Goal: Task Accomplishment & Management: Use online tool/utility

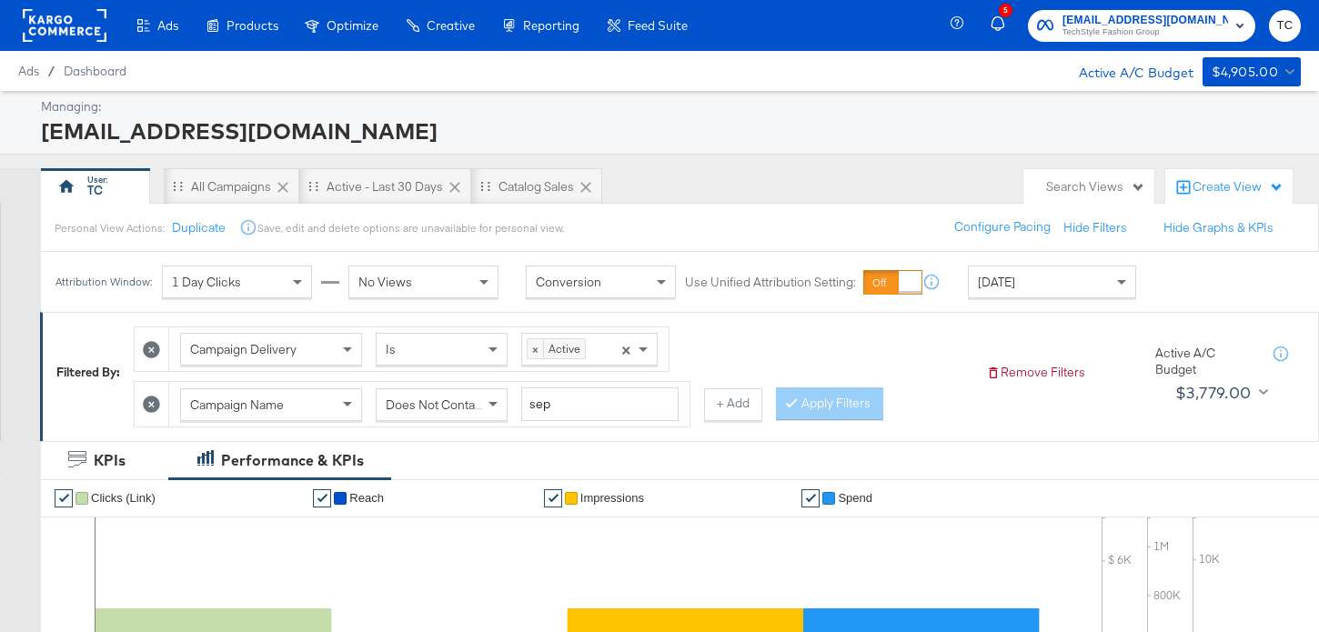
click at [1107, 32] on span "TechStyle Fashion Group" at bounding box center [1145, 32] width 166 height 15
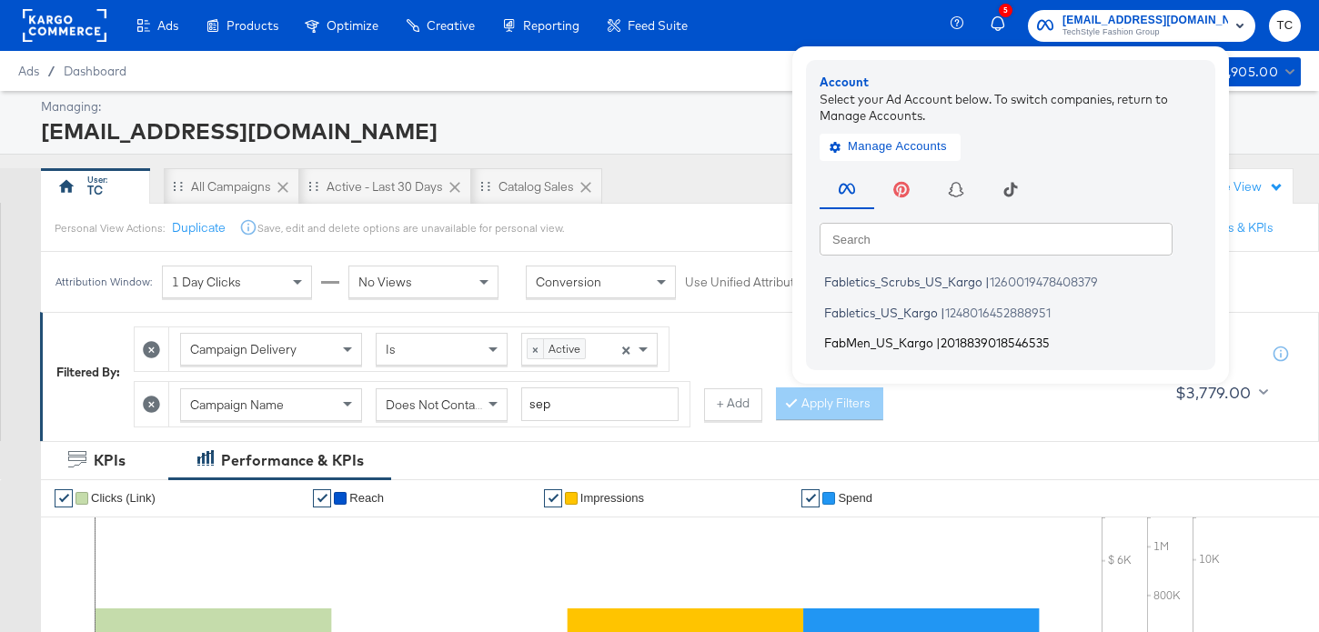
click at [919, 345] on span "FabMen_US_Kargo" at bounding box center [878, 343] width 109 height 15
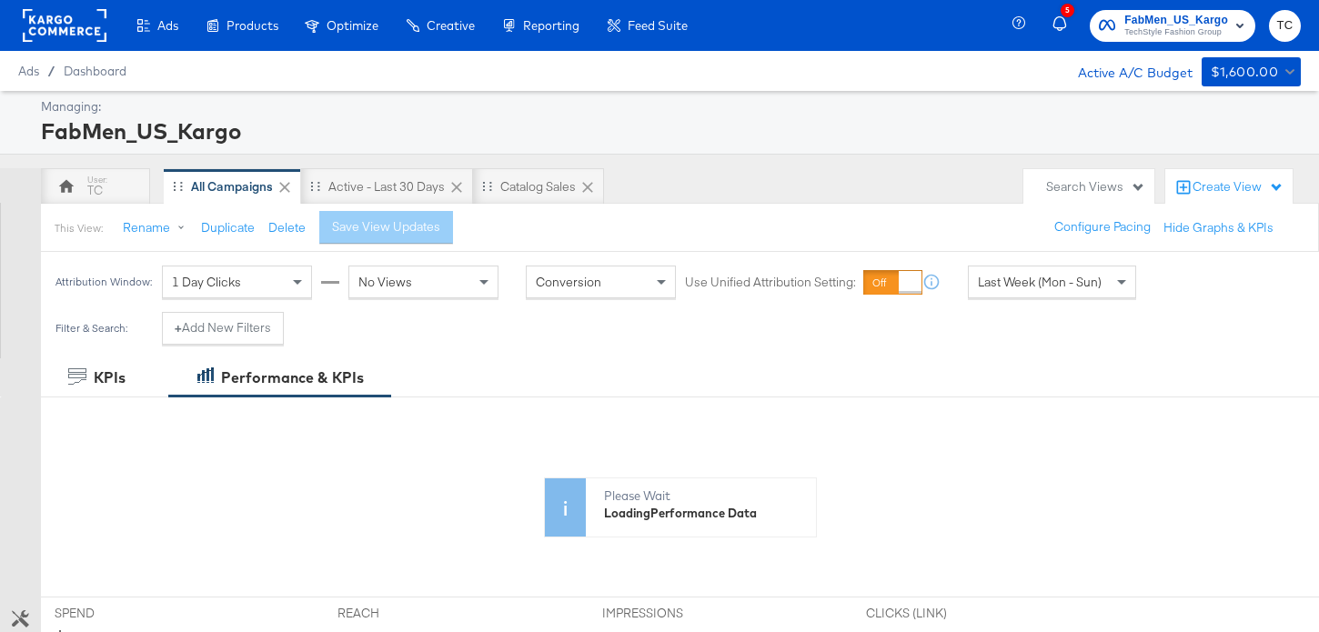
click at [1169, 23] on span "FabMen_US_Kargo" at bounding box center [1176, 20] width 104 height 19
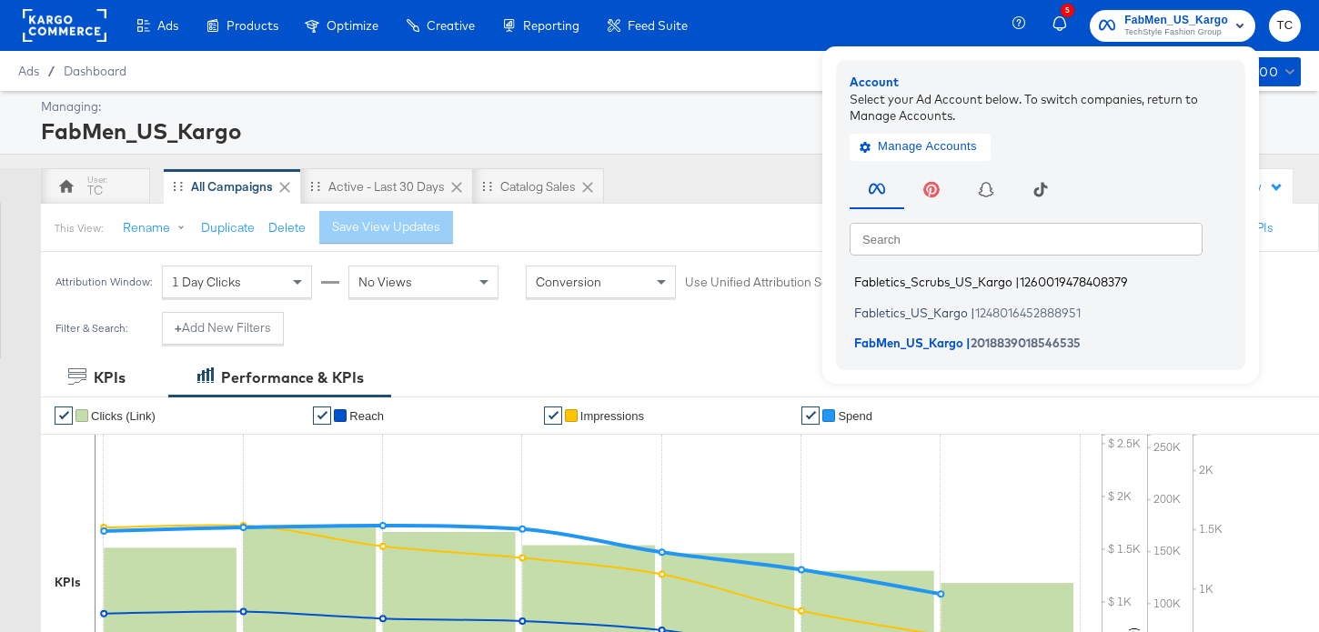
click at [940, 286] on span "Fabletics_Scrubs_US_Kargo" at bounding box center [933, 282] width 158 height 15
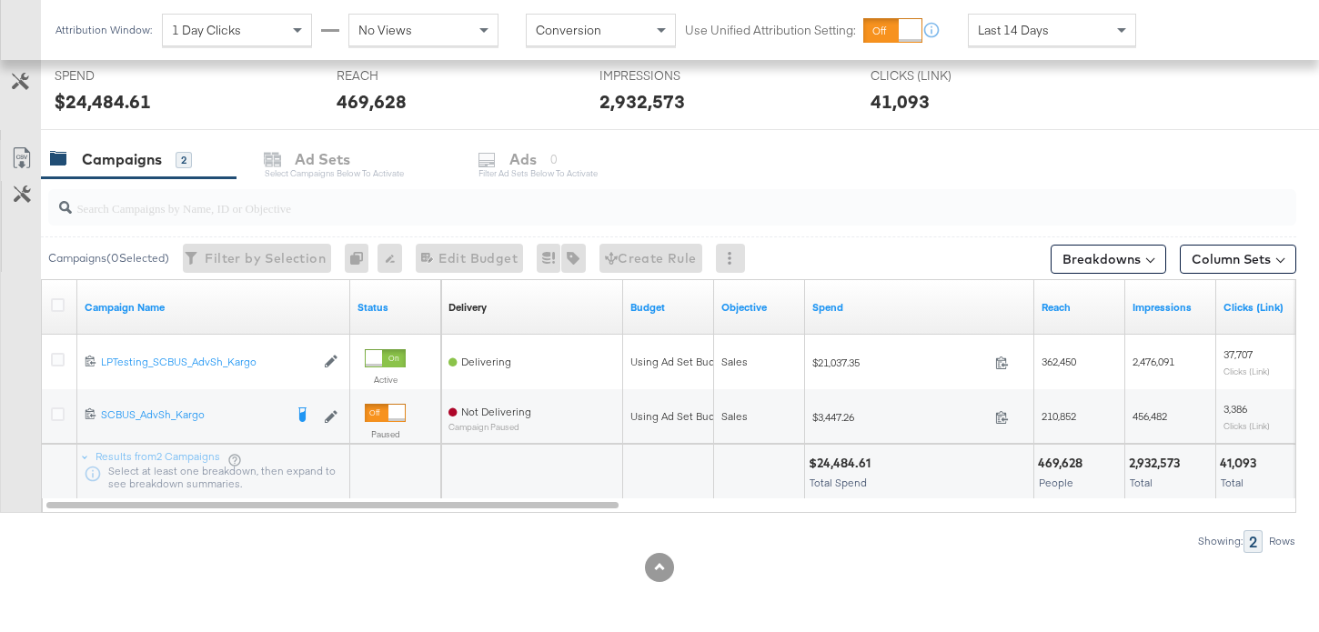
scroll to position [693, 0]
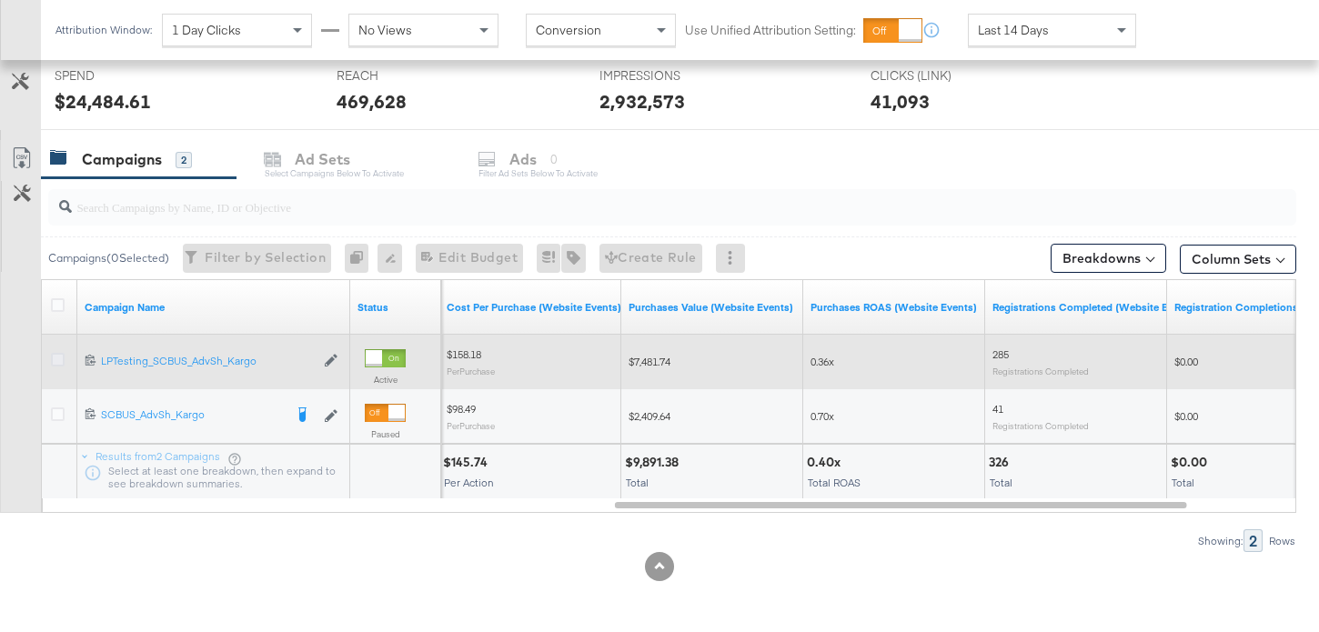
click at [59, 361] on icon at bounding box center [58, 360] width 14 height 14
click at [0, 0] on input "checkbox" at bounding box center [0, 0] width 0 height 0
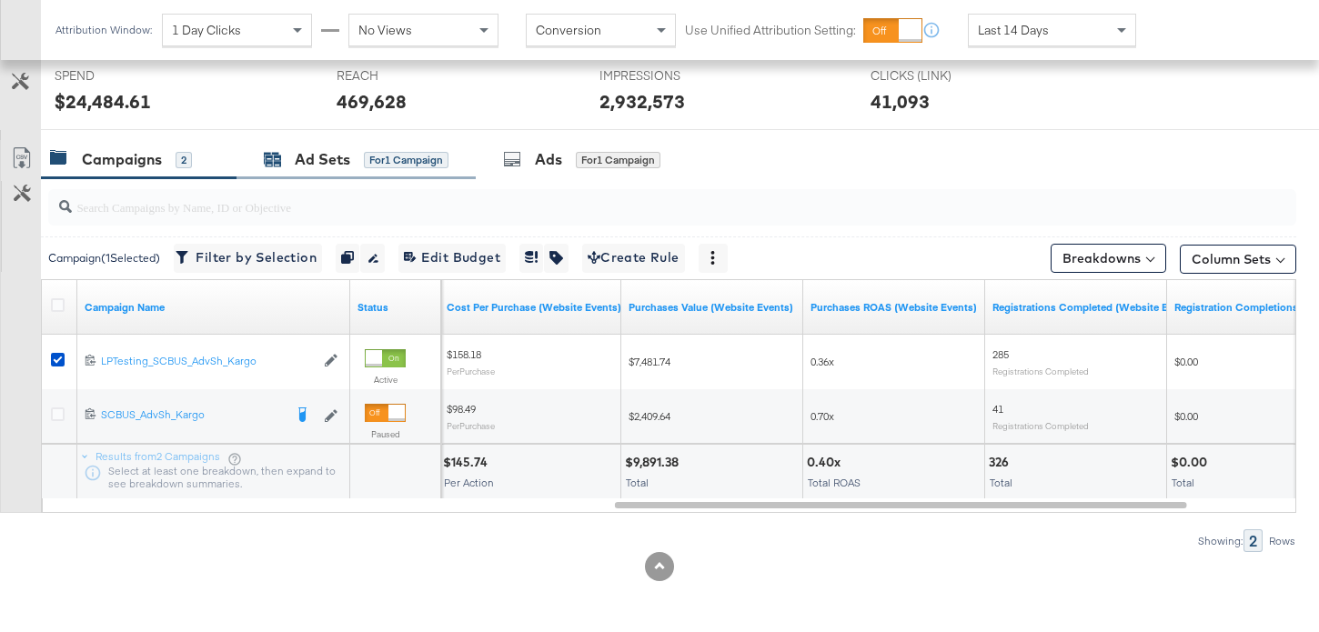
click at [347, 154] on div "Ad Sets" at bounding box center [322, 159] width 55 height 21
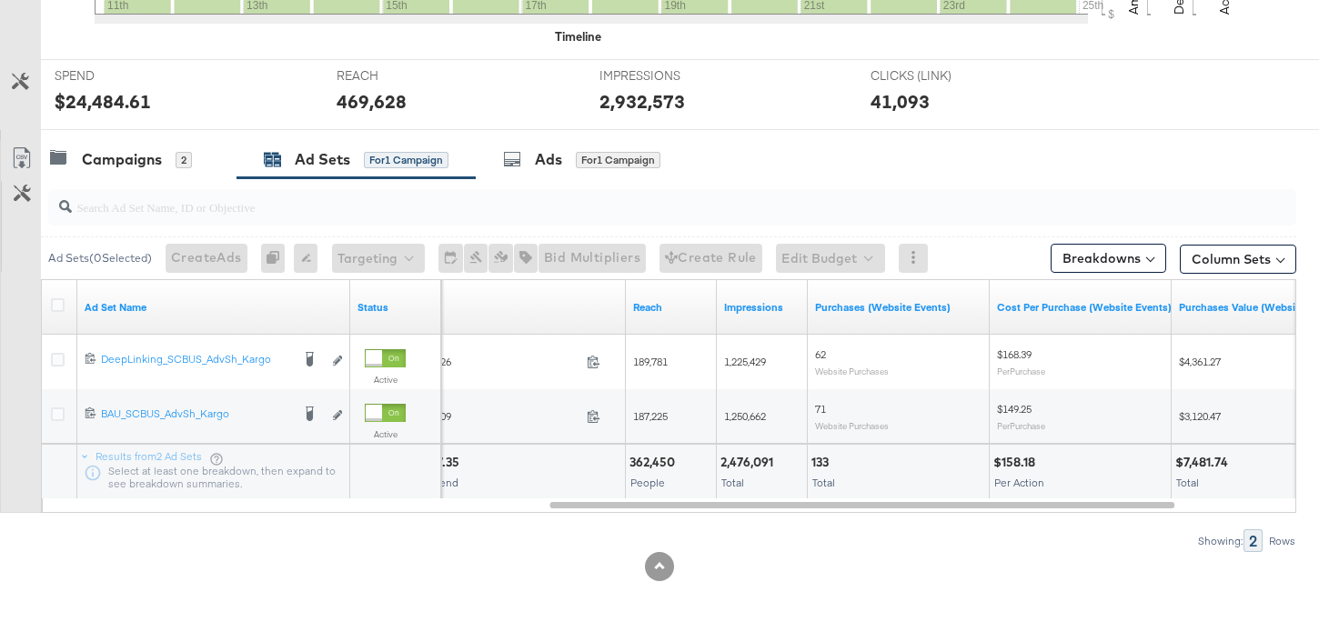
scroll to position [0, 0]
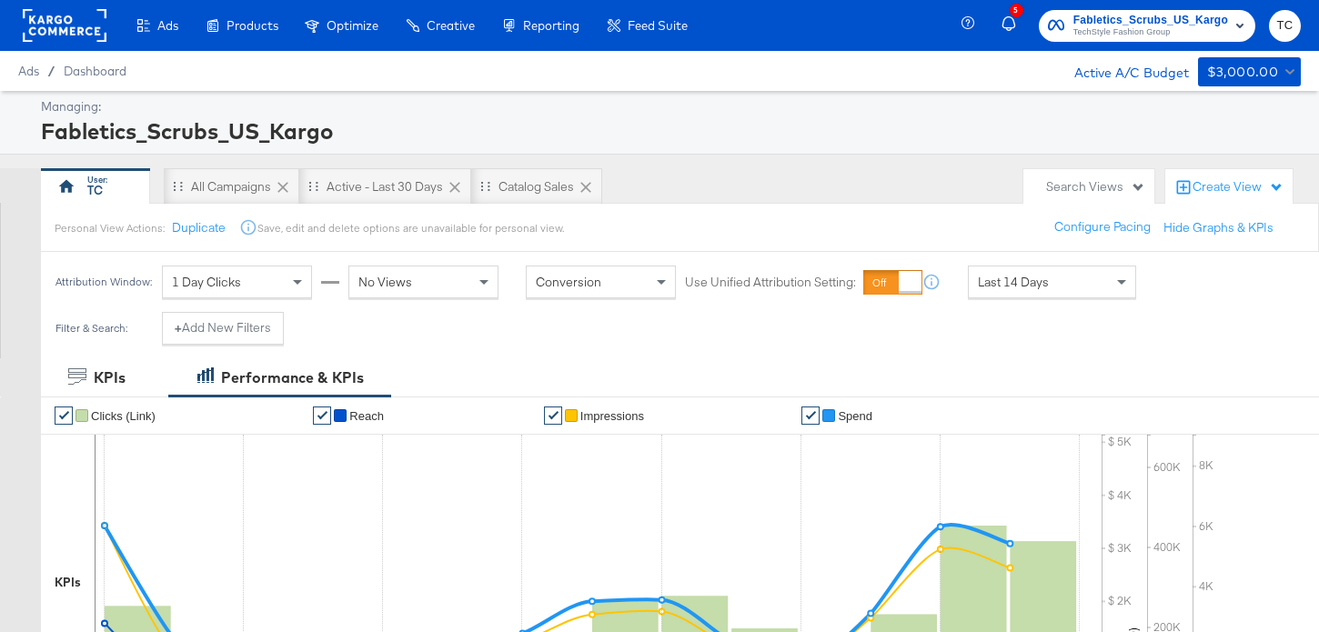
click at [258, 296] on div "1 Day Clicks" at bounding box center [237, 281] width 148 height 31
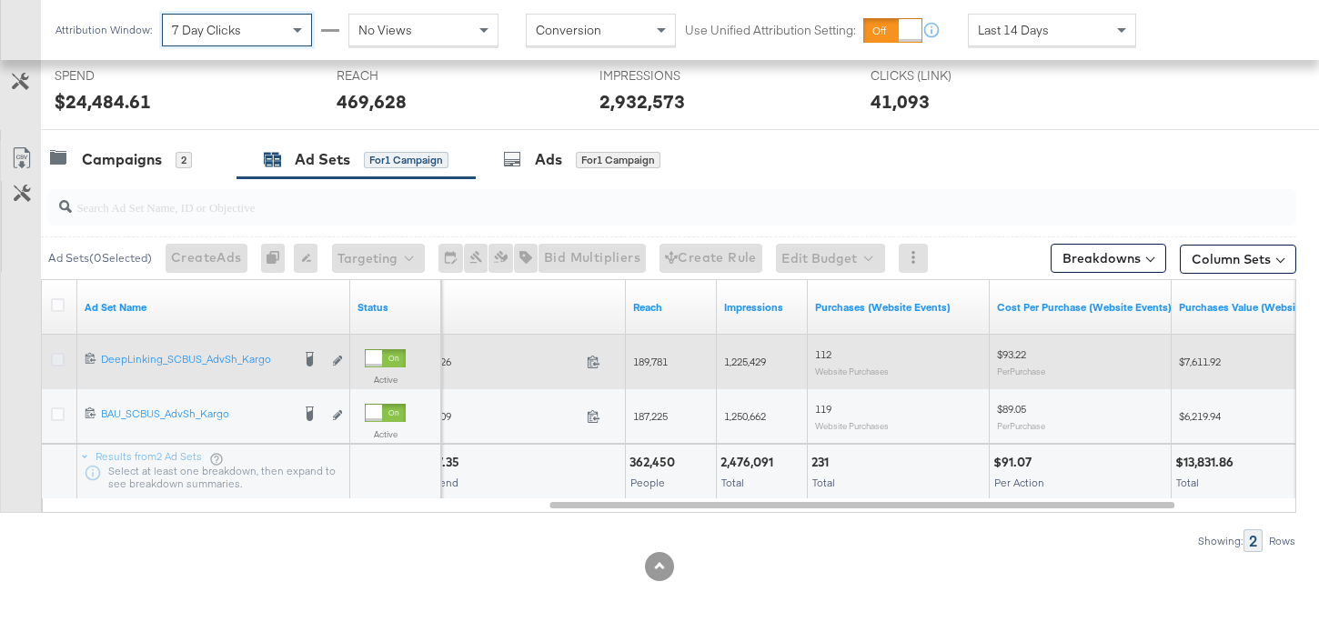
click at [55, 357] on icon at bounding box center [58, 360] width 14 height 14
click at [0, 0] on input "checkbox" at bounding box center [0, 0] width 0 height 0
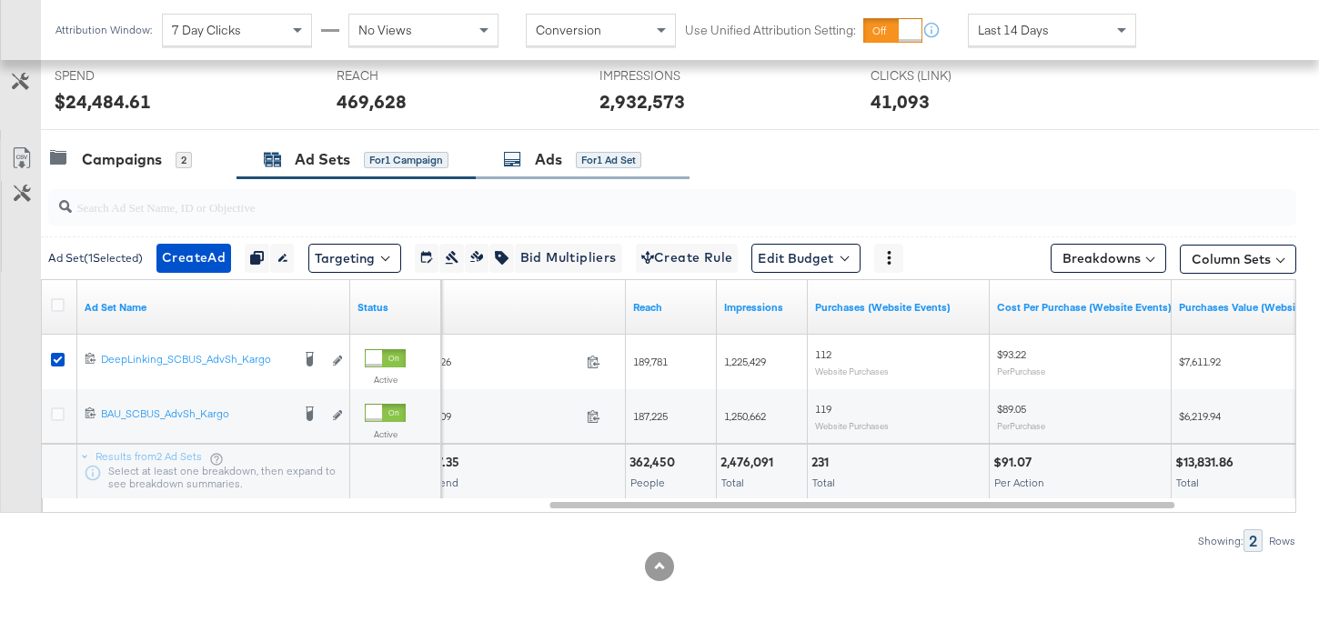
click at [589, 165] on div "for 1 Ad Set" at bounding box center [608, 160] width 65 height 16
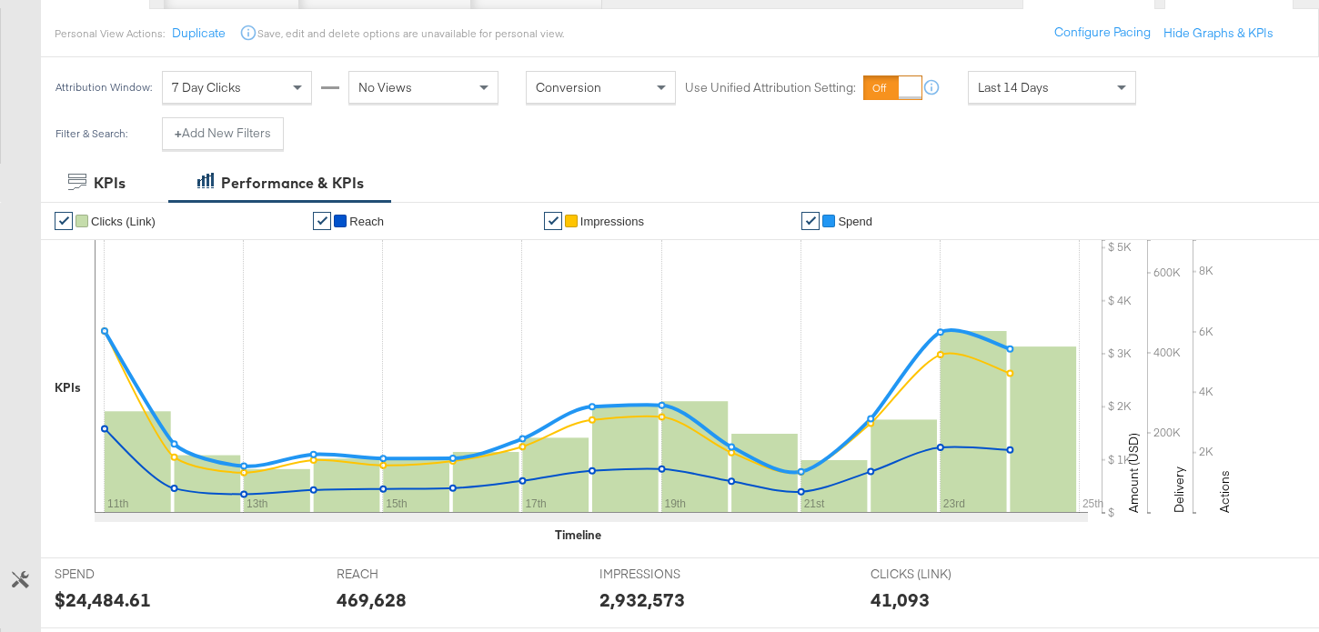
scroll to position [0, 0]
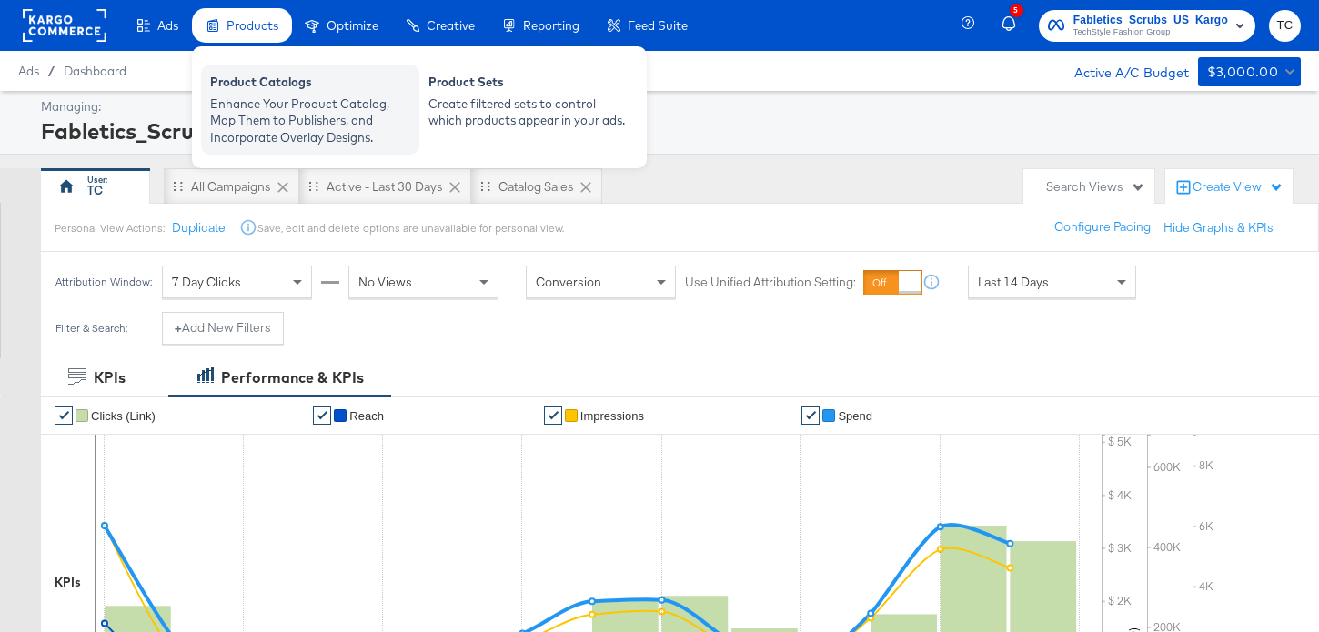
click at [270, 96] on div "Enhance Your Product Catalog, Map Them to Publishers, and Incorporate Overlay D…" at bounding box center [310, 120] width 200 height 51
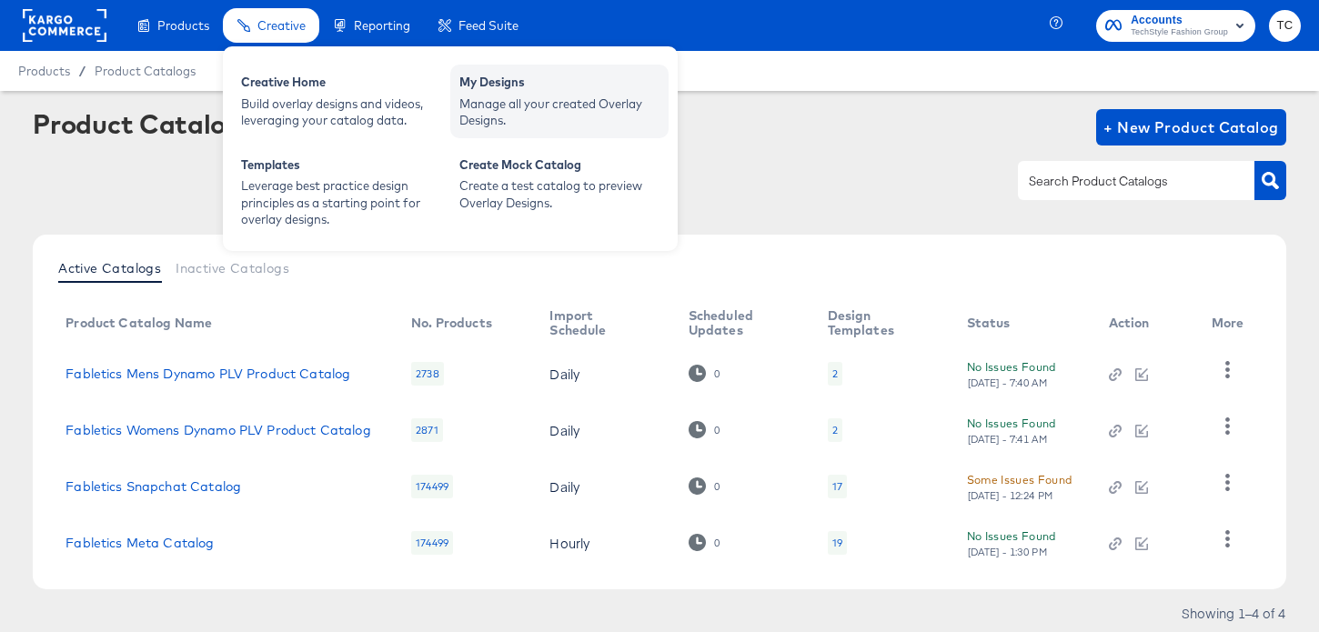
click at [500, 78] on div "My Designs" at bounding box center [559, 85] width 200 height 22
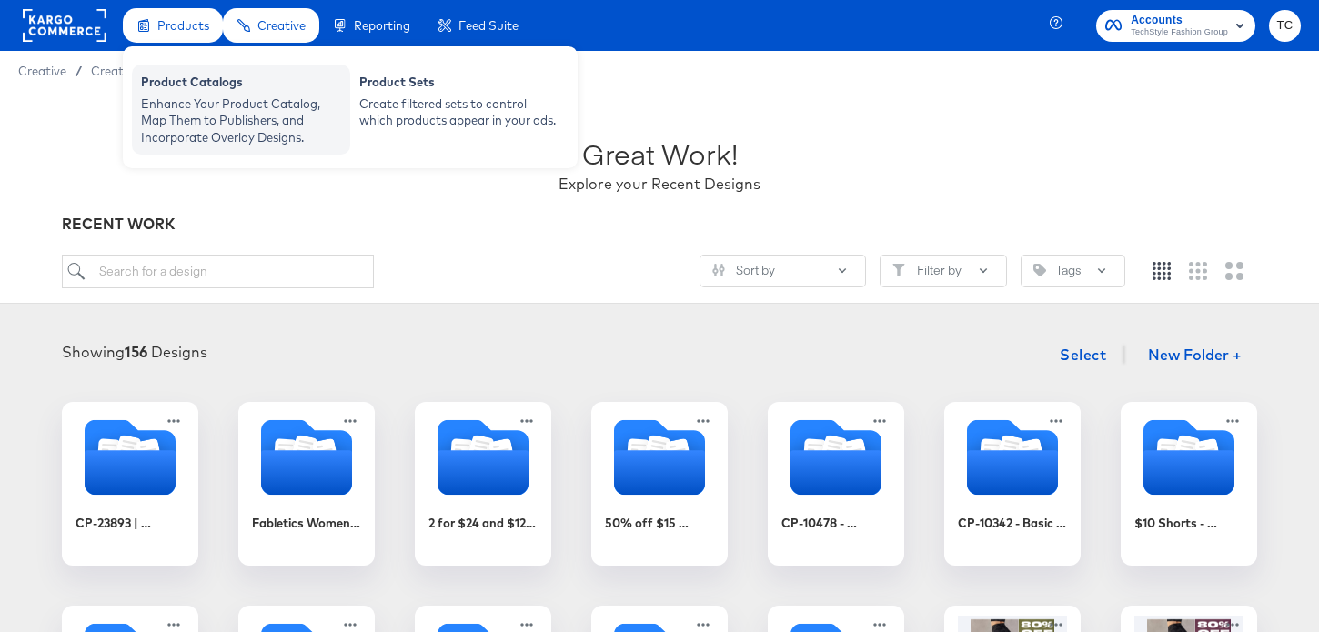
click at [197, 100] on div "Enhance Your Product Catalog, Map Them to Publishers, and Incorporate Overlay D…" at bounding box center [241, 120] width 200 height 51
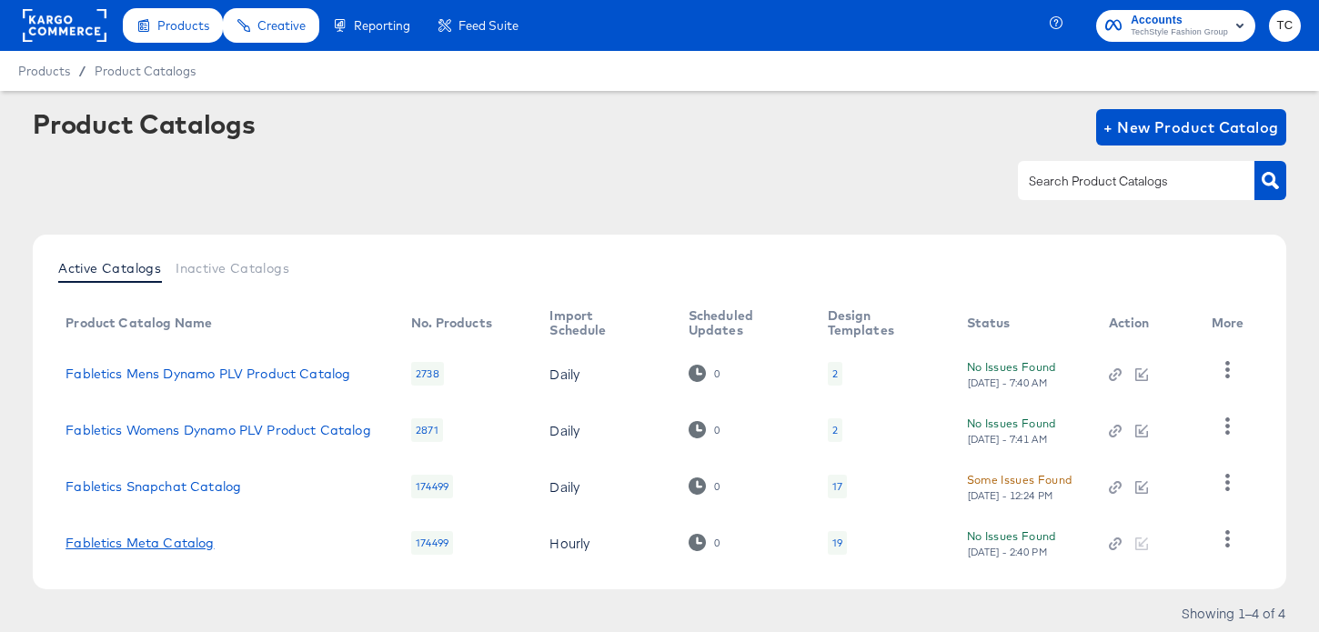
click at [191, 542] on link "Fabletics Meta Catalog" at bounding box center [139, 543] width 148 height 15
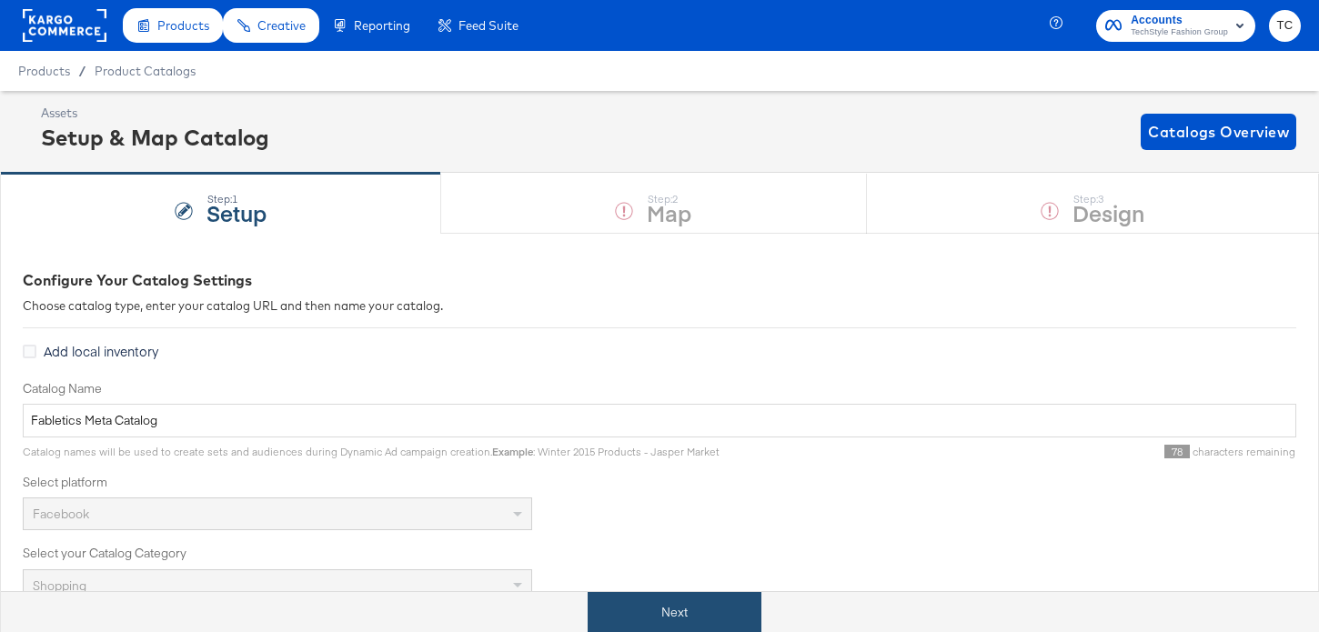
click at [746, 618] on button "Next" at bounding box center [675, 612] width 174 height 41
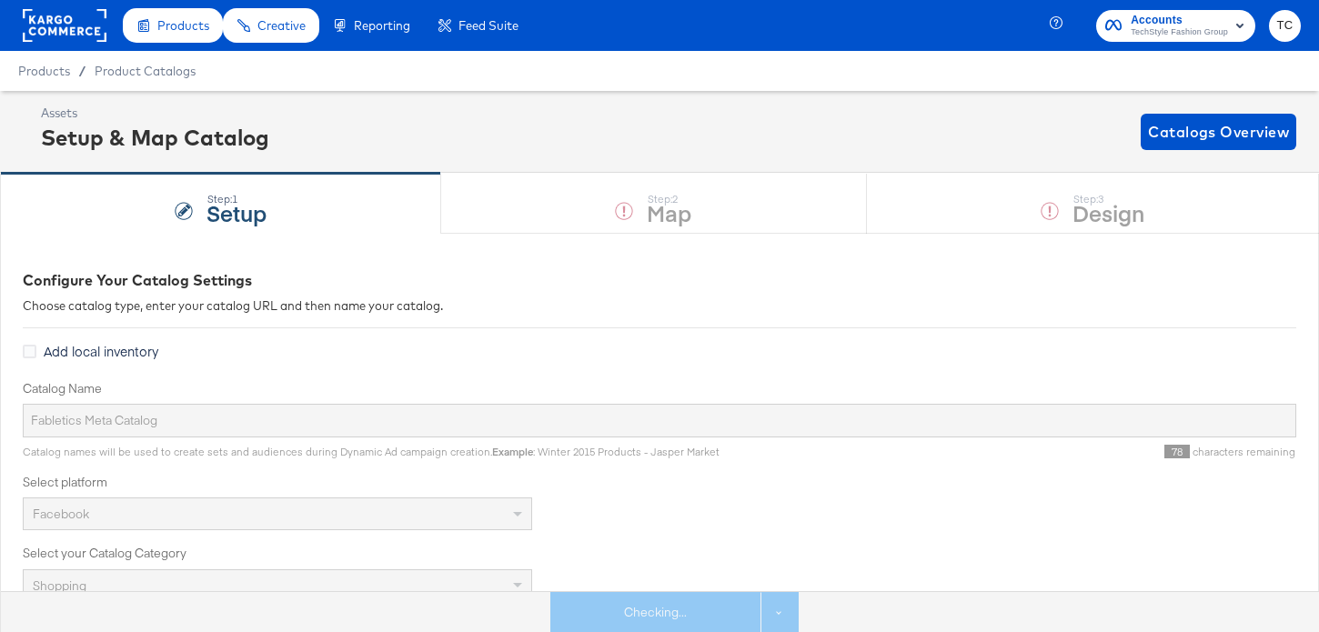
click at [1136, 220] on div "Step: 1 Setup Step: 2 Map Step: 3 Design" at bounding box center [659, 203] width 1319 height 60
click at [1136, 220] on strong "Design" at bounding box center [1108, 212] width 72 height 30
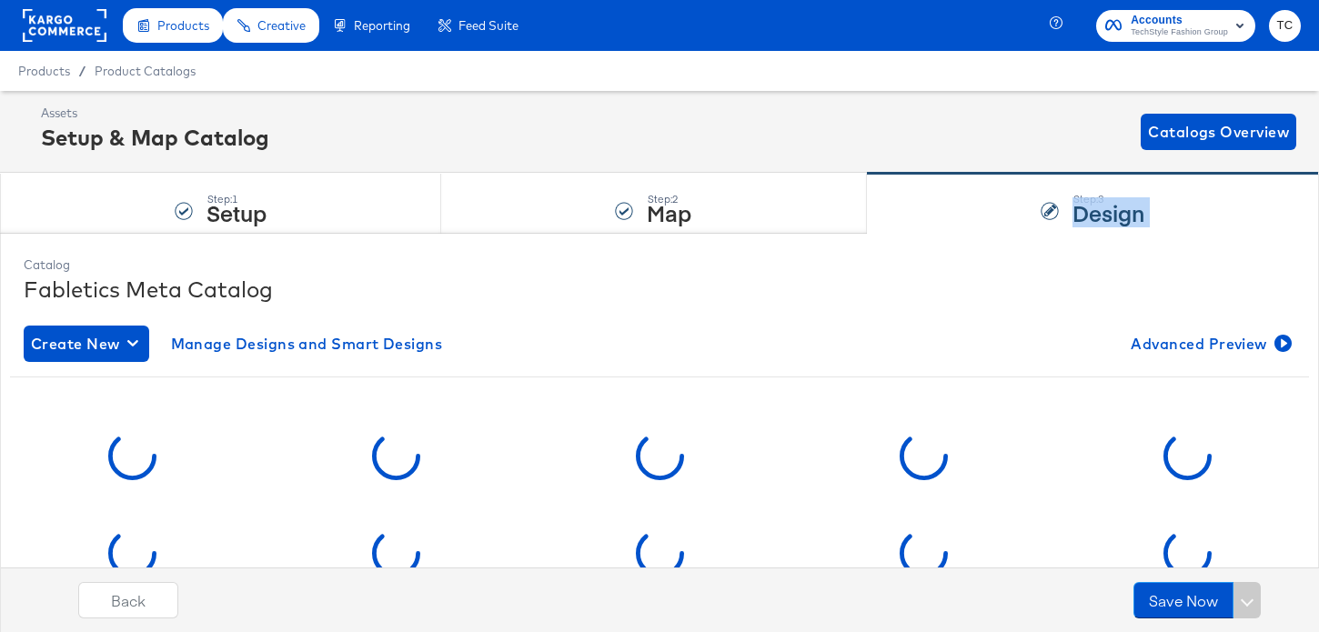
click at [1136, 220] on strong "Design" at bounding box center [1108, 212] width 72 height 30
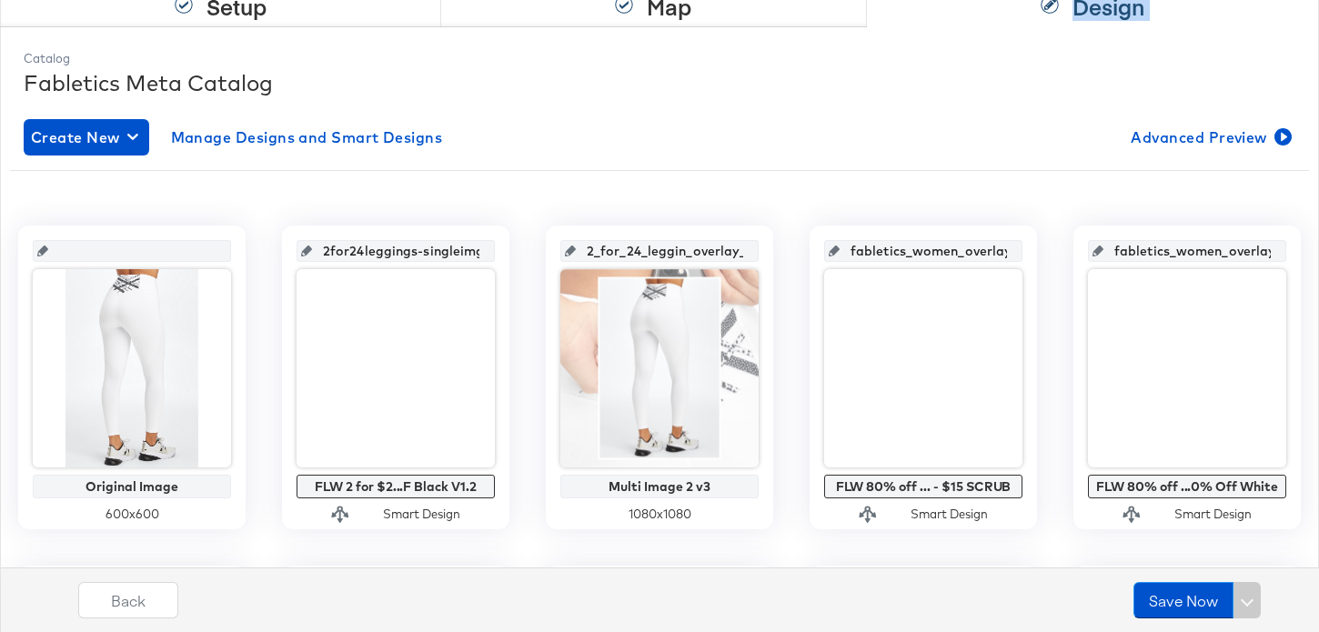
scroll to position [228, 0]
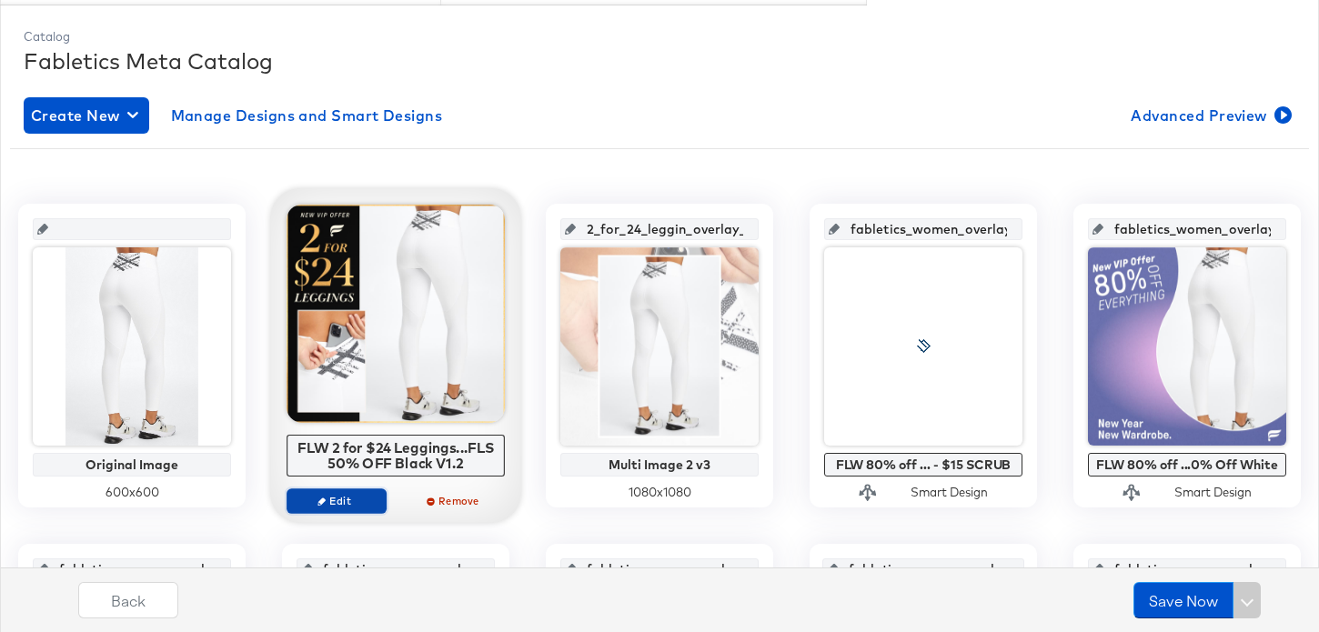
click at [347, 509] on button "Edit" at bounding box center [336, 500] width 100 height 25
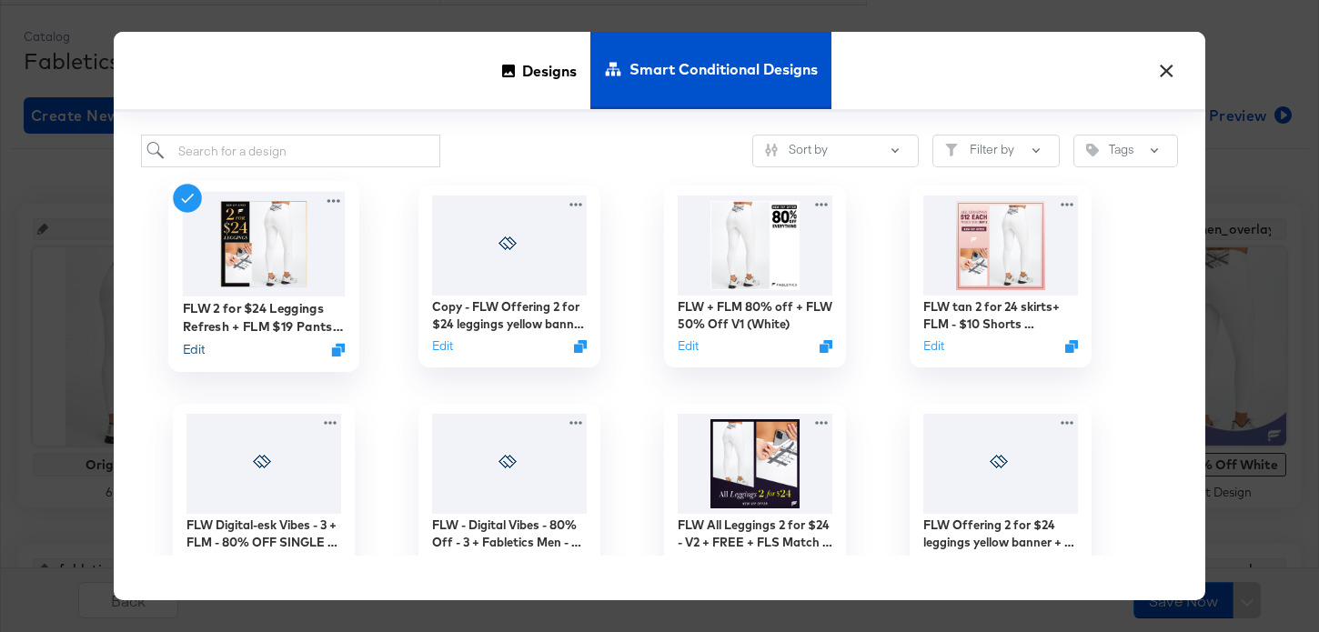
click at [197, 348] on button "Edit" at bounding box center [194, 349] width 22 height 17
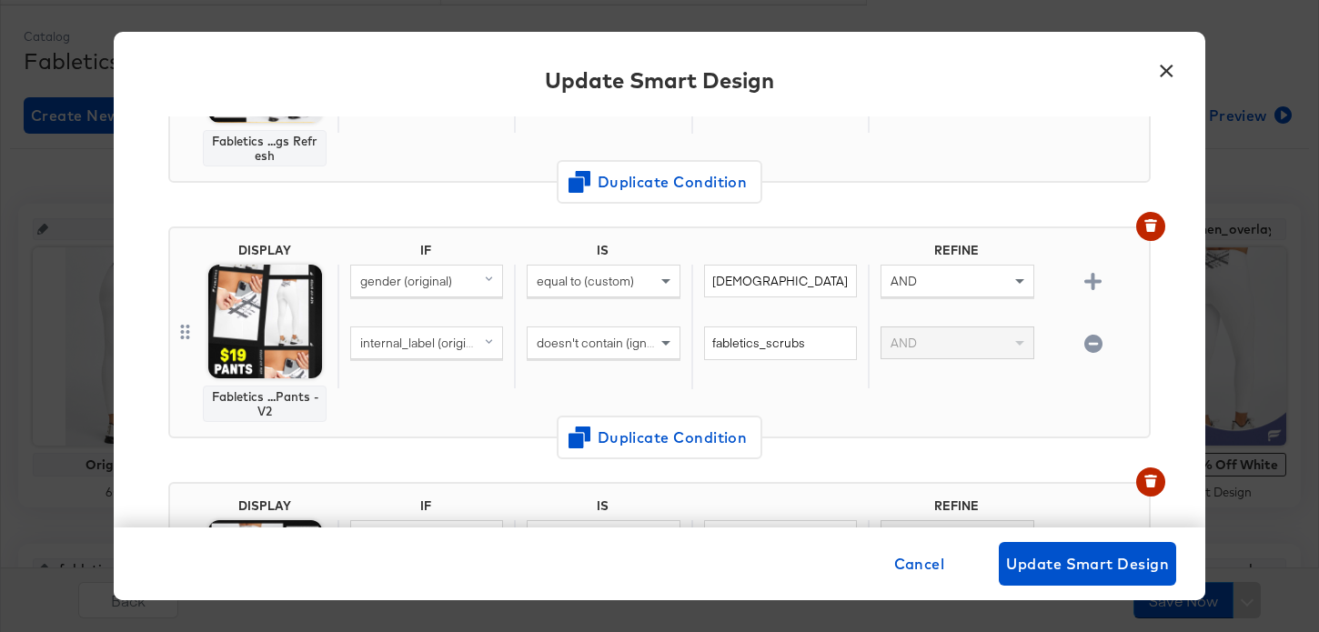
scroll to position [297, 0]
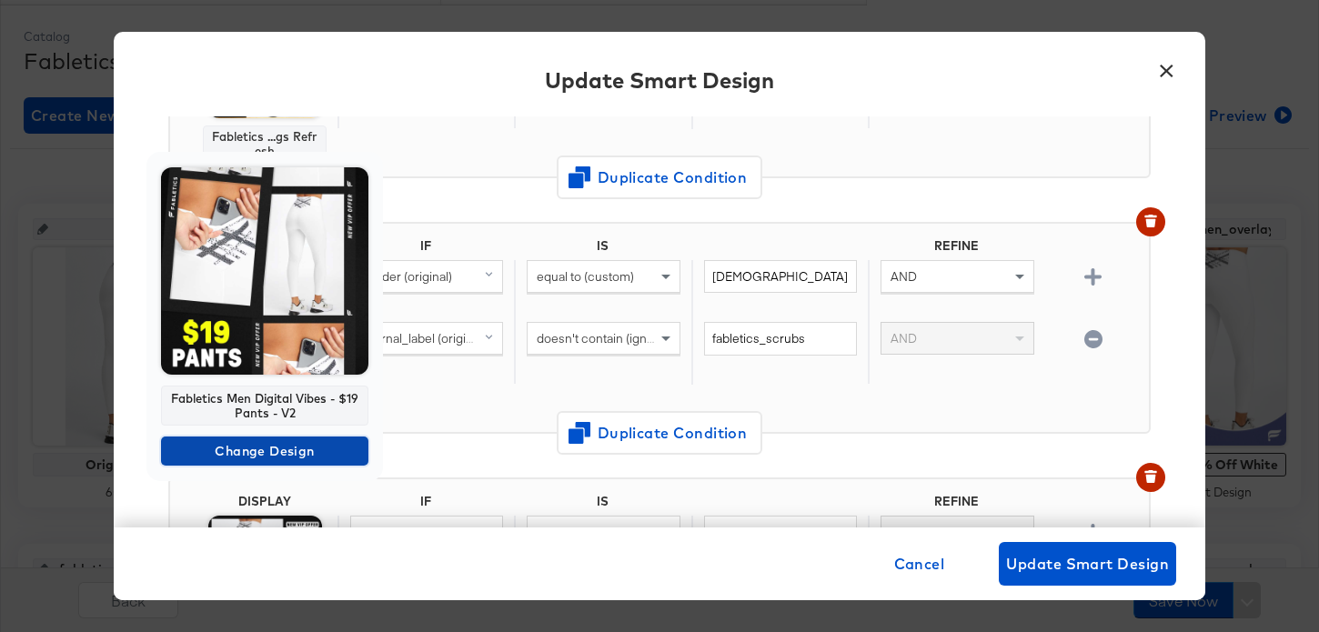
click at [275, 455] on span "Change Design" at bounding box center [264, 451] width 193 height 23
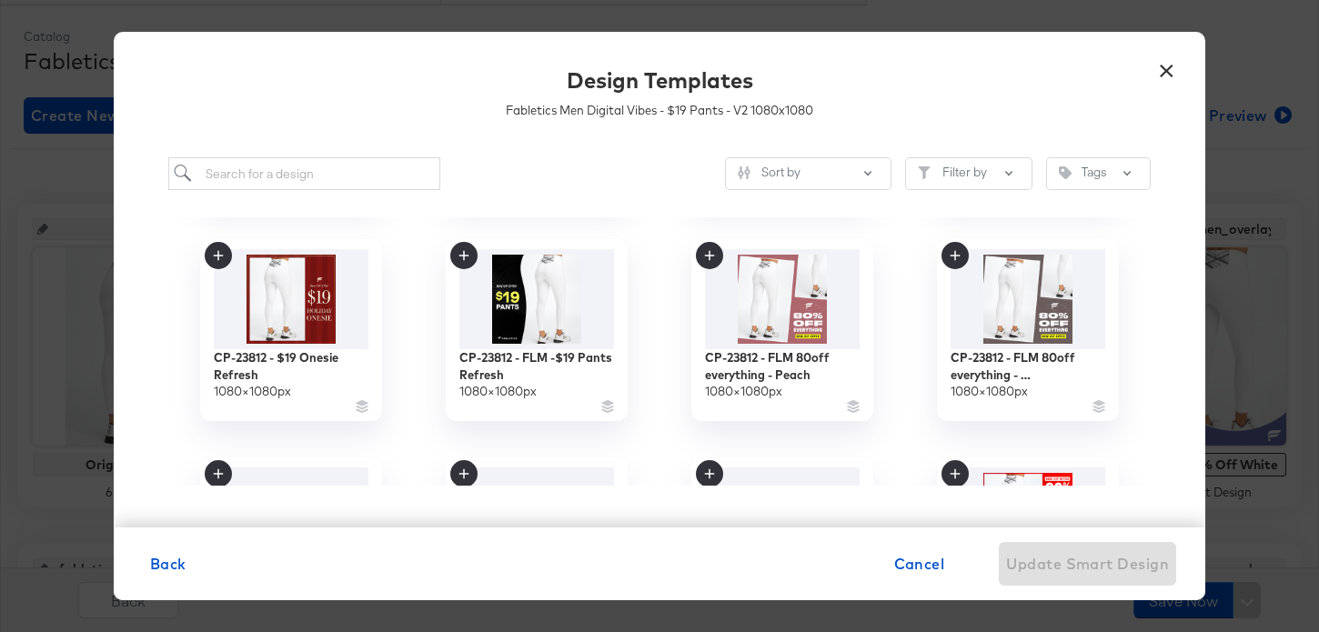
scroll to position [875, 0]
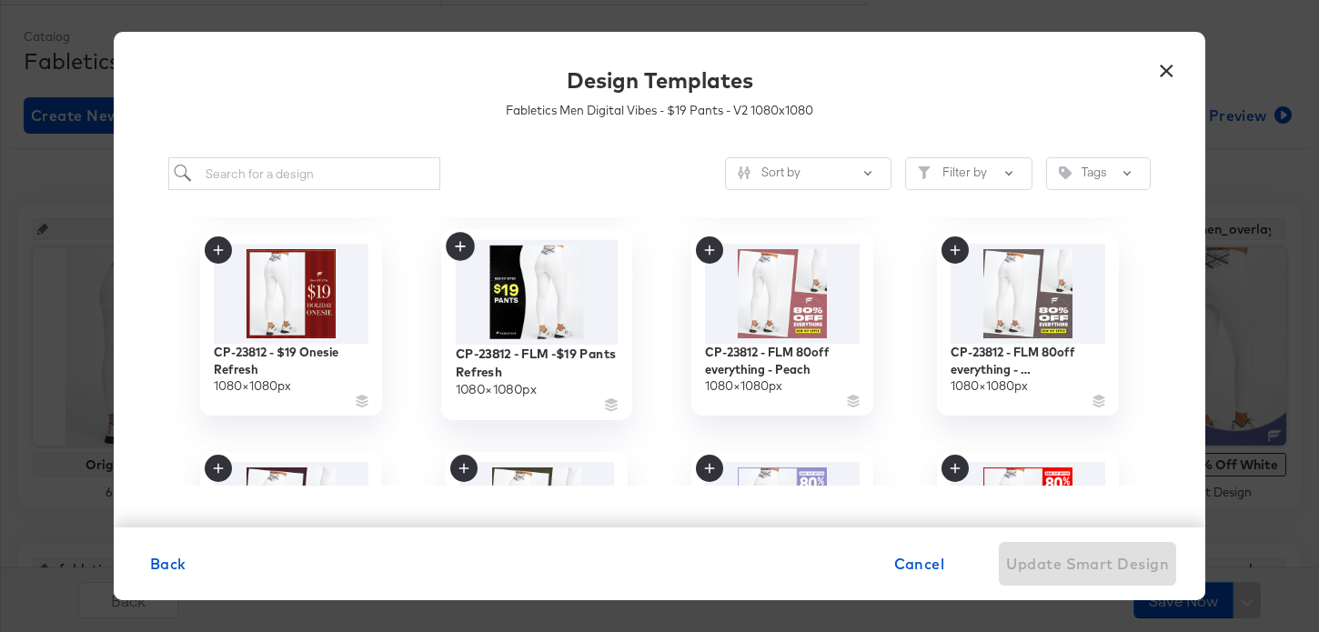
click at [556, 332] on img at bounding box center [537, 292] width 163 height 105
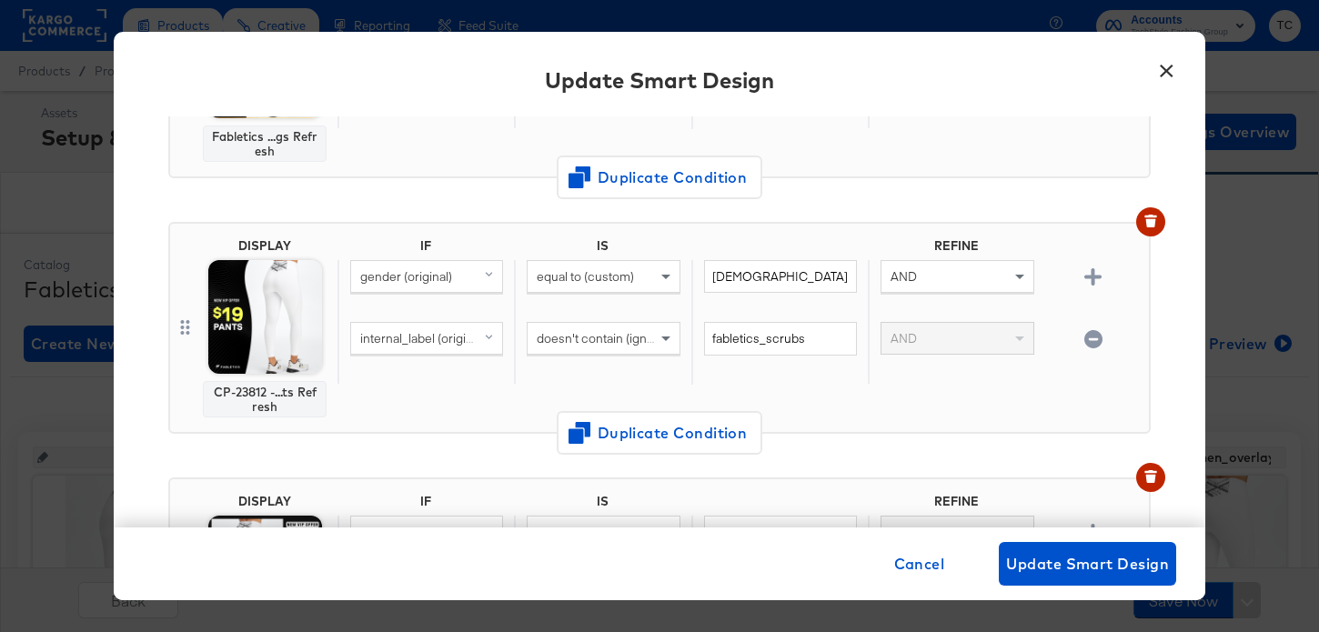
scroll to position [0, 0]
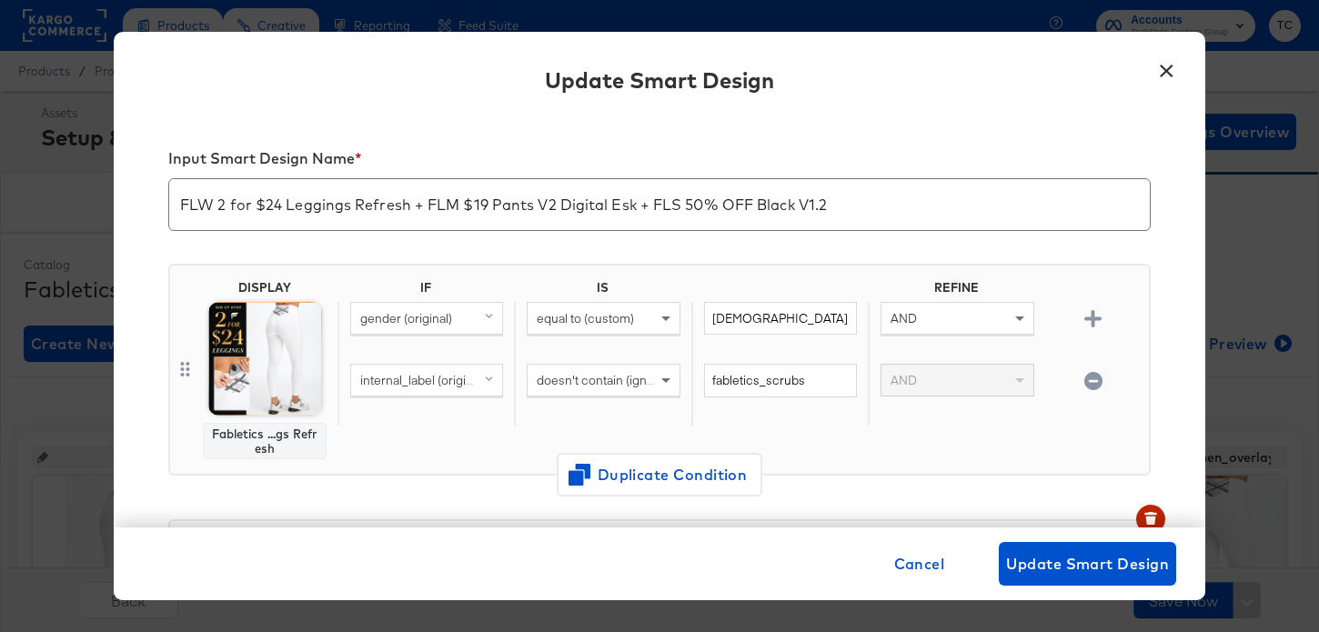
click at [550, 208] on input "FLW 2 for $24 Leggings Refresh + FLM $19 Pants V2 Digital Esk + FLS 50% OFF Bla…" at bounding box center [659, 197] width 980 height 51
type input "FLW 2 for $24 Leggings Refresh + FLM $19 Pants Left Digital Esk + FLS 50% OFF B…"
click at [1081, 573] on span "Update Smart Design" at bounding box center [1087, 563] width 163 height 25
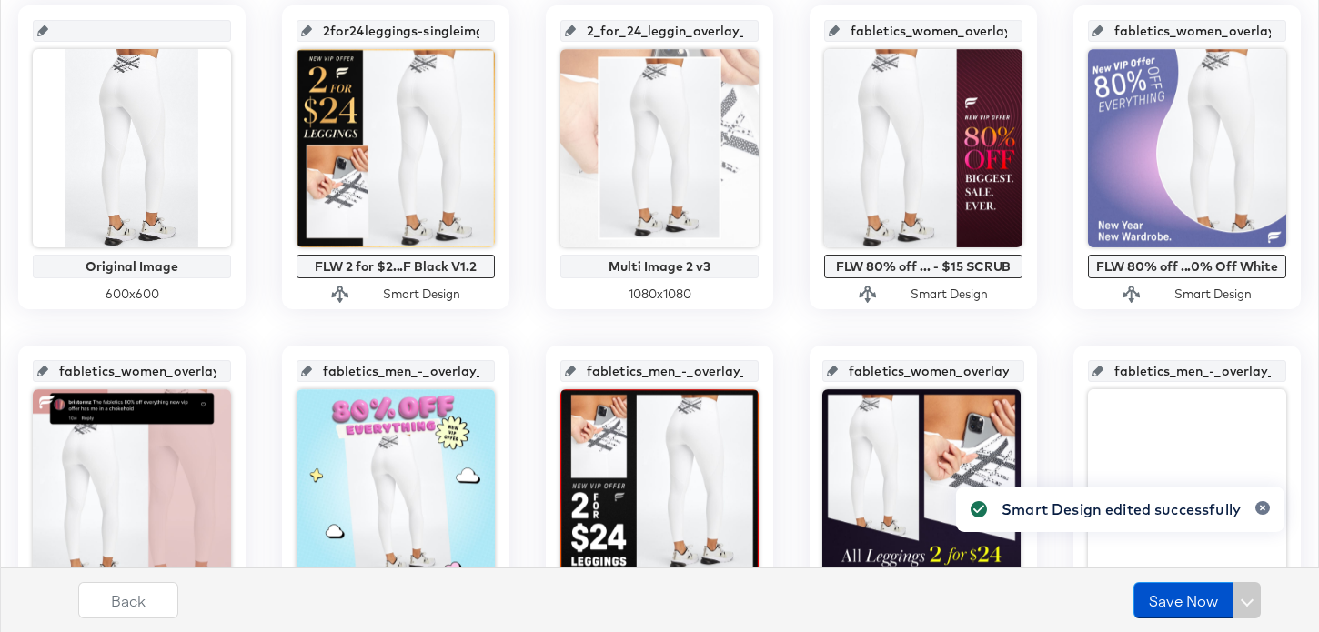
scroll to position [425, 0]
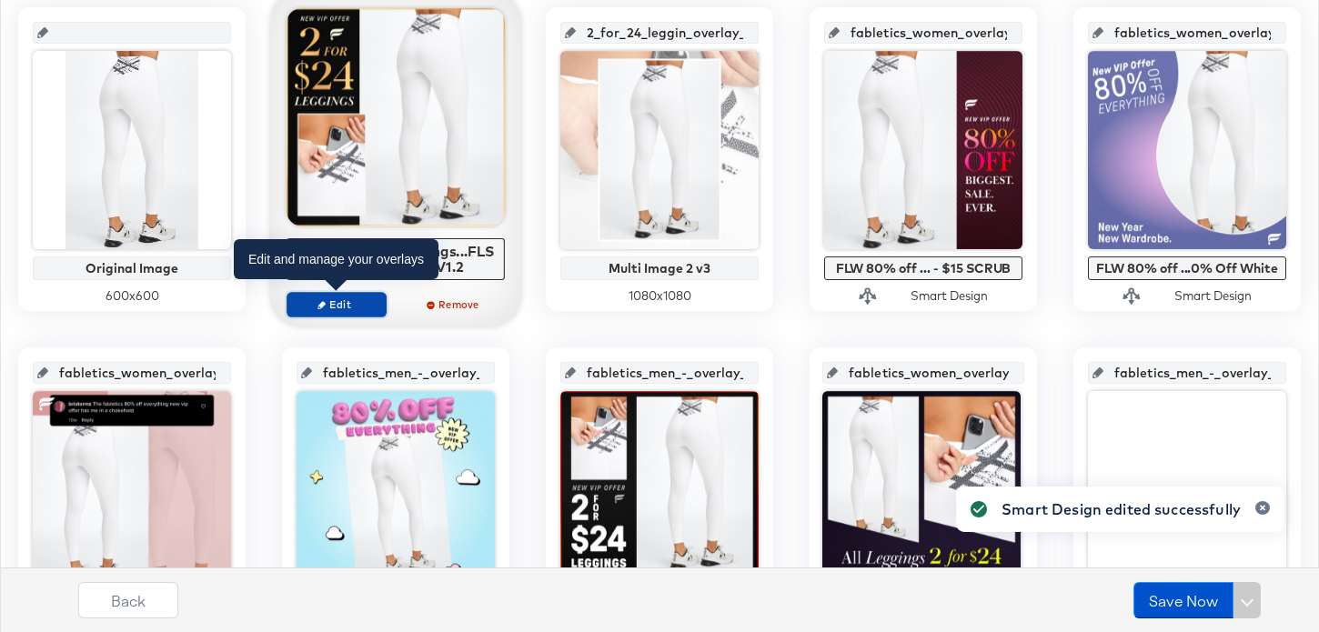
click at [348, 307] on span "Edit" at bounding box center [337, 304] width 84 height 14
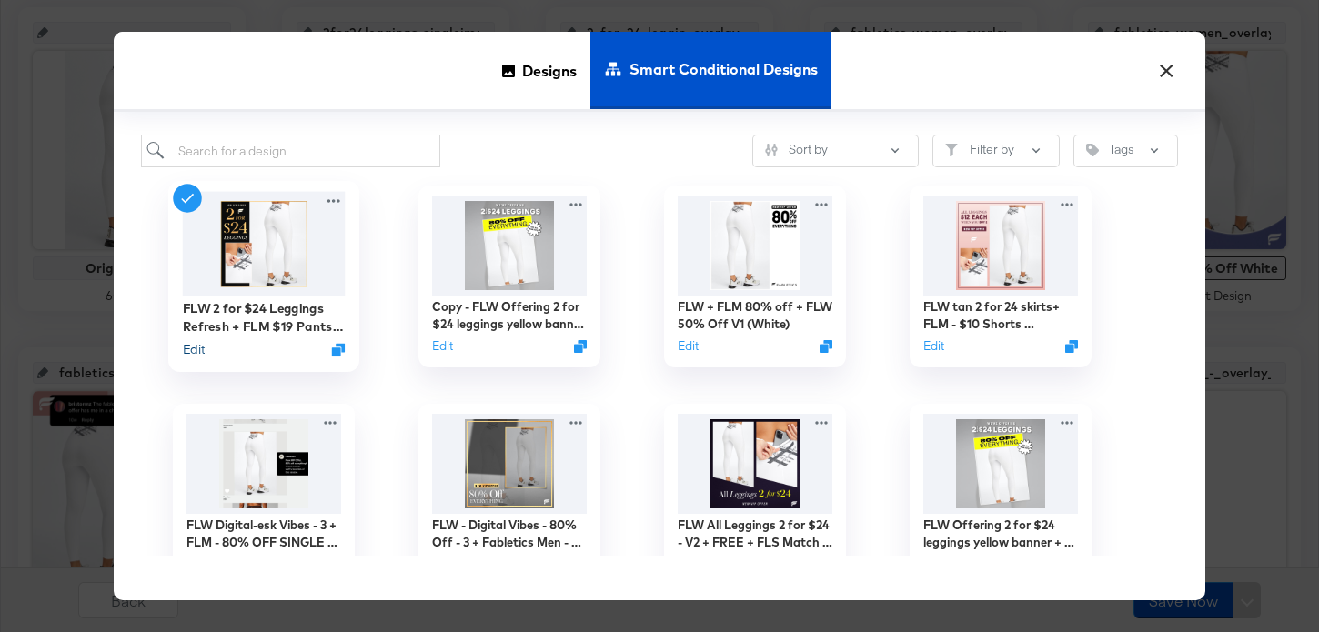
click at [184, 356] on button "Edit" at bounding box center [194, 349] width 22 height 17
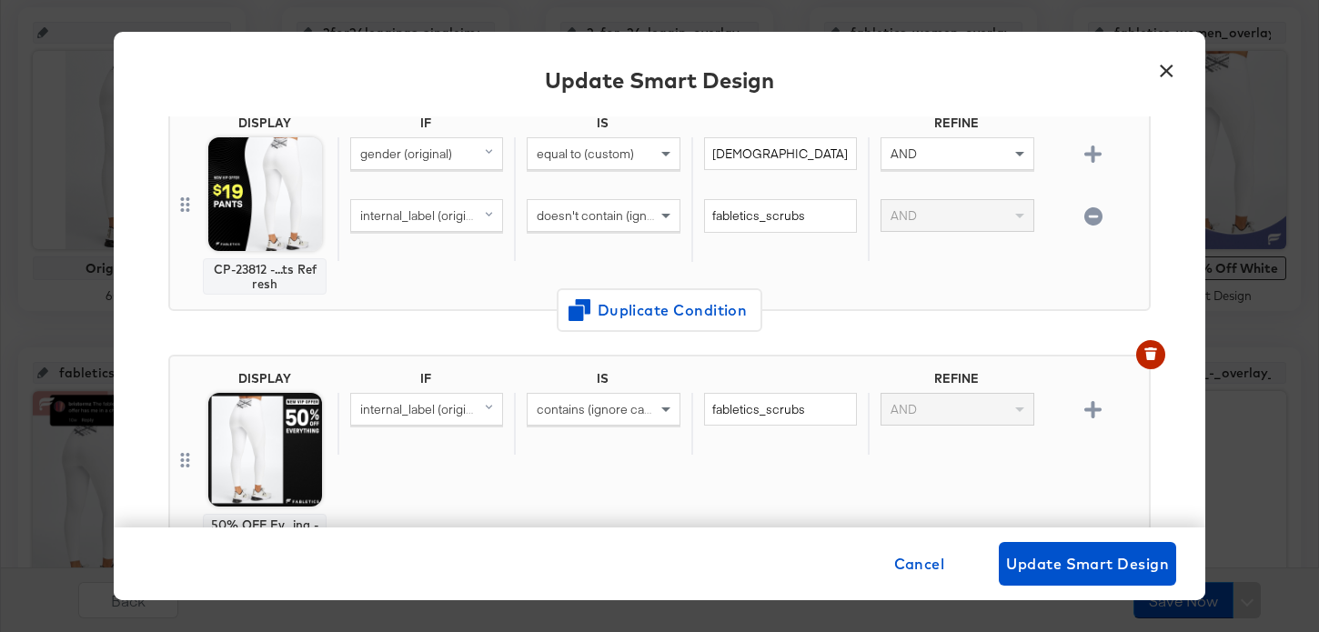
scroll to position [428, 0]
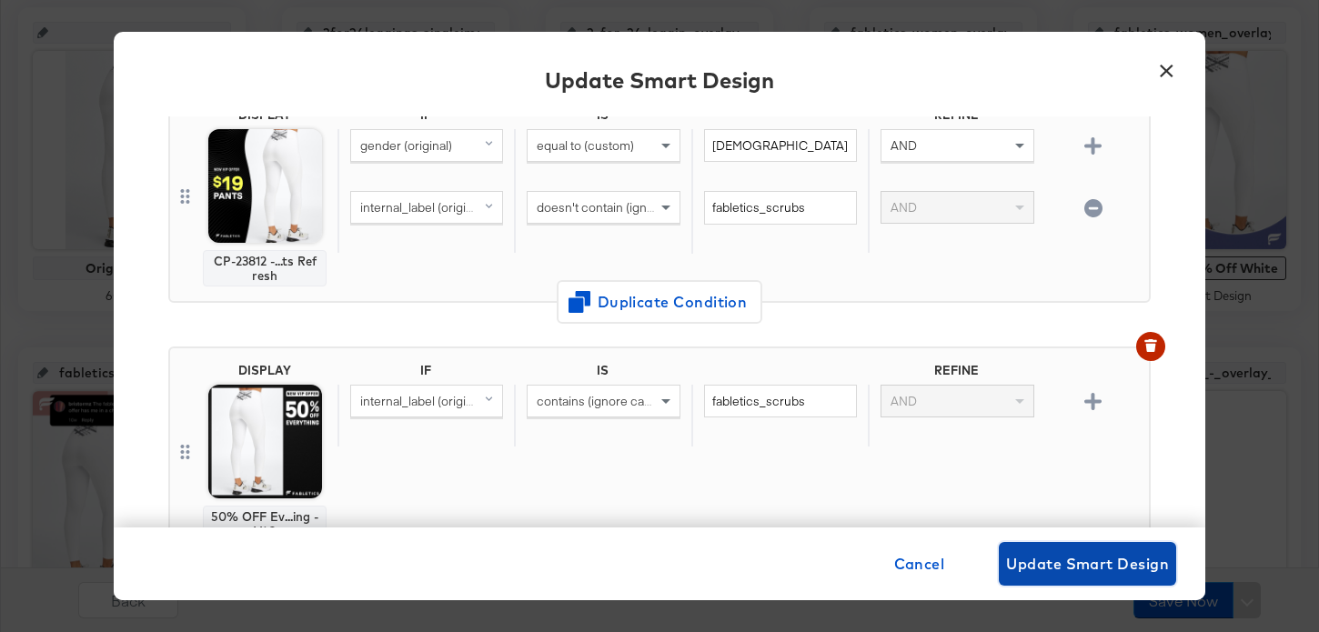
click at [1050, 556] on span "Update Smart Design" at bounding box center [1087, 563] width 163 height 25
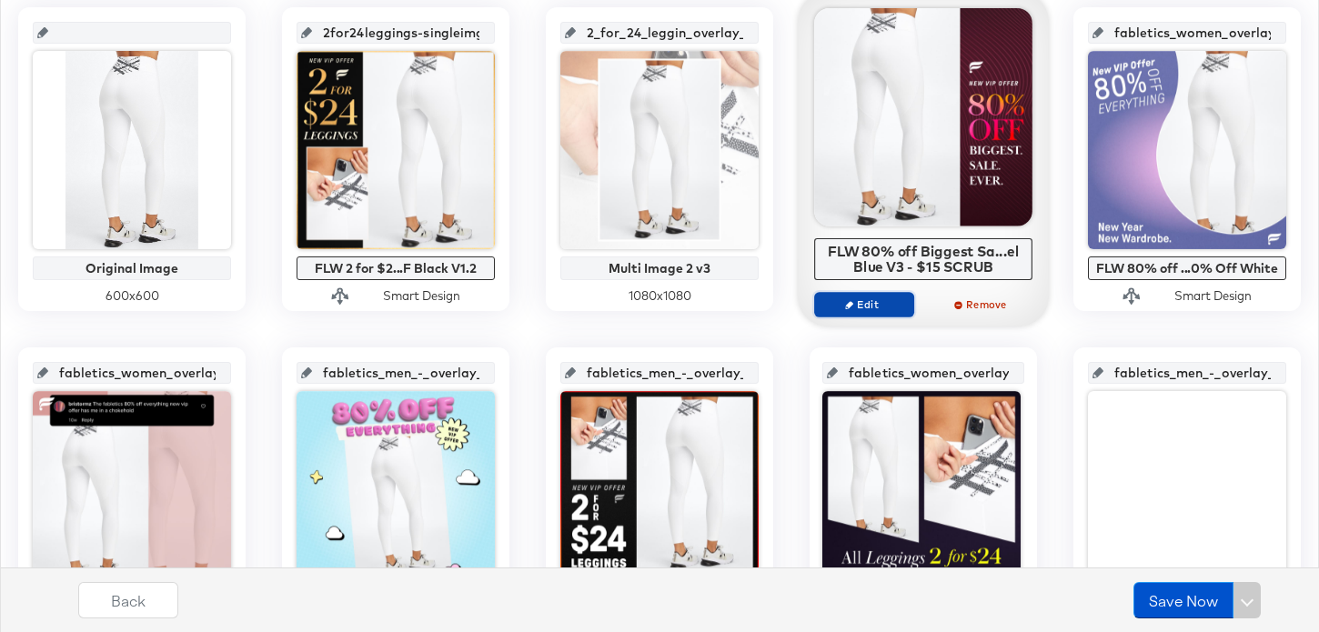
click at [856, 306] on span "Edit" at bounding box center [864, 304] width 84 height 14
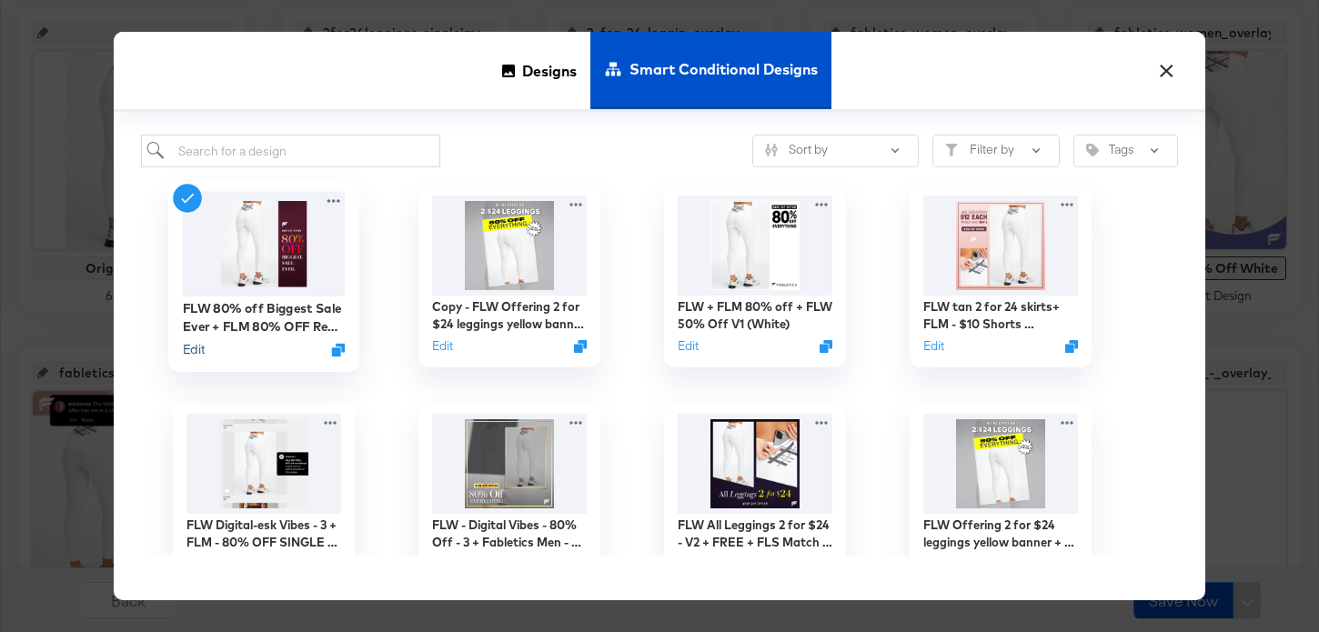
click at [193, 357] on button "Edit" at bounding box center [194, 349] width 22 height 17
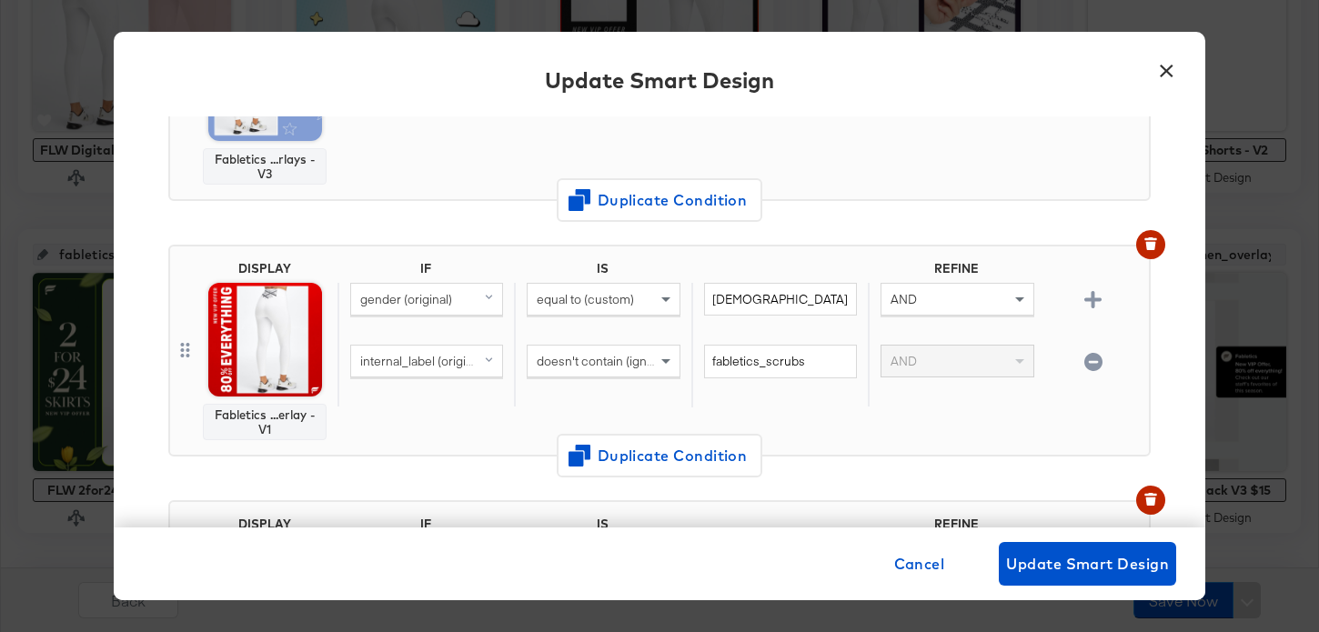
scroll to position [363, 0]
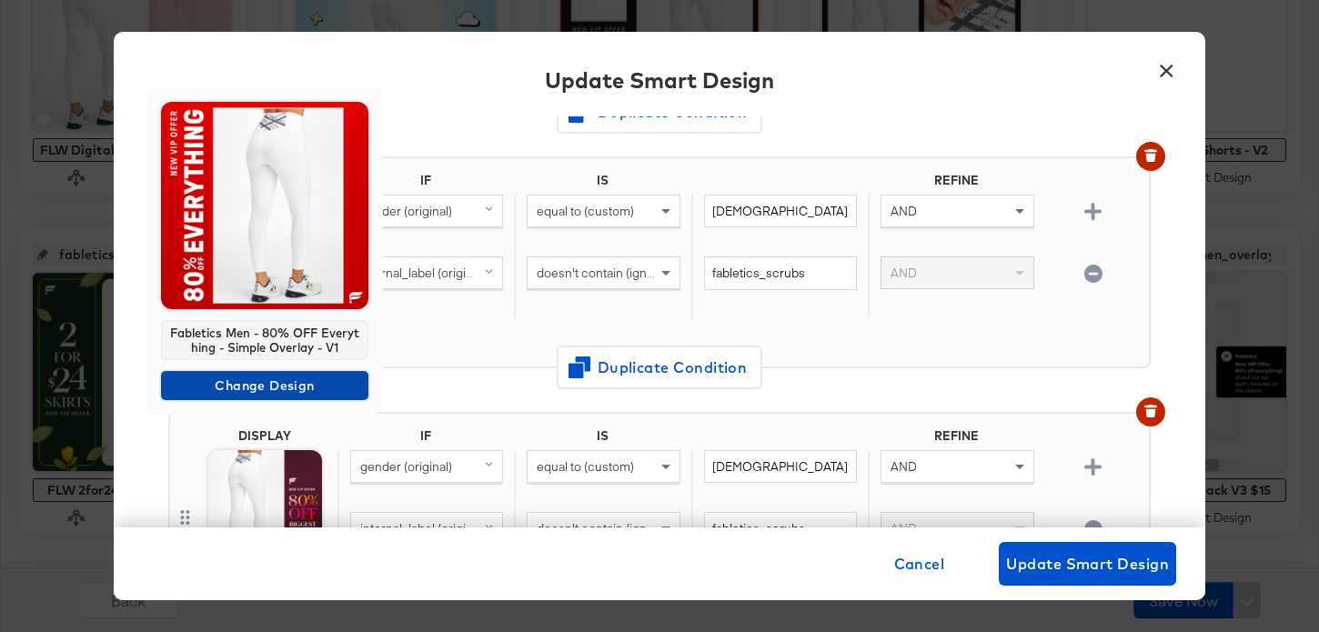
click at [283, 388] on span "Change Design" at bounding box center [264, 386] width 193 height 23
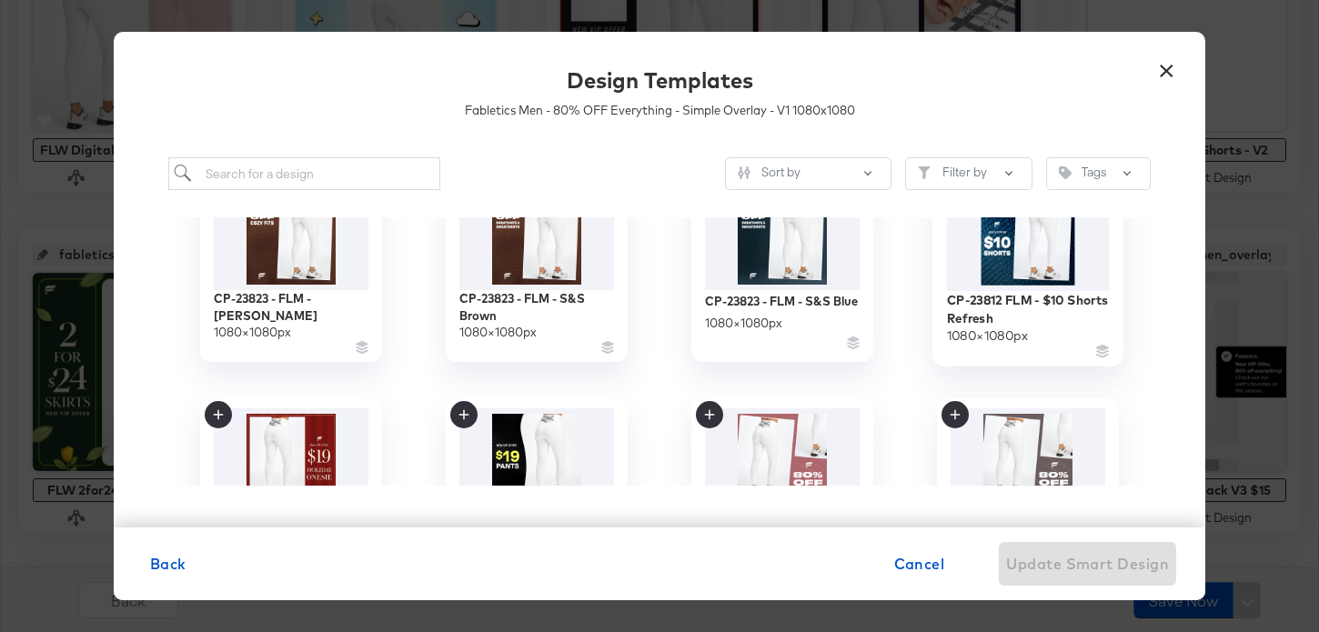
scroll to position [669, 0]
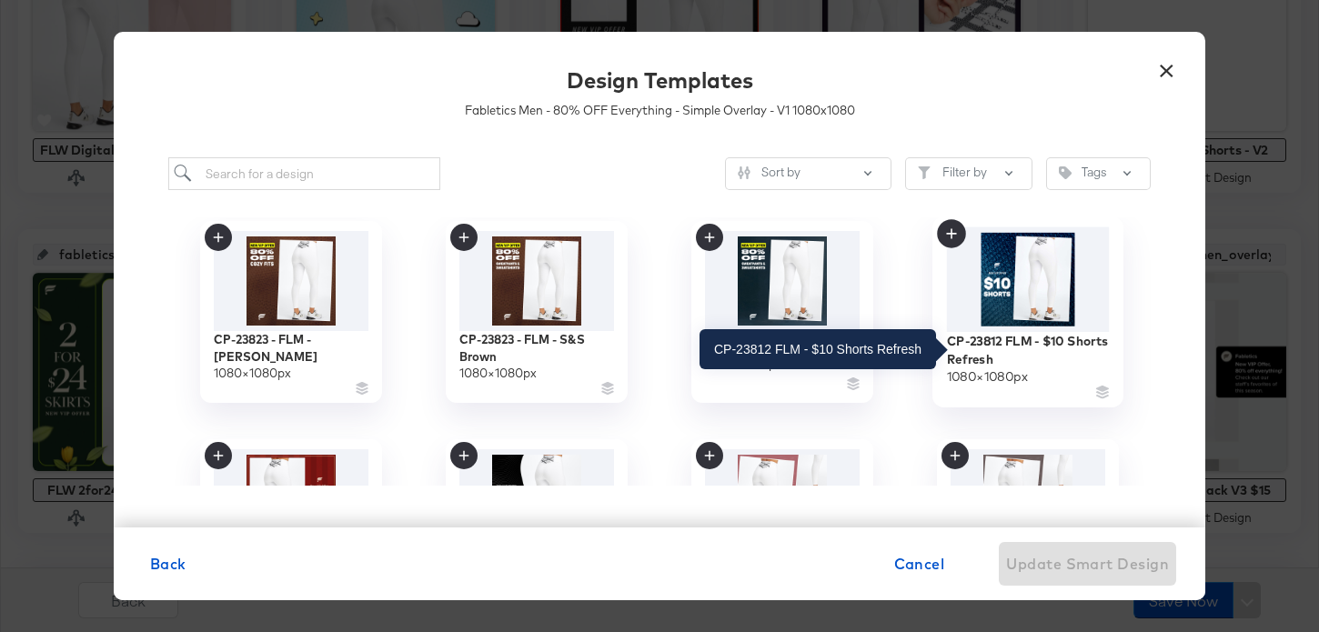
click at [1058, 348] on div "CP-23812 FLM - $10 Shorts Refresh" at bounding box center [1028, 349] width 163 height 35
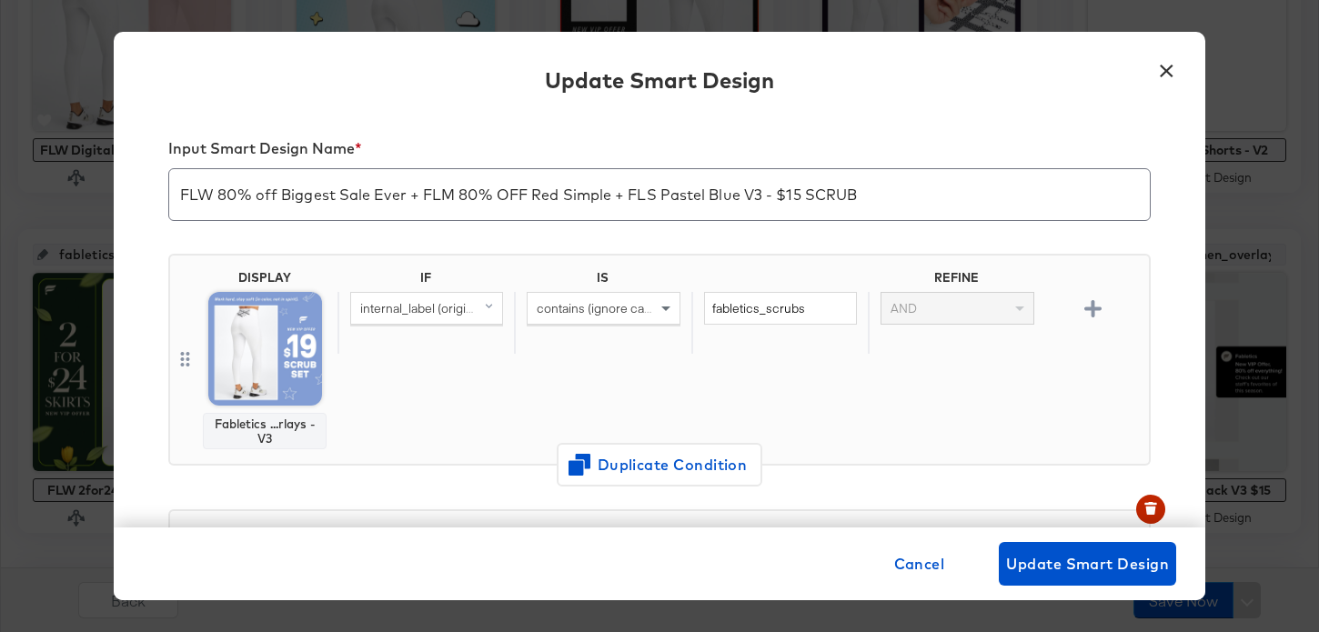
scroll to position [0, 0]
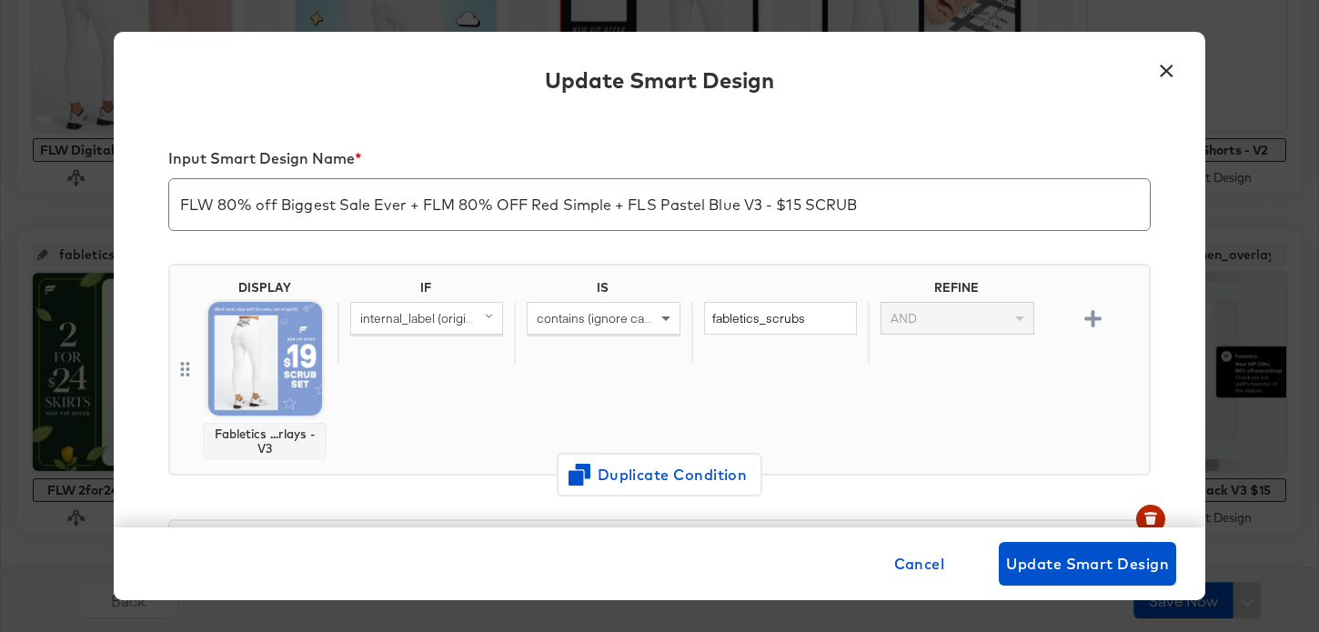
click at [451, 197] on input "FLW 80% off Biggest Sale Ever + FLM 80% OFF Red Simple + FLS Pastel Blue V3 - $…" at bounding box center [659, 197] width 980 height 51
drag, startPoint x: 458, startPoint y: 203, endPoint x: 612, endPoint y: 201, distance: 153.7
click at [612, 201] on input "FLW 80% off Biggest Sale Ever + FLM 80% OFF Red Simple + FLS Pastel Blue V3 - $…" at bounding box center [659, 197] width 980 height 51
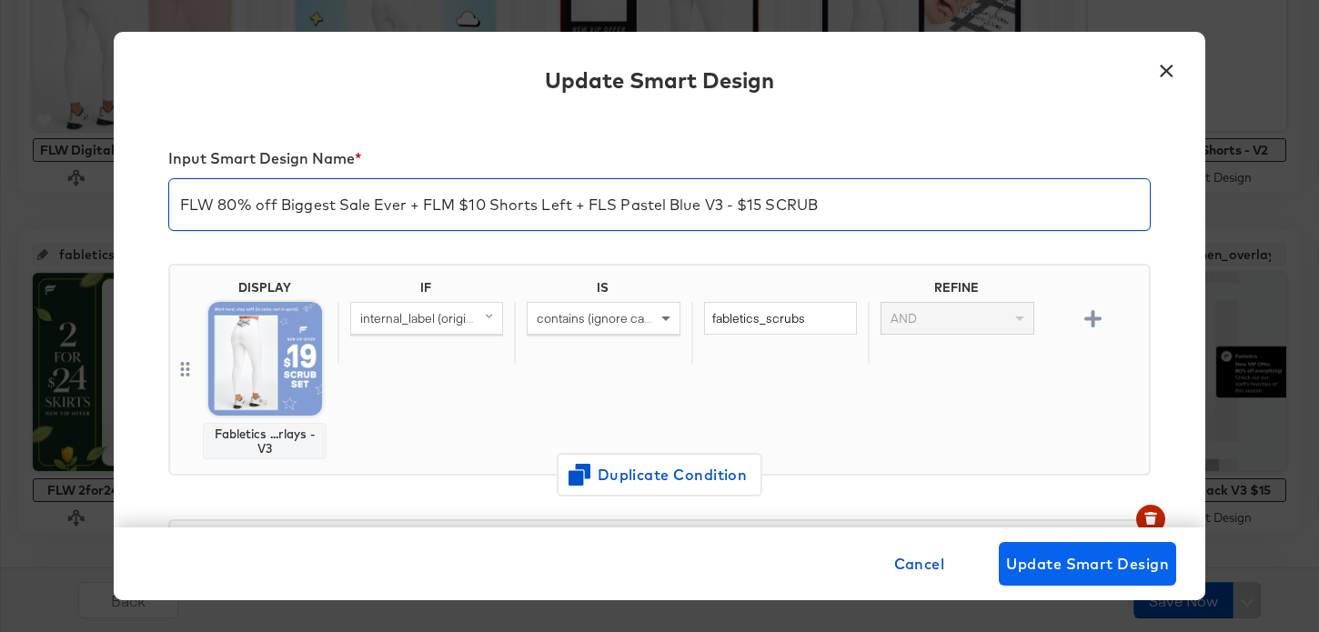
type input "FLW 80% off Biggest Sale Ever + FLM $10 Shorts Left + FLS Pastel Blue V3 - $15 …"
click at [1060, 568] on span "Update Smart Design" at bounding box center [1087, 563] width 163 height 25
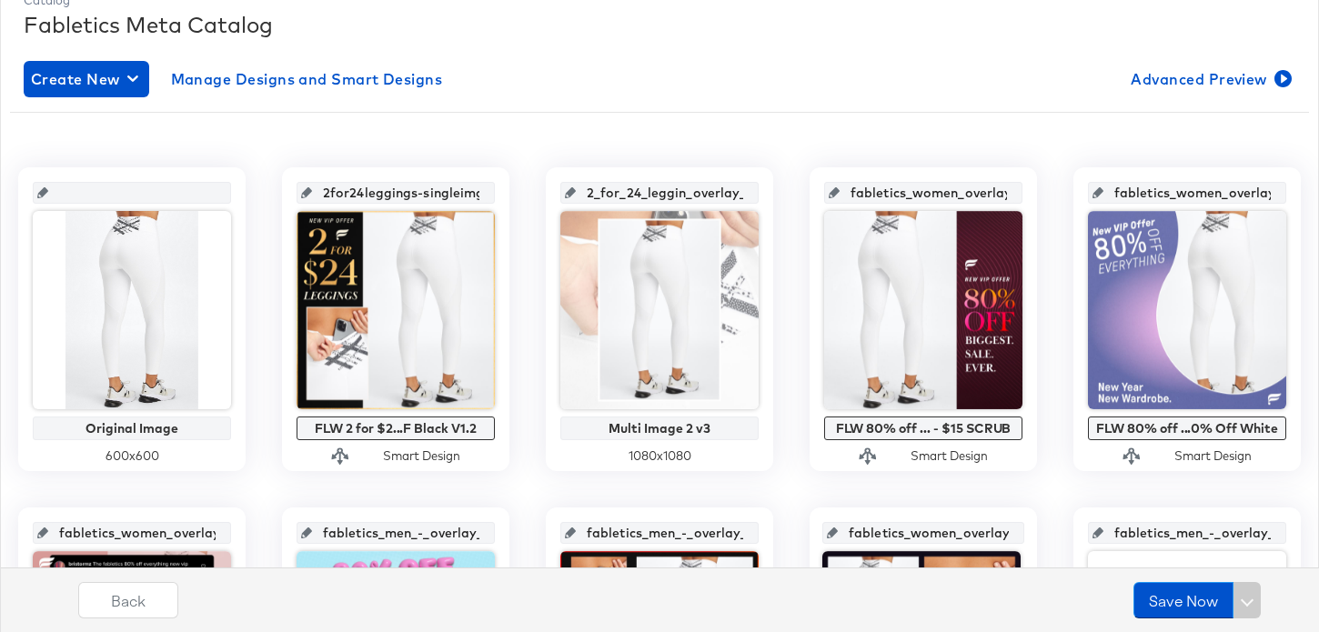
scroll to position [298, 0]
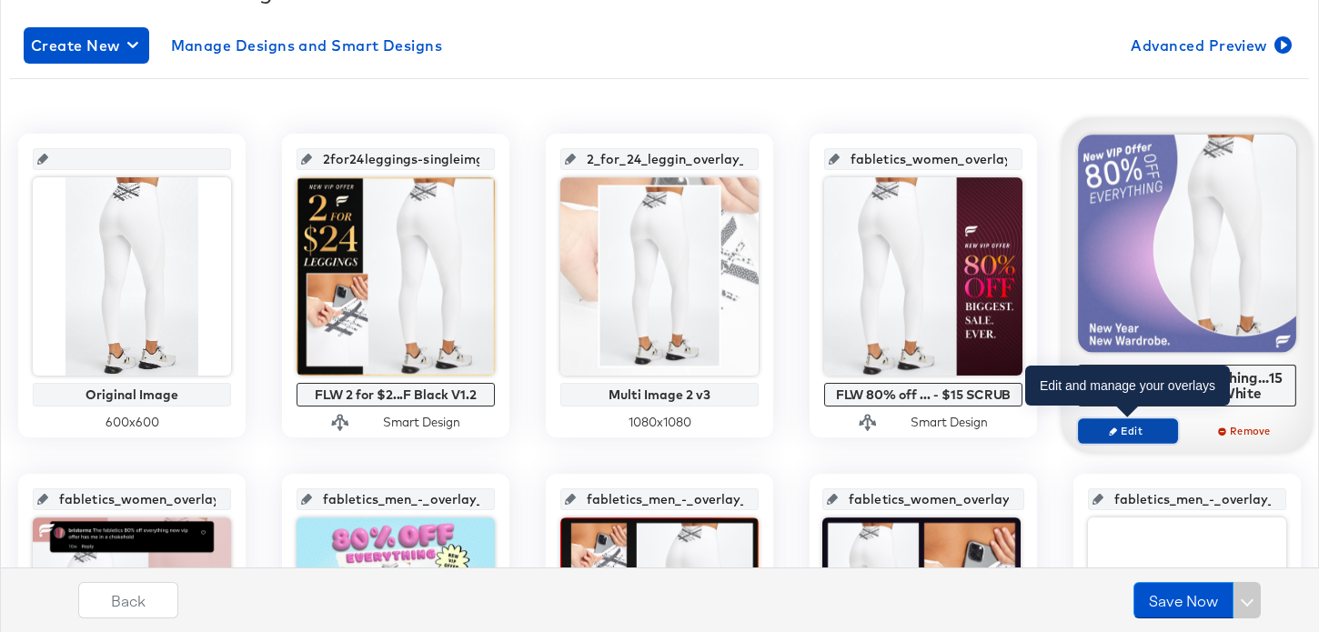
click at [1144, 435] on span "Edit" at bounding box center [1128, 431] width 84 height 14
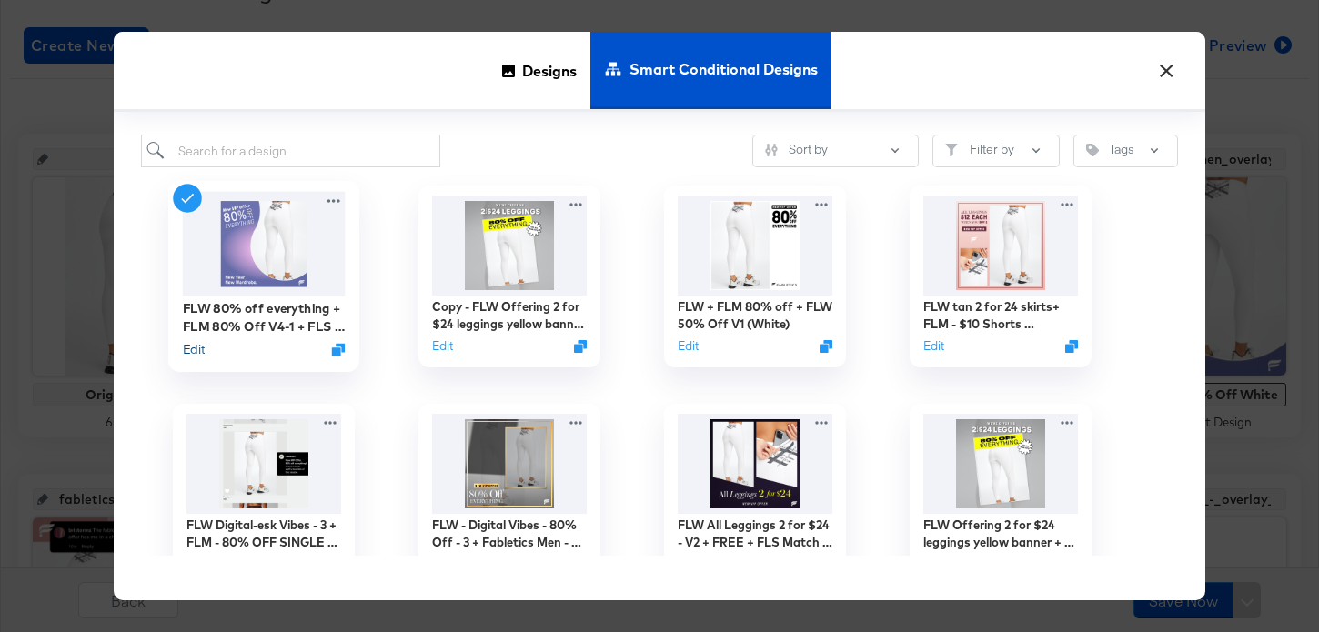
click at [195, 346] on button "Edit" at bounding box center [194, 349] width 22 height 17
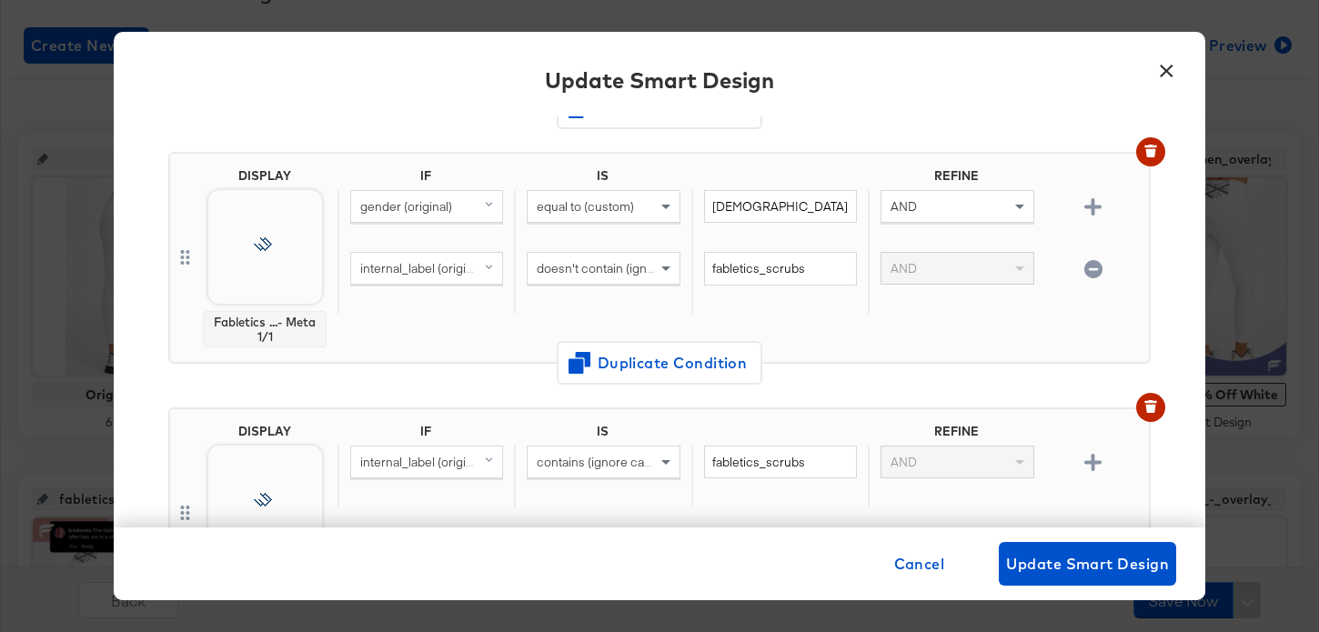
scroll to position [370, 0]
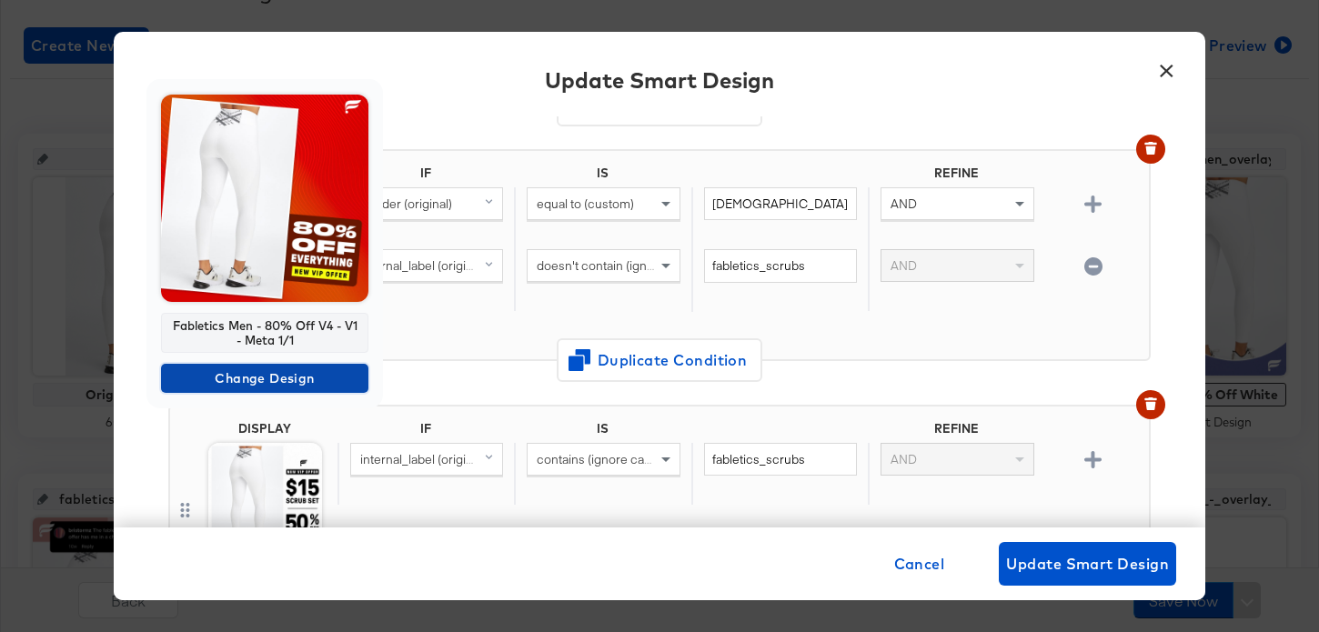
click at [295, 380] on span "Change Design" at bounding box center [264, 378] width 193 height 23
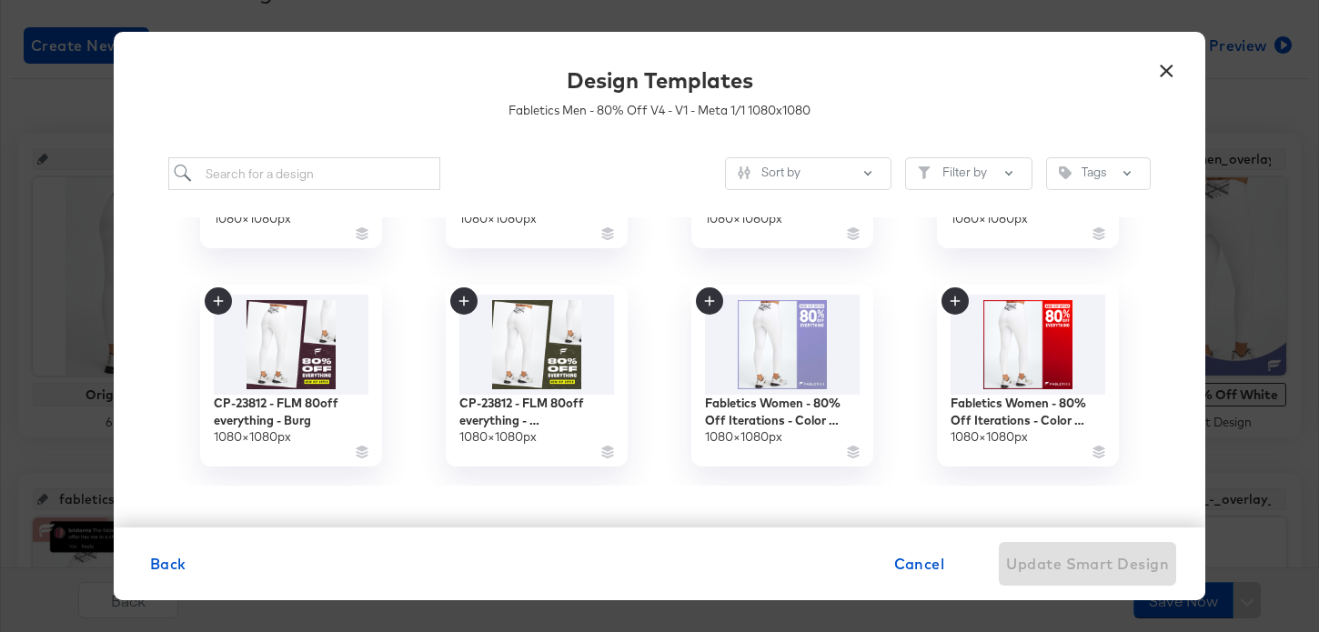
scroll to position [1048, 0]
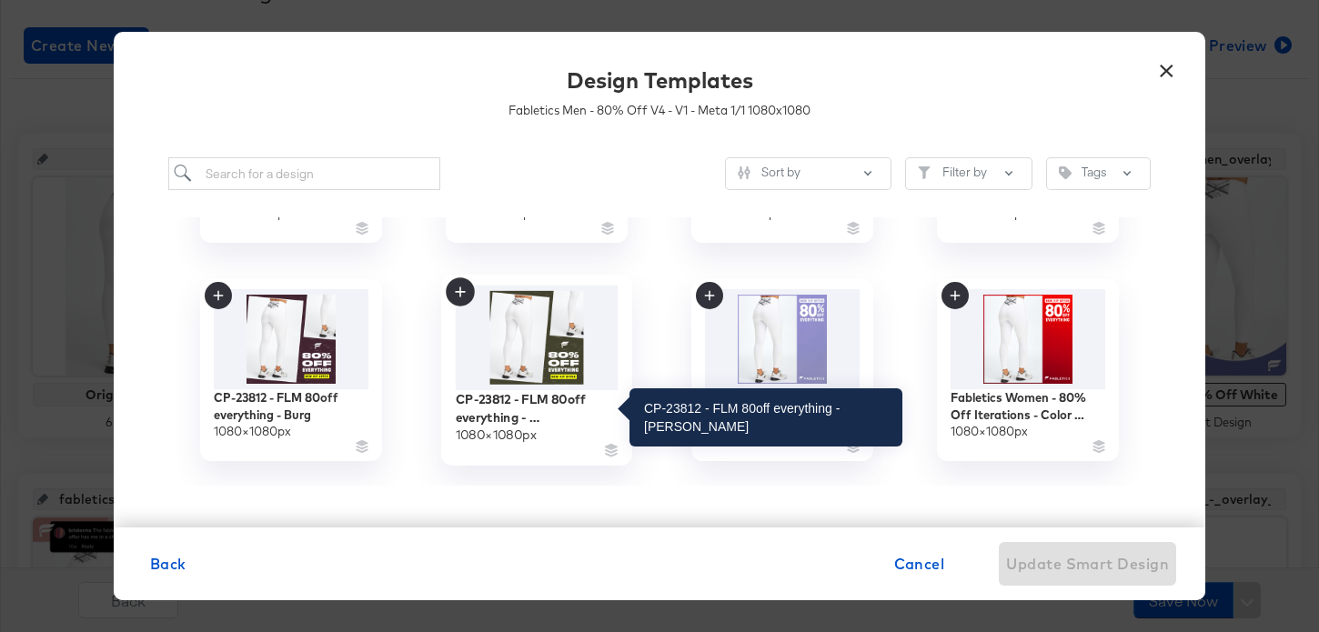
click at [543, 400] on div "CP-23812 - FLM 80off everything - Moss" at bounding box center [537, 407] width 163 height 35
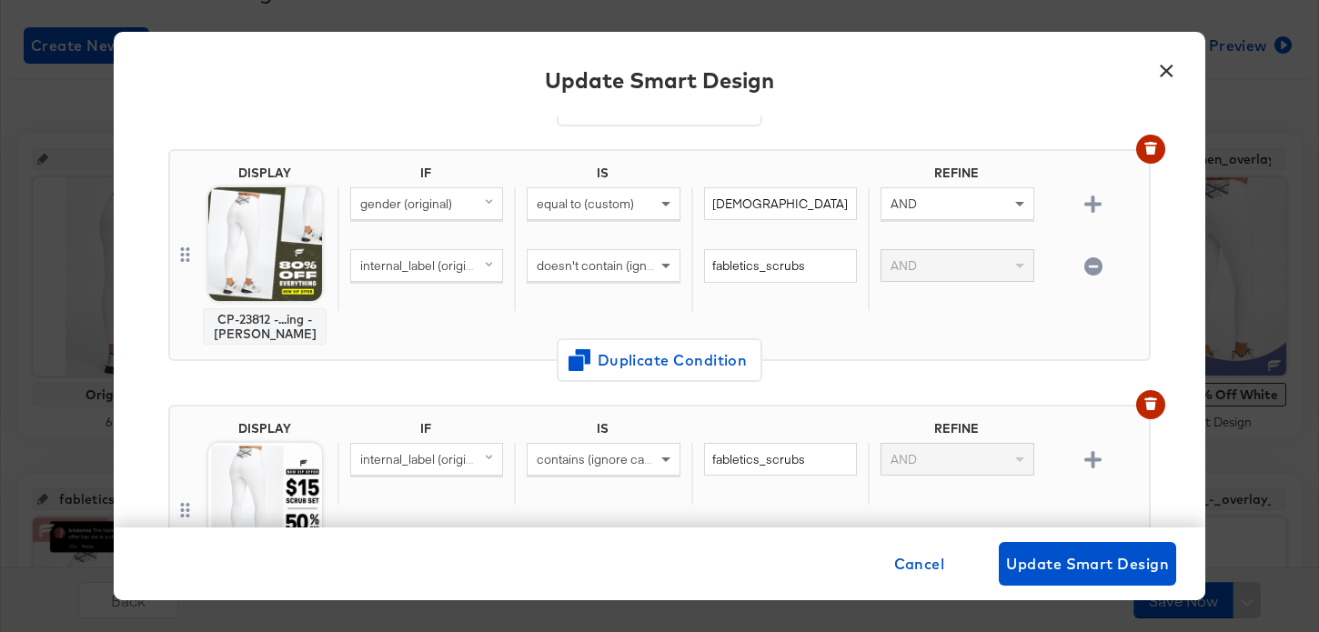
scroll to position [0, 0]
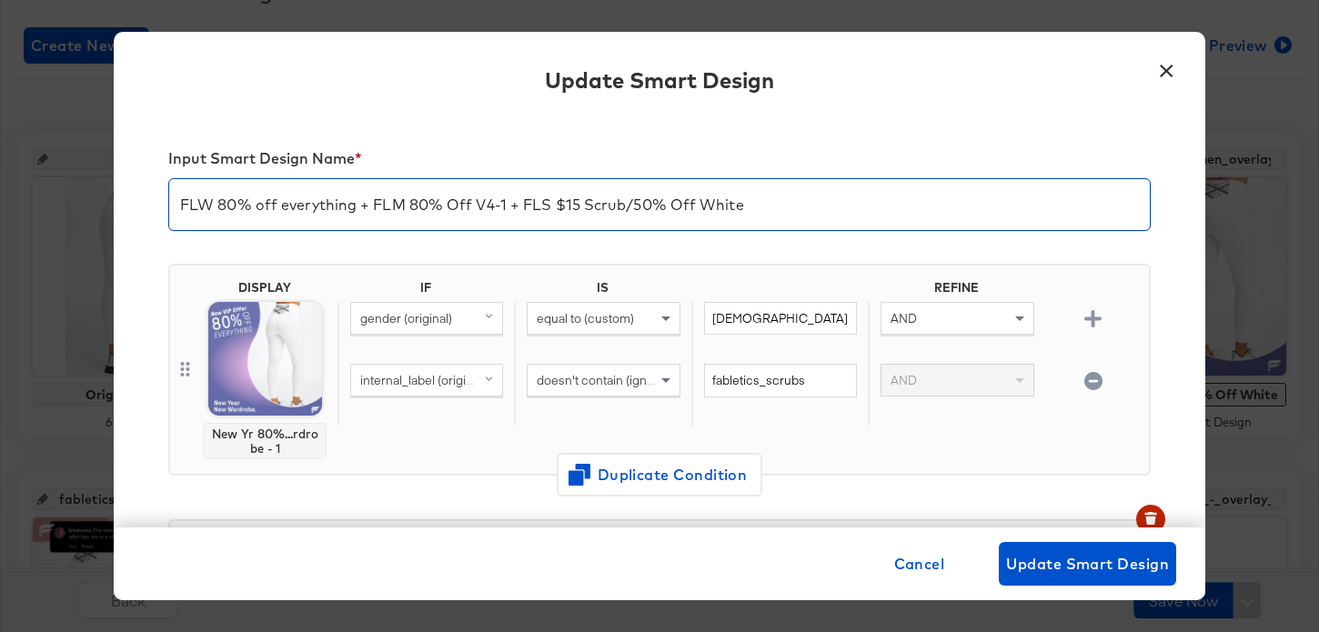
drag, startPoint x: 479, startPoint y: 206, endPoint x: 508, endPoint y: 205, distance: 29.1
click at [508, 206] on input "FLW 80% off everything + FLM 80% Off V4-1 + FLS $15 Scrub/50% Off White" at bounding box center [659, 197] width 980 height 51
drag, startPoint x: 476, startPoint y: 201, endPoint x: 508, endPoint y: 200, distance: 32.8
click at [508, 201] on input "FLW 80% off everything + FLM 80% Off V4-1 + FLS $15 Scrub/50% Off White" at bounding box center [659, 197] width 980 height 51
drag, startPoint x: 373, startPoint y: 210, endPoint x: 509, endPoint y: 210, distance: 136.4
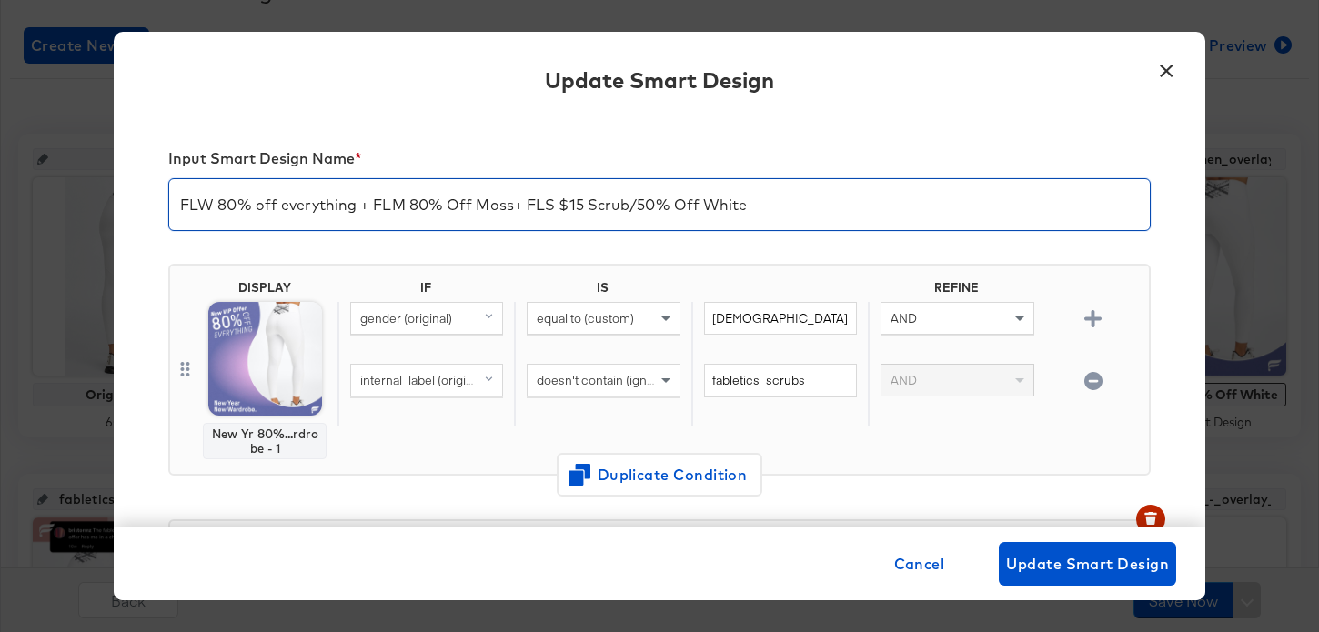
click at [509, 210] on input "FLW 80% off everything + FLM 80% Off Moss+ FLS $15 Scrub/50% Off White" at bounding box center [659, 197] width 980 height 51
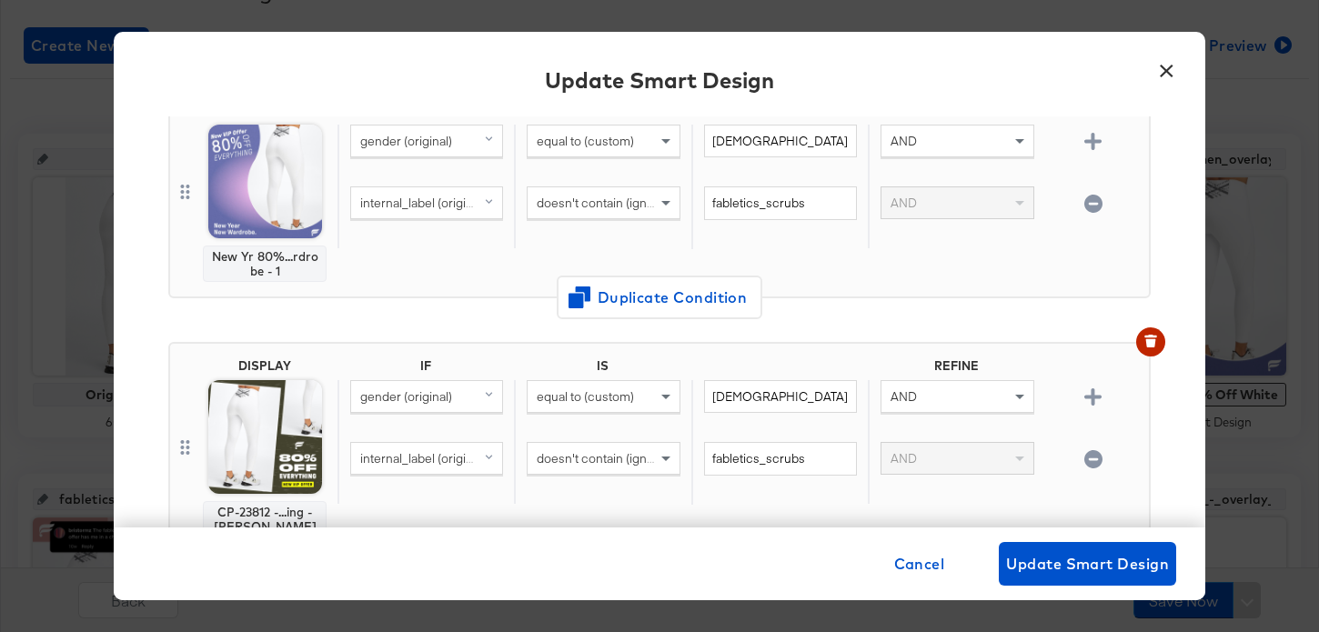
scroll to position [415, 0]
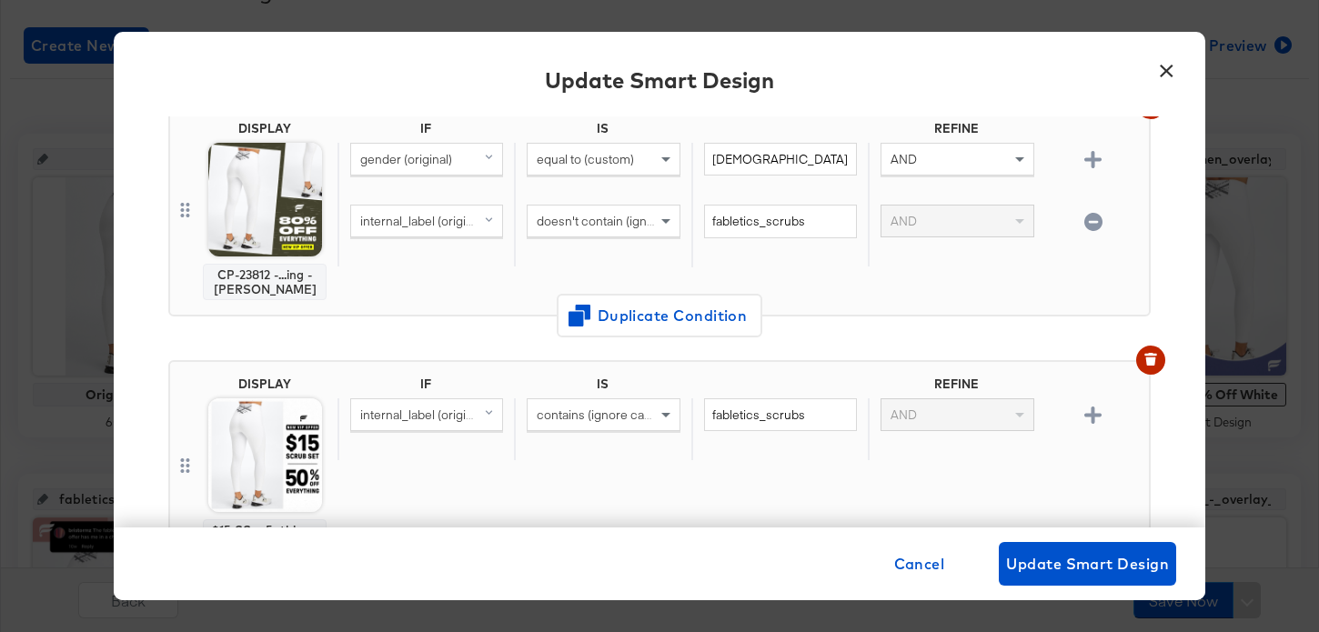
type input "FLW 80% off everything + FLM 80% Off Moss+ FLS $15 Scrub/50% Off White"
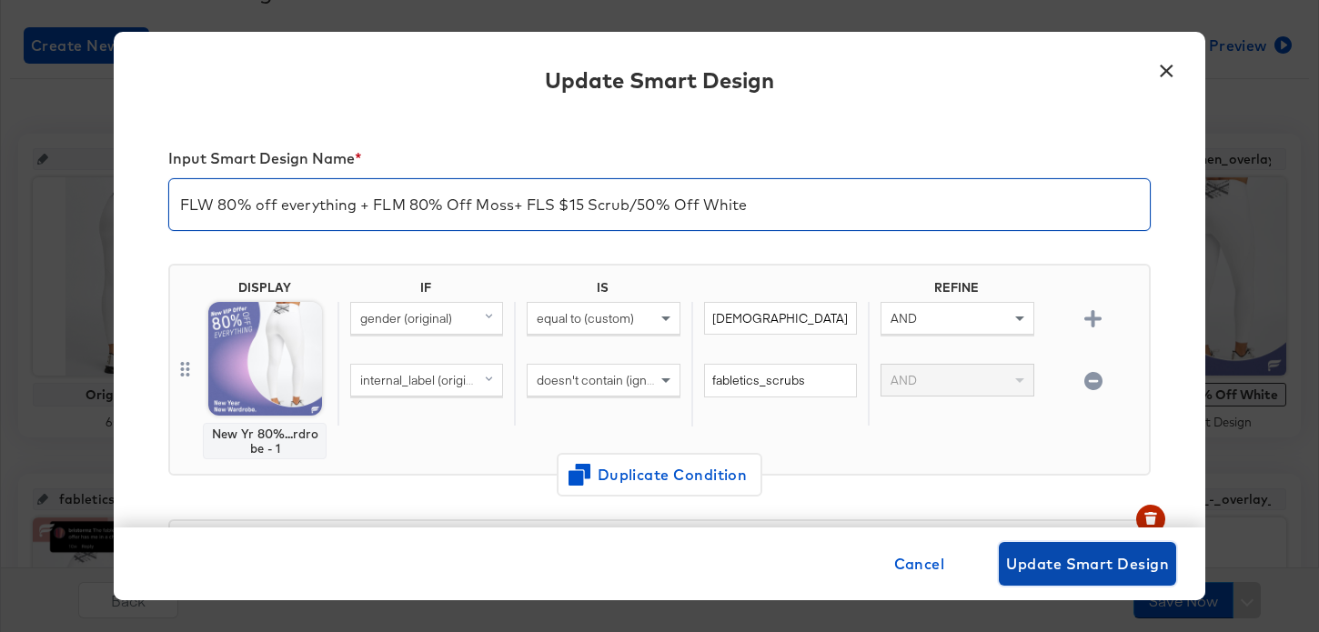
click at [1078, 556] on span "Update Smart Design" at bounding box center [1087, 563] width 163 height 25
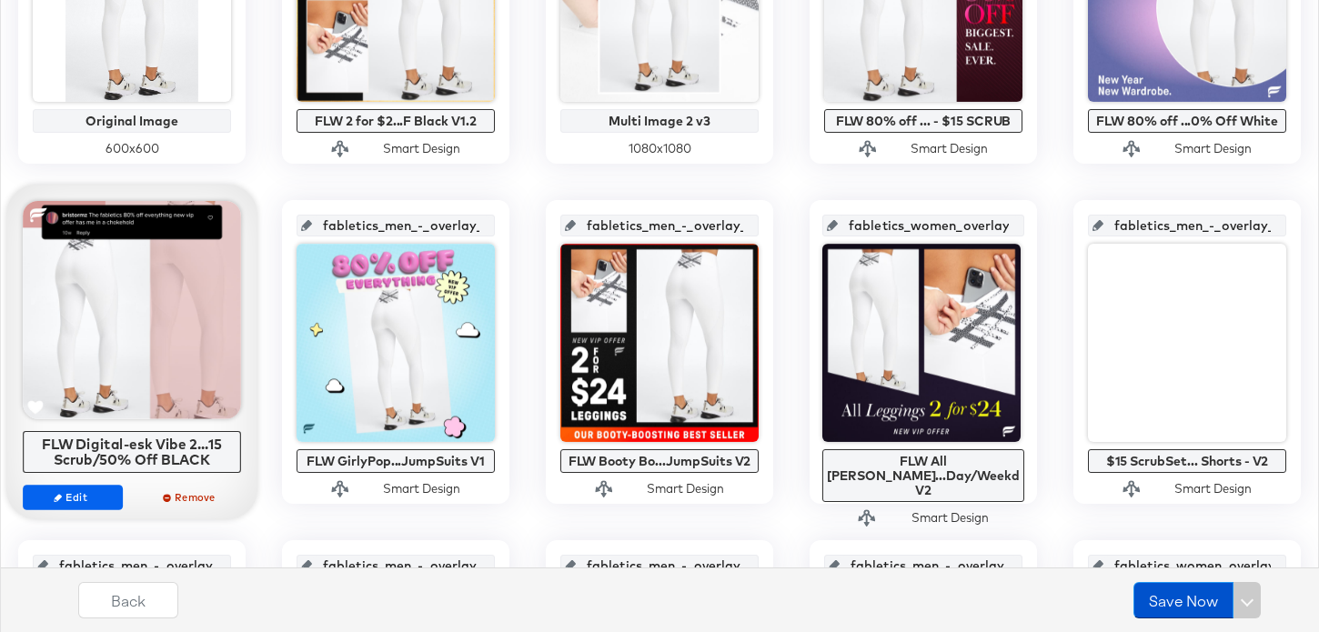
scroll to position [618, 0]
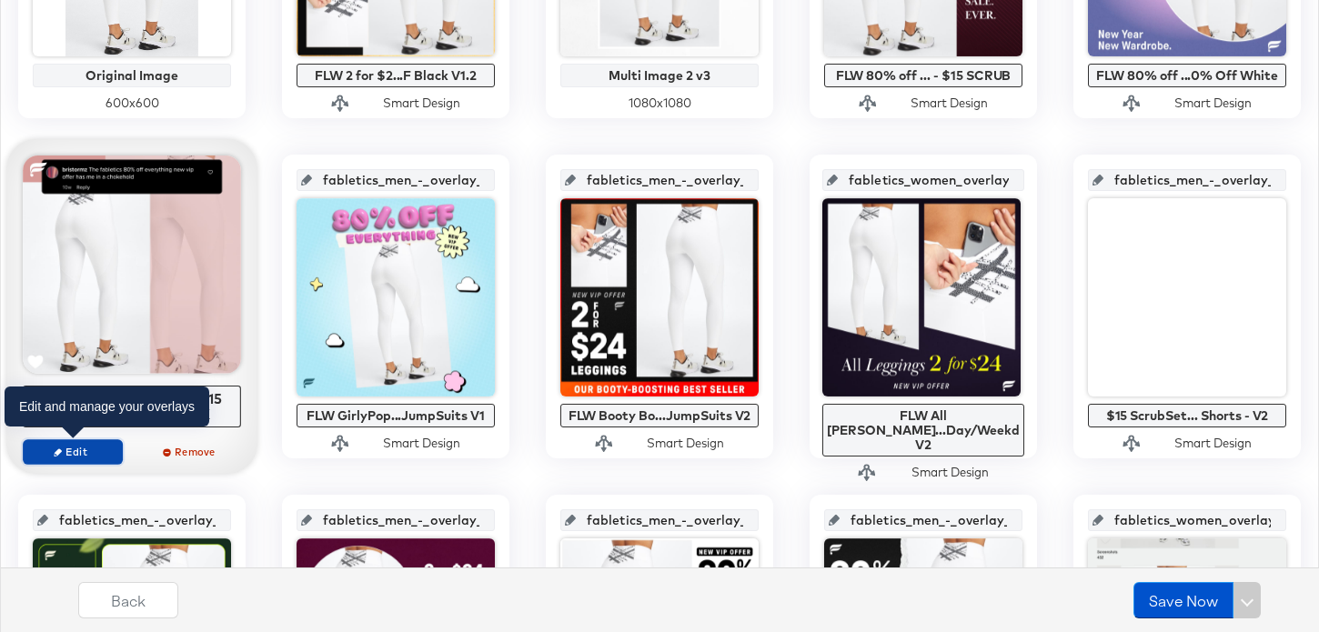
click at [80, 449] on span "Edit" at bounding box center [73, 452] width 84 height 14
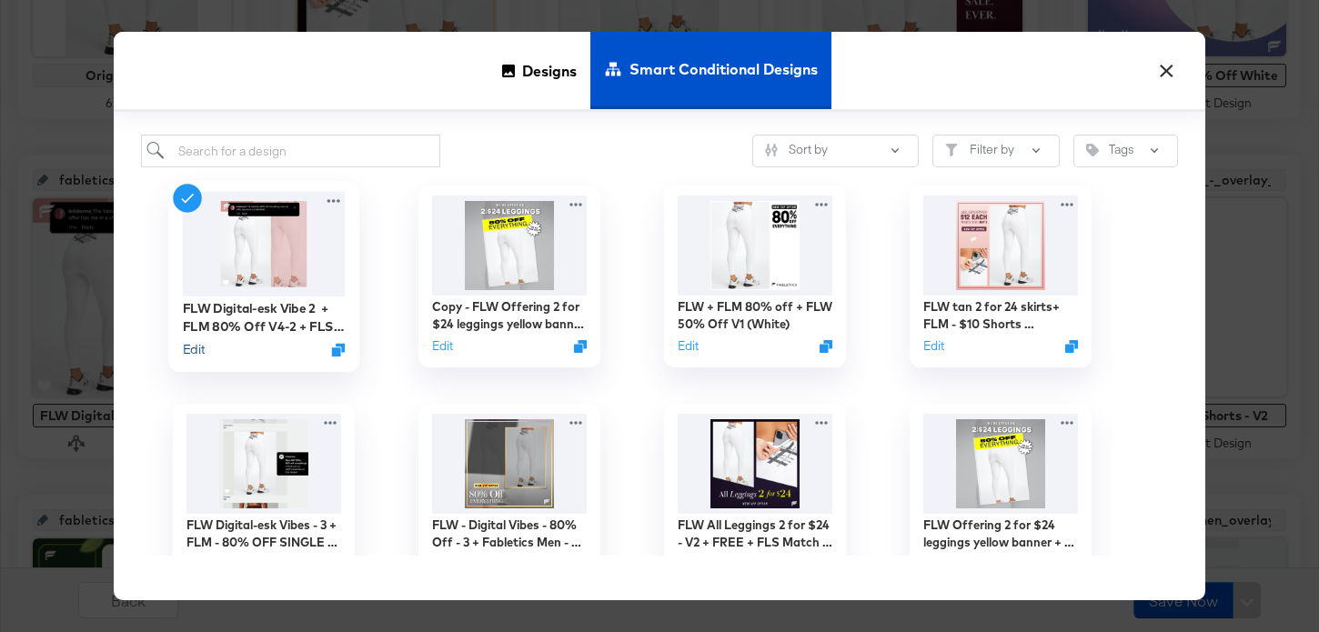
click at [186, 351] on button "Edit" at bounding box center [194, 349] width 22 height 17
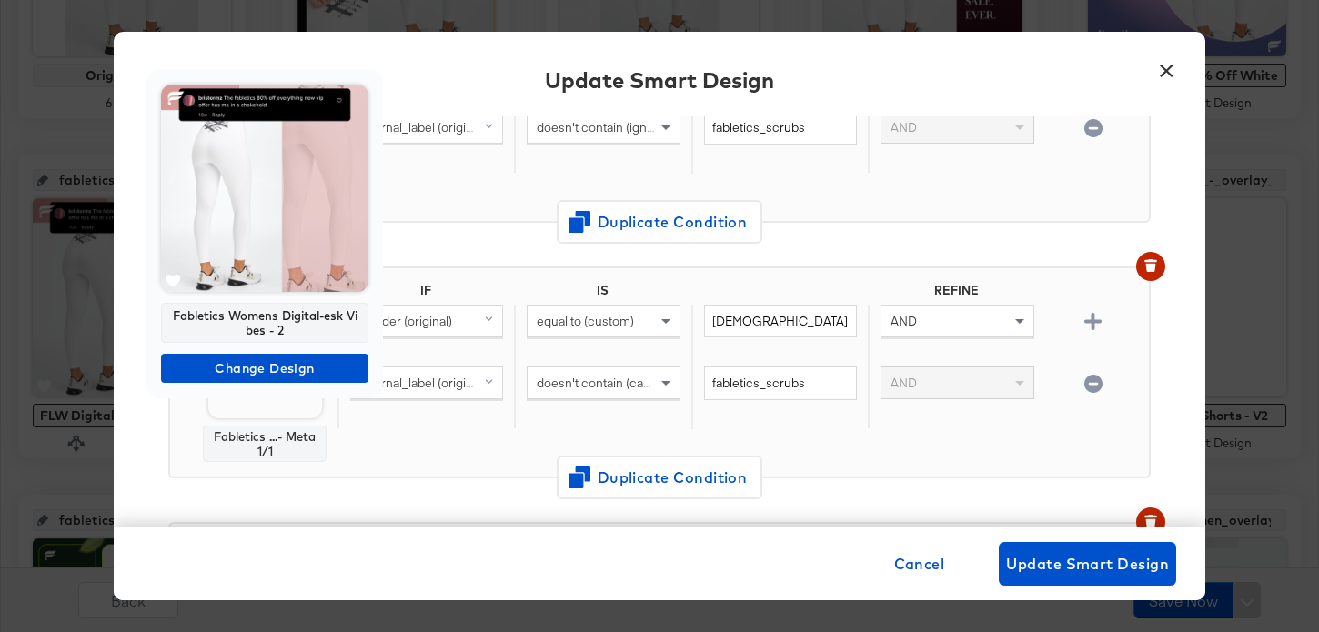
scroll to position [656, 0]
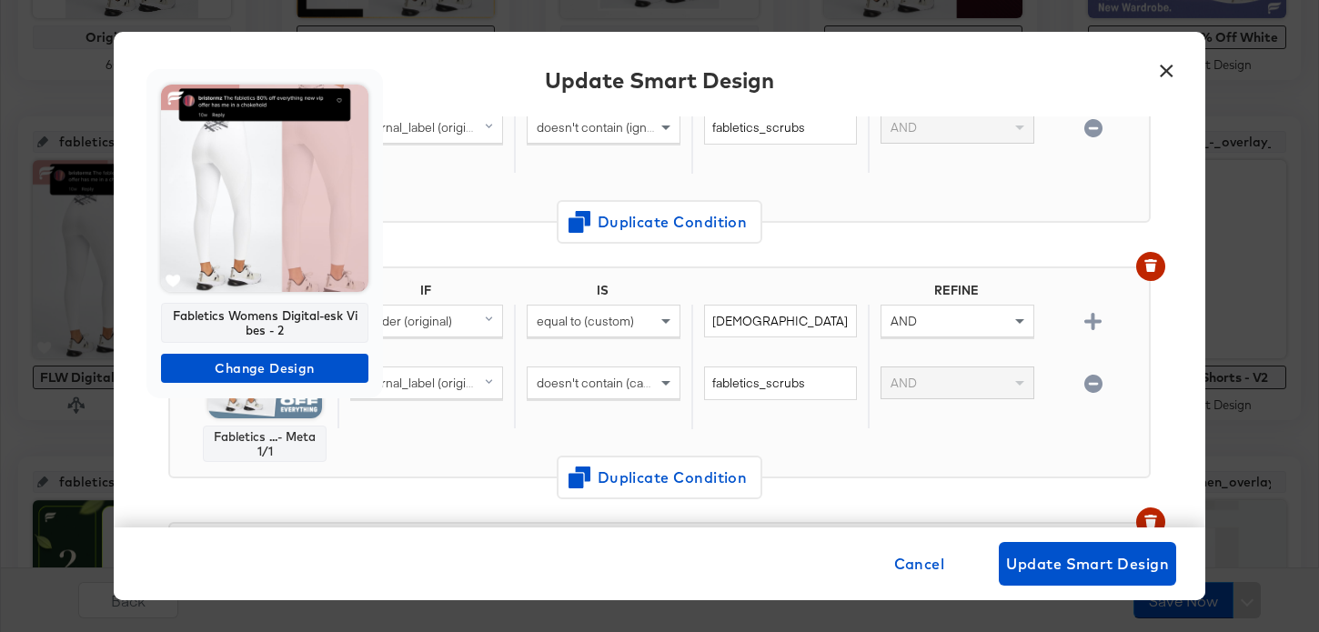
click at [980, 70] on div at bounding box center [659, 316] width 1319 height 632
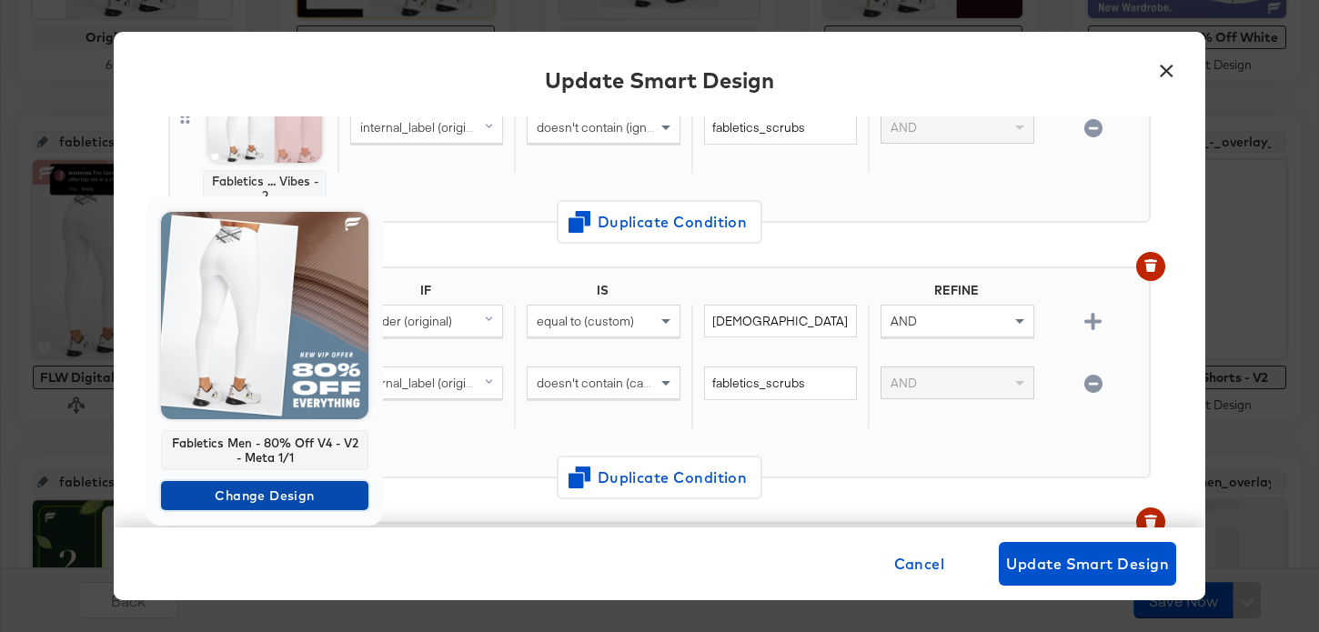
click at [305, 492] on span "Change Design" at bounding box center [264, 496] width 193 height 23
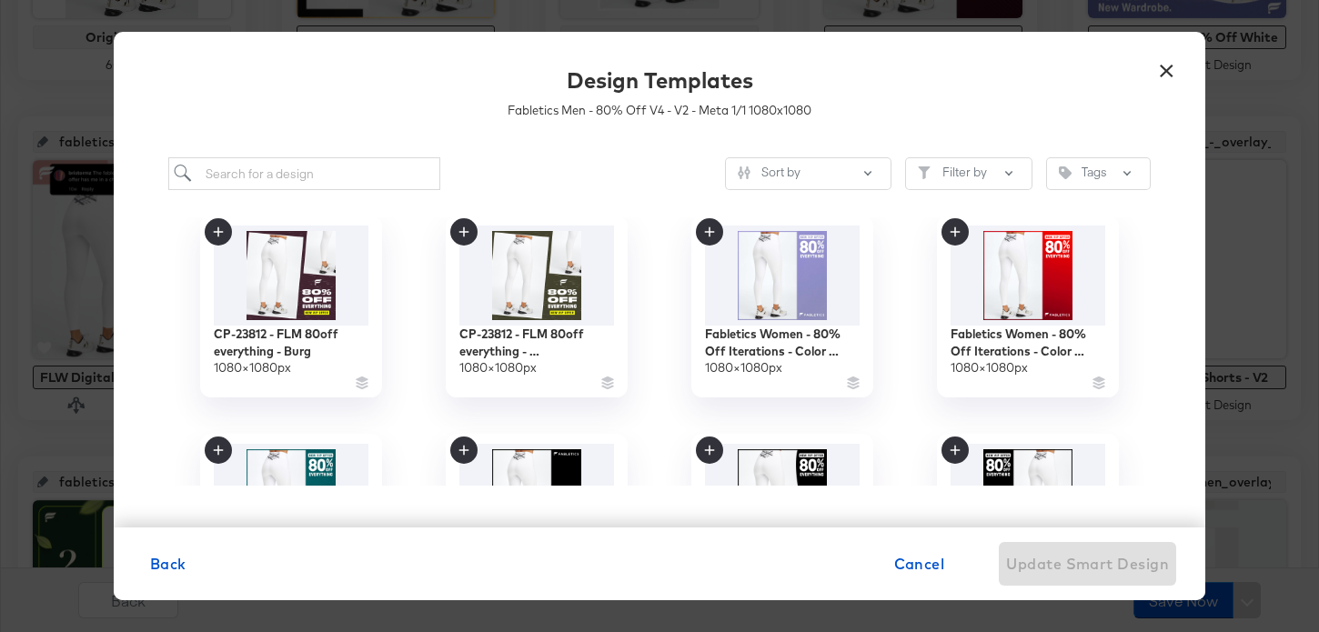
scroll to position [1094, 0]
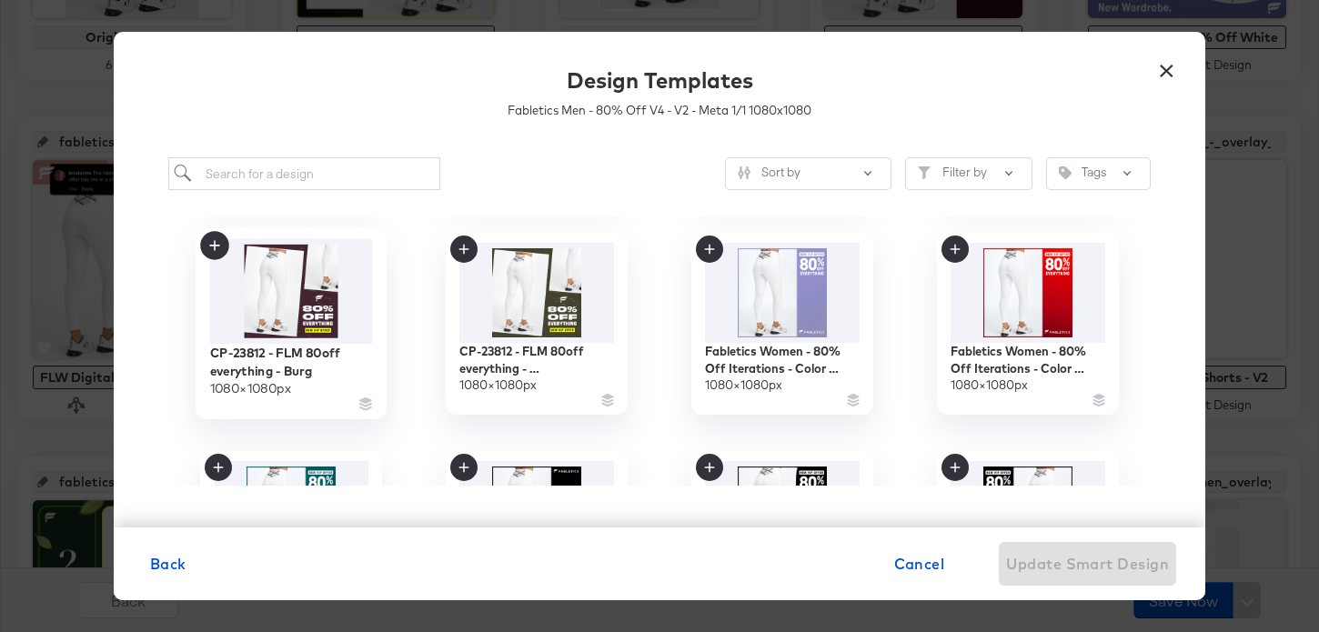
click at [260, 342] on img at bounding box center [291, 291] width 163 height 105
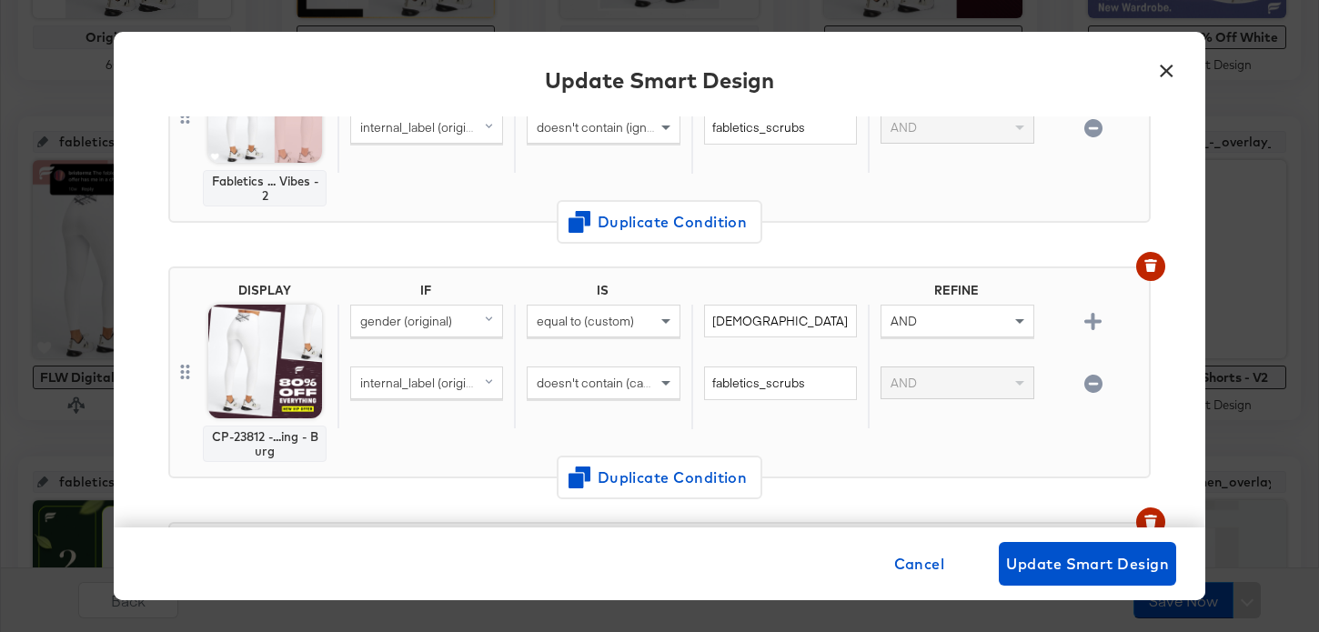
scroll to position [0, 0]
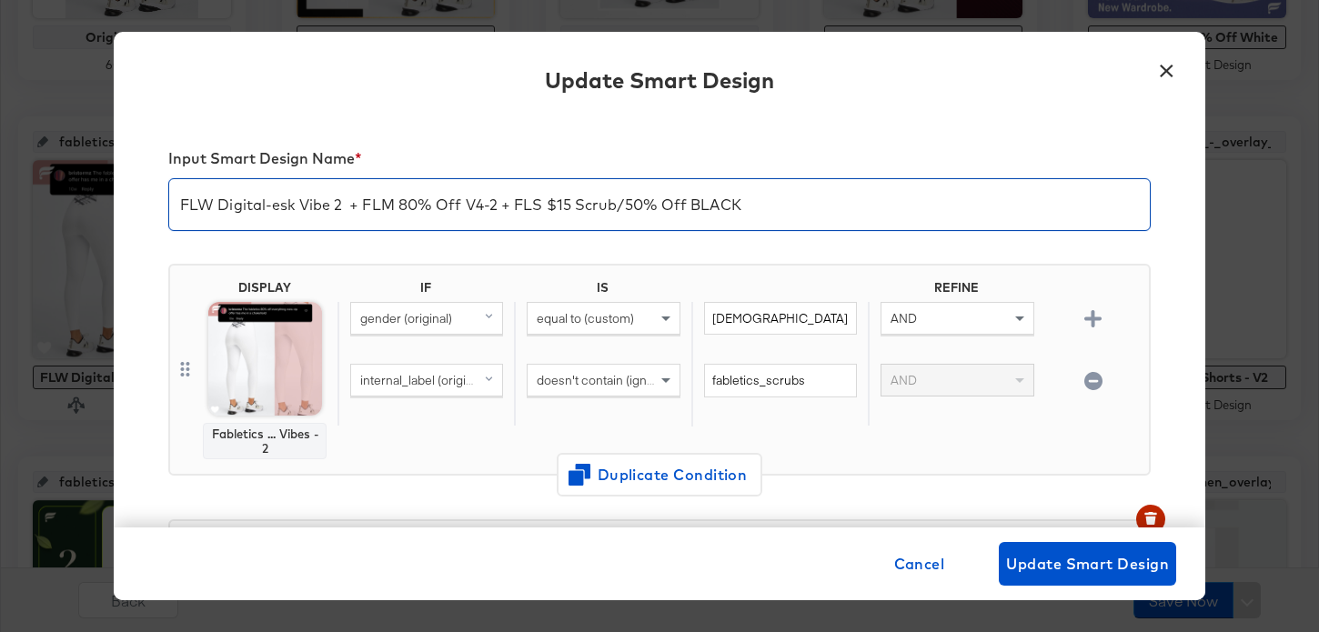
drag, startPoint x: 468, startPoint y: 207, endPoint x: 498, endPoint y: 207, distance: 30.0
click at [498, 207] on input "FLW Digital-esk Vibe 2 + FLM 80% Off V4-2 + FLS $15 Scrub/50% Off BLACK" at bounding box center [659, 197] width 980 height 51
drag, startPoint x: 366, startPoint y: 208, endPoint x: 497, endPoint y: 208, distance: 131.9
click at [498, 209] on input "FLW Digital-esk Vibe 2 + FLM 80% Off Burg + FLS $15 Scrub/50% Off BLACK" at bounding box center [659, 197] width 980 height 51
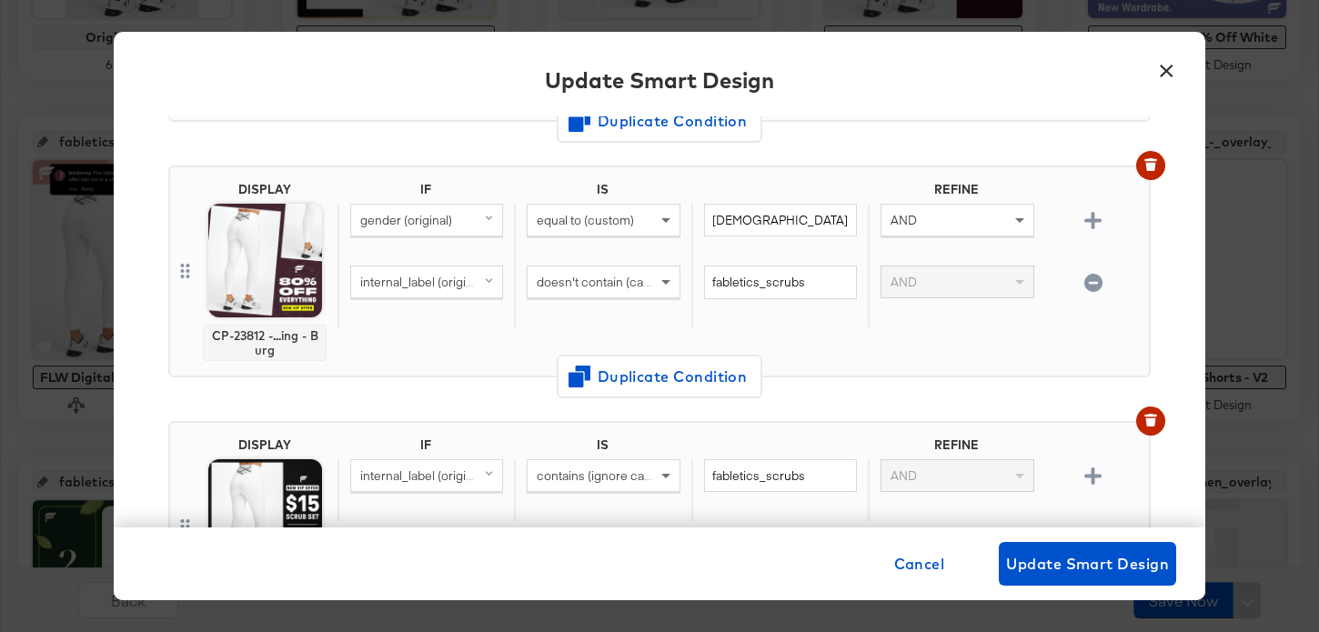
scroll to position [372, 0]
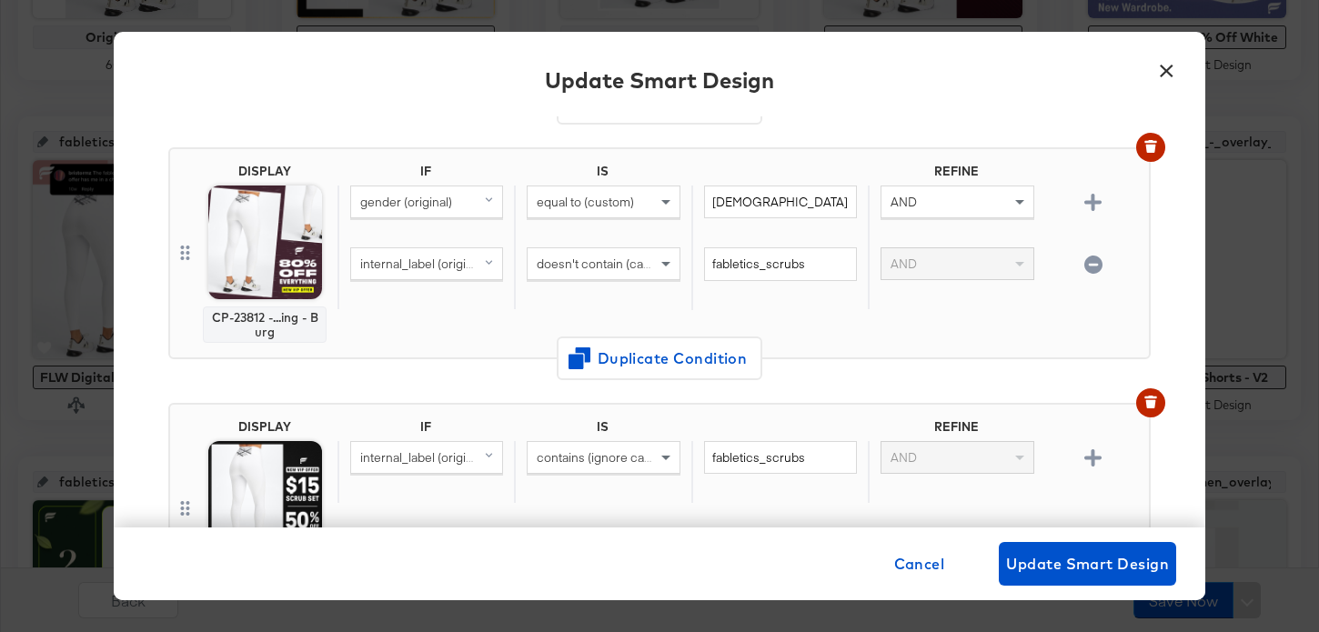
type input "FLW Digital-esk Vibe 2 + FLM 80% Off Burg + FLS $15 Scrub/50% Off BLACK"
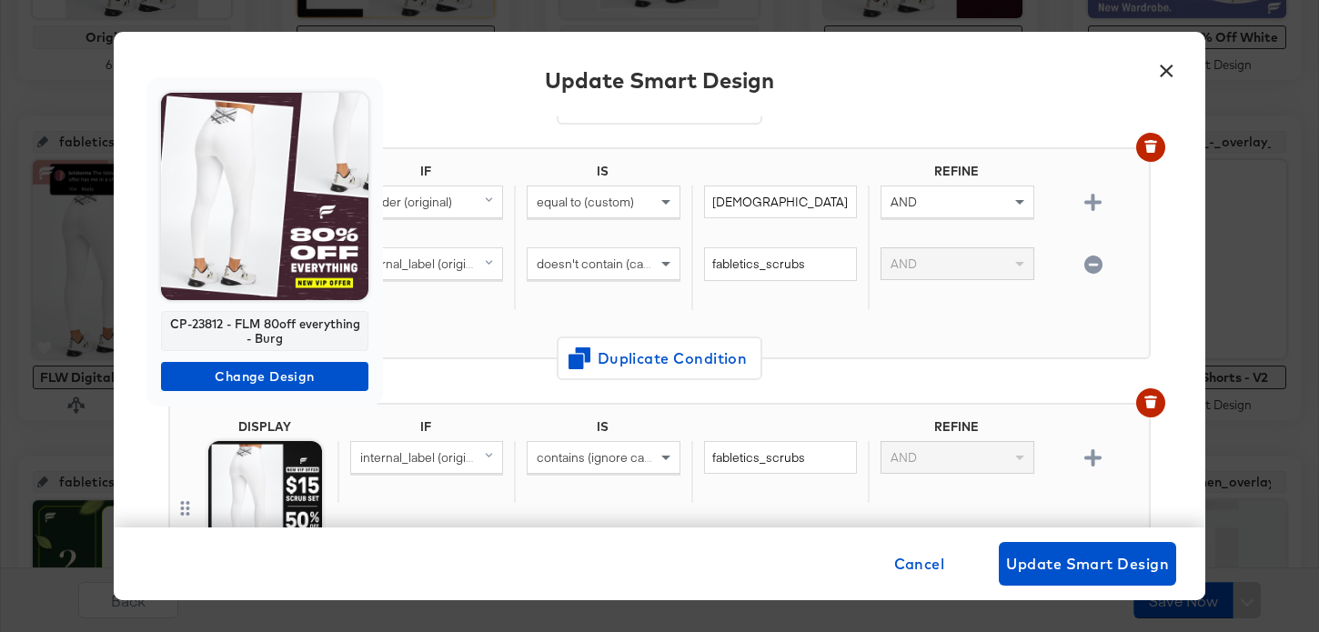
scroll to position [0, 0]
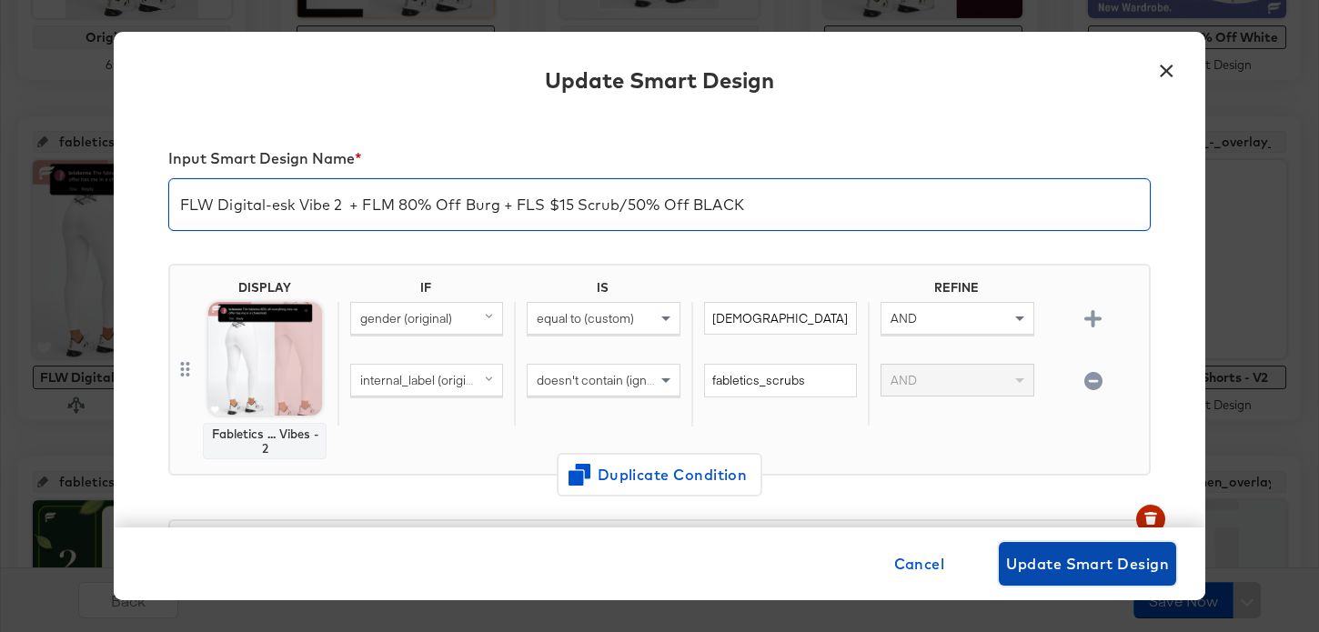
click at [1034, 569] on span "Update Smart Design" at bounding box center [1087, 563] width 163 height 25
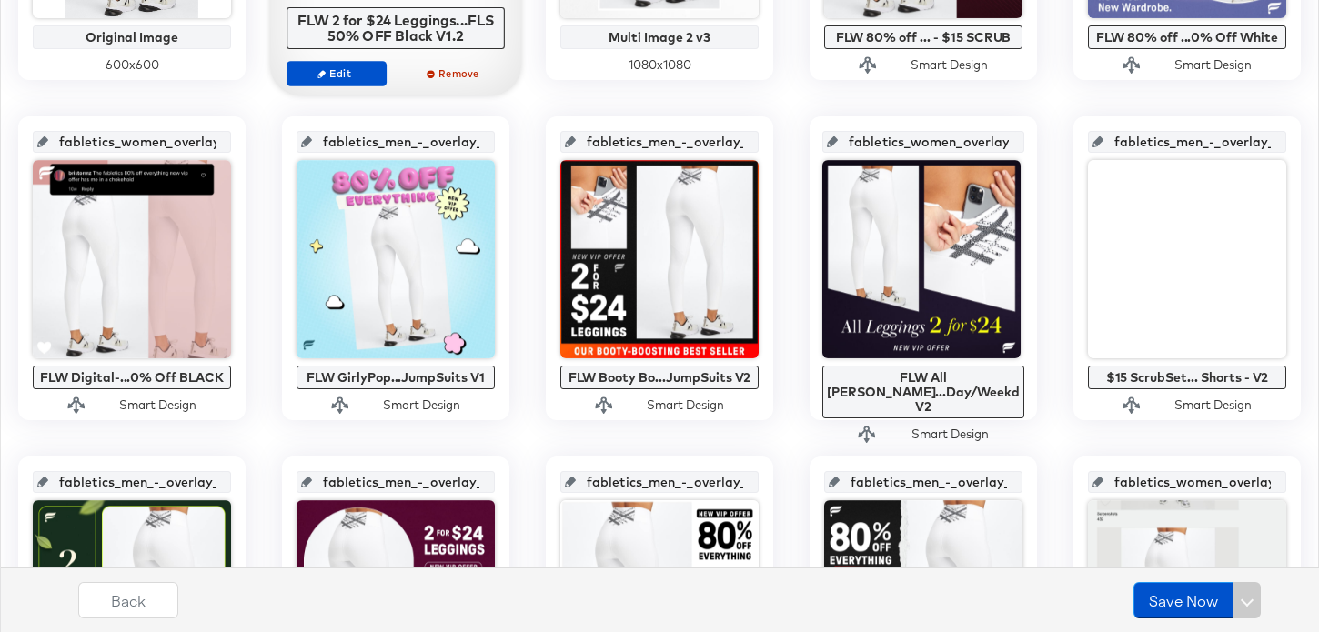
click at [485, 435] on div "Original Image 600 x 600 2for24leggings-singleimg FLW 2 for $24 Leggings...FLS …" at bounding box center [659, 608] width 1299 height 1664
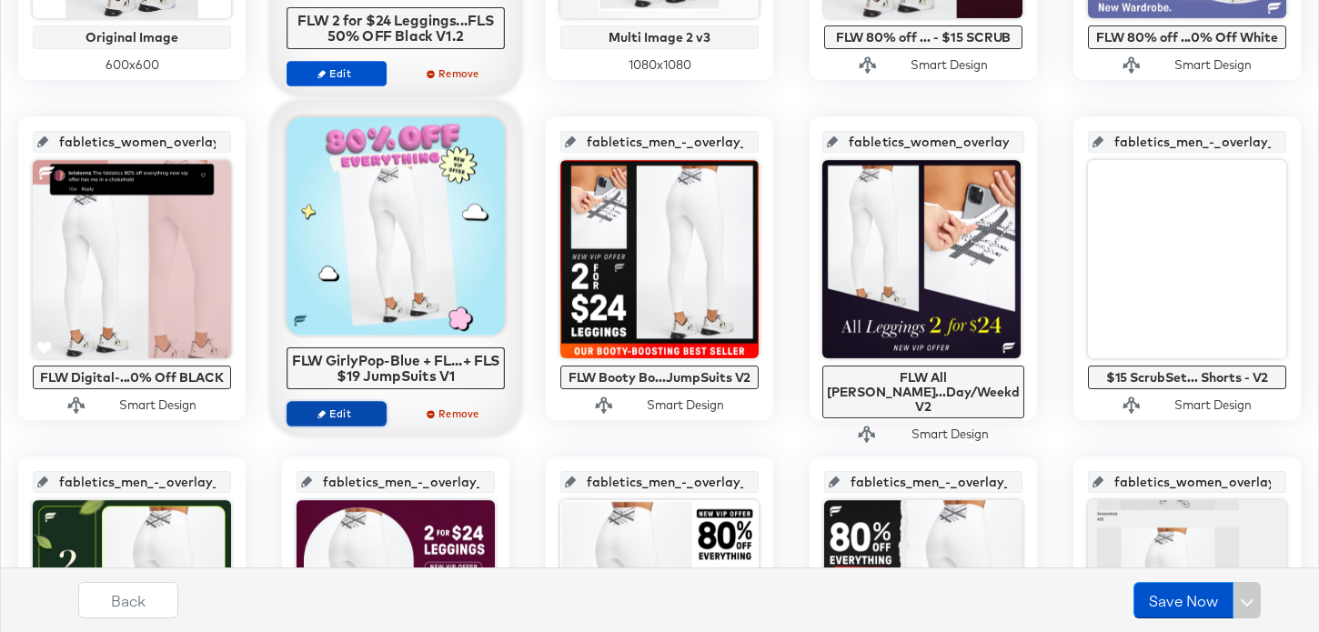
click at [337, 413] on span "Edit" at bounding box center [337, 414] width 84 height 14
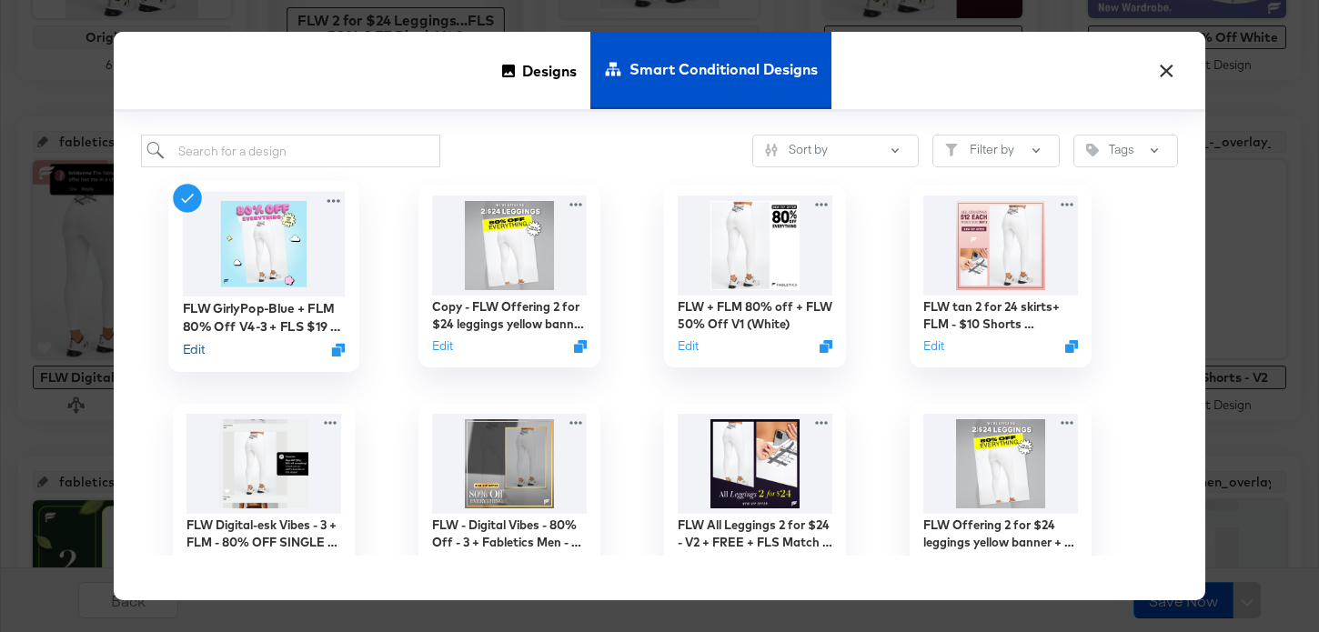
click at [195, 347] on button "Edit" at bounding box center [194, 349] width 22 height 17
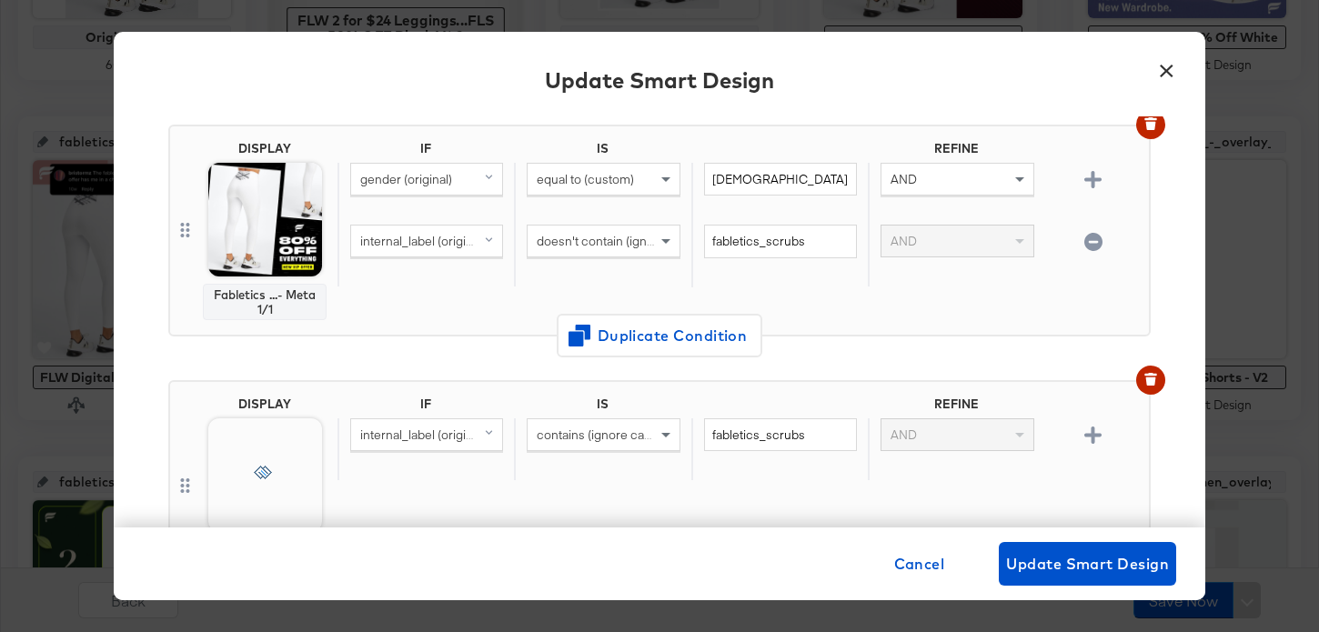
scroll to position [397, 0]
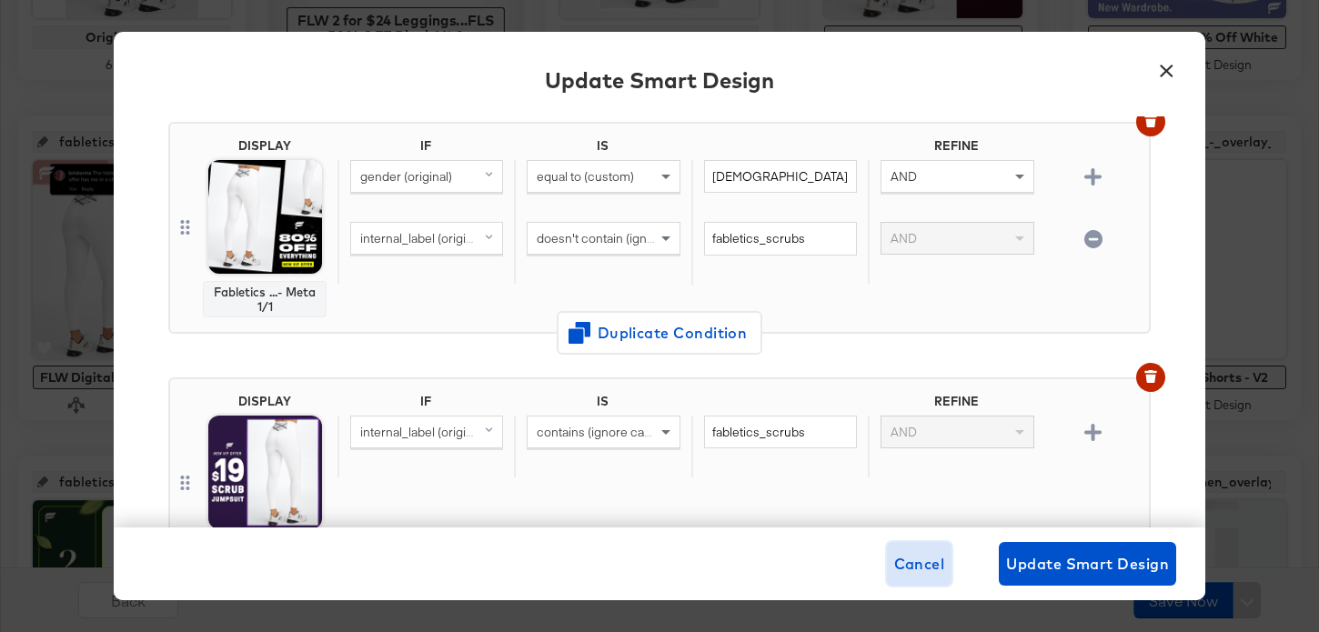
click at [916, 567] on span "Cancel" at bounding box center [919, 563] width 51 height 25
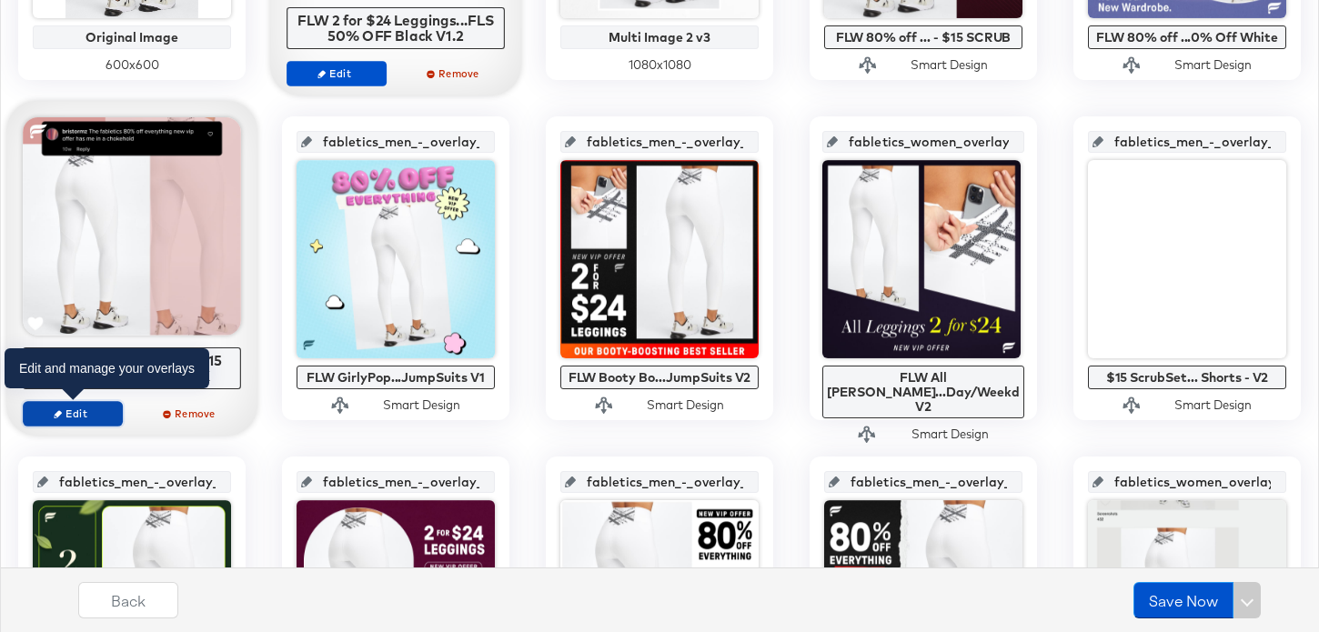
click at [95, 407] on span "Edit" at bounding box center [73, 414] width 84 height 14
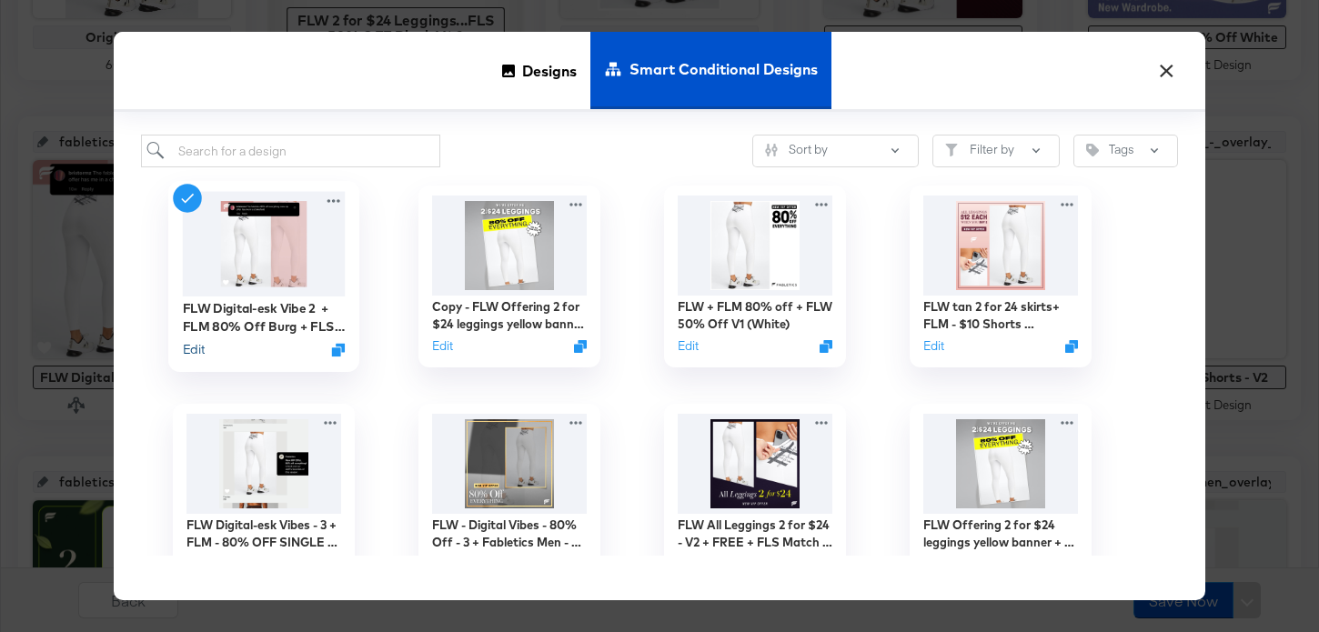
click at [199, 349] on button "Edit" at bounding box center [194, 349] width 22 height 17
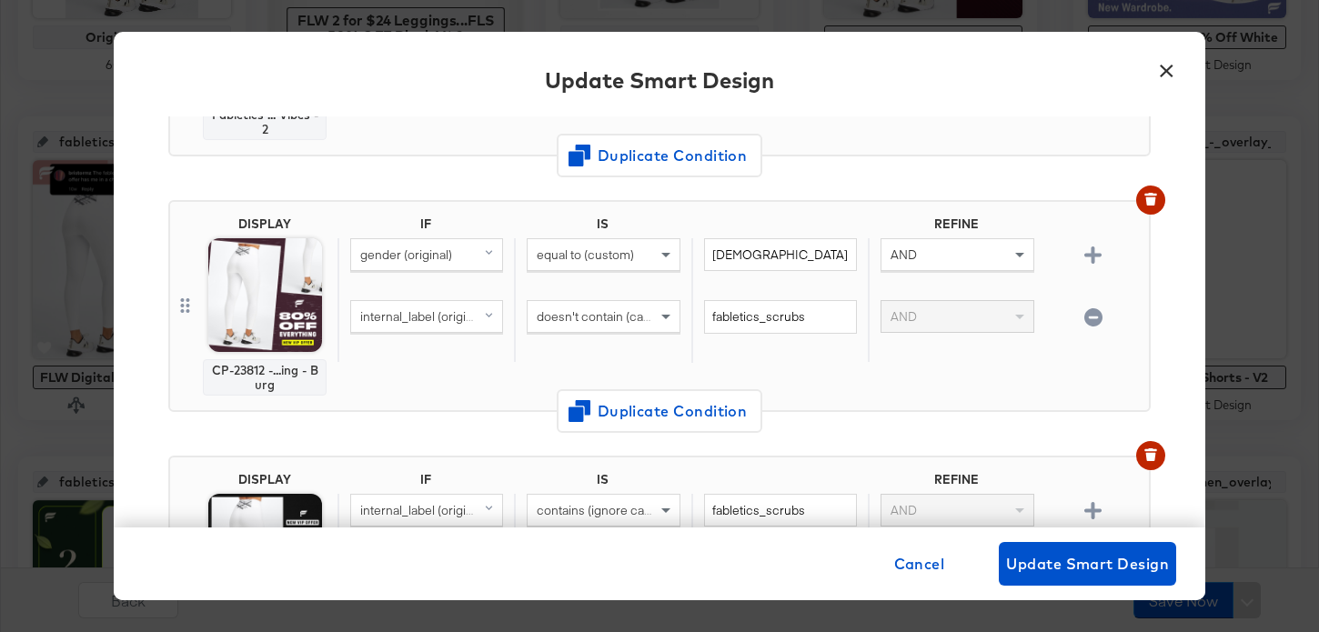
scroll to position [326, 0]
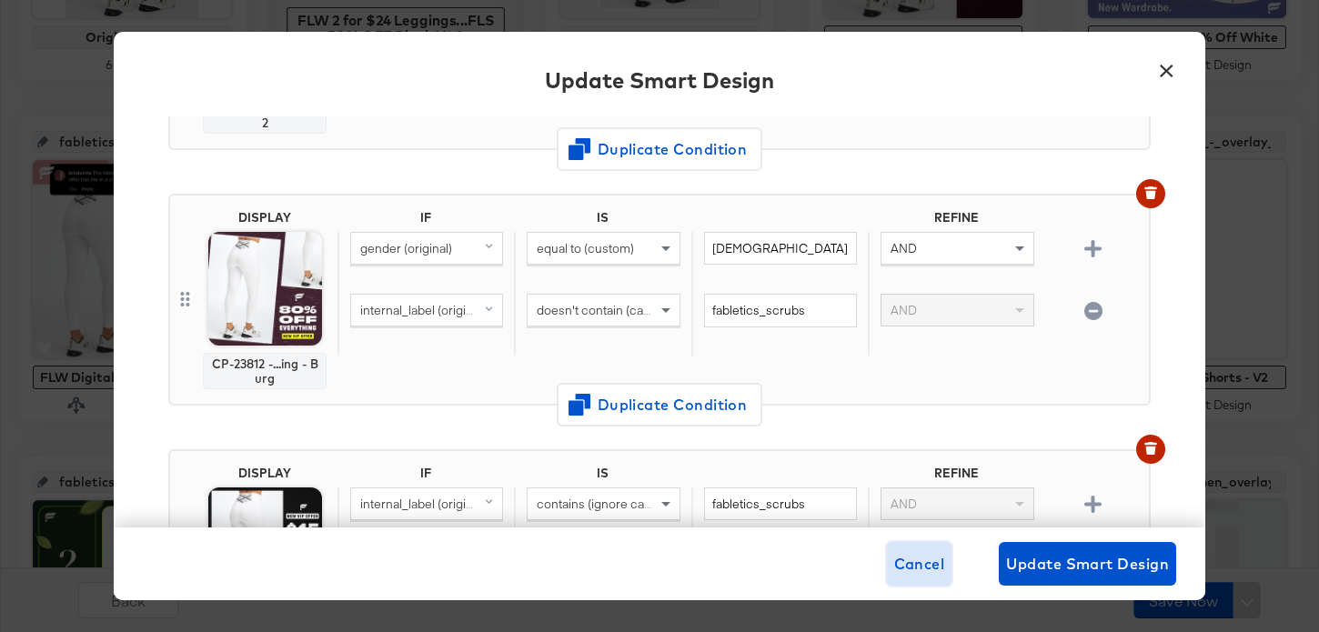
click at [916, 567] on span "Cancel" at bounding box center [919, 563] width 51 height 25
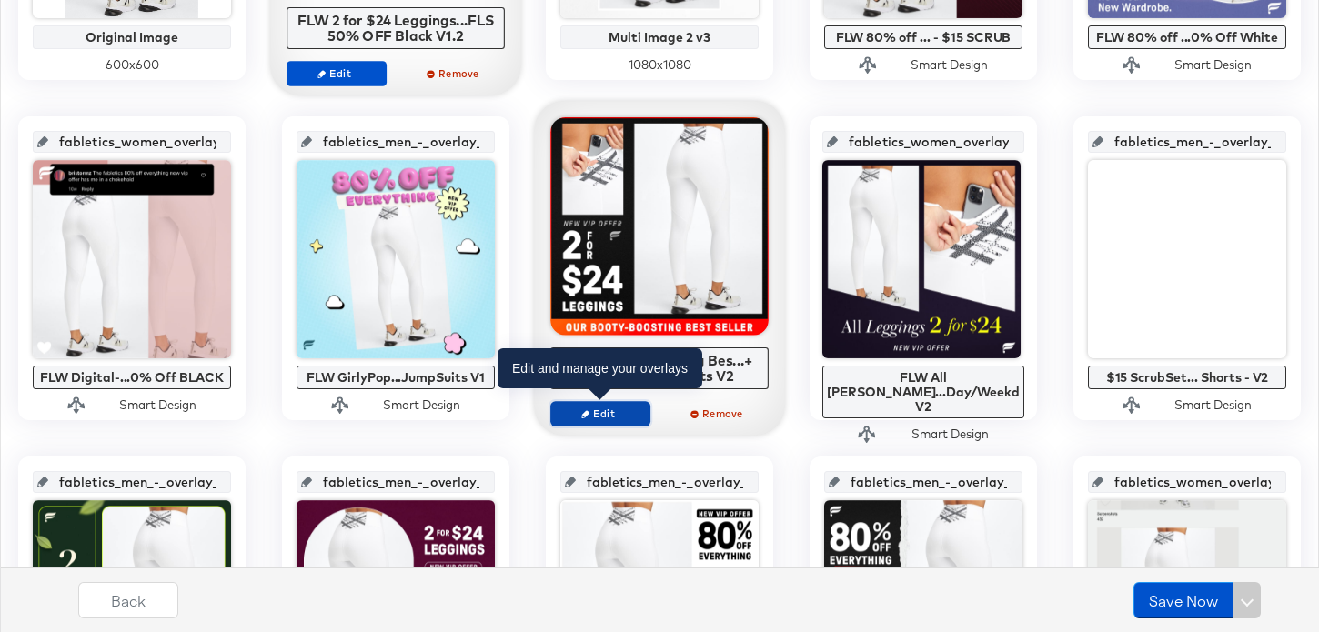
click at [633, 409] on span "Edit" at bounding box center [600, 414] width 84 height 14
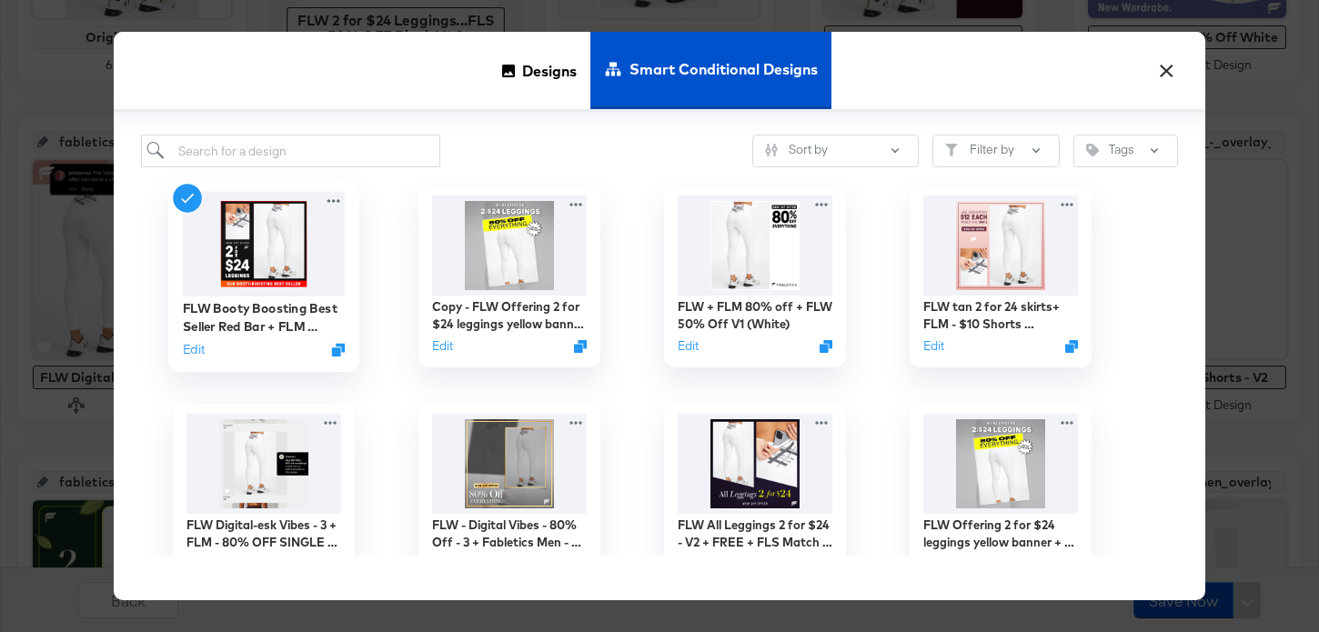
click at [206, 345] on div "Edit" at bounding box center [264, 349] width 163 height 17
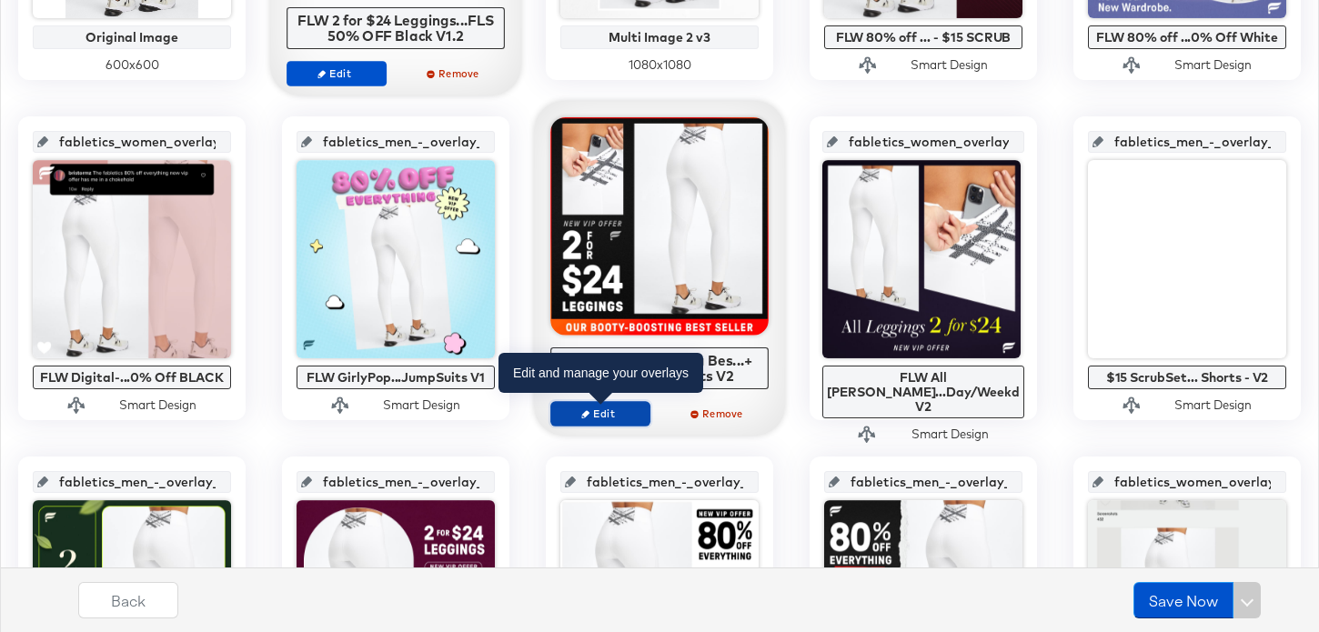
click at [586, 417] on icon "button" at bounding box center [585, 413] width 8 height 8
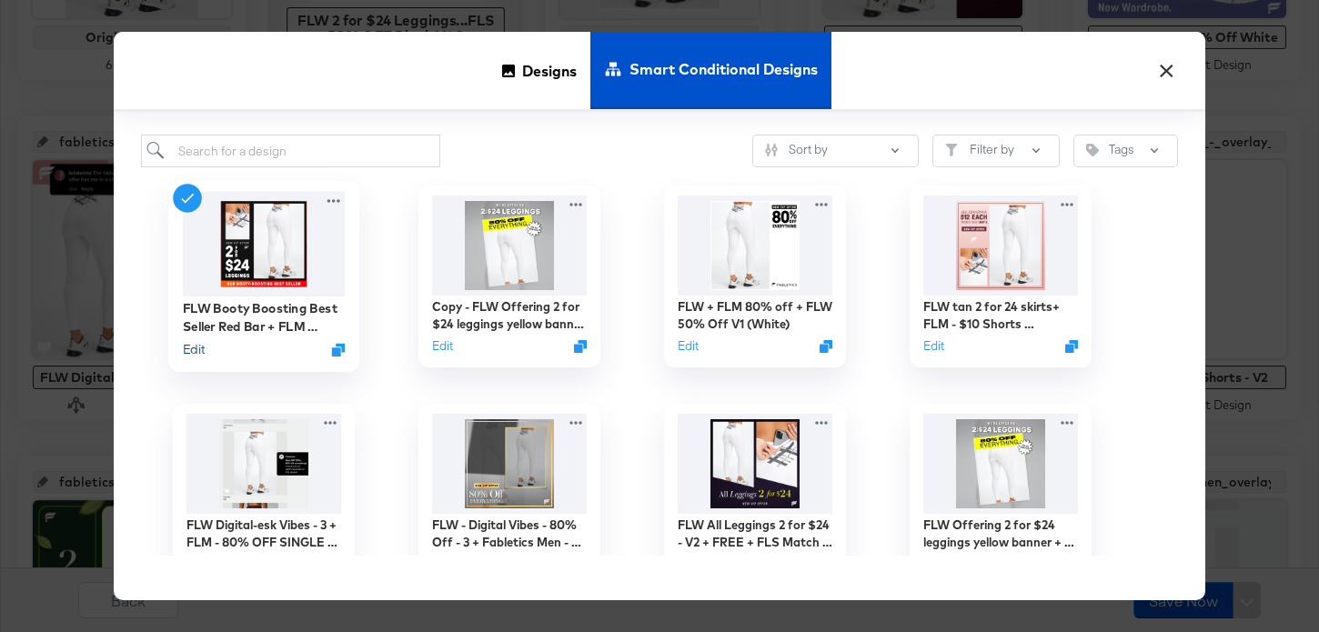
click at [202, 348] on button "Edit" at bounding box center [194, 349] width 22 height 17
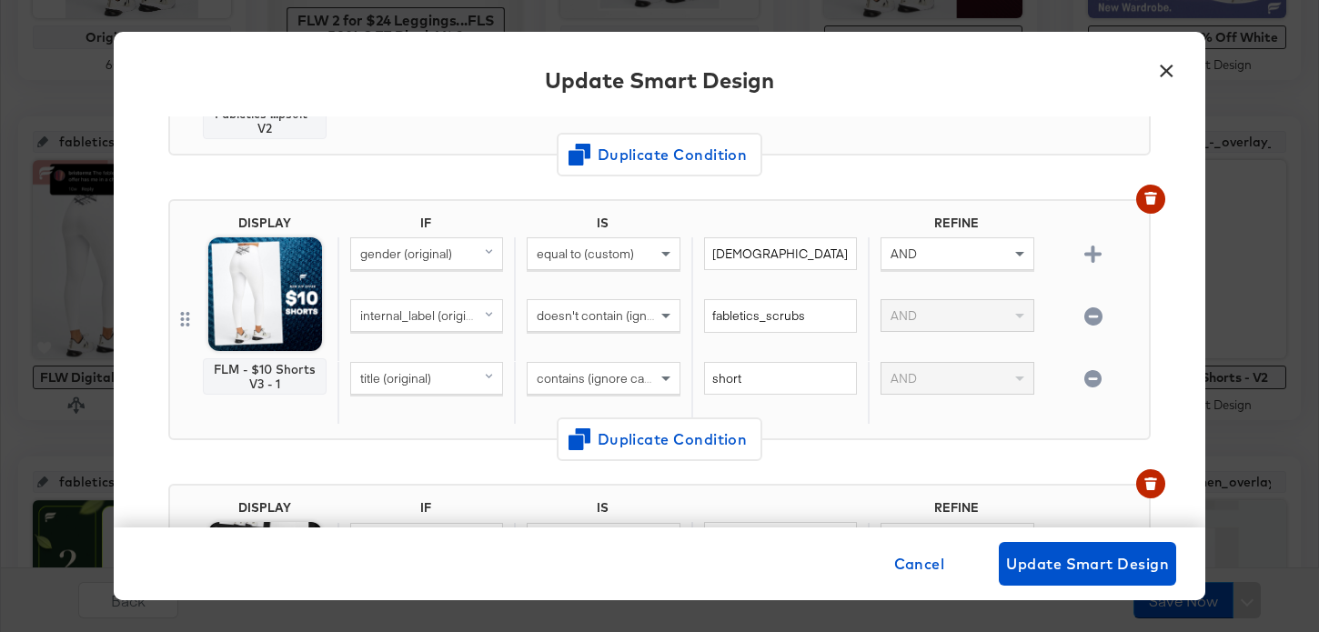
scroll to position [0, 0]
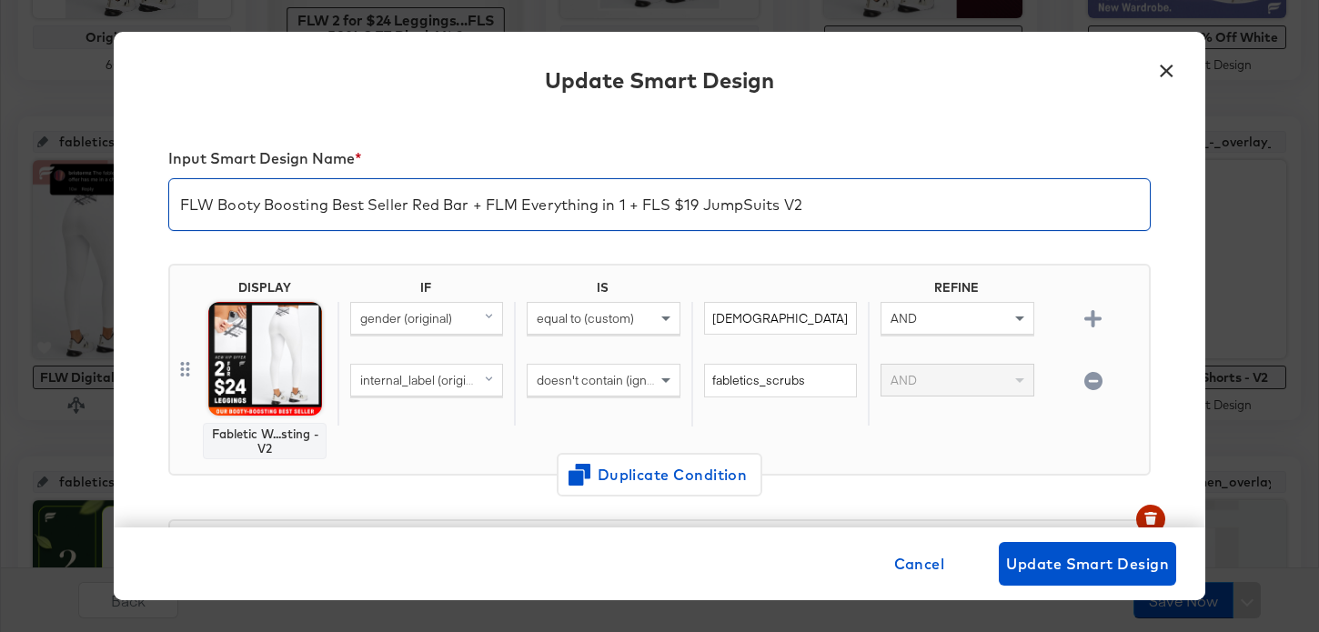
drag, startPoint x: 522, startPoint y: 208, endPoint x: 630, endPoint y: 205, distance: 108.3
click at [630, 205] on input "FLW Booty Boosting Best Seller Red Bar + FLM Everything in 1 + FLS $19 JumpSuit…" at bounding box center [659, 197] width 980 height 51
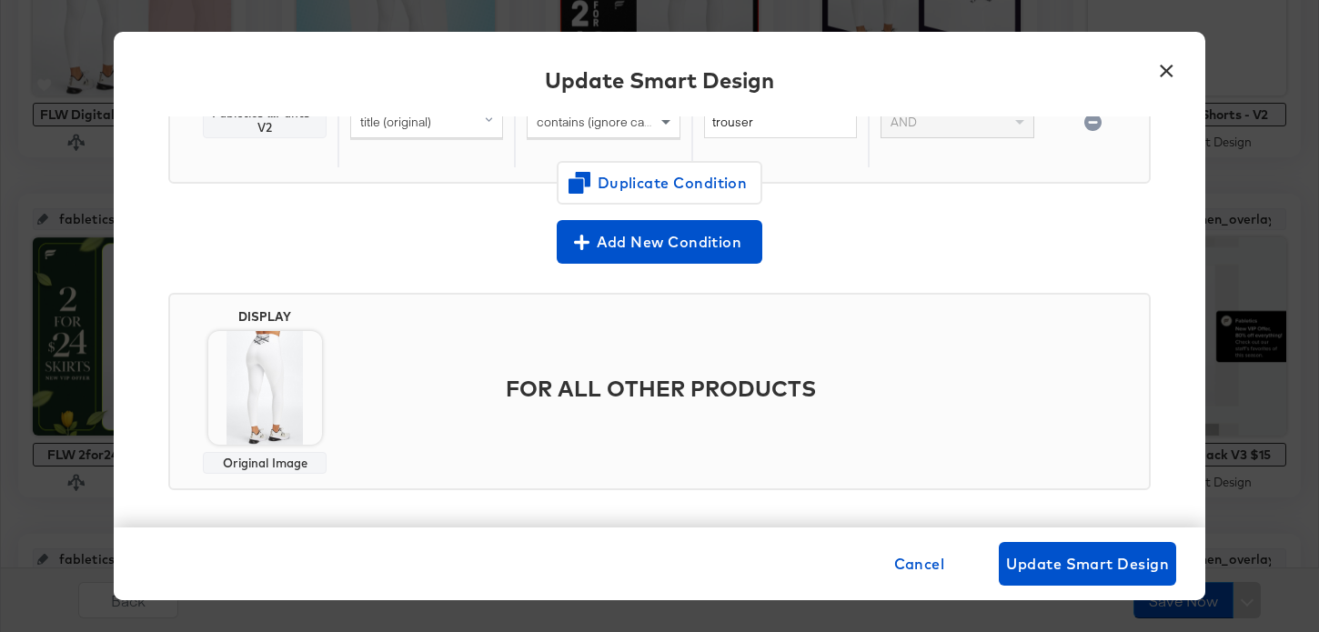
scroll to position [1698, 0]
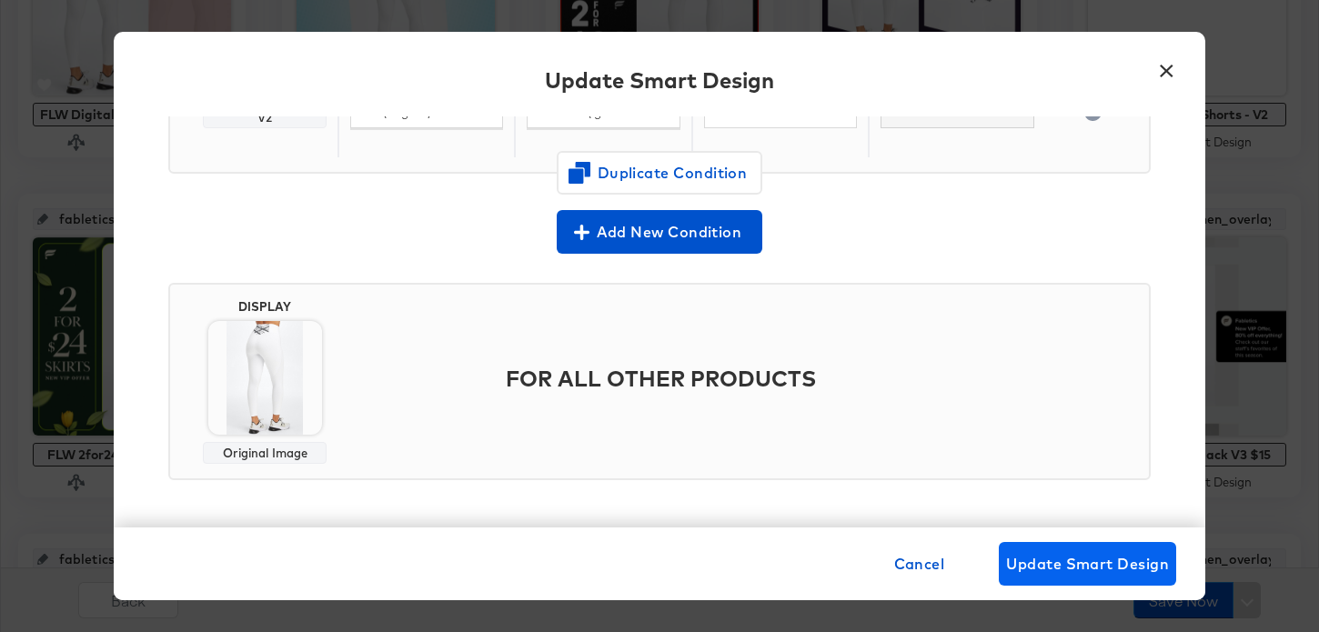
type input "FLW Booty Boosting Best Seller Red Bar + FLM $10 Shorts Dark Blue+ FLS $19 Jump…"
click at [1070, 564] on span "Update Smart Design" at bounding box center [1087, 563] width 163 height 25
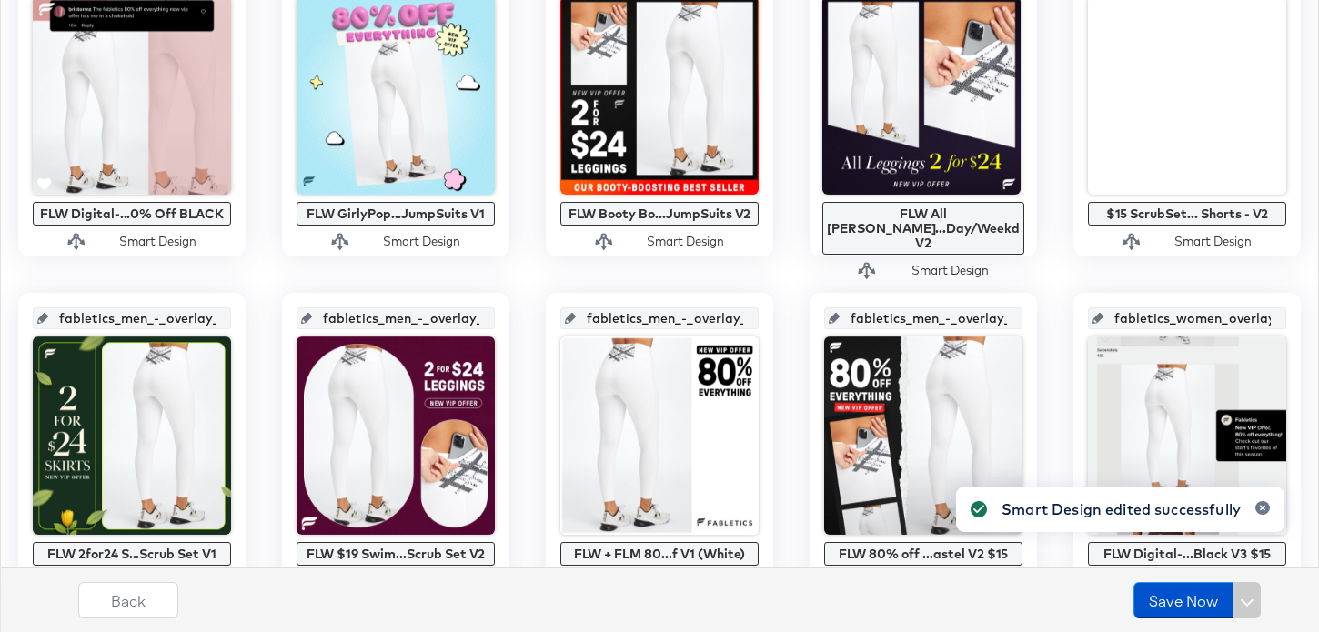
scroll to position [802, 0]
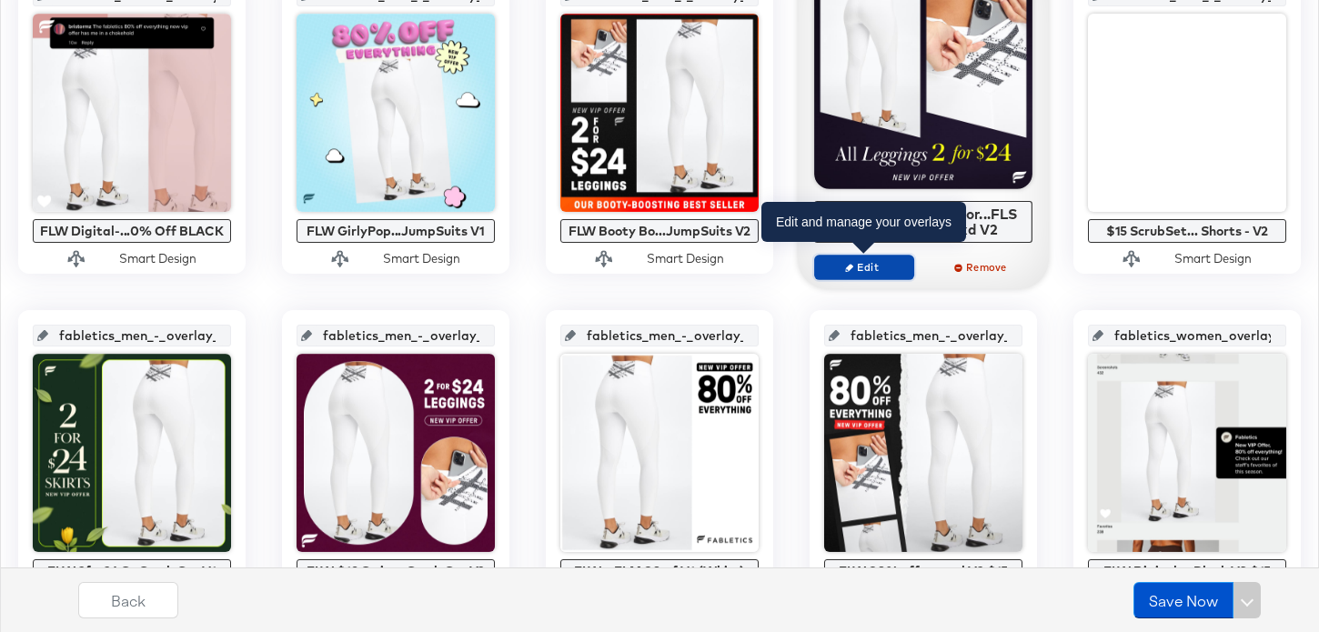
click at [867, 264] on span "Edit" at bounding box center [864, 267] width 84 height 14
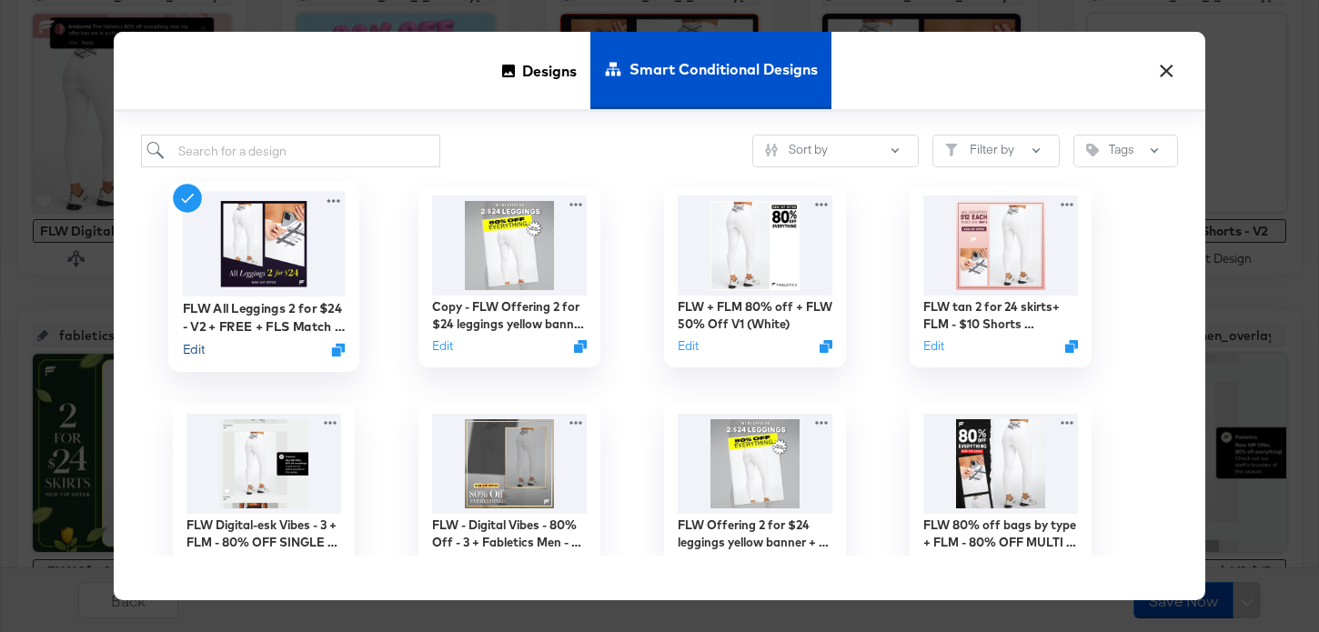
click at [189, 352] on button "Edit" at bounding box center [194, 349] width 22 height 17
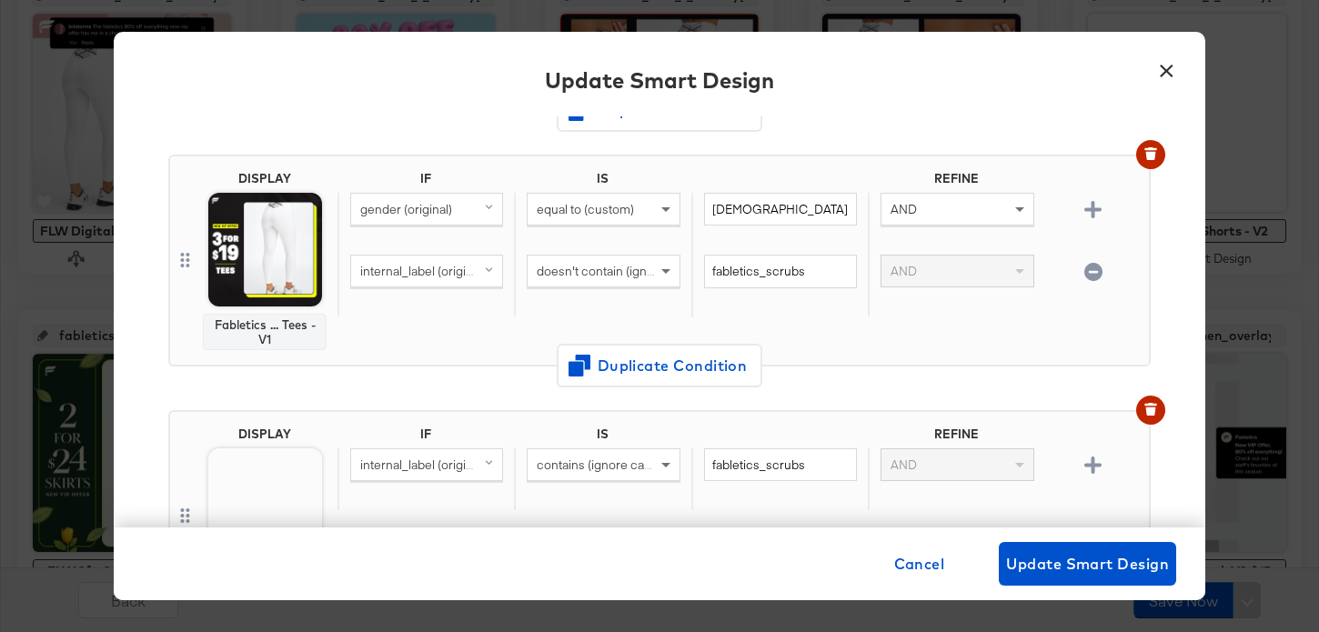
scroll to position [367, 0]
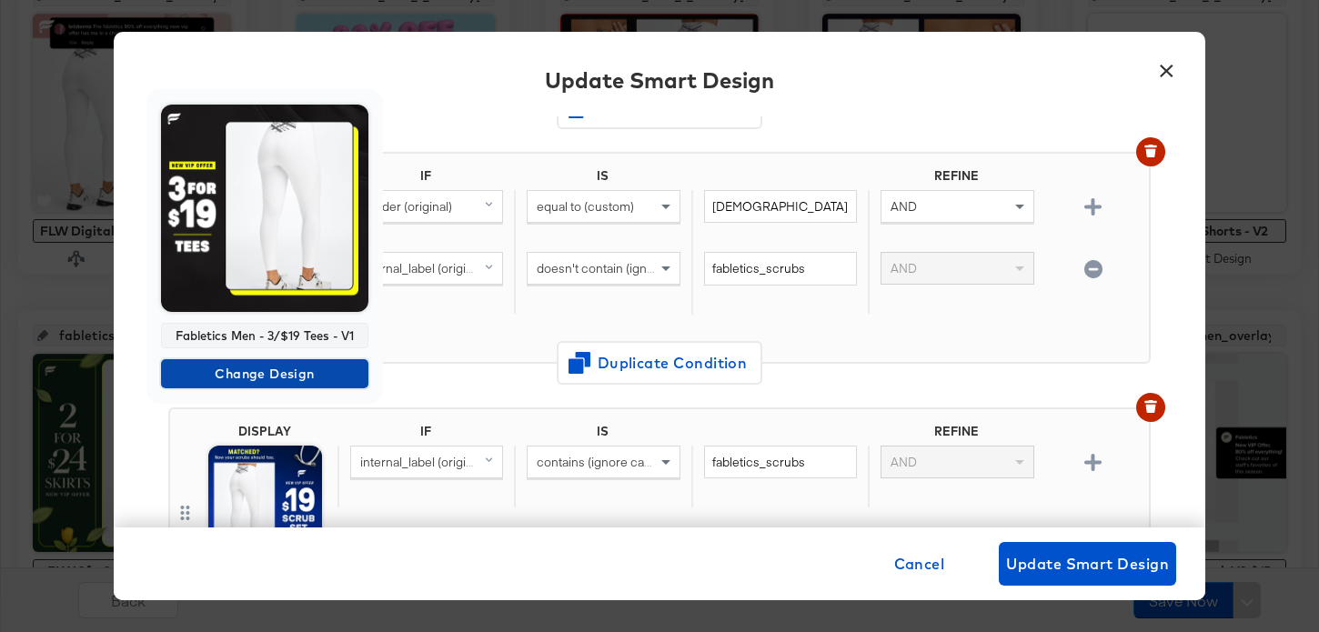
click at [292, 368] on span "Change Design" at bounding box center [264, 374] width 193 height 23
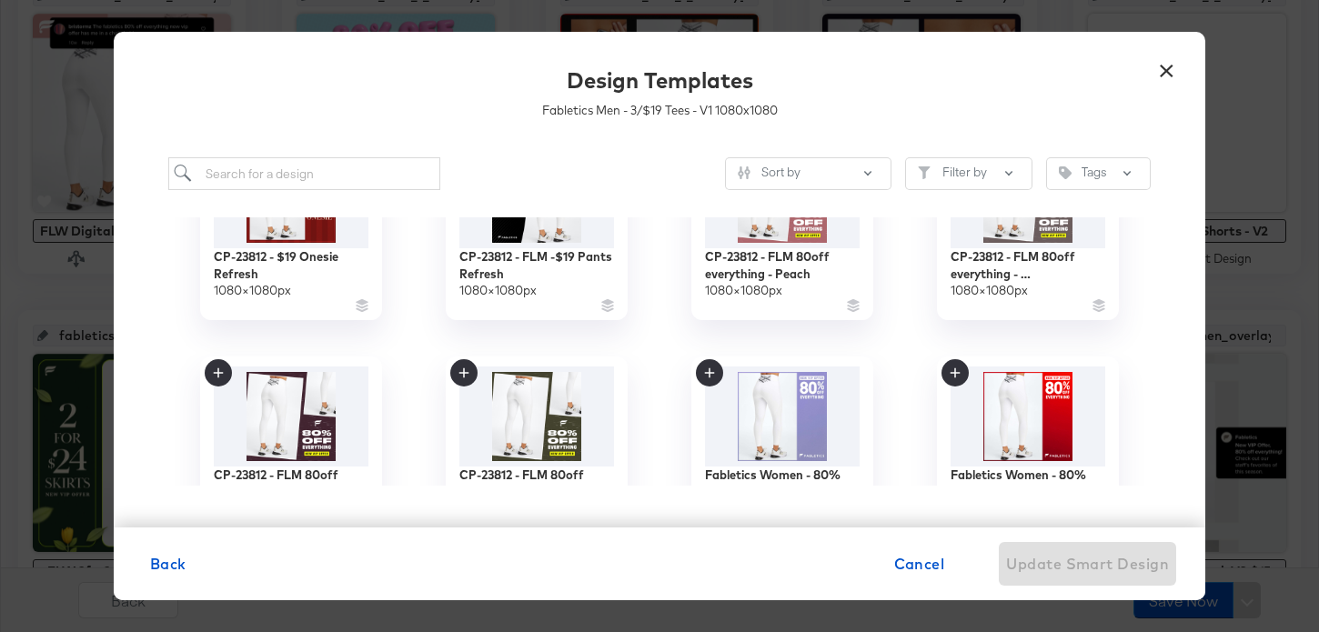
scroll to position [895, 0]
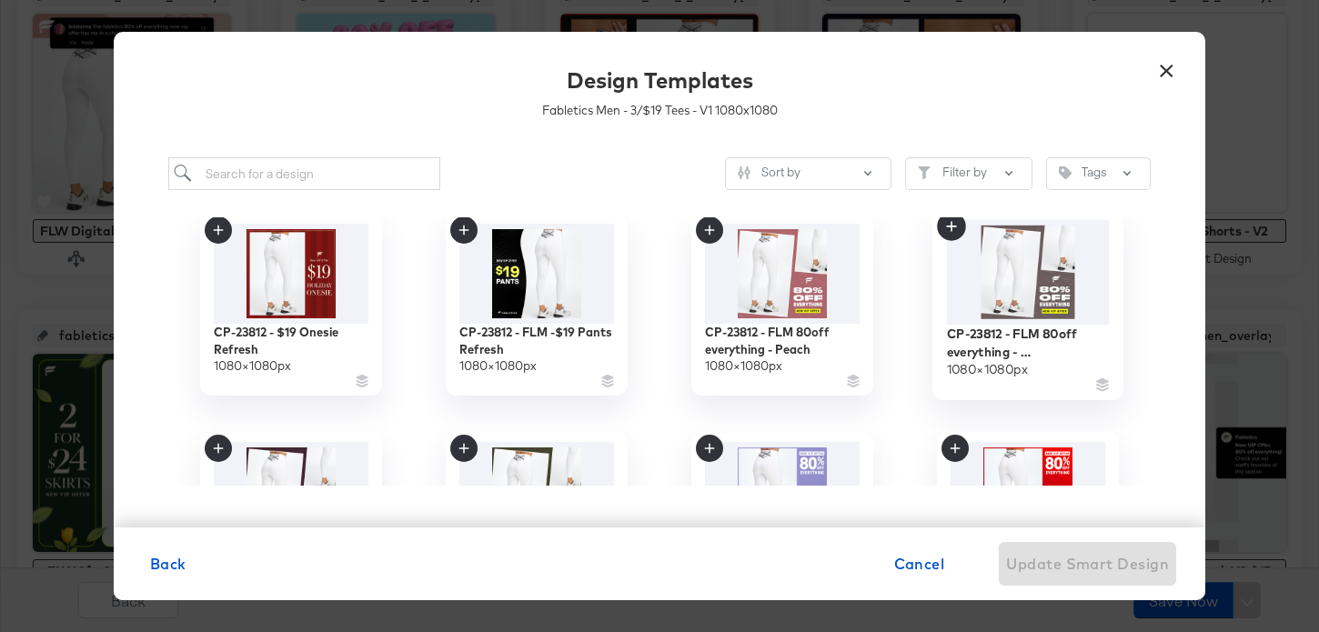
click at [1092, 315] on img at bounding box center [1028, 272] width 163 height 105
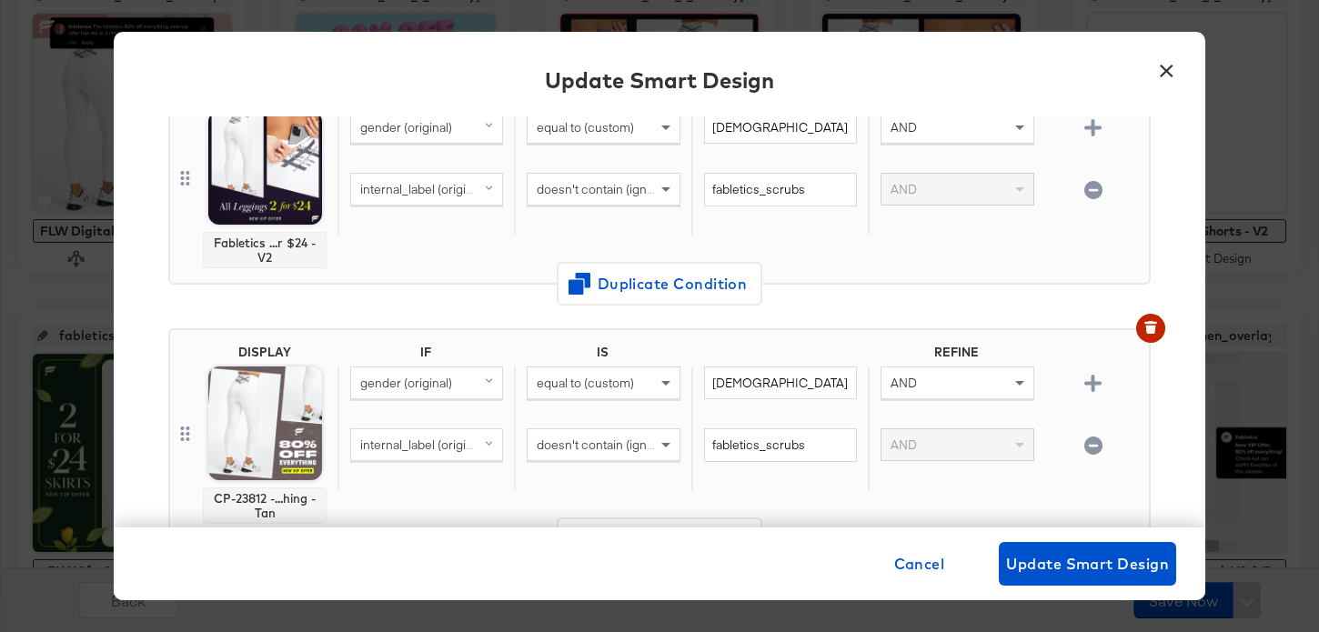
scroll to position [0, 0]
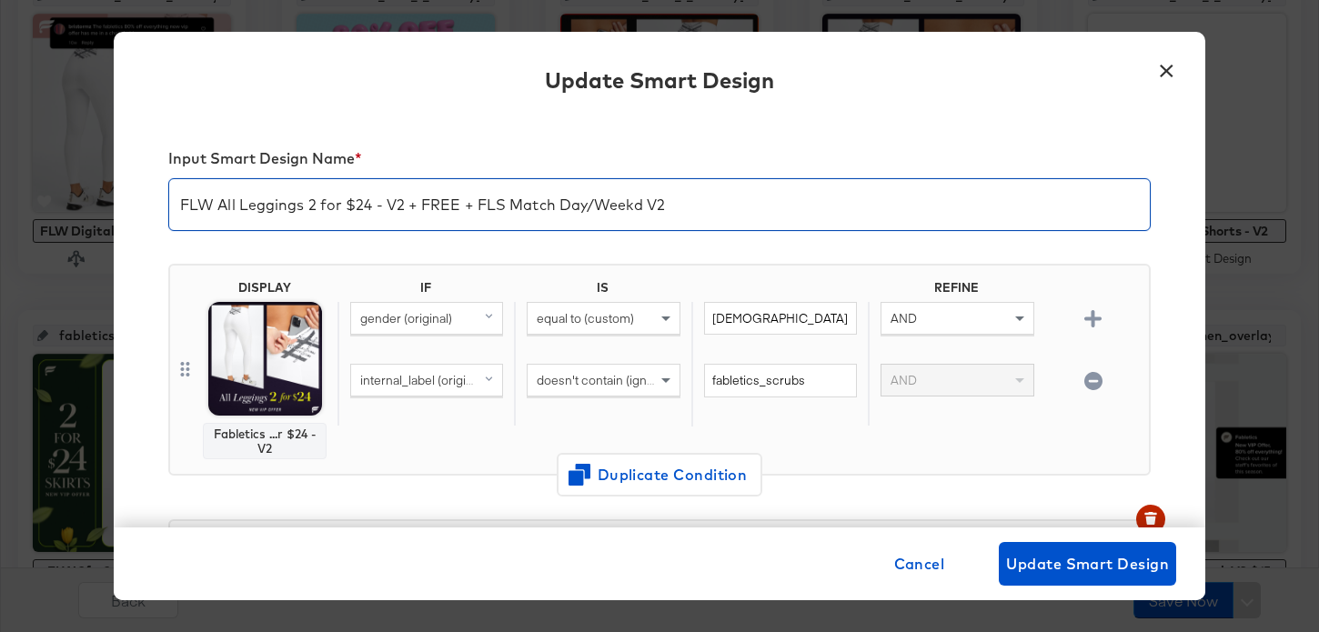
drag, startPoint x: 420, startPoint y: 206, endPoint x: 462, endPoint y: 201, distance: 42.1
click at [463, 206] on input "FLW All Leggings 2 for $24 - V2 + FREE + FLS Match Day/Weekd V2" at bounding box center [659, 197] width 980 height 51
paste input "FLM 80% Off Burg"
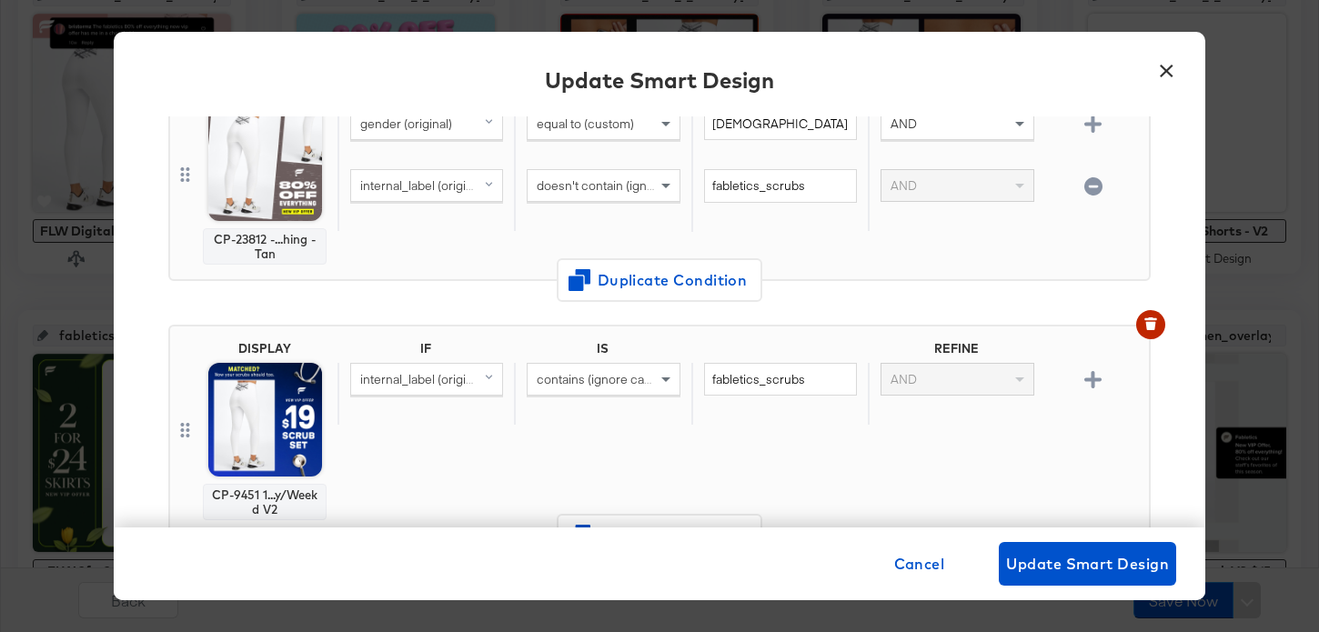
scroll to position [397, 0]
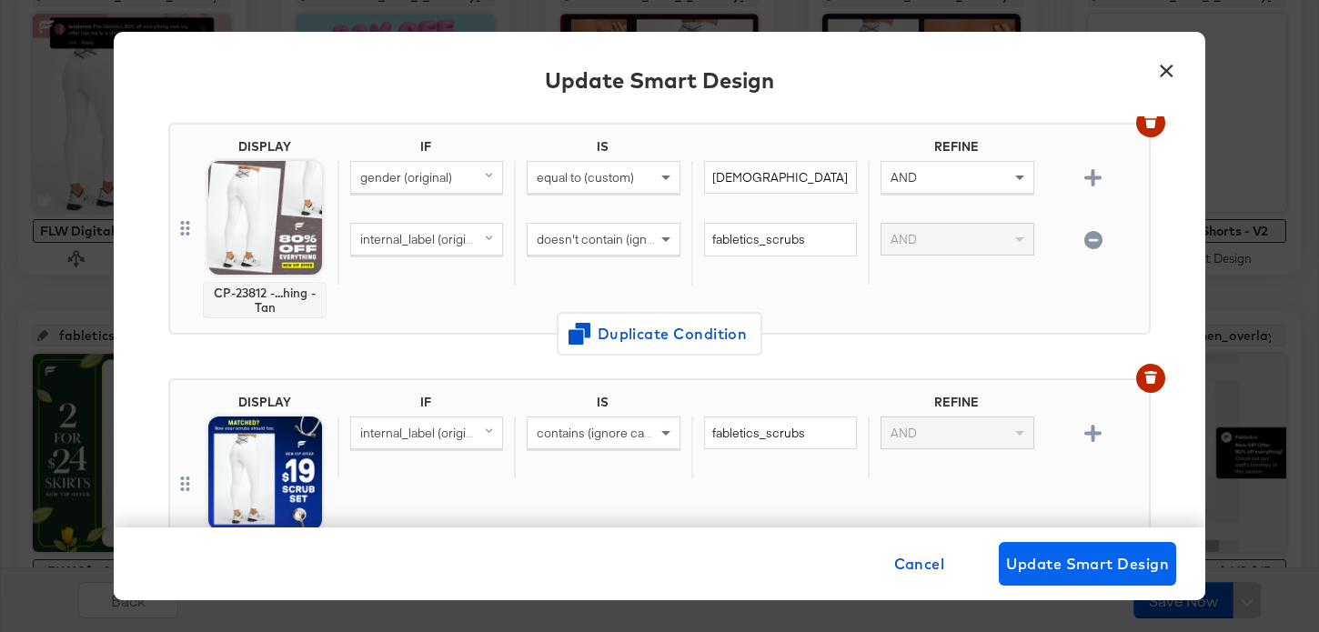
type input "FLW All Leggings 2 for $24 - V2 + FLM 80% Off Tan+ FLS Match Day/Weekd V2"
click at [1073, 572] on span "Update Smart Design" at bounding box center [1087, 563] width 163 height 25
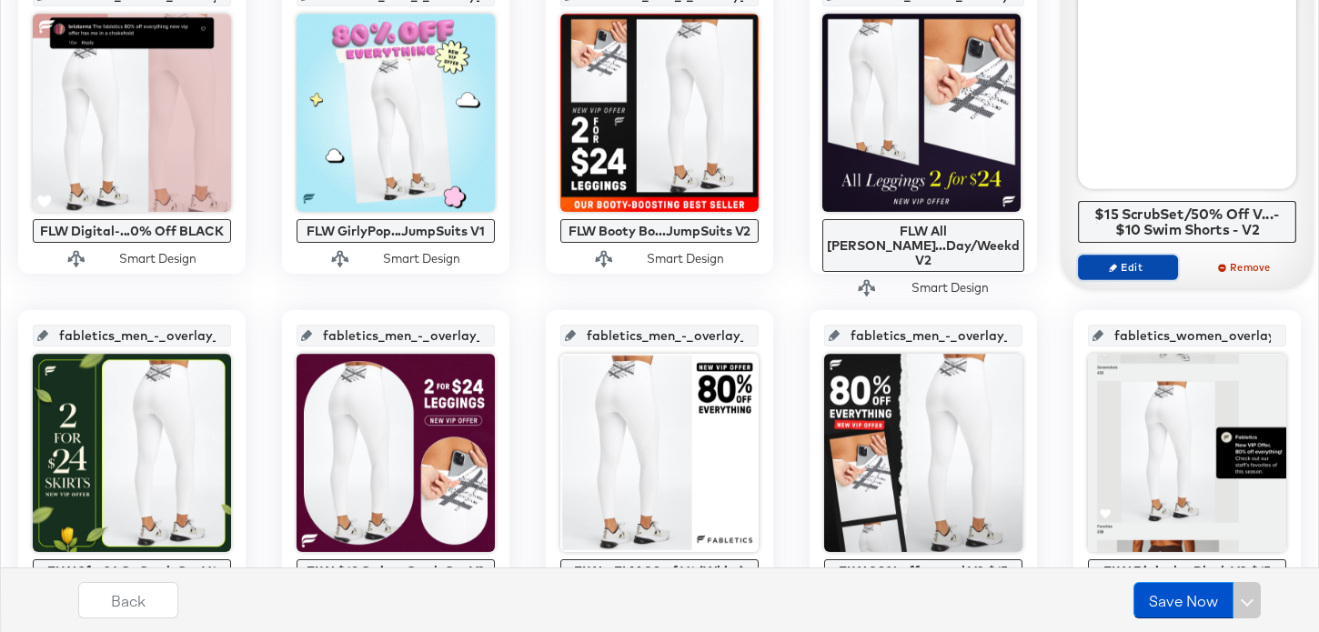
click at [1161, 265] on span "Edit" at bounding box center [1128, 267] width 84 height 14
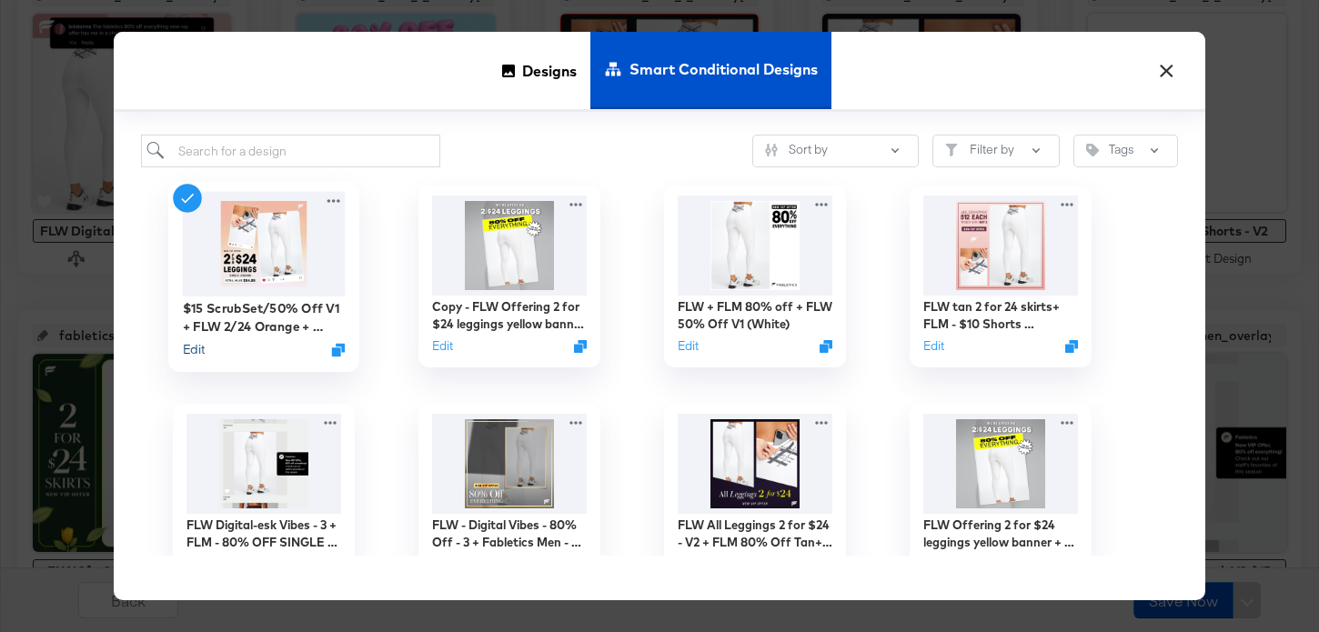
click at [192, 357] on button "Edit" at bounding box center [194, 349] width 22 height 17
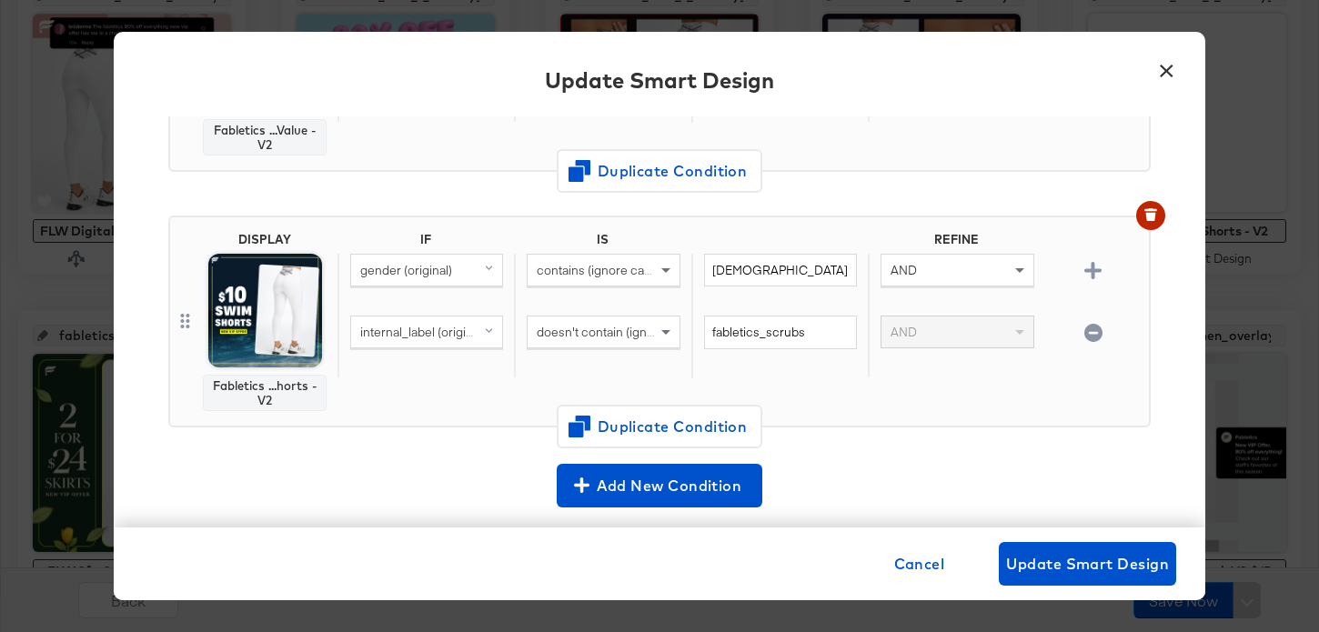
scroll to position [1613, 0]
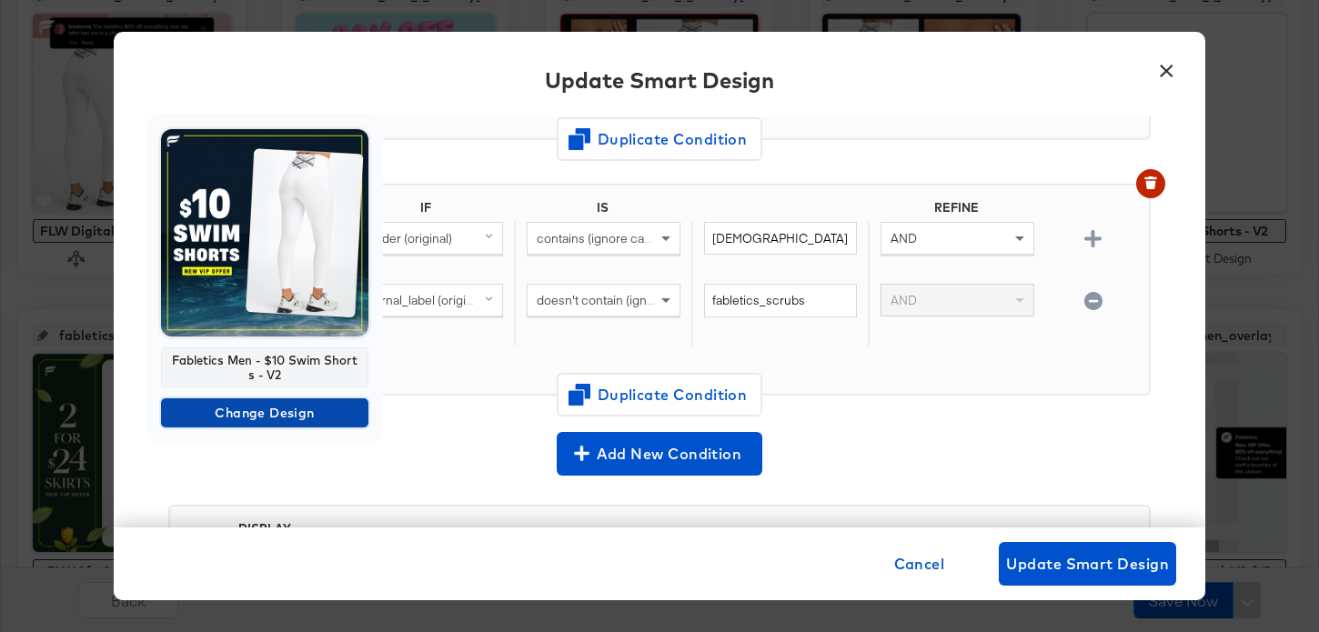
click at [284, 417] on span "Change Design" at bounding box center [264, 413] width 193 height 23
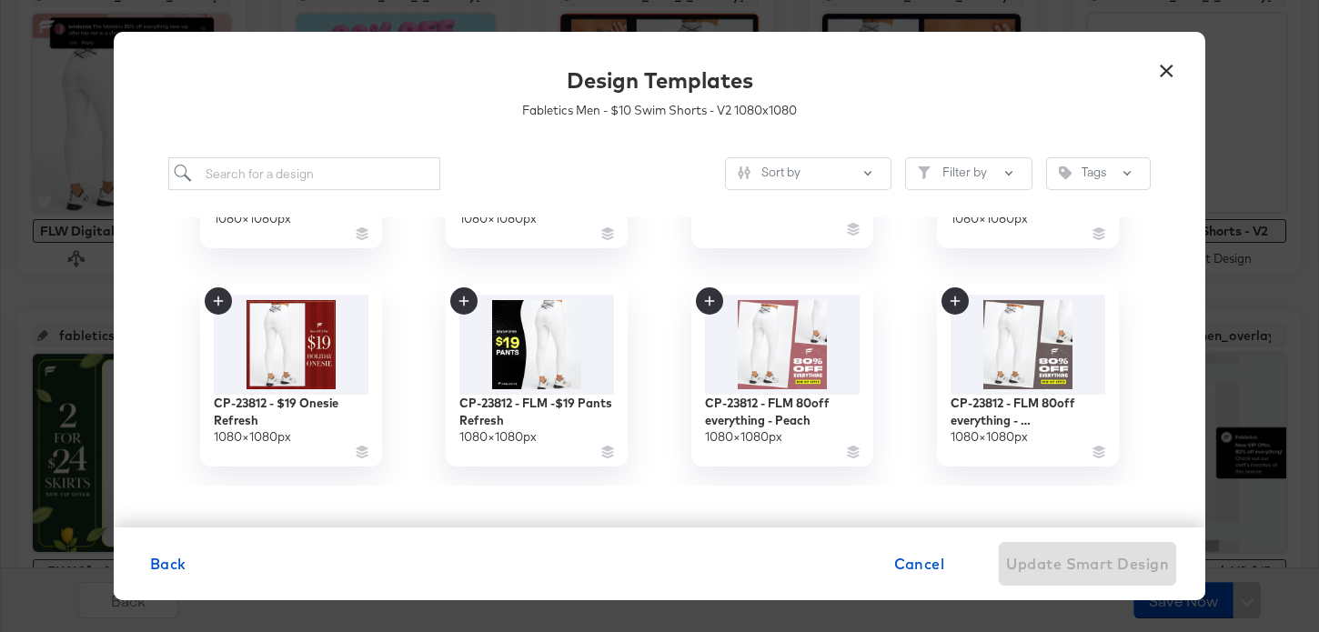
scroll to position [842, 0]
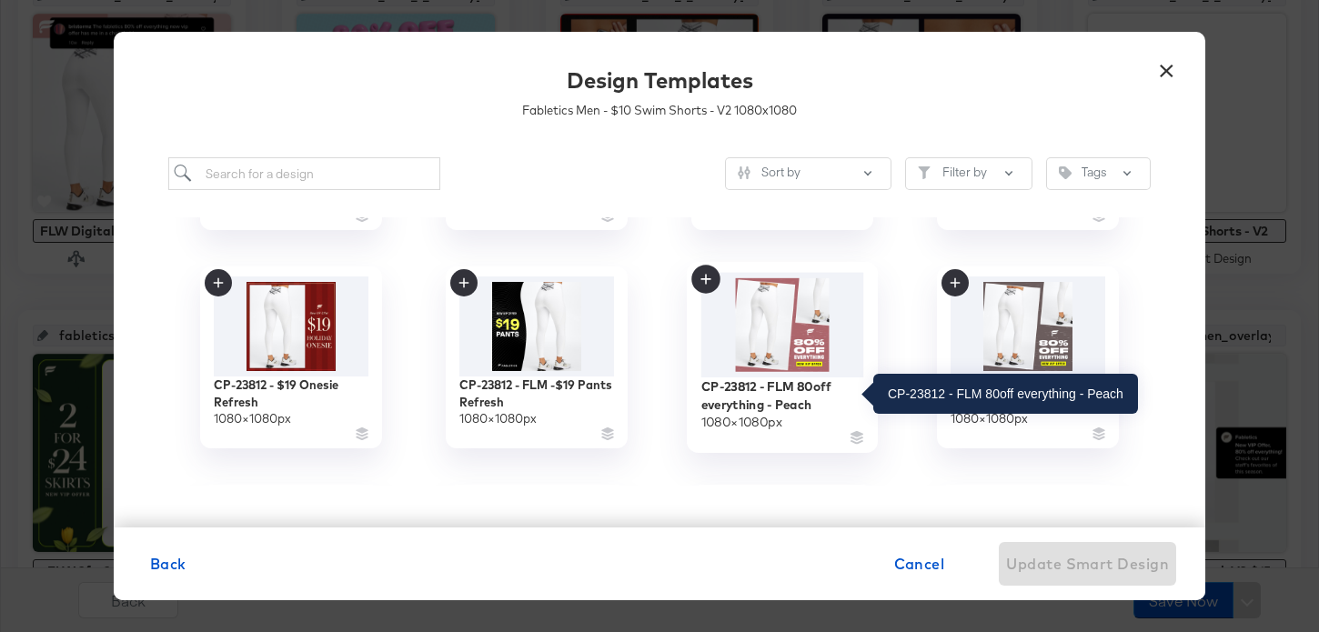
click at [831, 371] on img at bounding box center [782, 325] width 163 height 105
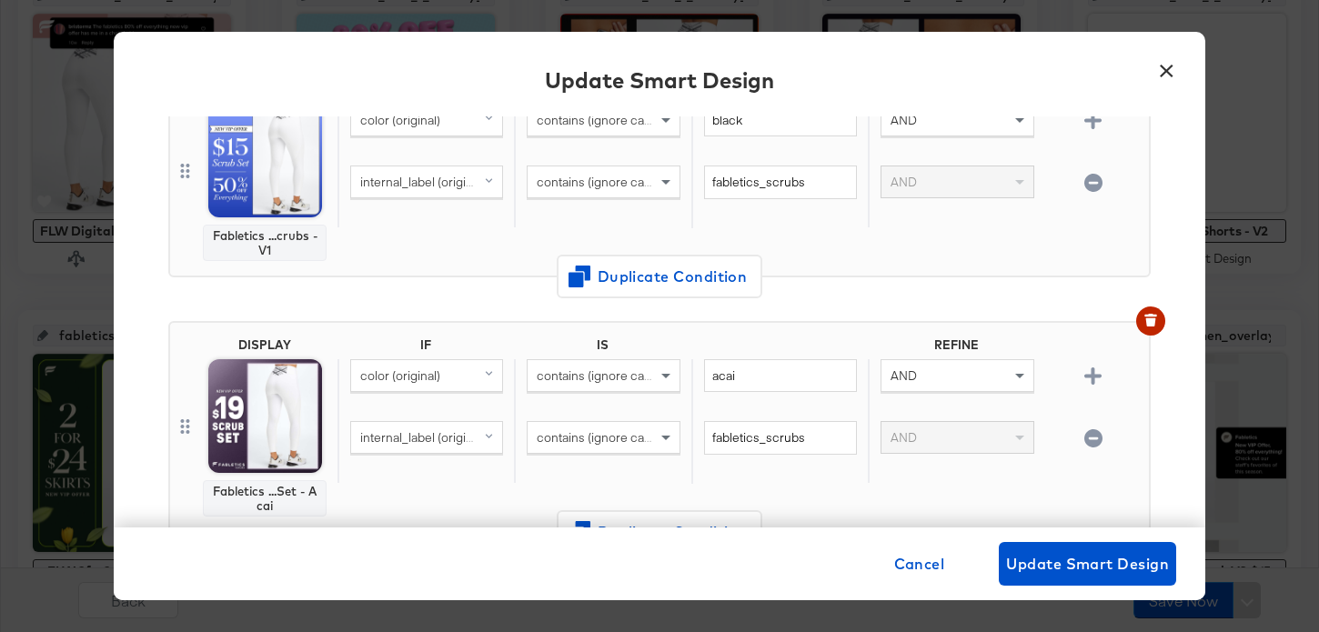
scroll to position [0, 0]
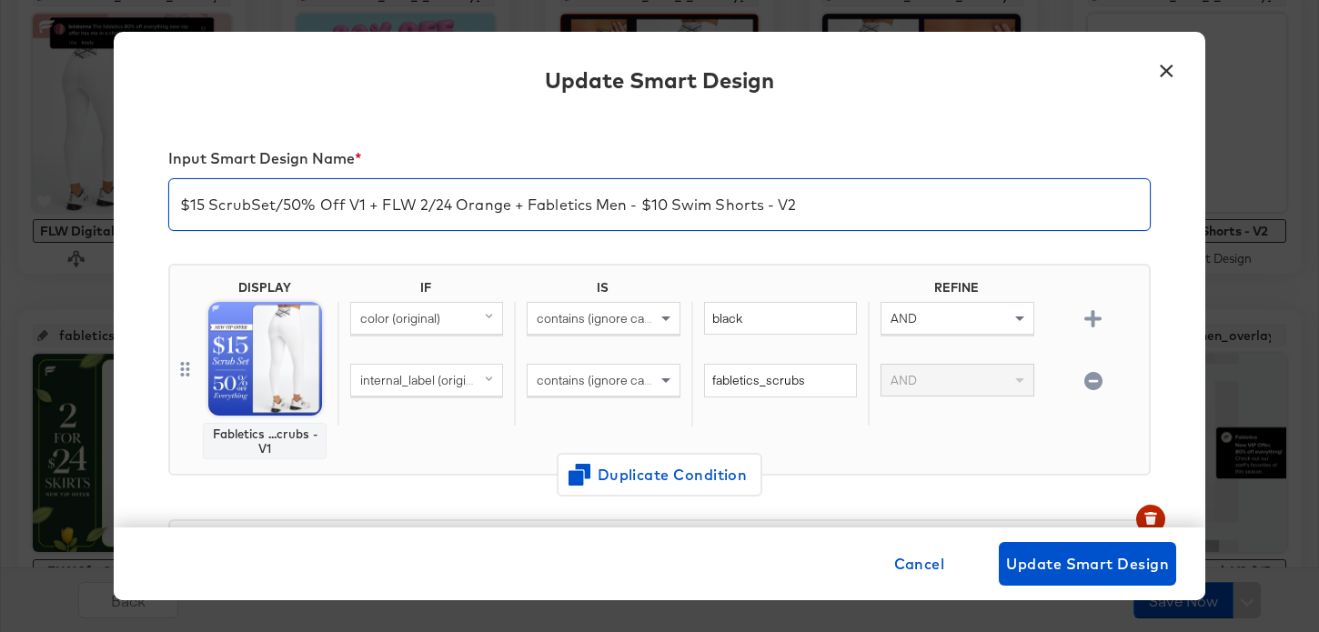
drag, startPoint x: 528, startPoint y: 206, endPoint x: 831, endPoint y: 193, distance: 303.1
click at [831, 193] on input "$15 ScrubSet/50% Off V1 + FLW 2/24 Orange + Fabletics Men - $10 Swim Shorts - V2" at bounding box center [659, 197] width 980 height 51
paste input "FLM 80% Off Burg"
click at [799, 193] on input "$15 ScrubSet/50% Off V1 + FLW 2/24 Orange + Fabletics Men - $10 Swim Shorts - V2" at bounding box center [659, 197] width 980 height 51
drag, startPoint x: 521, startPoint y: 206, endPoint x: 963, endPoint y: 204, distance: 442.0
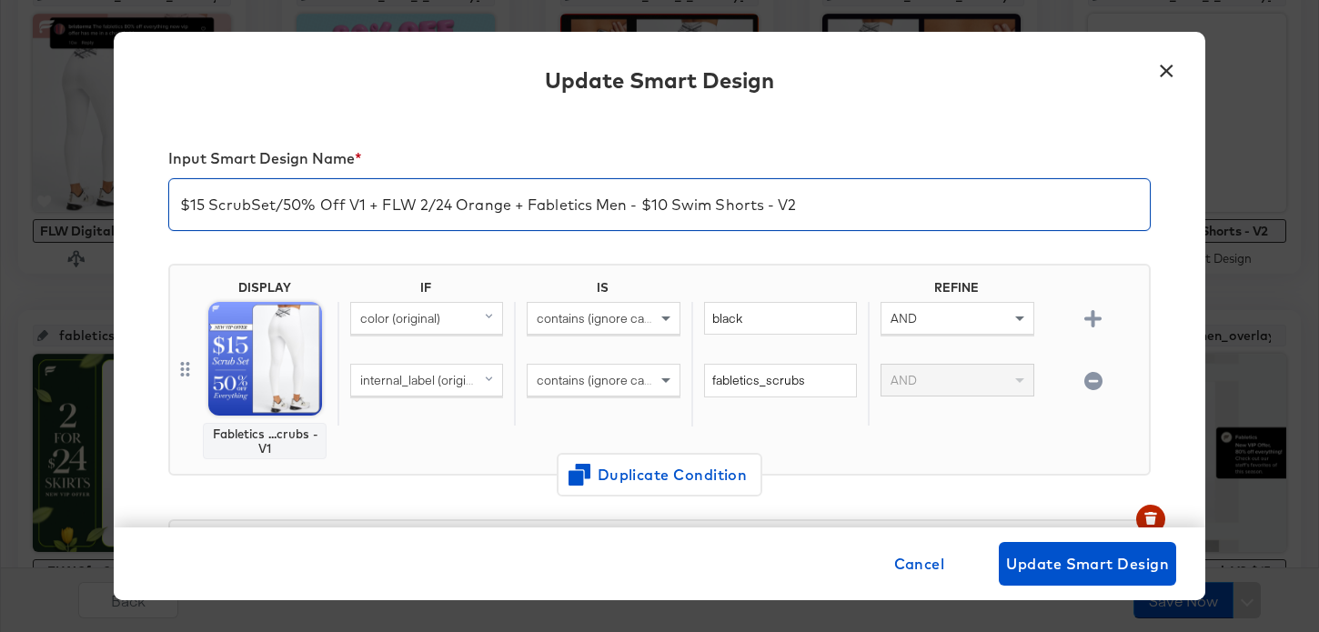
click at [963, 204] on input "$15 ScrubSet/50% Off V1 + FLW 2/24 Orange + Fabletics Men - $10 Swim Shorts - V2" at bounding box center [659, 197] width 980 height 51
paste input "FLM 80% Off Burg"
click at [819, 195] on input "$15 ScrubSet/50% Off V1 + FLW 2/24 Orange +FLM 80% Off Burg" at bounding box center [659, 197] width 980 height 51
drag, startPoint x: 628, startPoint y: 208, endPoint x: 729, endPoint y: 206, distance: 101.9
click at [729, 206] on input "$15 ScrubSet/50% Off V1 + FLW 2/24 Orange +FLM 80% Off Burg" at bounding box center [659, 197] width 980 height 51
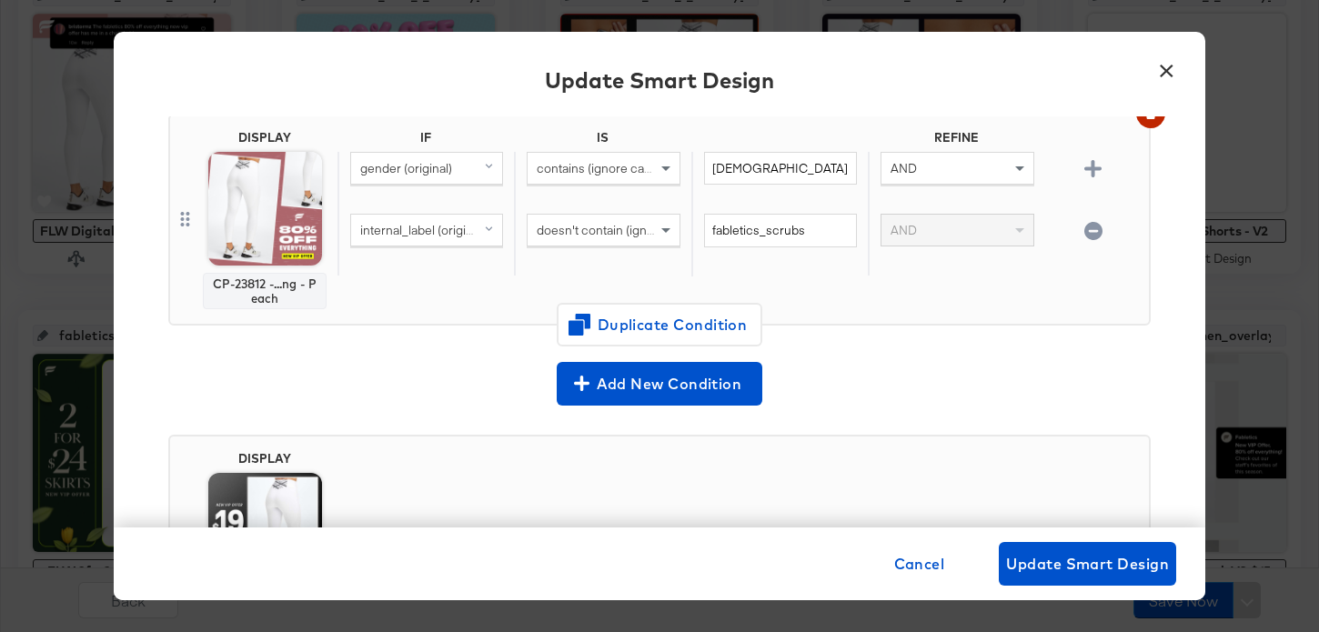
scroll to position [1794, 0]
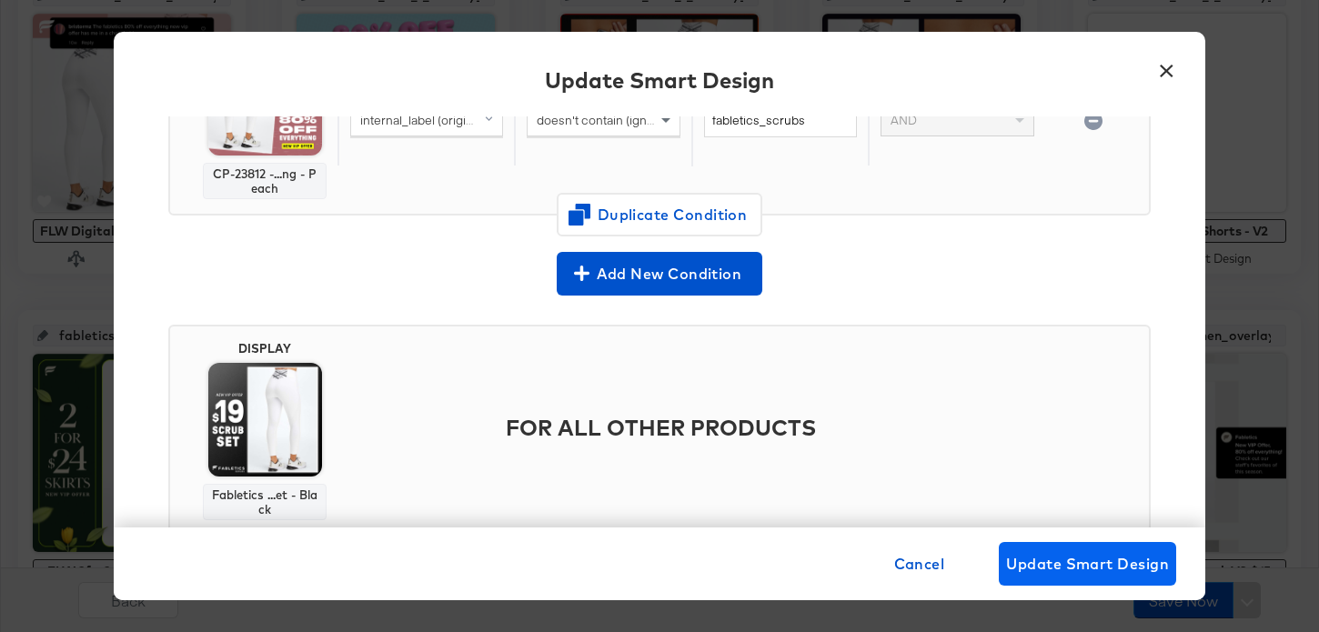
type input "$15 ScrubSet/50% Off V1 + FLW 2/24 Orange +FLM 80% Off Peach"
click at [1121, 562] on span "Update Smart Design" at bounding box center [1087, 563] width 163 height 25
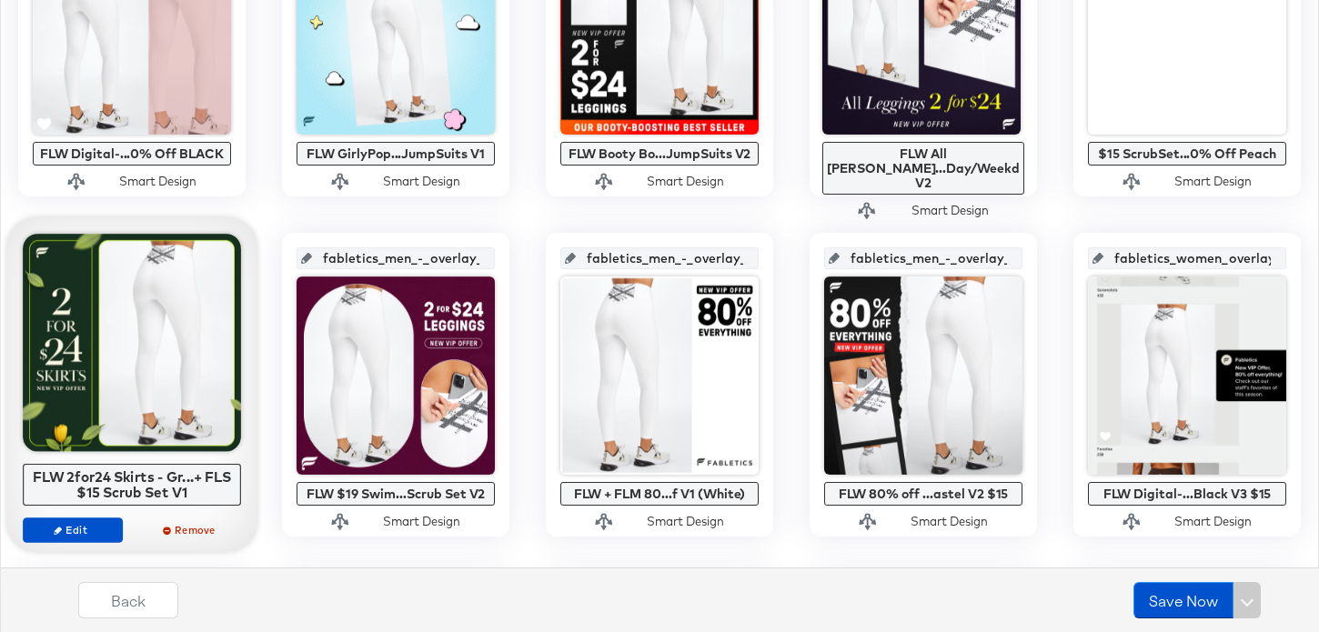
scroll to position [967, 0]
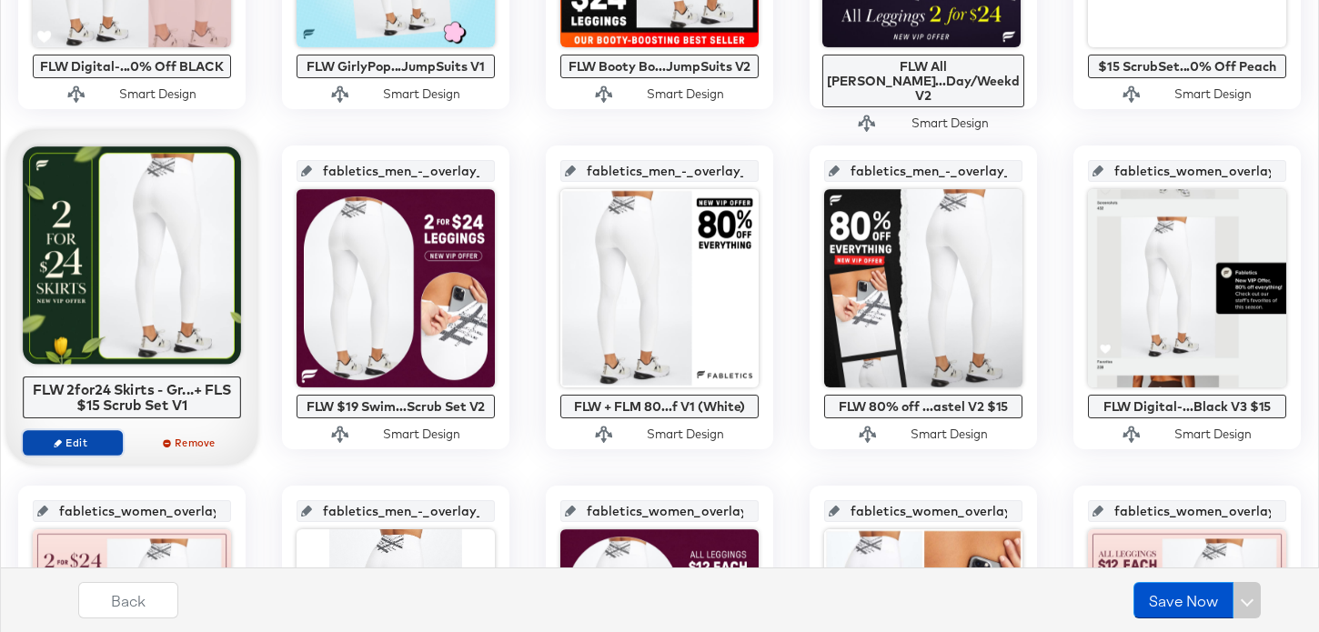
click at [84, 437] on span "Edit" at bounding box center [73, 443] width 84 height 14
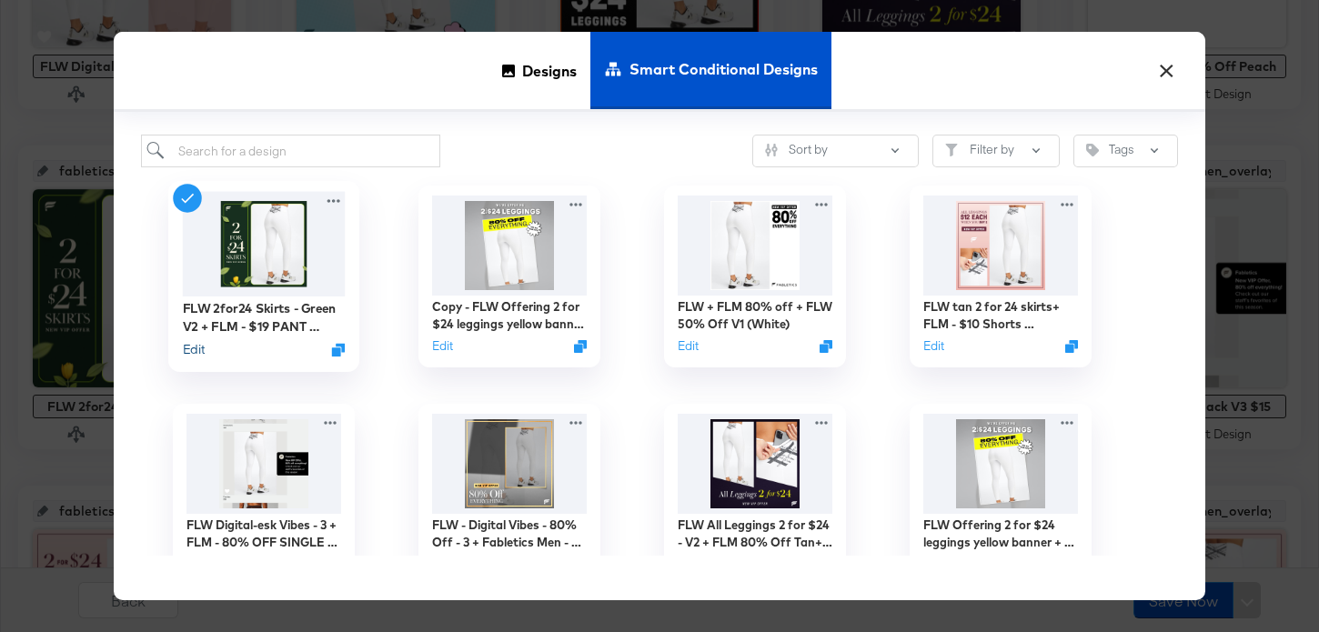
click at [196, 347] on button "Edit" at bounding box center [194, 349] width 22 height 17
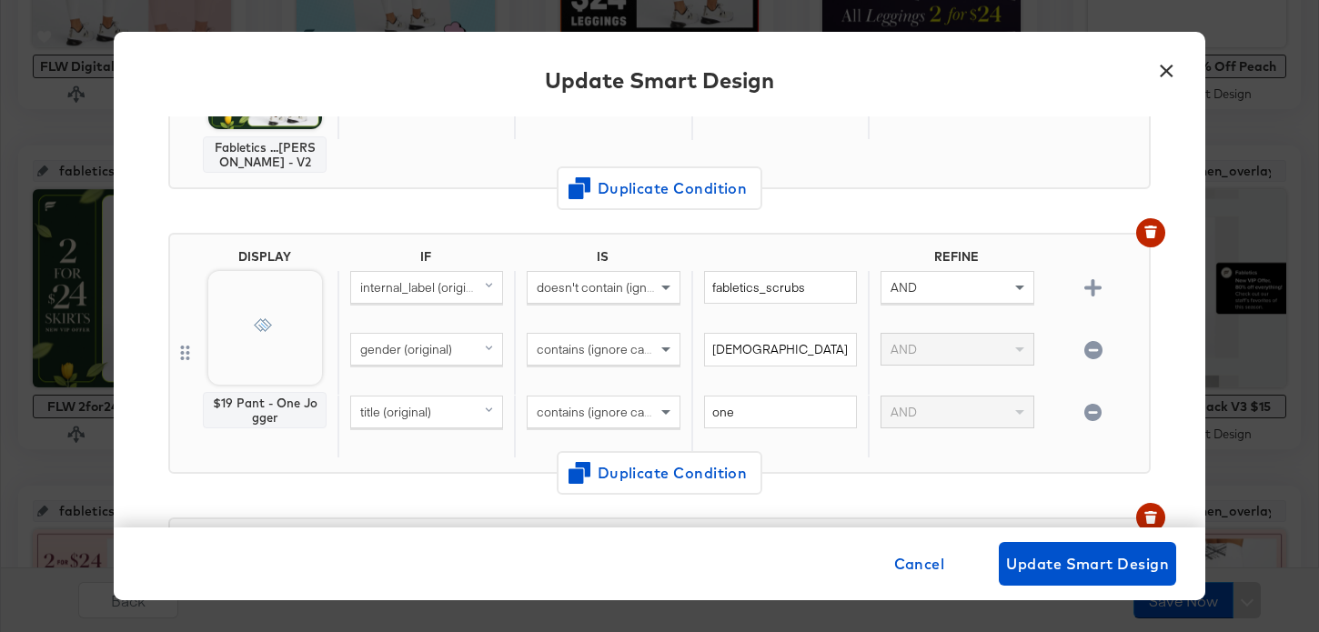
scroll to position [290, 0]
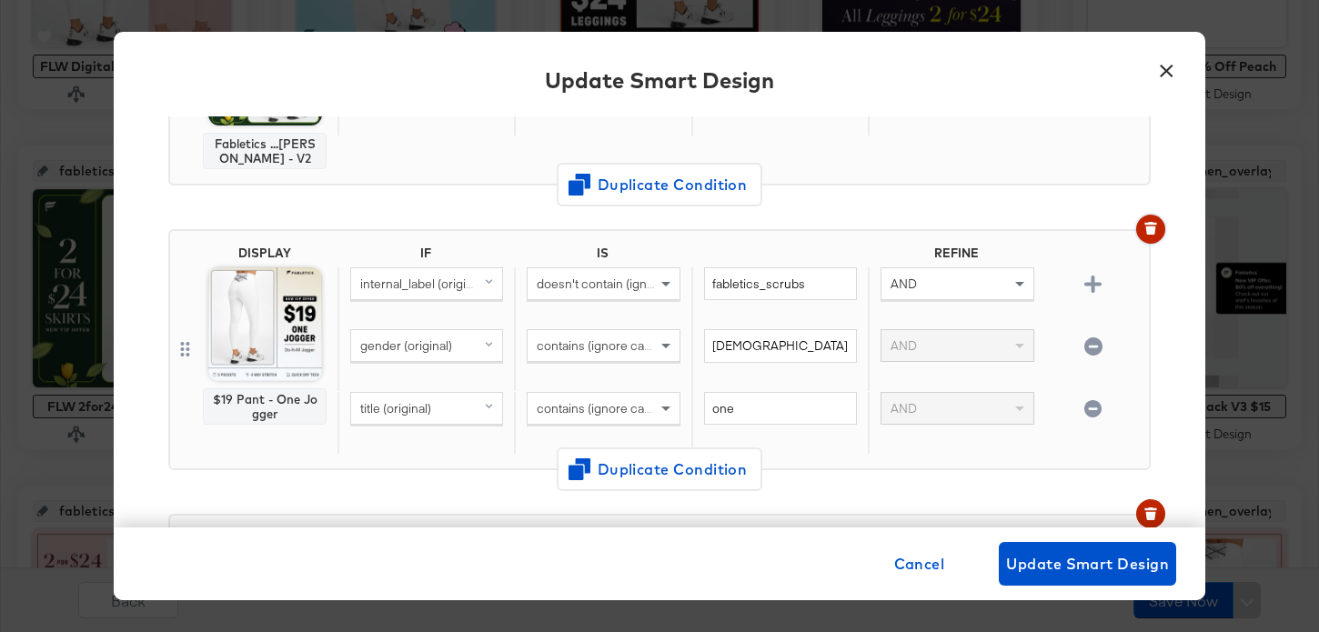
click at [1159, 229] on button "button" at bounding box center [1150, 229] width 29 height 29
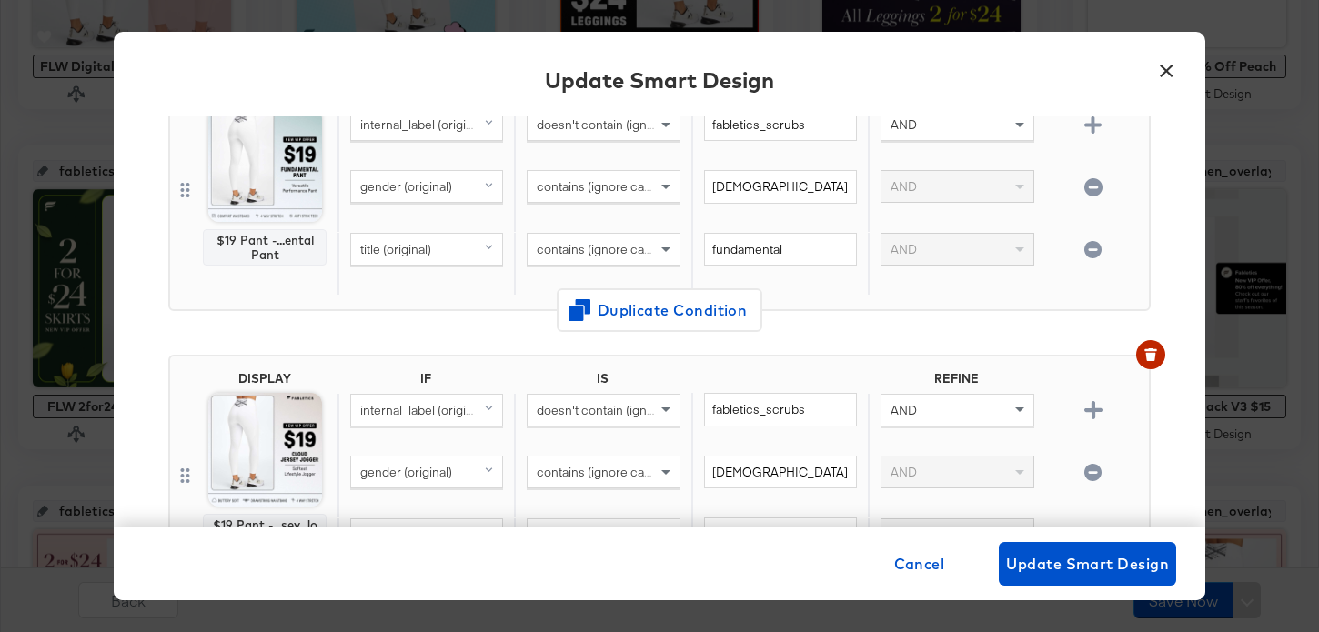
scroll to position [466, 0]
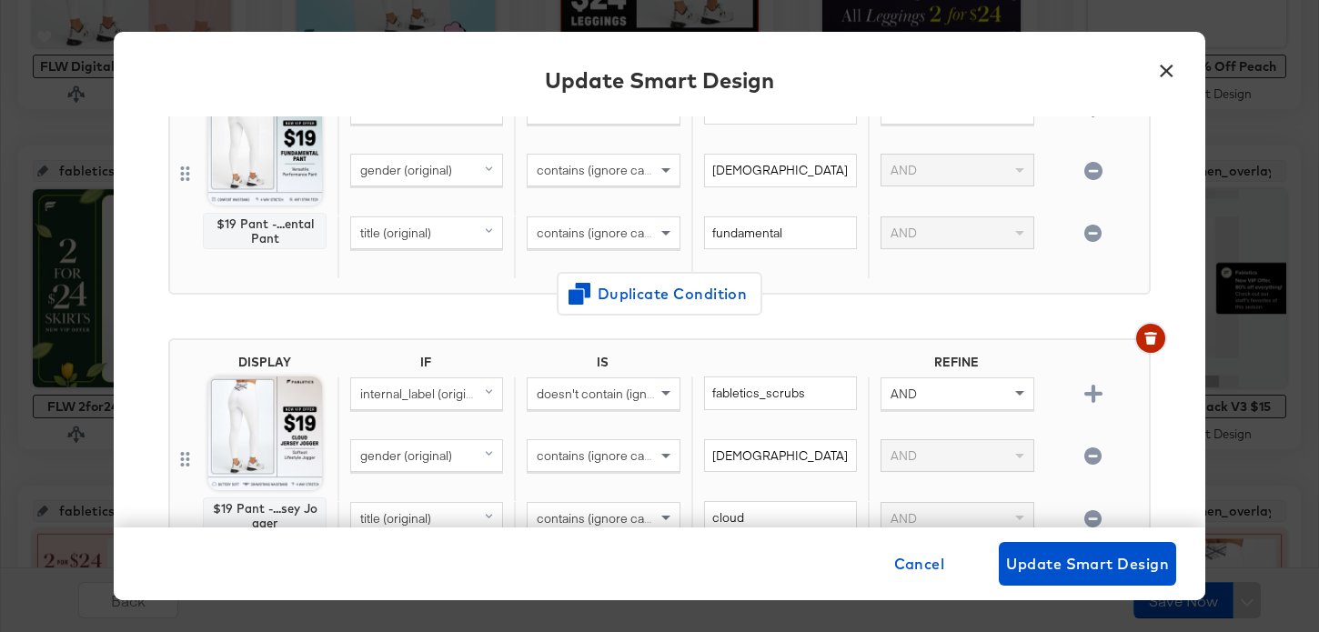
click at [1152, 338] on icon "button" at bounding box center [1150, 341] width 10 height 8
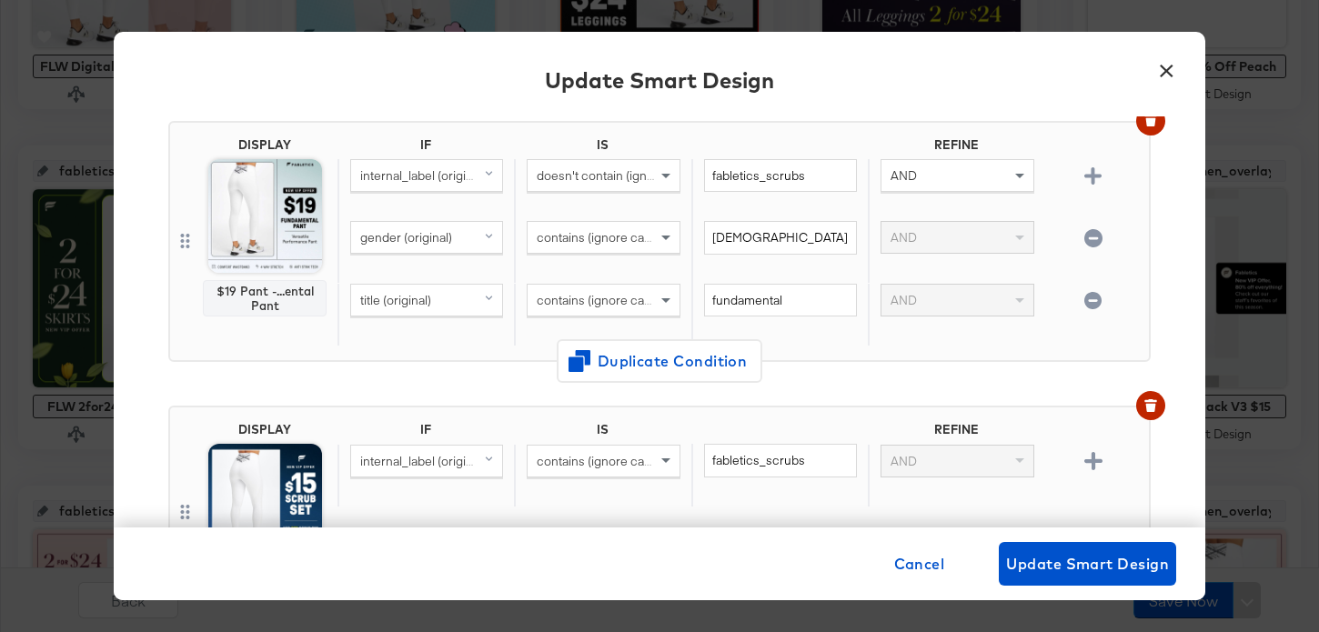
scroll to position [352, 0]
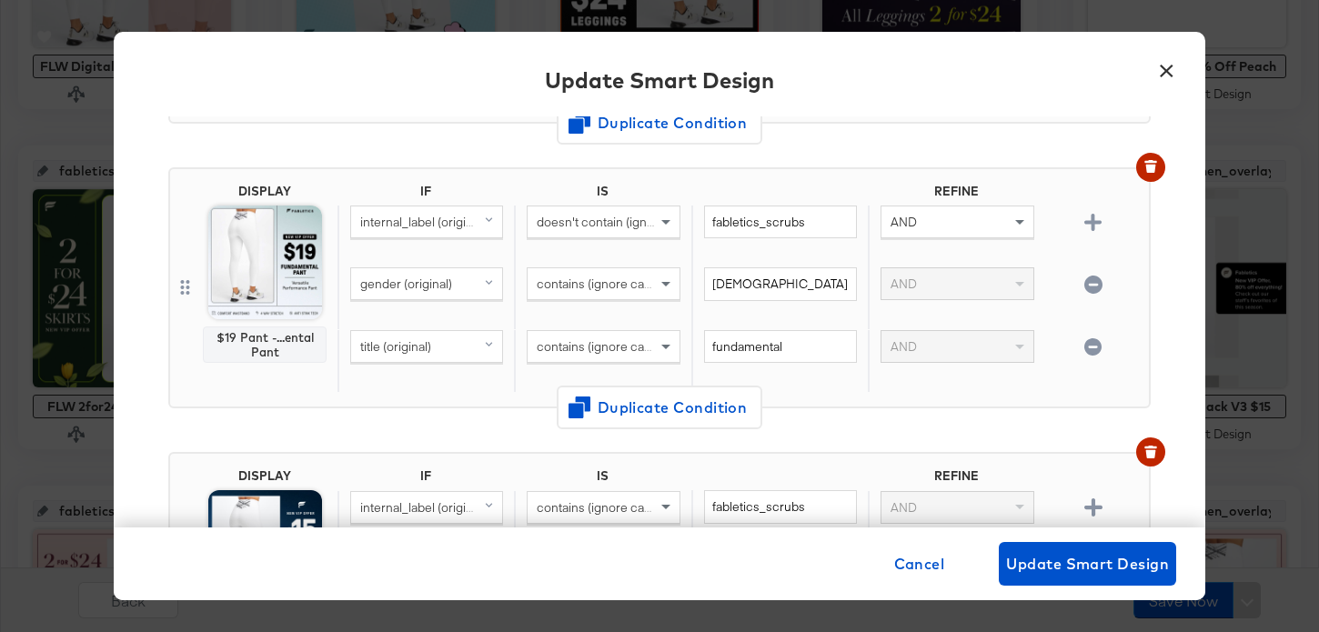
click at [1096, 347] on icon "button" at bounding box center [1092, 346] width 17 height 17
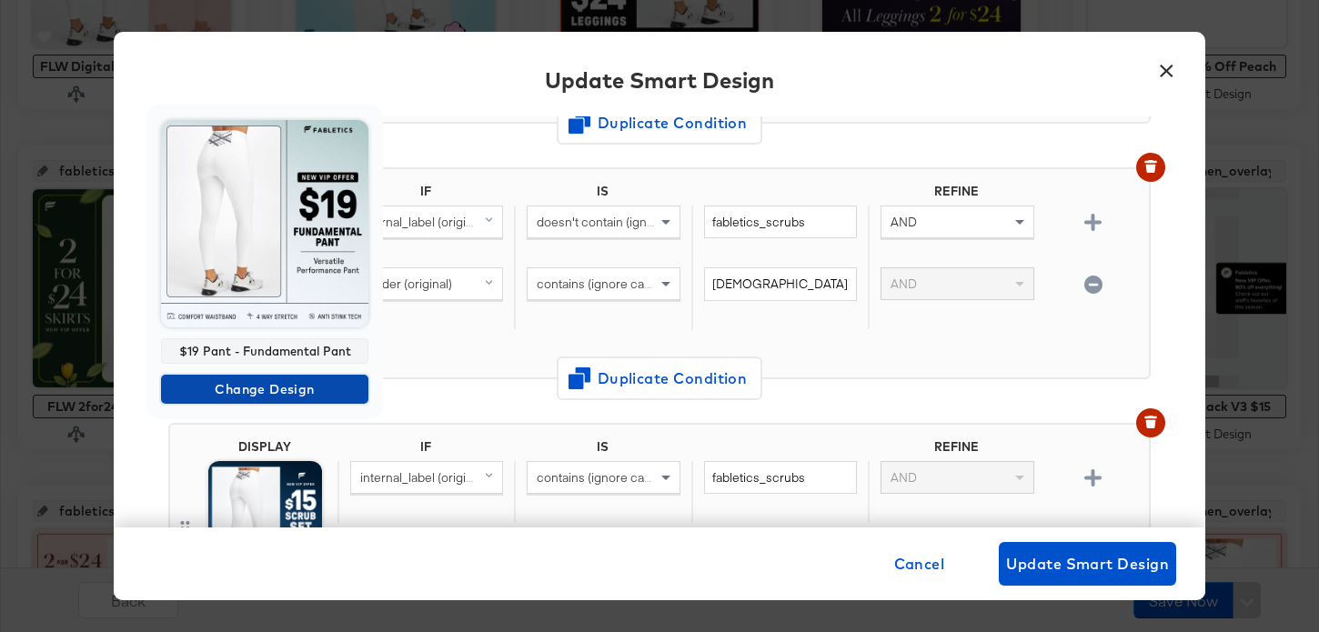
click at [303, 387] on span "Change Design" at bounding box center [264, 389] width 193 height 23
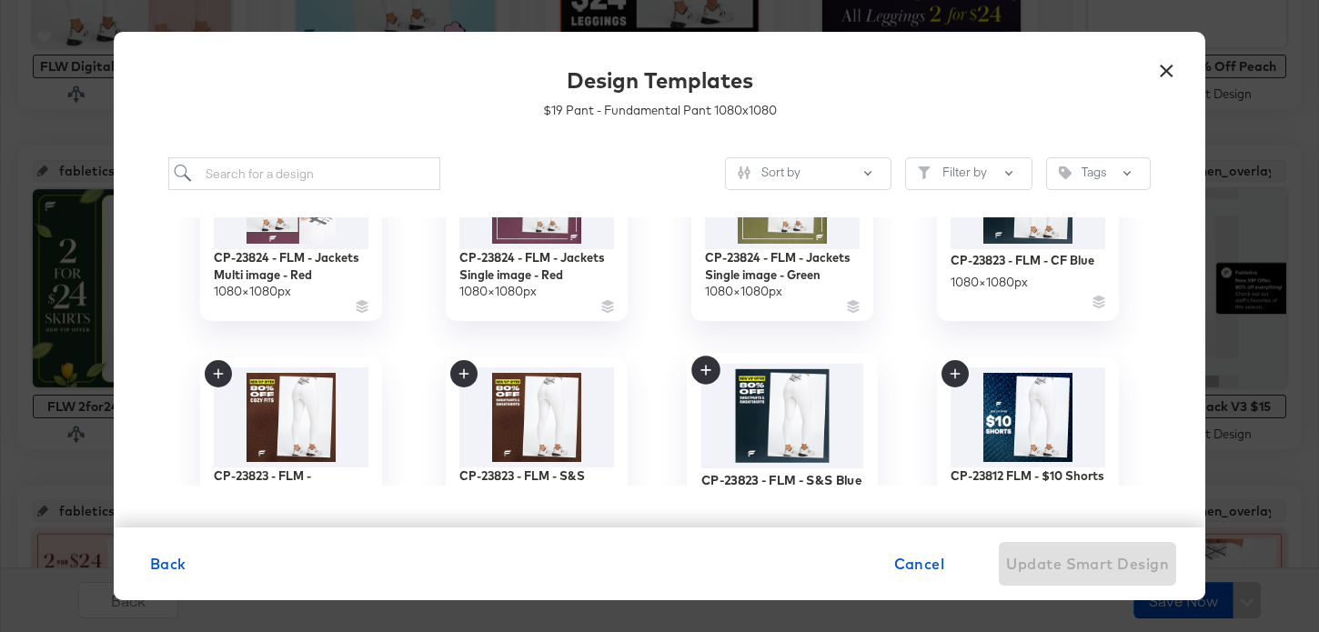
scroll to position [410, 0]
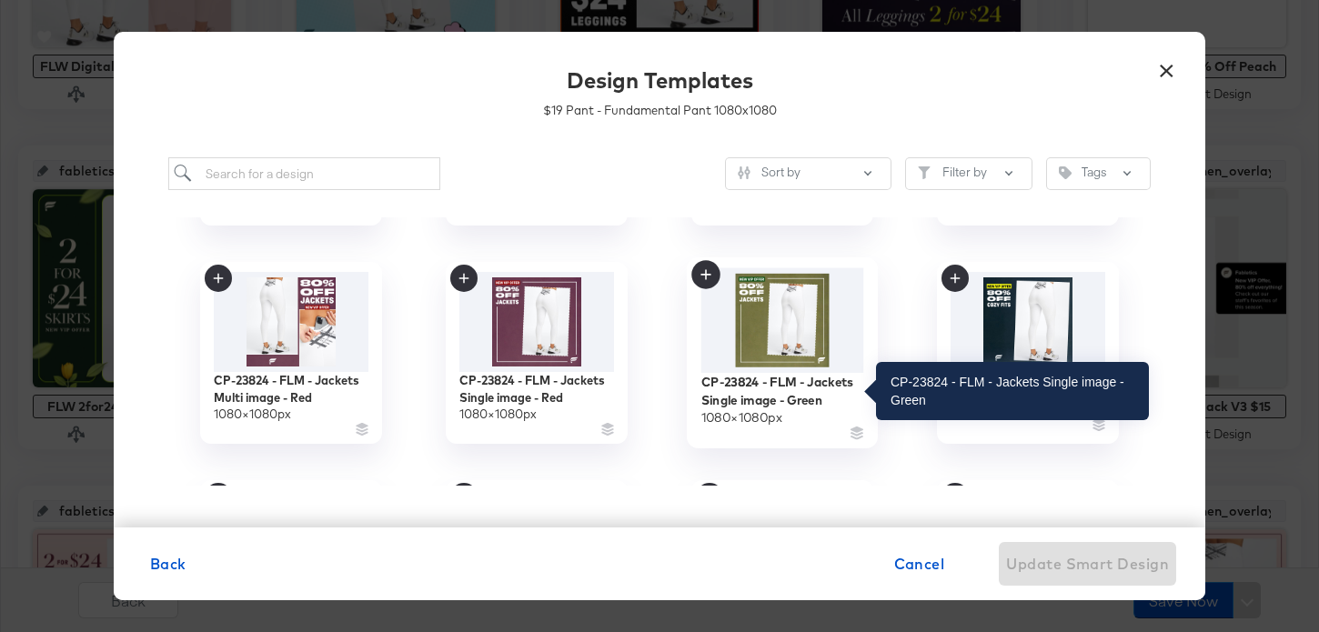
click at [797, 373] on div "CP-23824 - FLM - Jackets Single image - Green" at bounding box center [782, 390] width 163 height 35
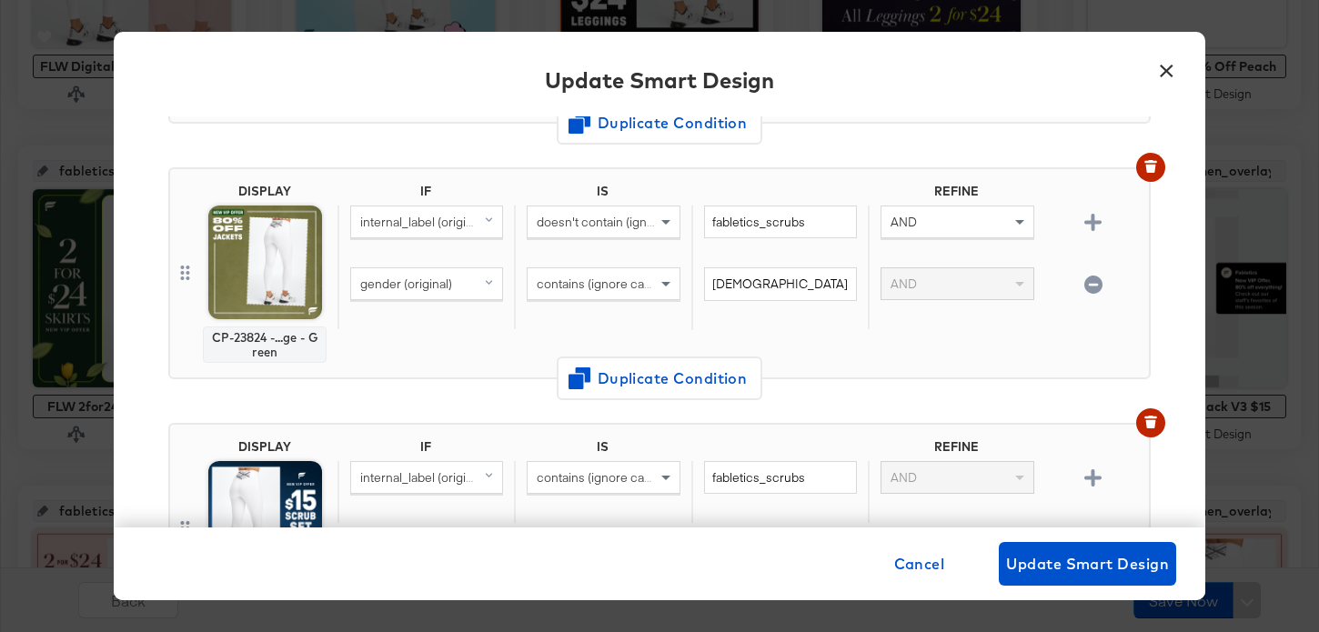
scroll to position [0, 0]
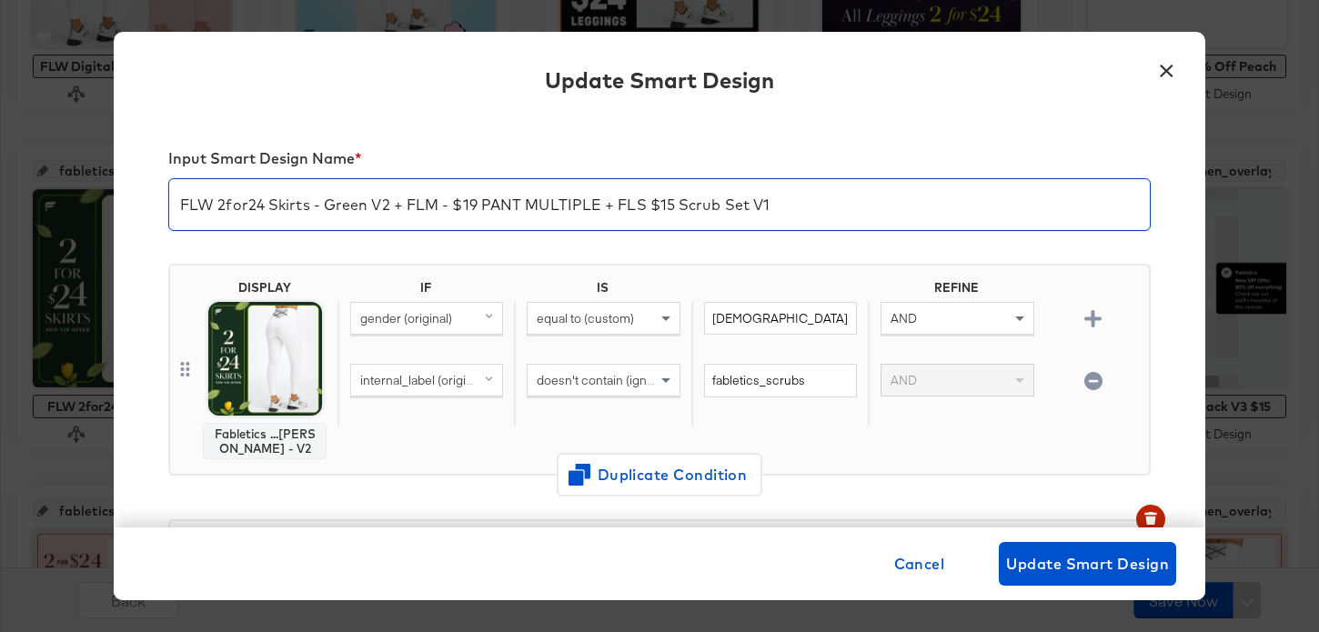
drag, startPoint x: 452, startPoint y: 209, endPoint x: 599, endPoint y: 202, distance: 147.5
click at [599, 202] on input "FLW 2for24 Skirts - Green V2 + FLM - $19 PANT MULTIPLE + FLS $15 Scrub Set V1" at bounding box center [659, 197] width 980 height 51
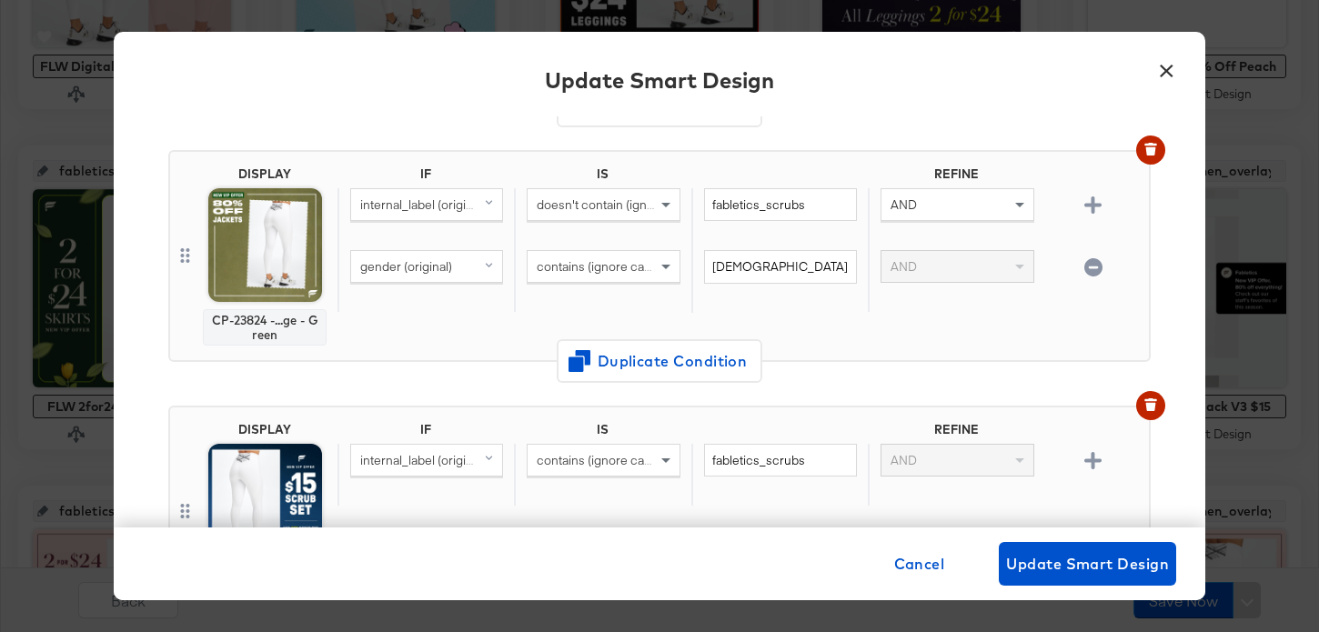
scroll to position [79, 0]
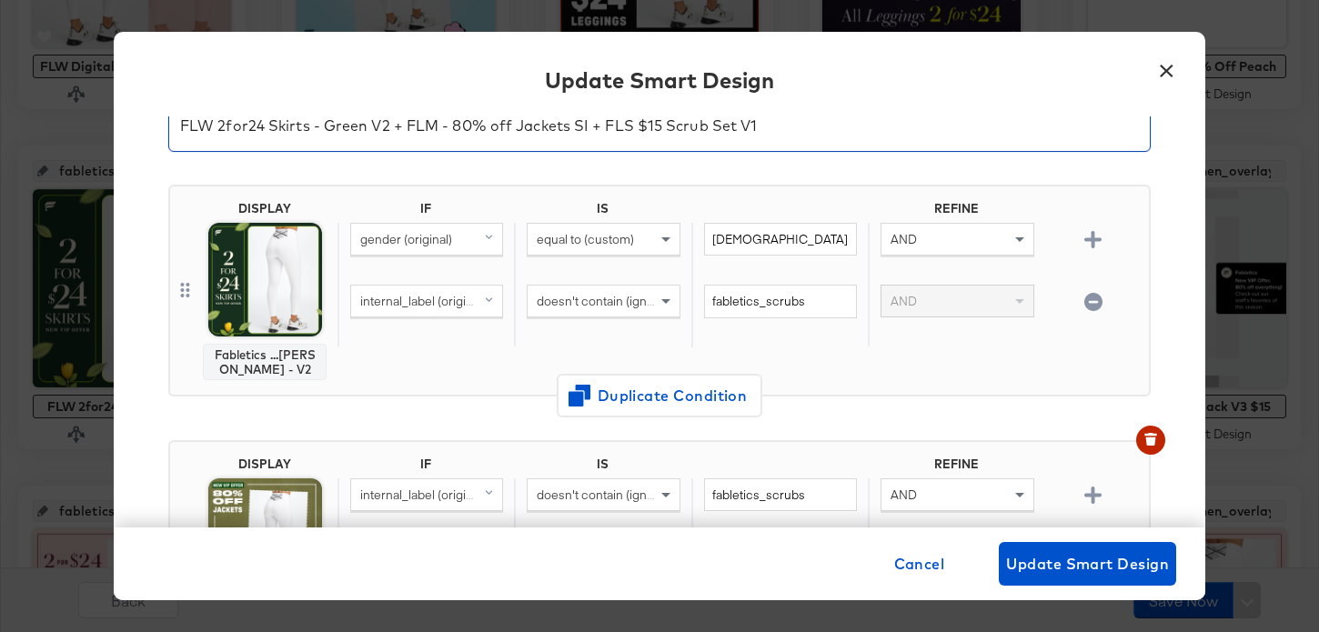
drag, startPoint x: 450, startPoint y: 125, endPoint x: 593, endPoint y: 127, distance: 142.8
click at [593, 127] on input "FLW 2for24 Skirts - Green V2 + FLM - 80% off Jackets SI + FLS $15 Scrub Set V1" at bounding box center [659, 118] width 980 height 51
click at [413, 127] on input "FLW 2for24 Skirts - Green V2 + FLM - 80% off Jackets SI + FLS $15 Scrub Set V1" at bounding box center [659, 118] width 980 height 51
drag, startPoint x: 403, startPoint y: 126, endPoint x: 587, endPoint y: 127, distance: 183.7
click at [587, 127] on input "FLW 2for24 Skirts - Green V2 + FLM - 80% off Jackets SI + FLS $15 Scrub Set V1" at bounding box center [659, 118] width 980 height 51
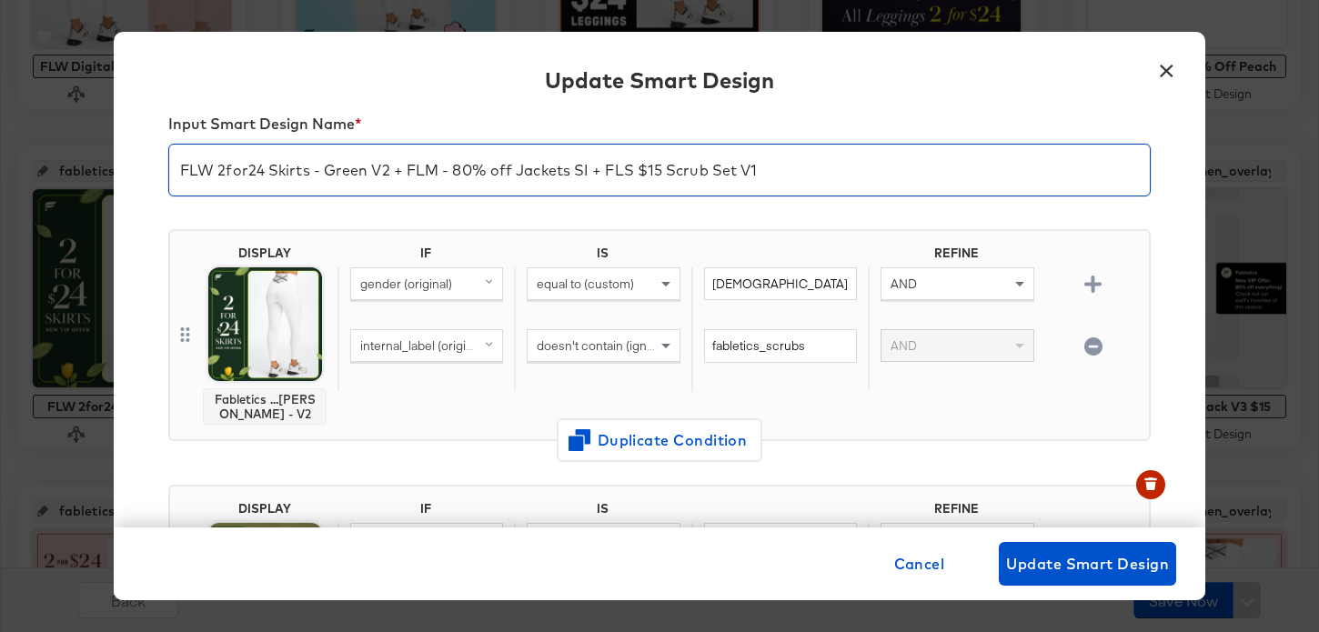
scroll to position [0, 0]
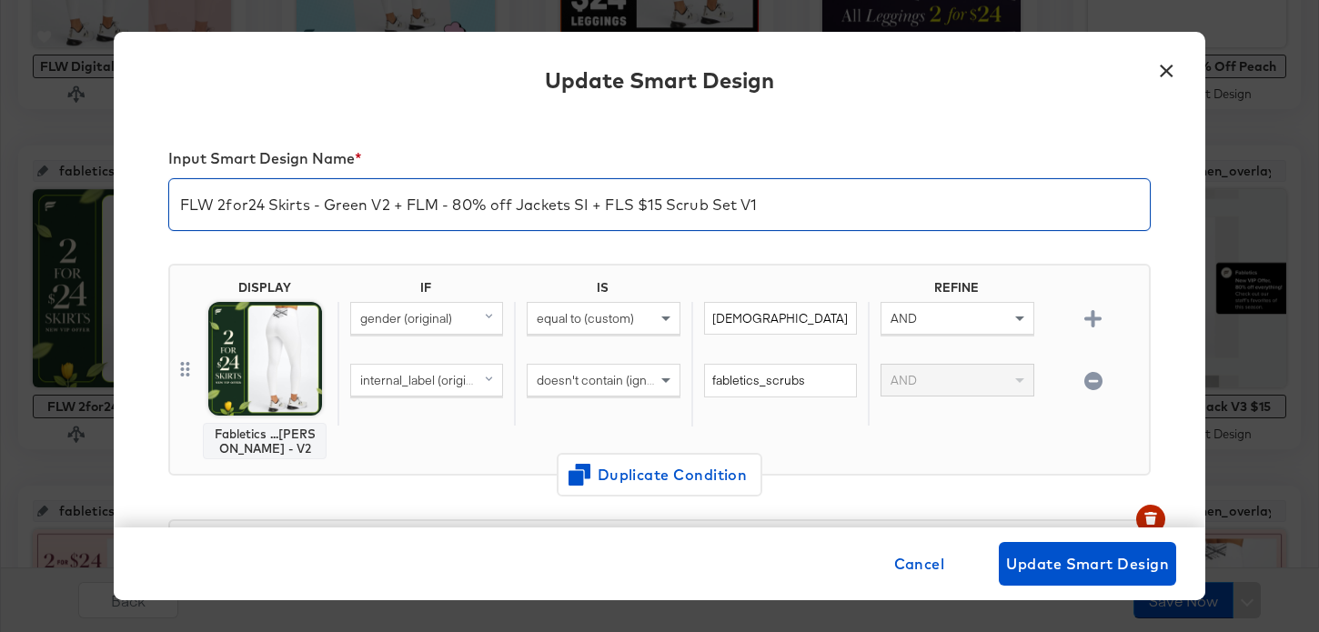
click at [548, 196] on input "FLW 2for24 Skirts - Green V2 + FLM - 80% off Jackets SI + FLS $15 Scrub Set V1" at bounding box center [659, 197] width 980 height 51
click at [579, 210] on input "FLW 2for24 Skirts - Green V2 + FLM - 80% off Jackets SI + FLS $15 Scrub Set V1" at bounding box center [659, 197] width 980 height 51
click at [577, 209] on input "FLW 2for24 Skirts - Green V2 + FLM - 80% off Jackets SI + FLS $15 Scrub Set V1" at bounding box center [659, 197] width 980 height 51
drag, startPoint x: 407, startPoint y: 206, endPoint x: 635, endPoint y: 202, distance: 228.3
click at [636, 203] on input "FLW 2for24 Skirts - Green V2 + FLM - 80% off Jackets Green SI + FLS $15 Scrub S…" at bounding box center [659, 197] width 980 height 51
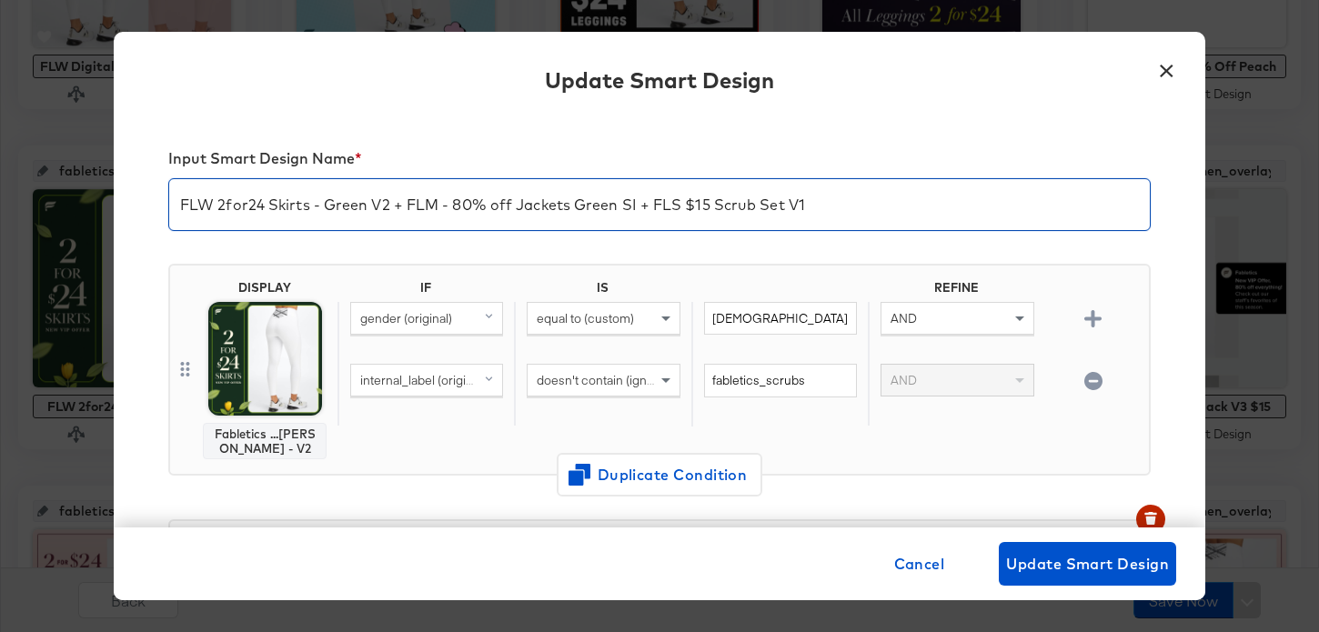
type input "FLW 2for24 Skirts - Green V2 + FLM - 80% off Jackets Green SI + FLS $15 Scrub S…"
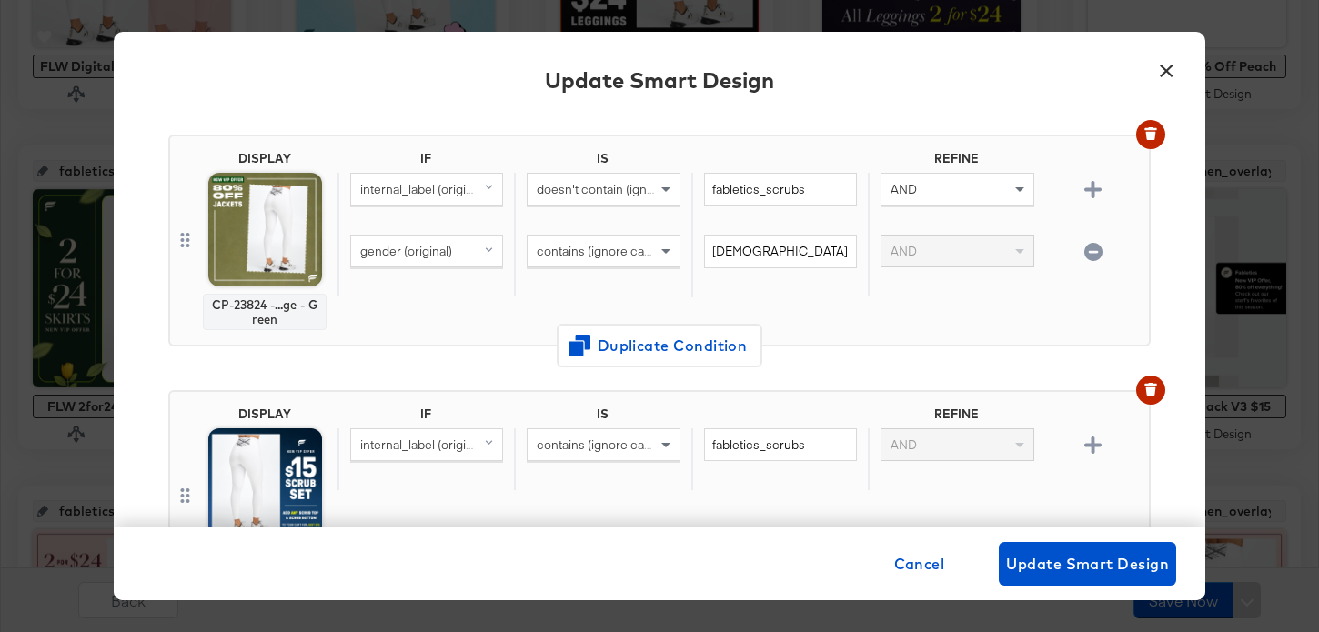
scroll to position [399, 0]
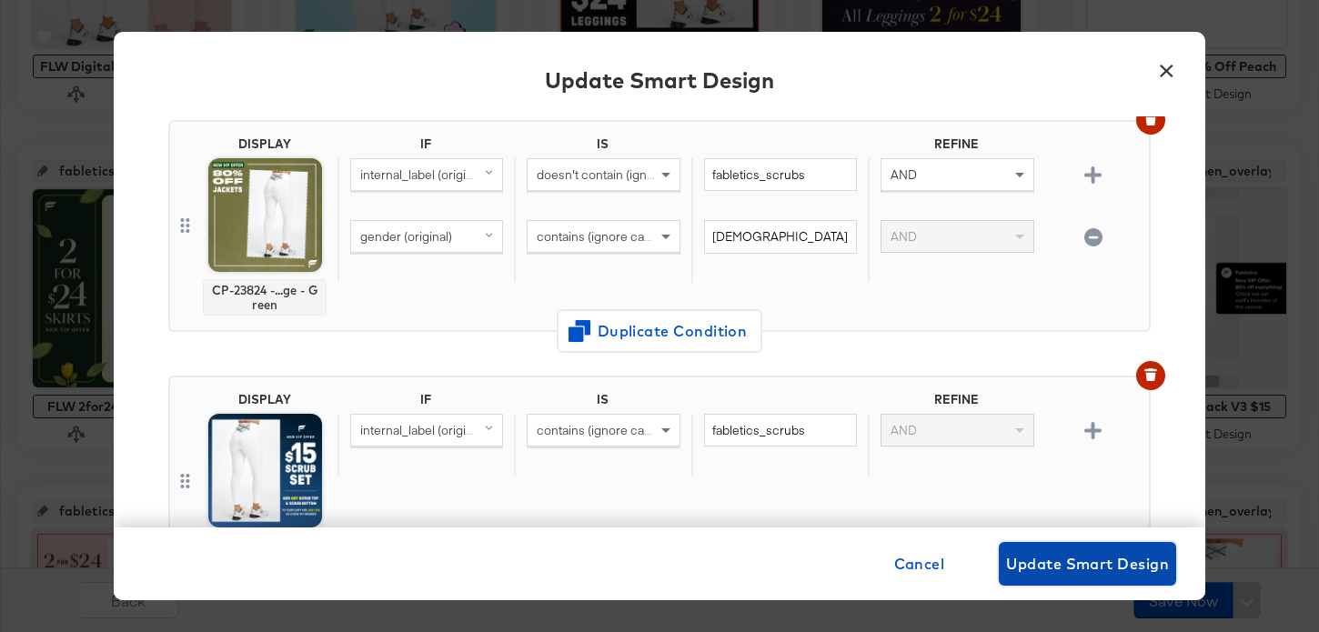
click at [1068, 565] on span "Update Smart Design" at bounding box center [1087, 563] width 163 height 25
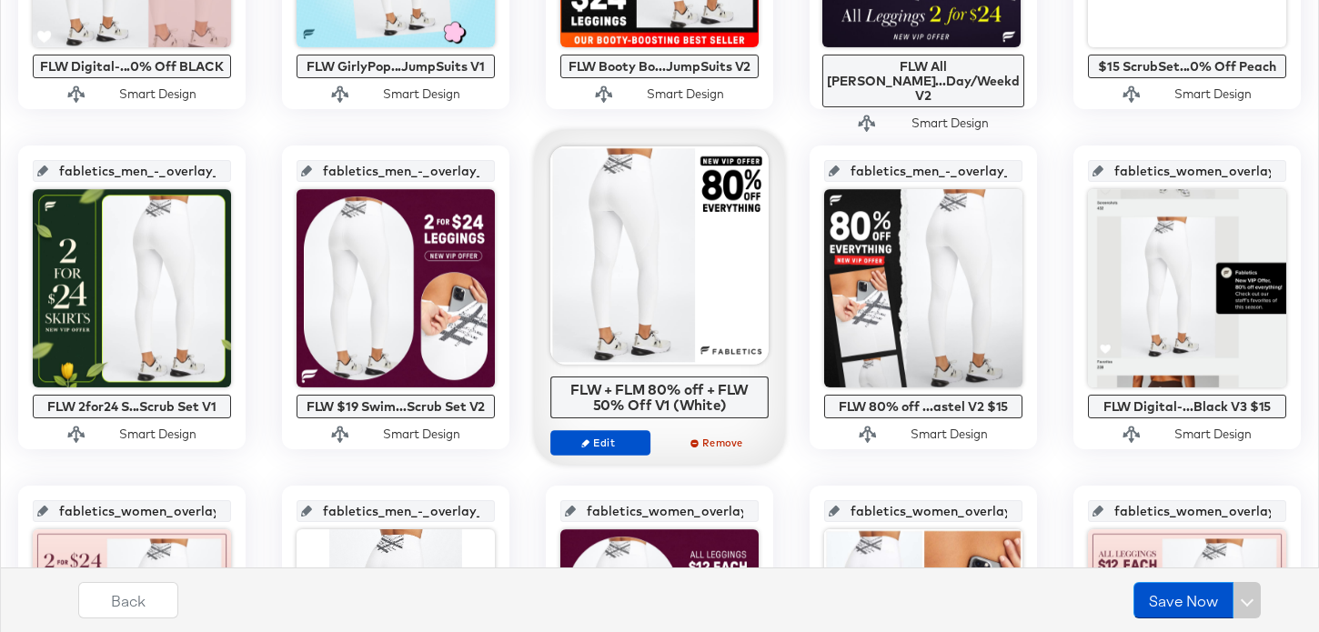
scroll to position [953, 0]
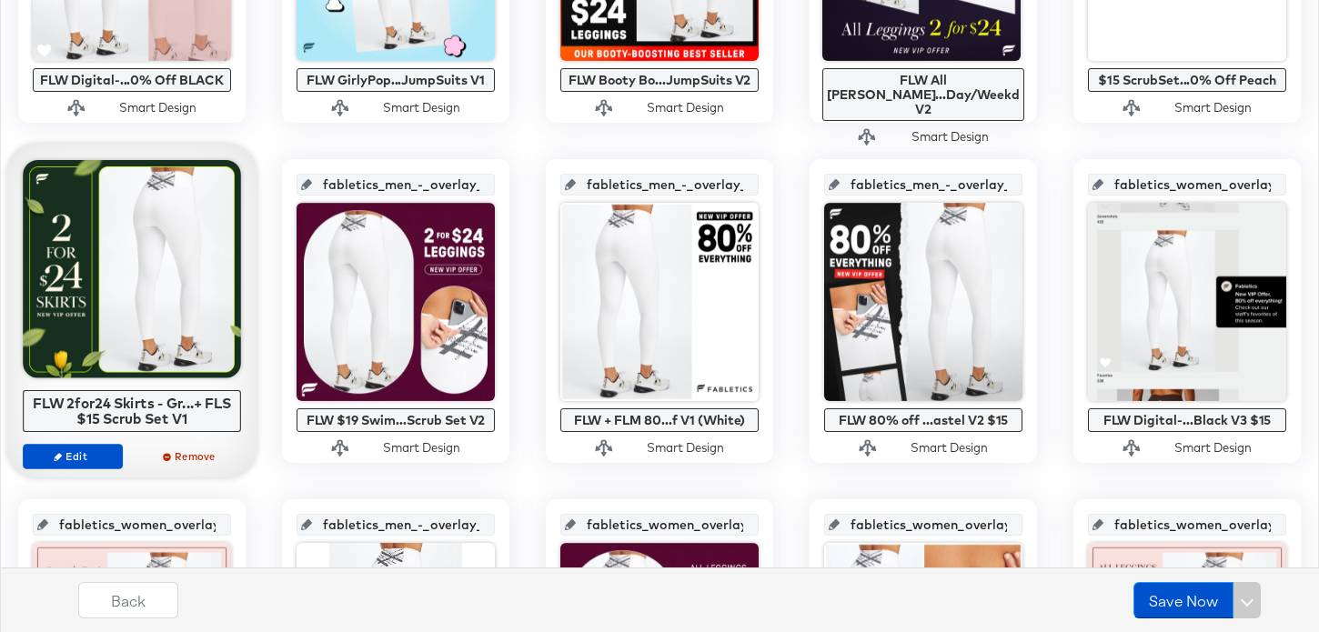
click at [103, 442] on div "FLW 2for24 Skirts - Gr...+ FLS $15 Scrub Set V1 Edit Remove" at bounding box center [132, 323] width 218 height 326
click at [100, 466] on button "Edit" at bounding box center [73, 456] width 100 height 25
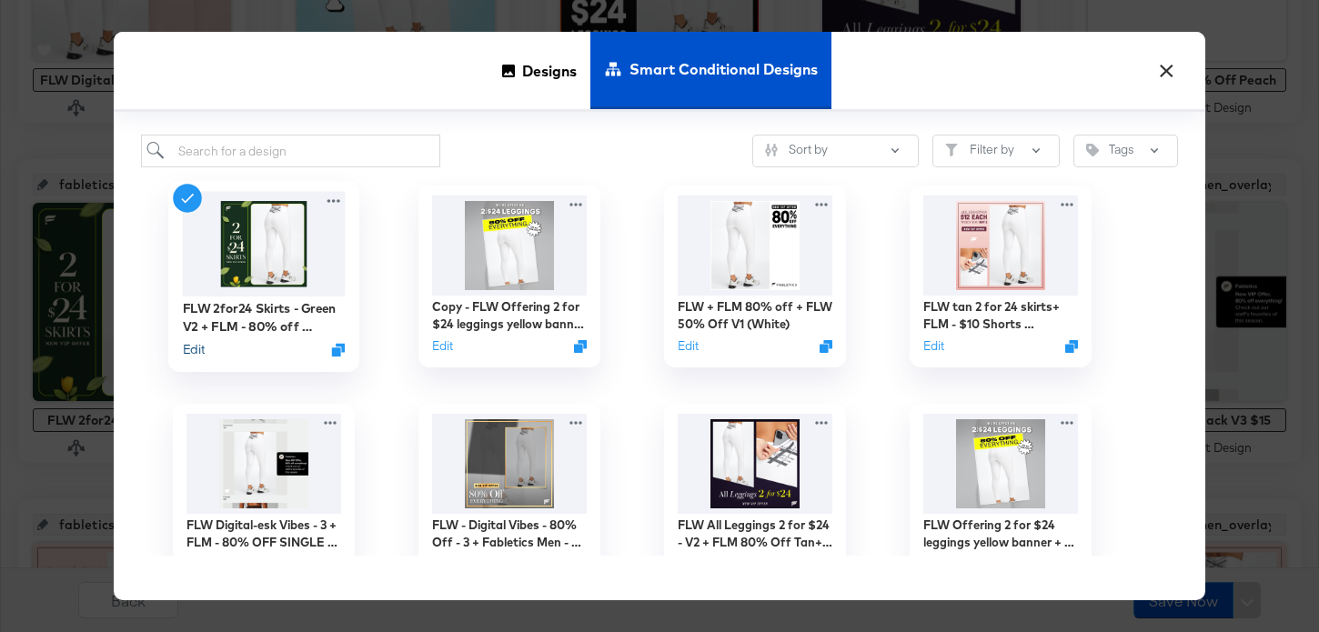
click at [195, 352] on button "Edit" at bounding box center [194, 349] width 22 height 17
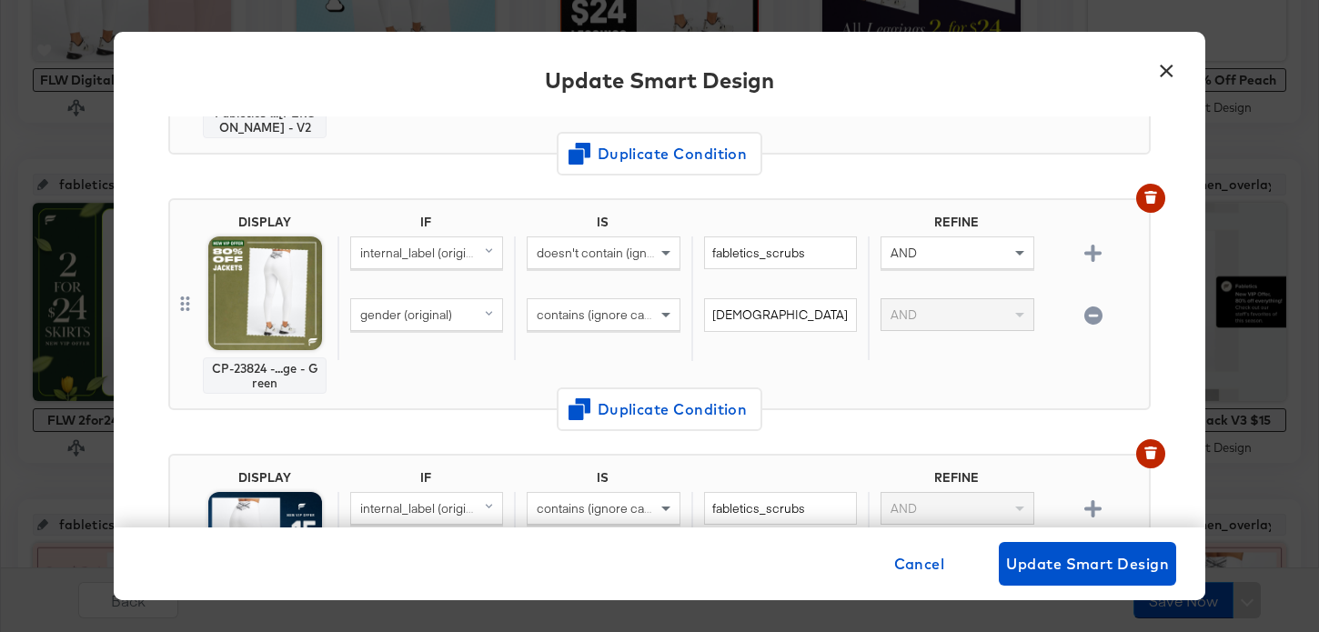
scroll to position [343, 0]
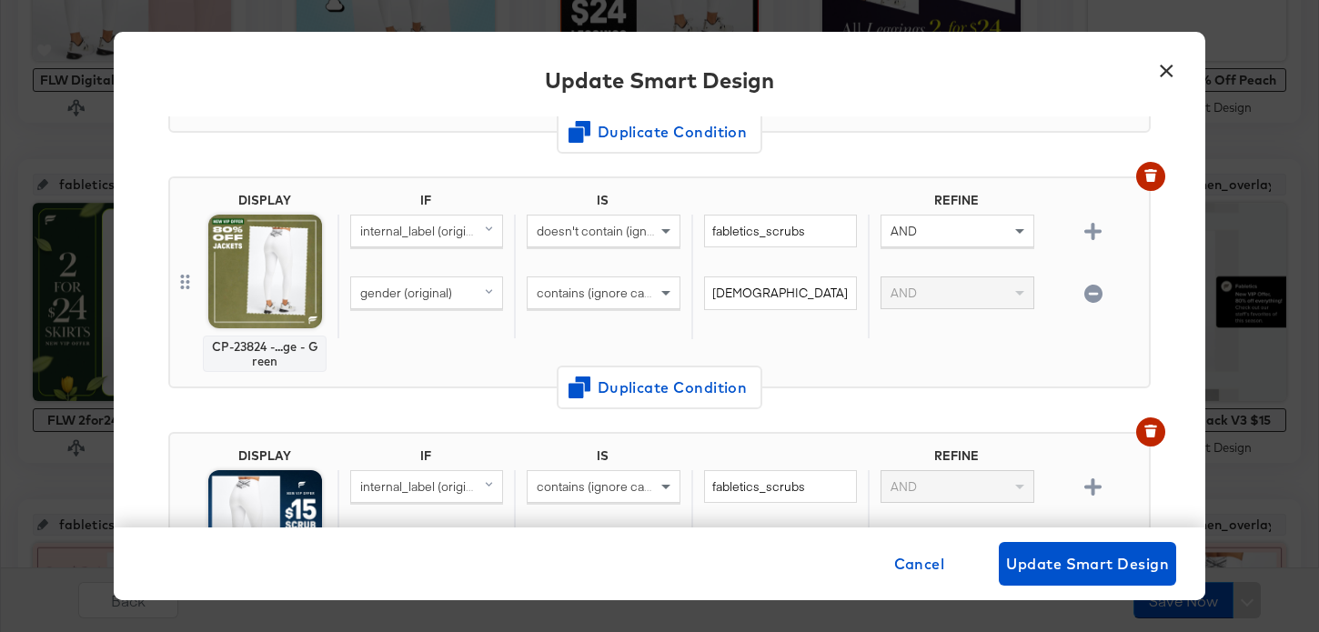
click at [1180, 65] on button "×" at bounding box center [1166, 66] width 33 height 33
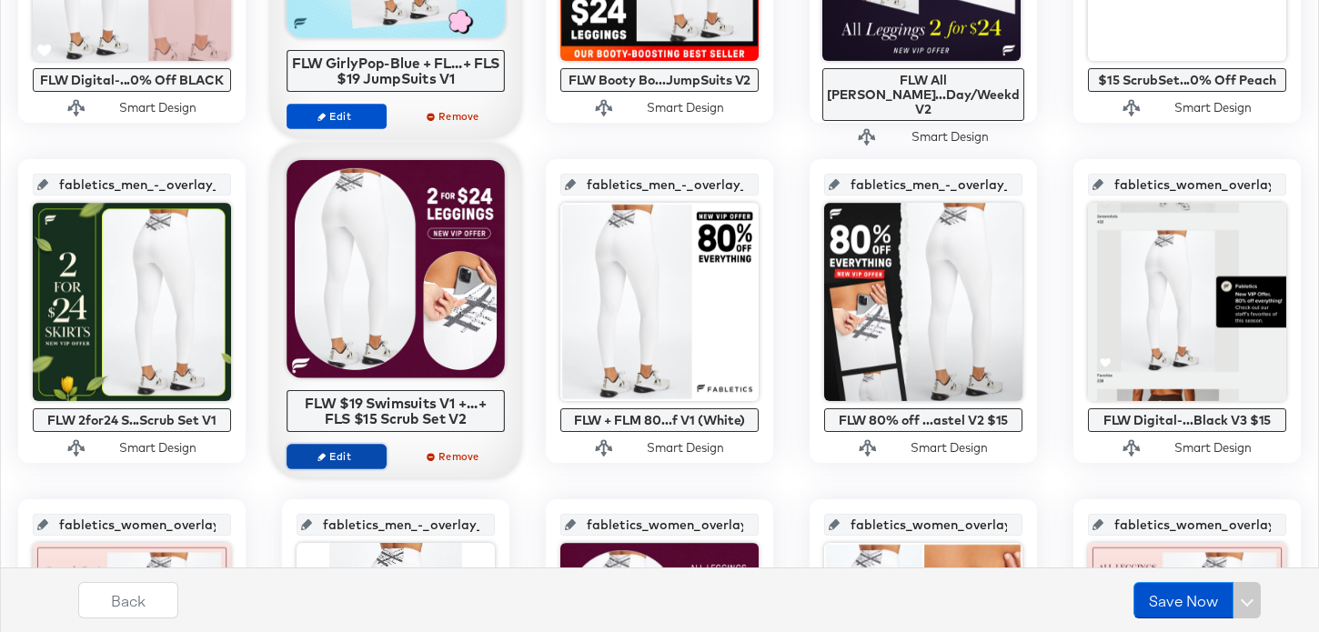
click at [326, 460] on span "Edit" at bounding box center [337, 456] width 84 height 14
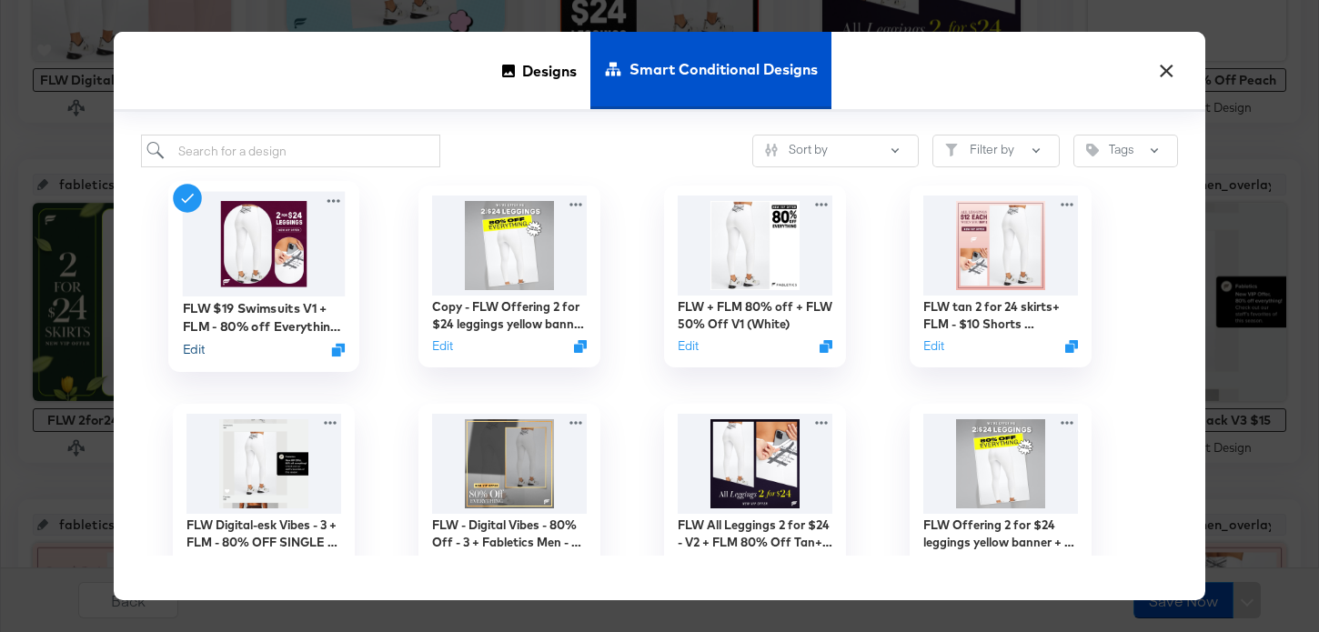
click at [197, 356] on button "Edit" at bounding box center [194, 349] width 22 height 17
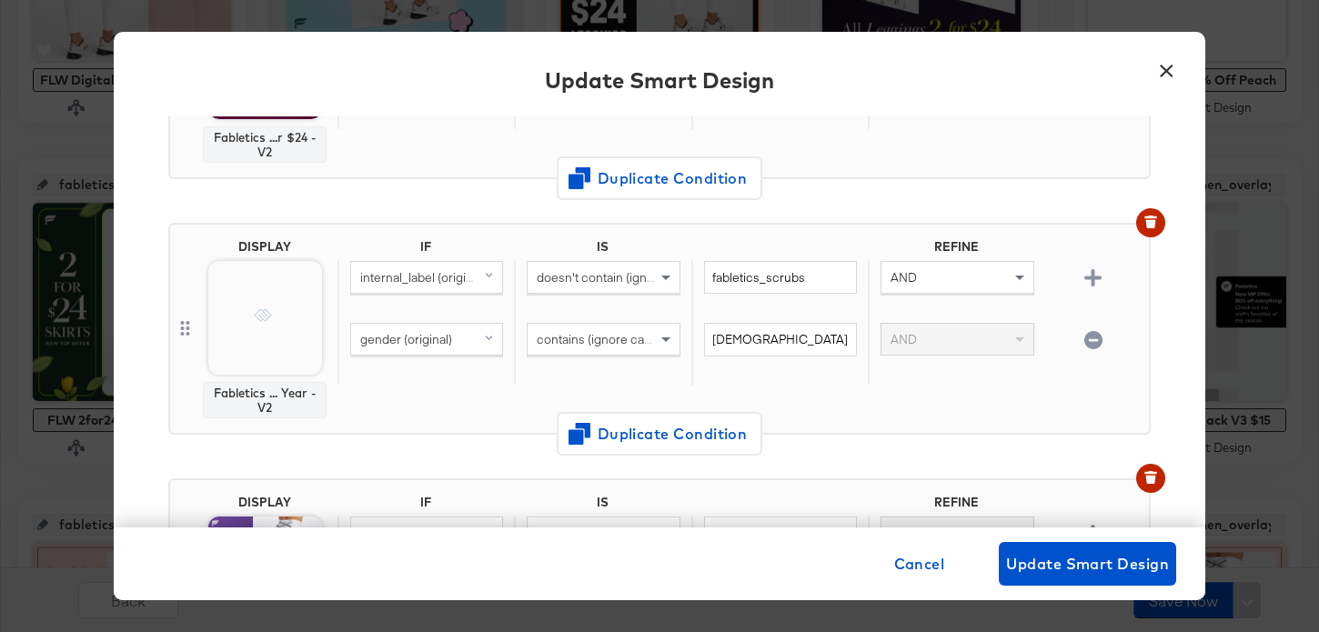
scroll to position [338, 0]
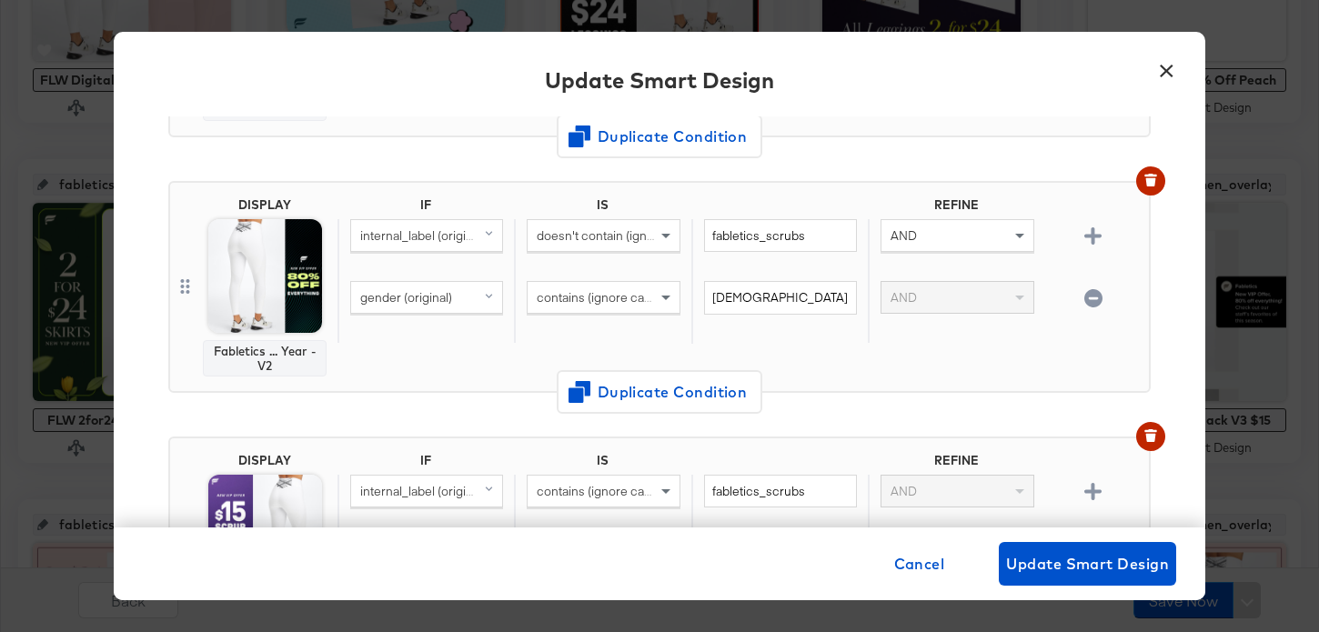
click at [1172, 75] on button "×" at bounding box center [1166, 66] width 33 height 33
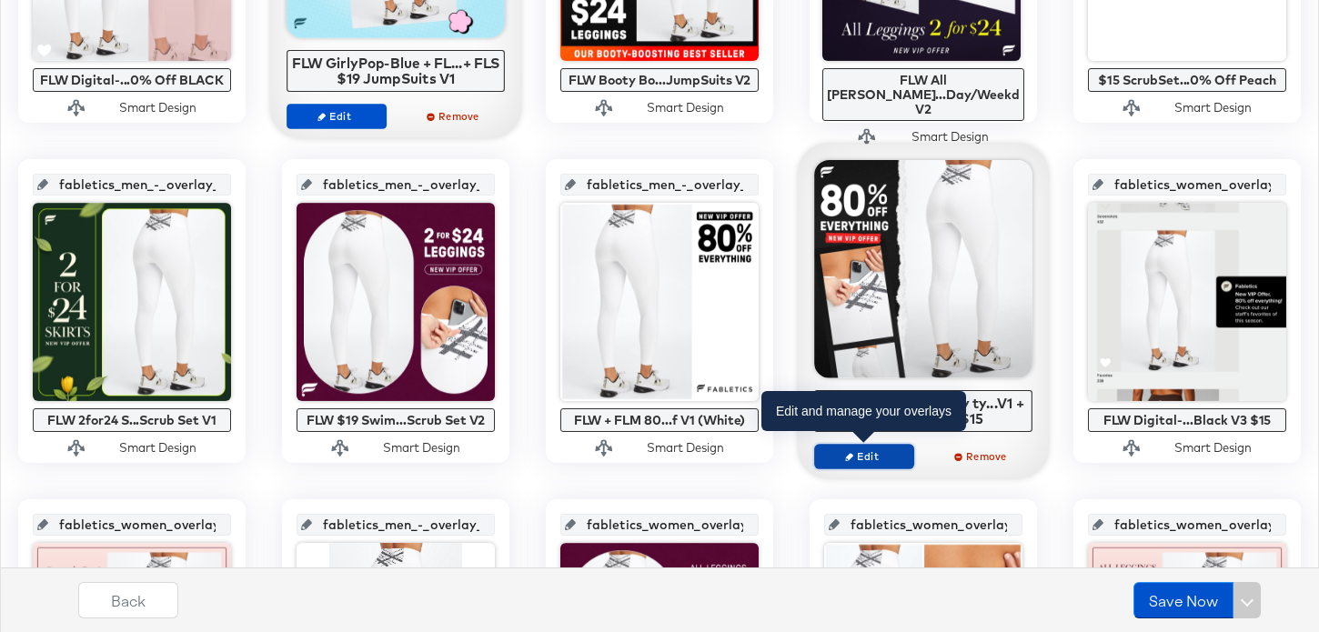
click at [888, 451] on span "Edit" at bounding box center [864, 456] width 84 height 14
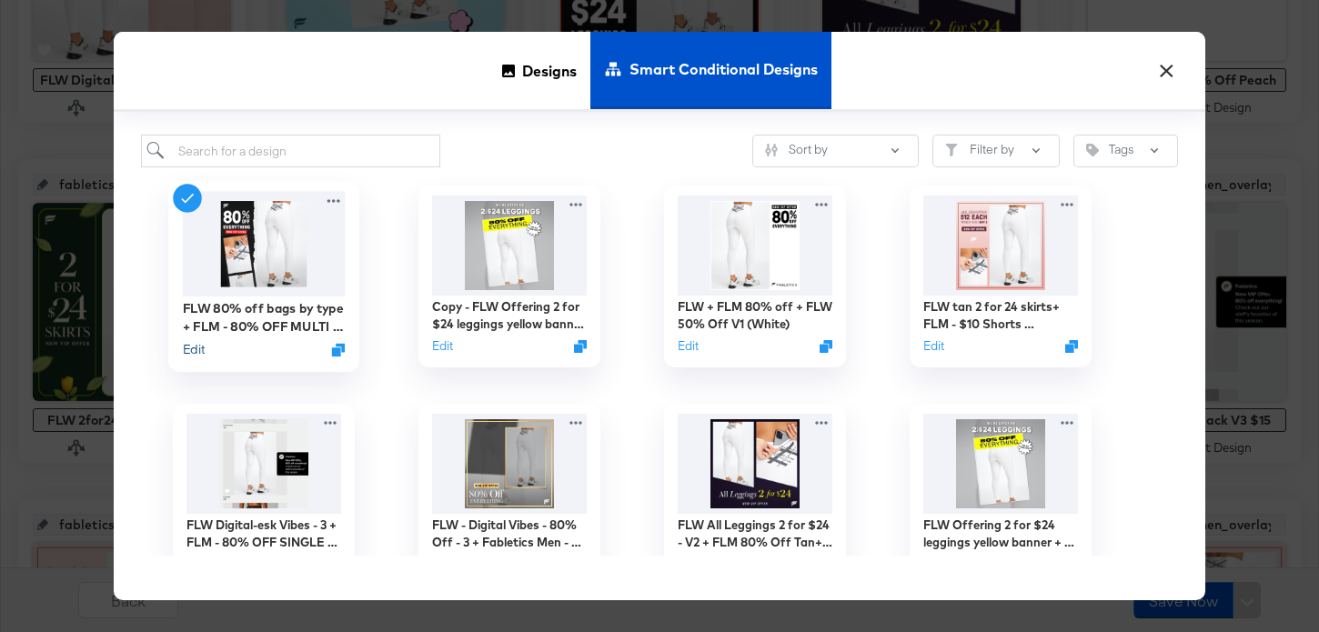
click at [189, 351] on button "Edit" at bounding box center [194, 349] width 22 height 17
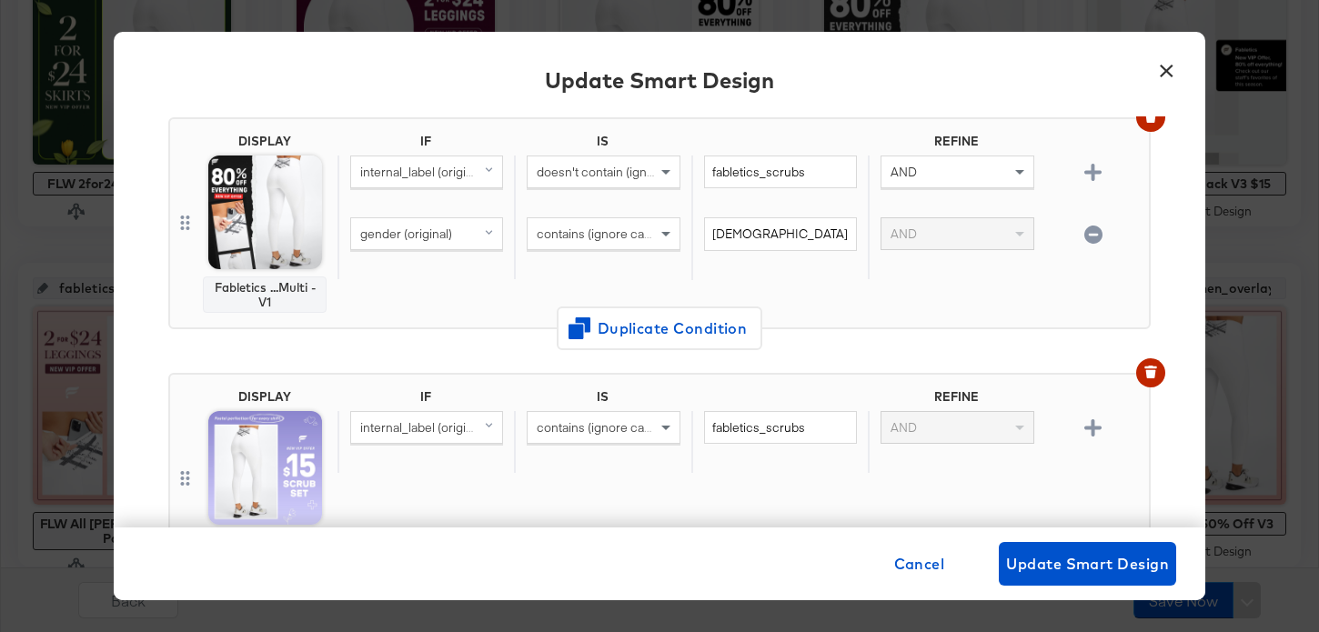
scroll to position [1402, 0]
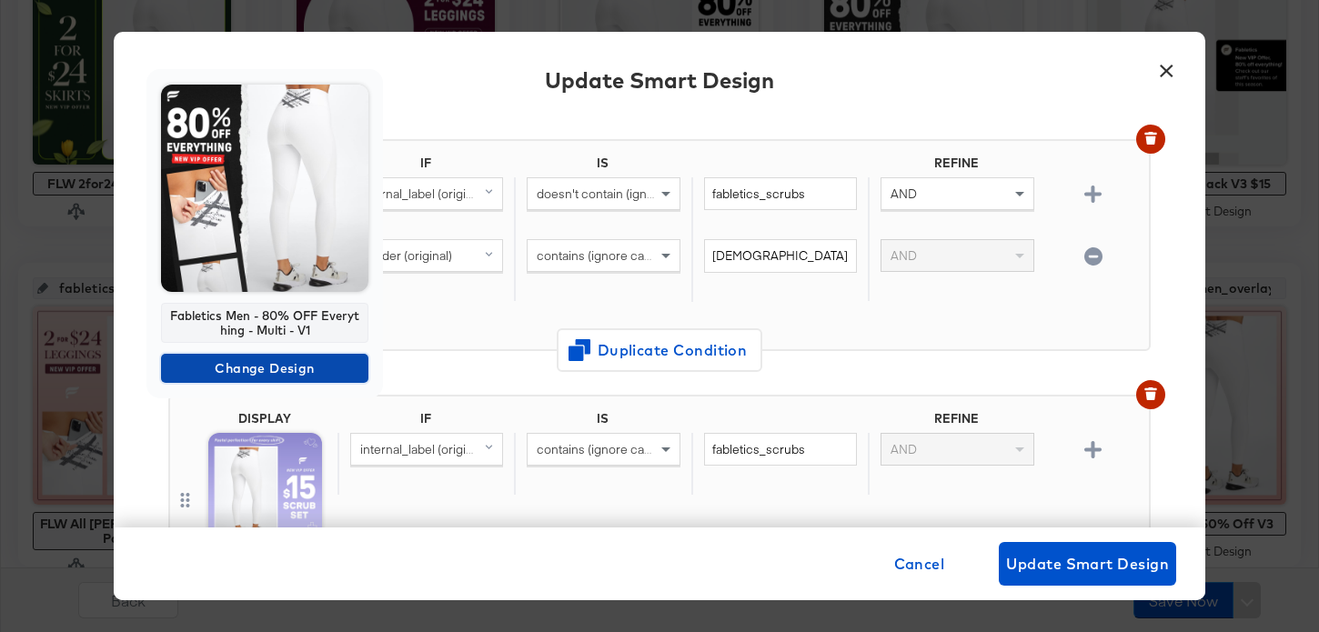
click at [301, 367] on span "Change Design" at bounding box center [264, 368] width 193 height 23
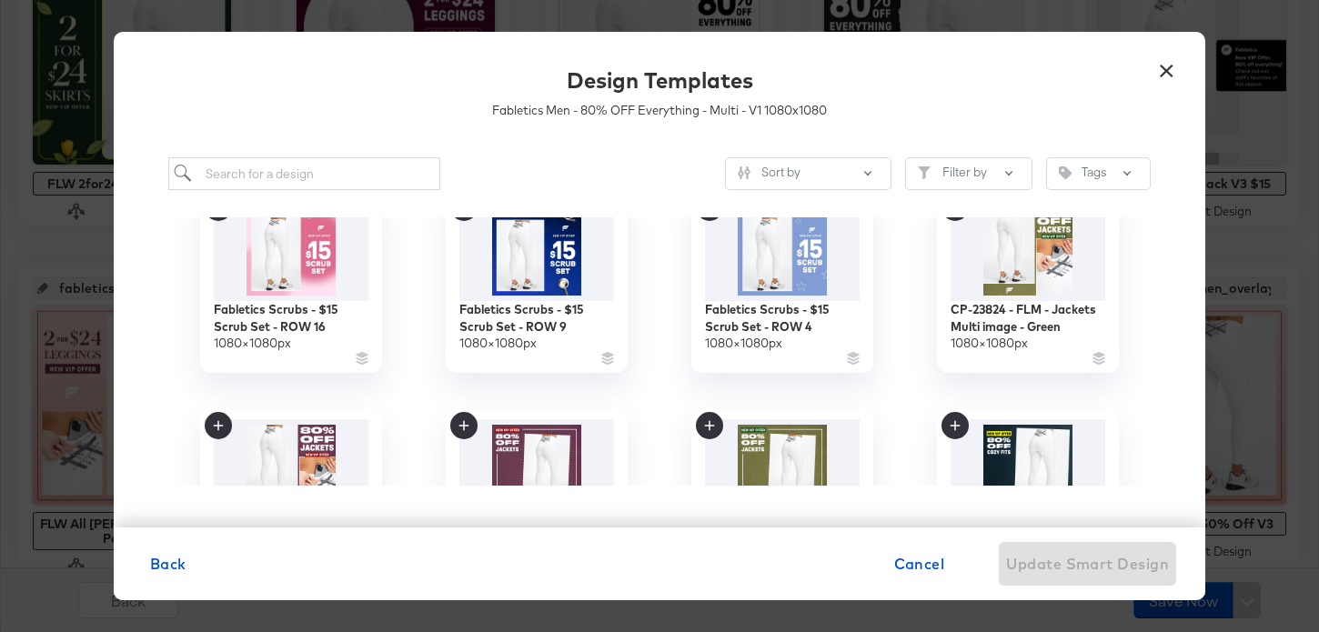
scroll to position [246, 0]
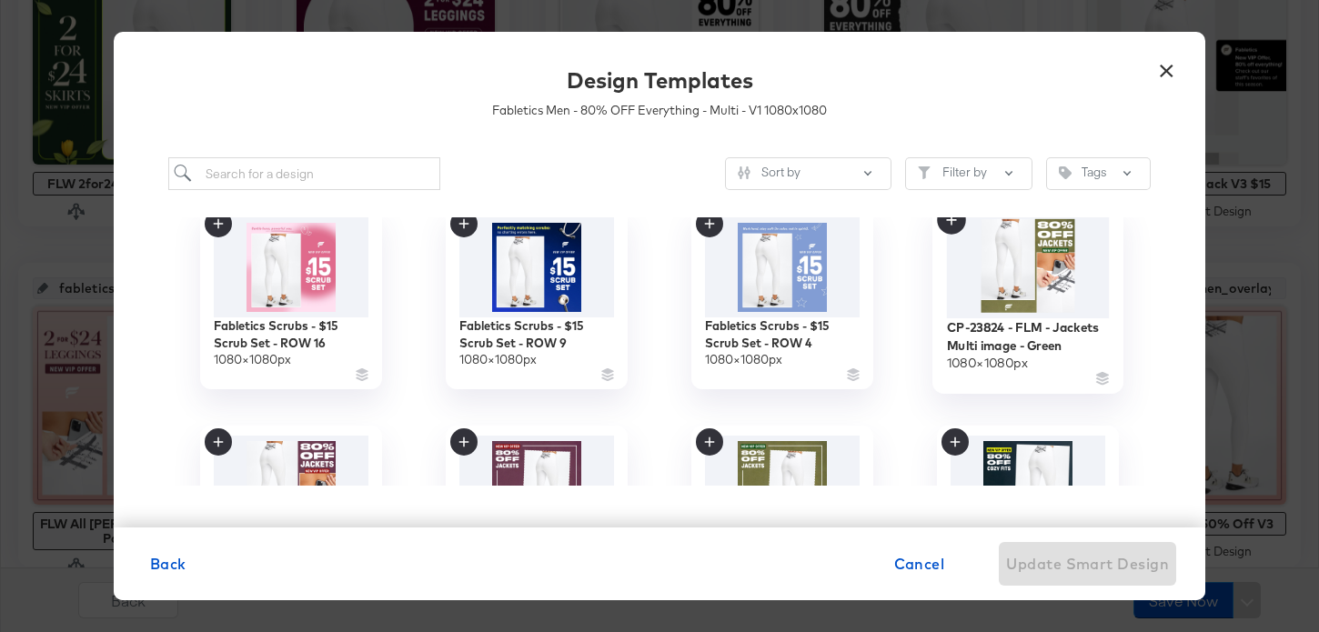
click at [1052, 317] on img at bounding box center [1028, 266] width 163 height 105
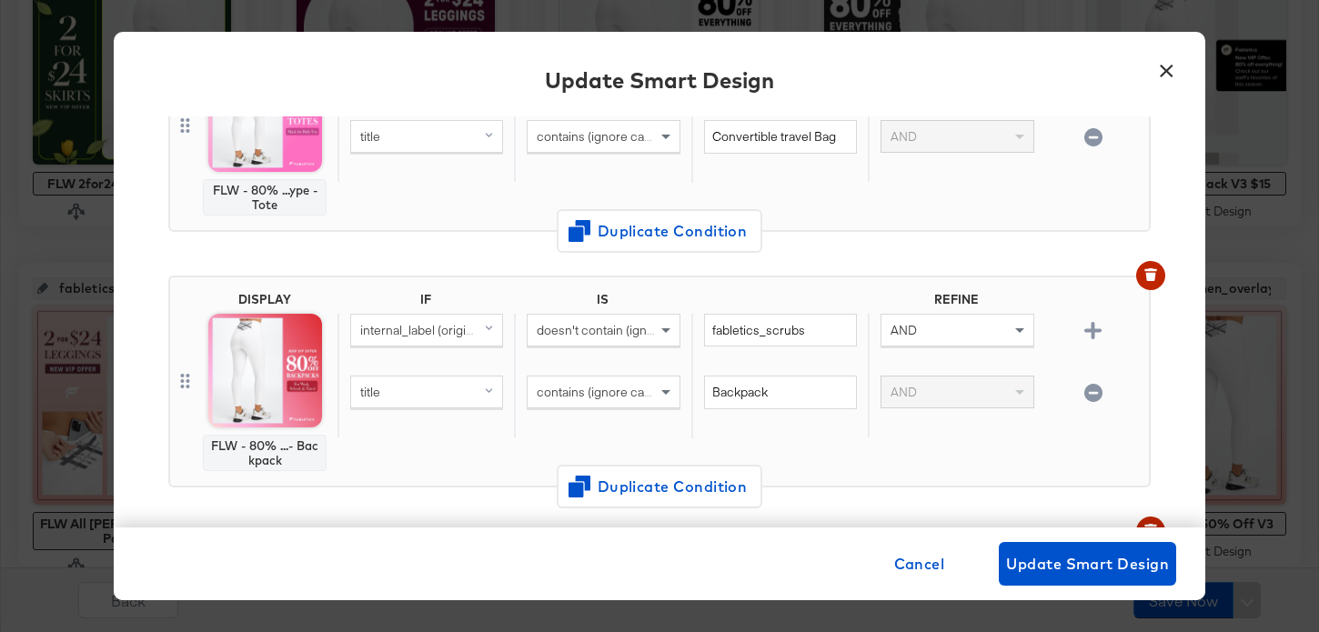
scroll to position [0, 0]
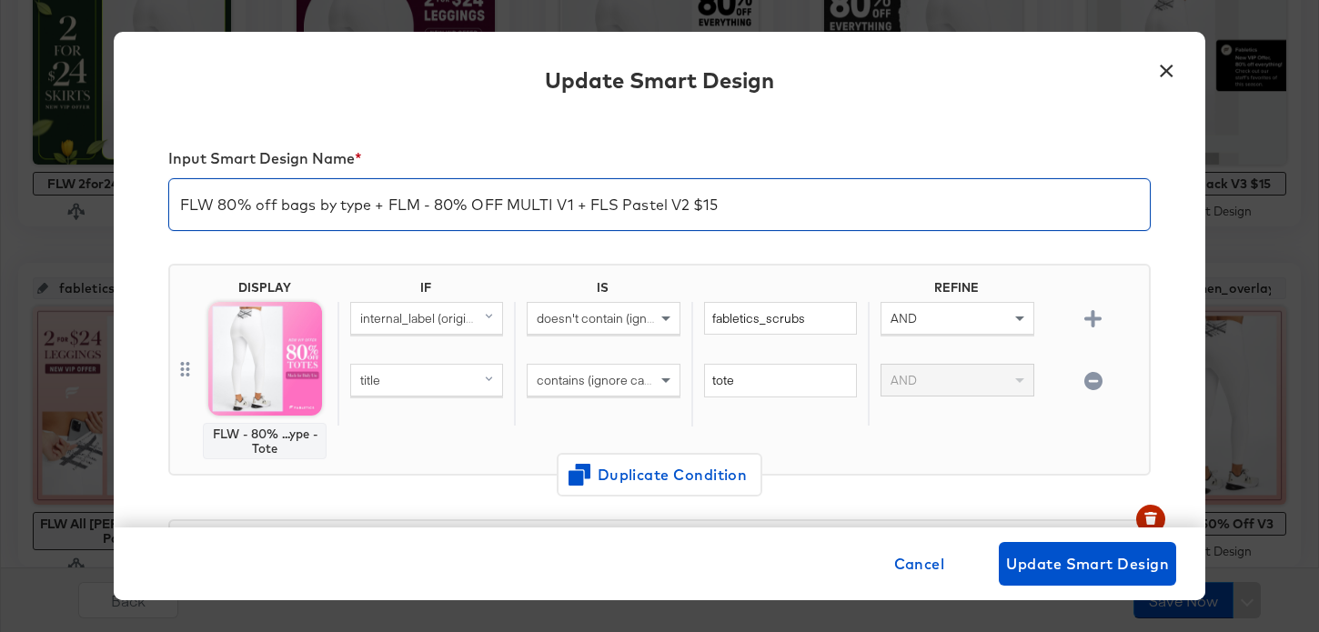
drag, startPoint x: 387, startPoint y: 206, endPoint x: 575, endPoint y: 205, distance: 187.4
click at [575, 205] on input "FLW 80% off bags by type + FLM - 80% OFF MULTI V1 + FLS Pastel V2 $15" at bounding box center [659, 197] width 980 height 51
paste input "off Jackets Green SI"
drag, startPoint x: 605, startPoint y: 208, endPoint x: 615, endPoint y: 208, distance: 10.0
click at [615, 209] on input "FLW 80% off bags by type + FLM - 80% off Jackets Green SI + FLS Pastel V2 $15" at bounding box center [659, 197] width 980 height 51
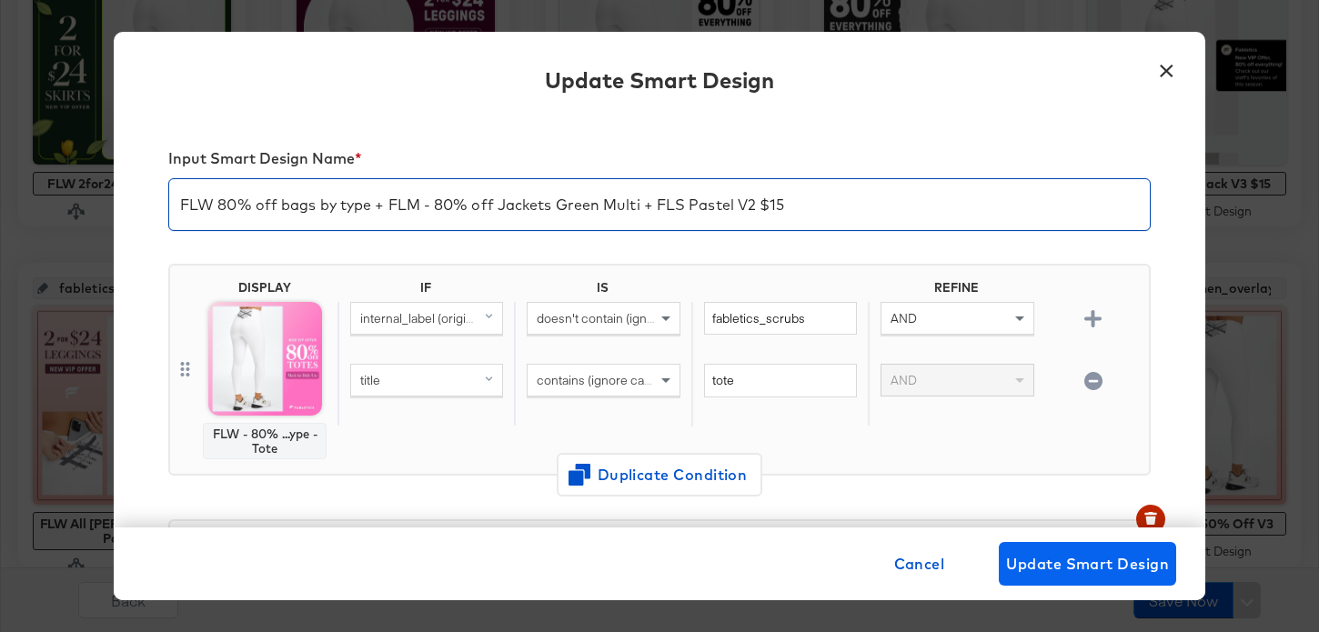
type input "FLW 80% off bags by type + FLM - 80% off Jackets Green Multi + FLS Pastel V2 $15"
click at [1107, 572] on span "Update Smart Design" at bounding box center [1087, 563] width 163 height 25
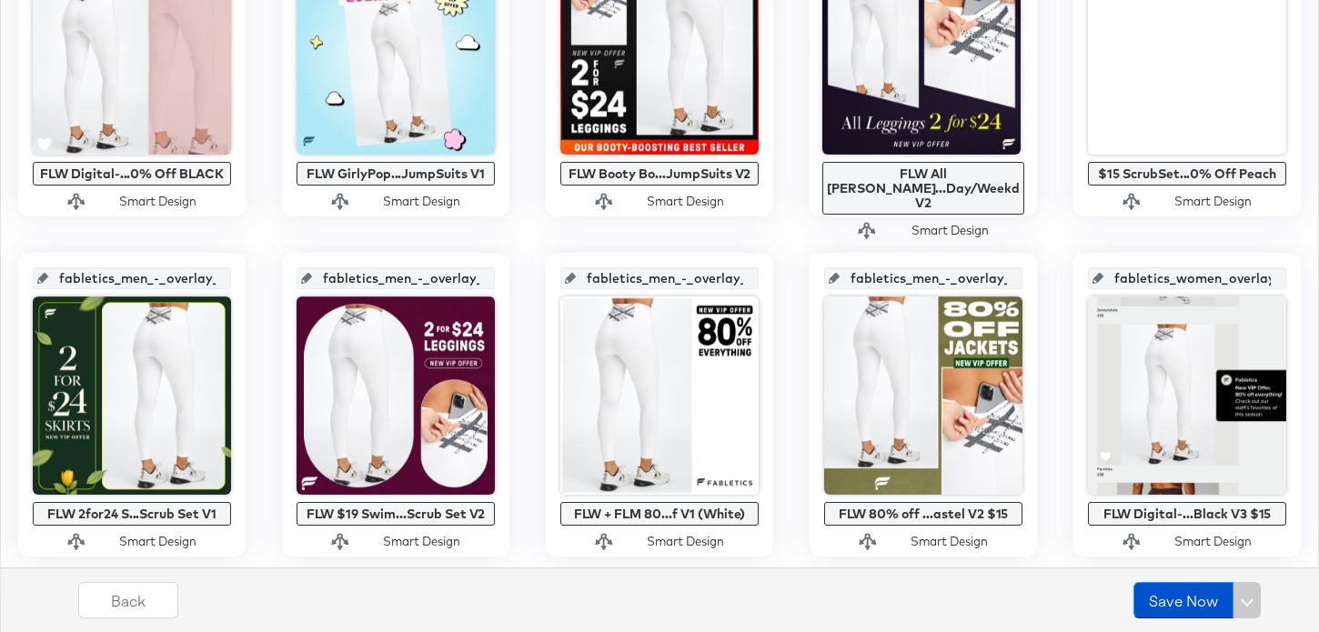
scroll to position [1025, 0]
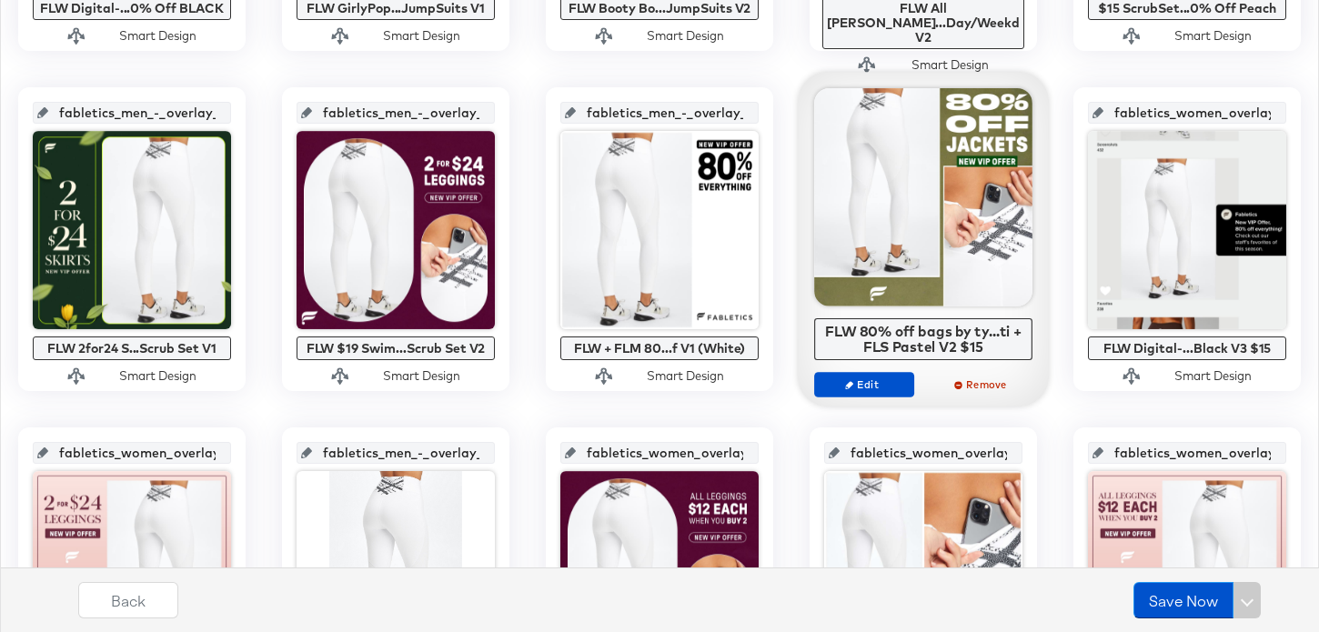
click at [859, 370] on div "FLW 80% off bags by ty...ti + FLS Pastel V2 $15 Edit Remove" at bounding box center [923, 251] width 218 height 326
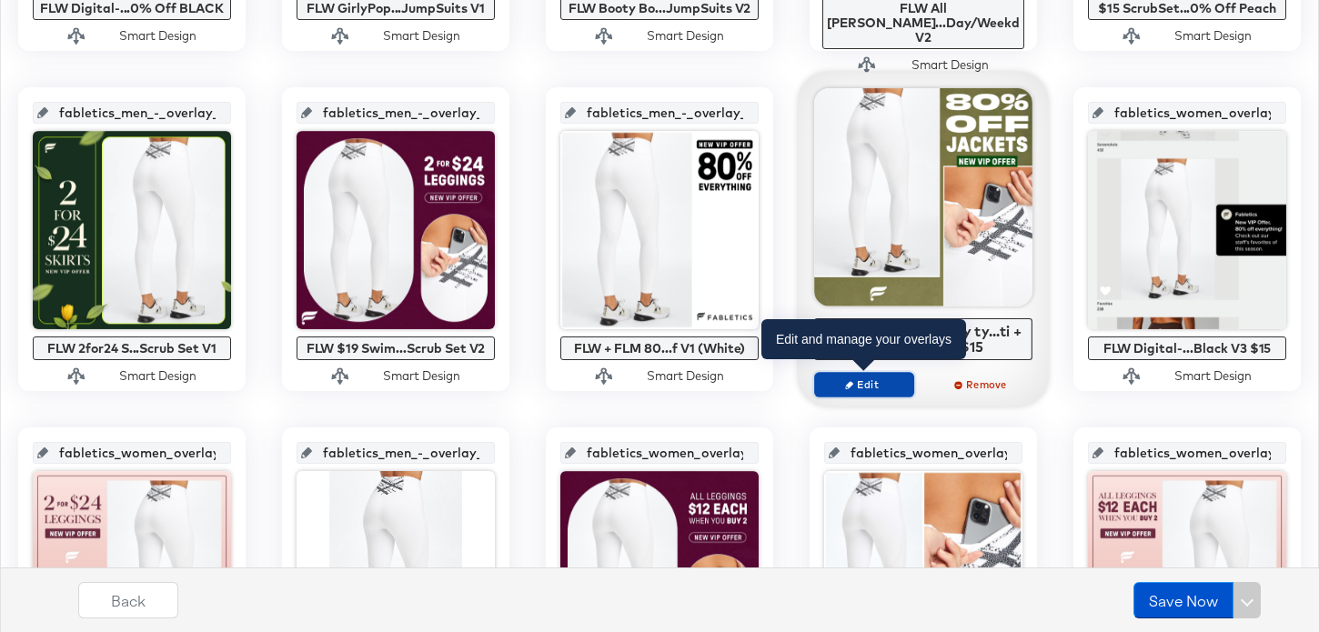
click at [862, 380] on span "Edit" at bounding box center [864, 384] width 84 height 14
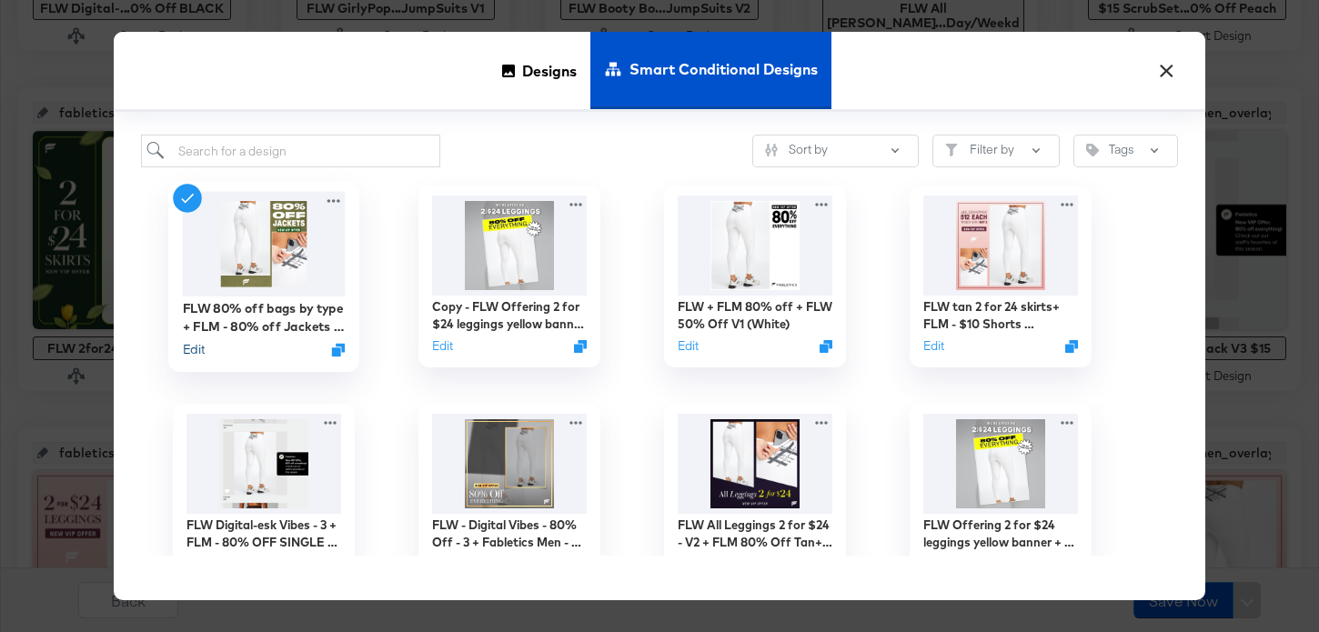
click at [196, 357] on button "Edit" at bounding box center [194, 349] width 22 height 17
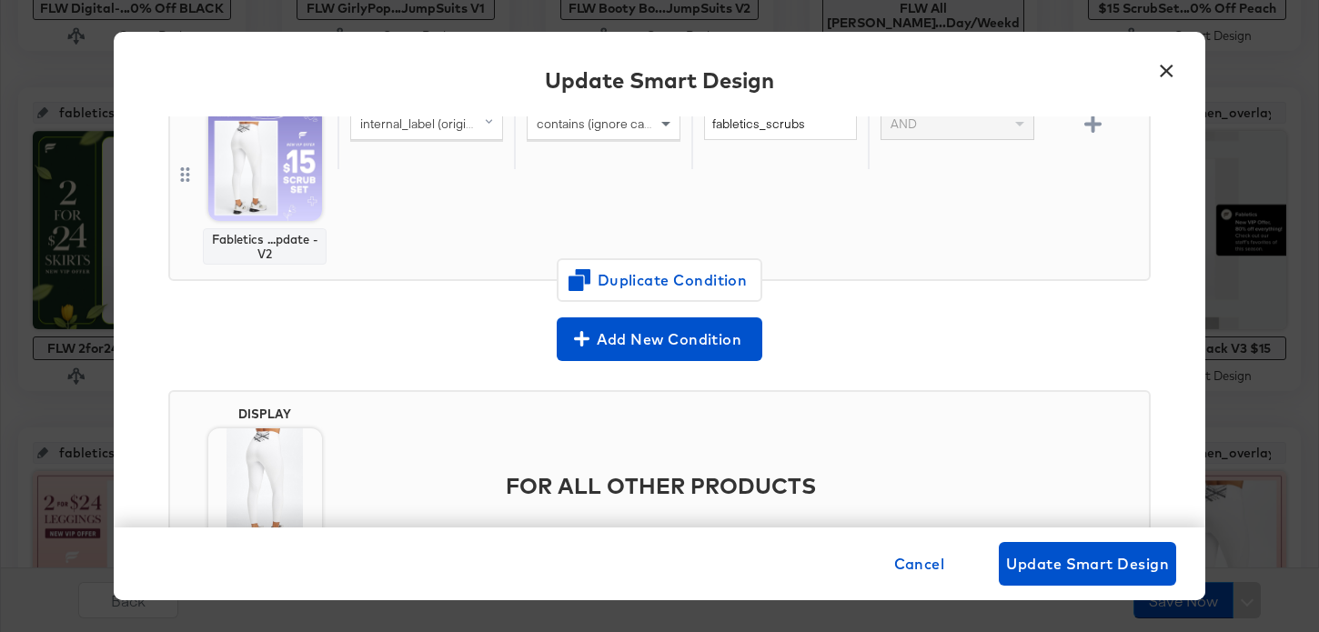
scroll to position [1413, 0]
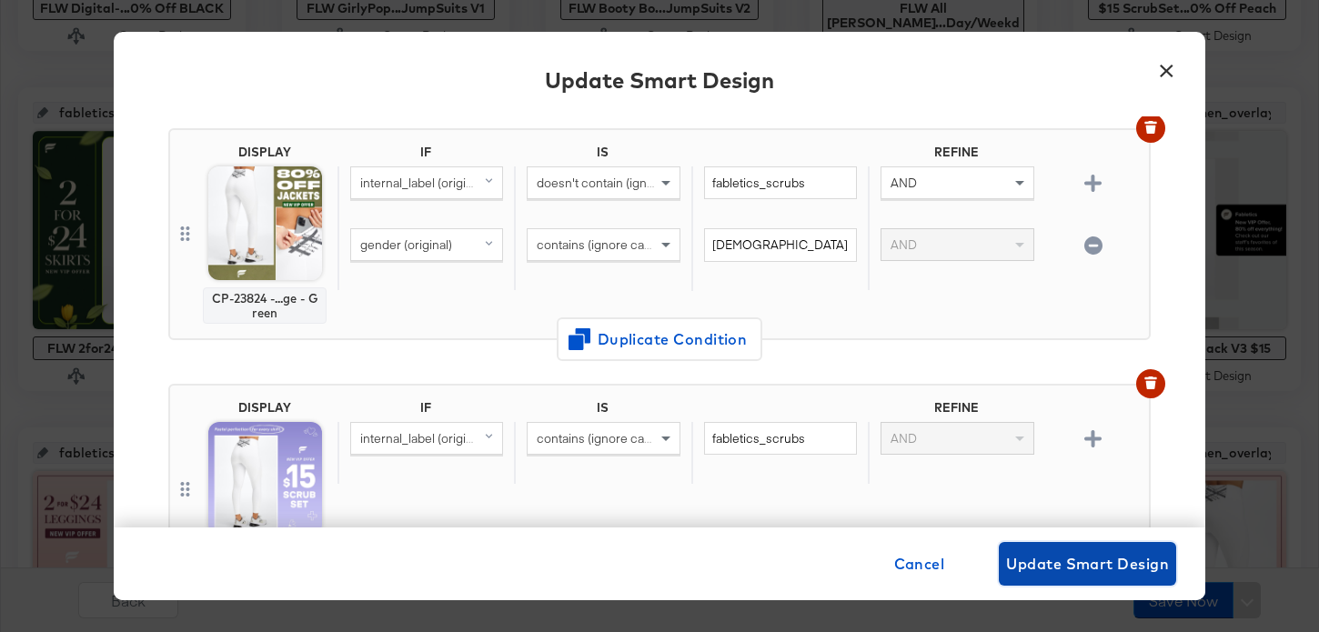
click at [1138, 562] on span "Update Smart Design" at bounding box center [1087, 563] width 163 height 25
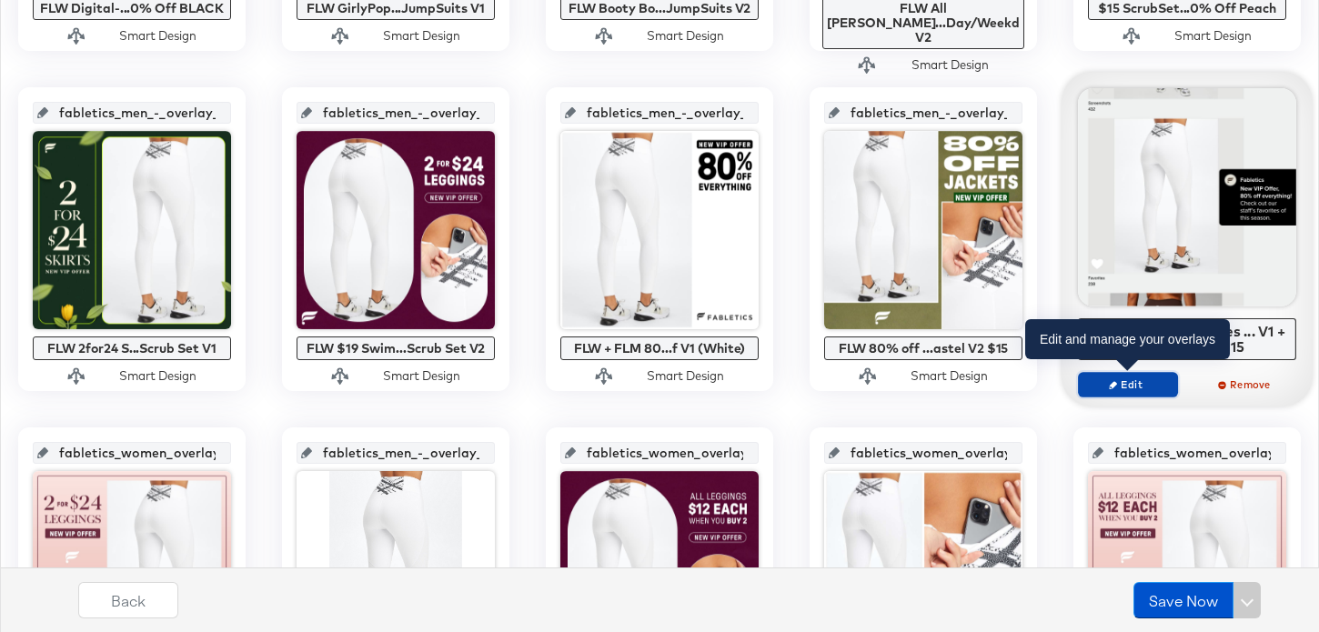
click at [1132, 379] on span "Edit" at bounding box center [1128, 384] width 84 height 14
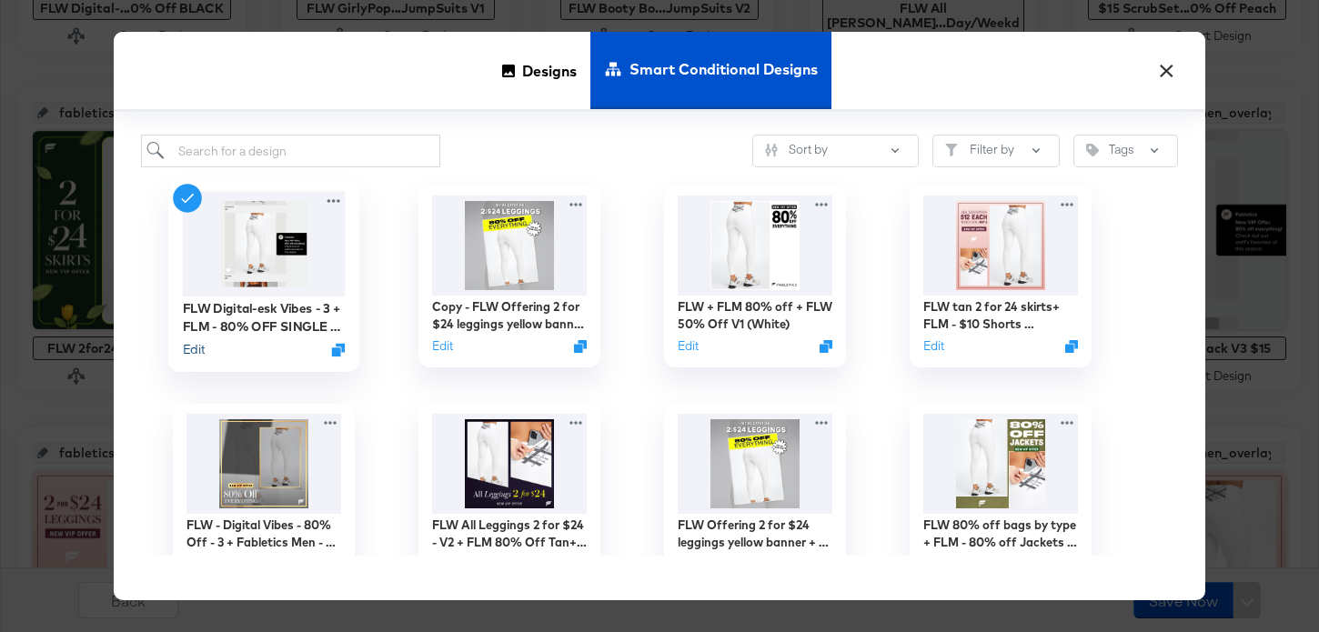
click at [197, 354] on button "Edit" at bounding box center [194, 349] width 22 height 17
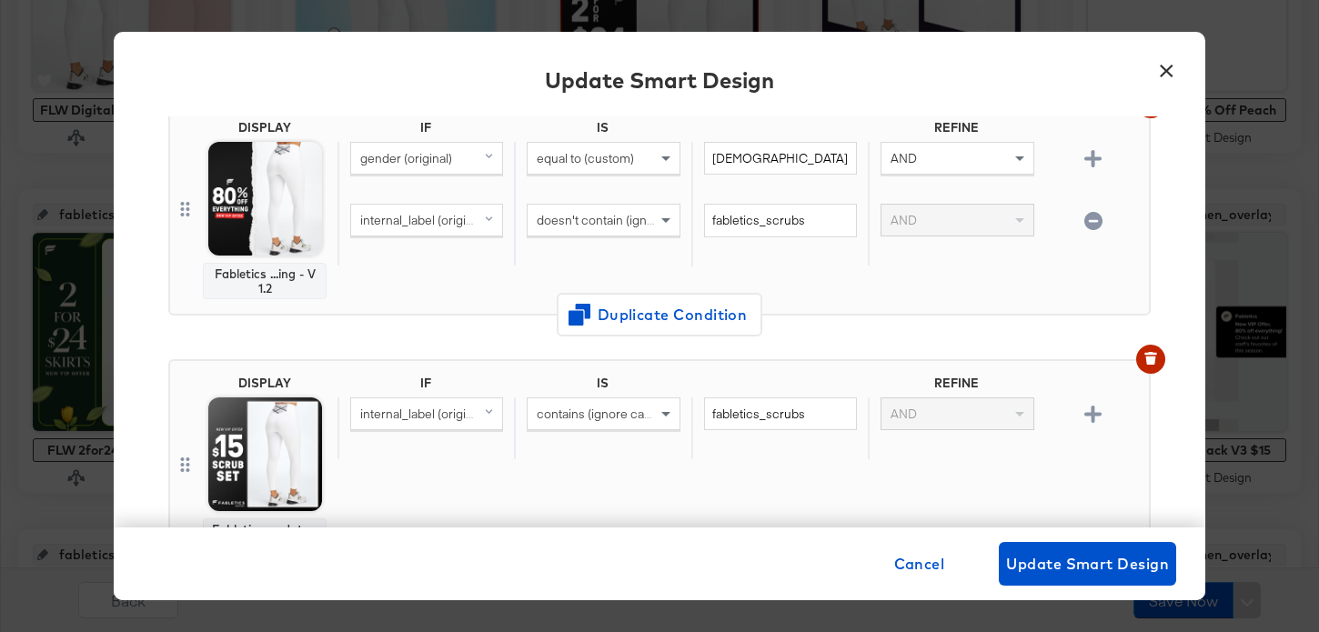
scroll to position [919, 0]
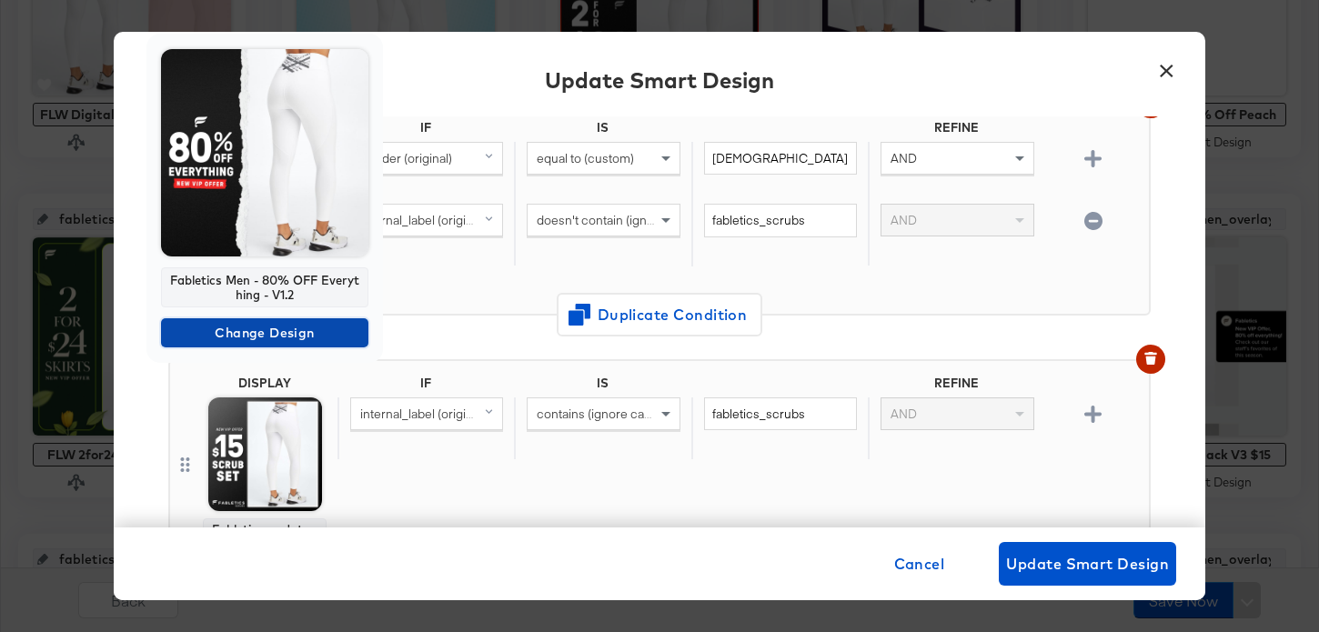
click at [292, 330] on span "Change Design" at bounding box center [264, 333] width 193 height 23
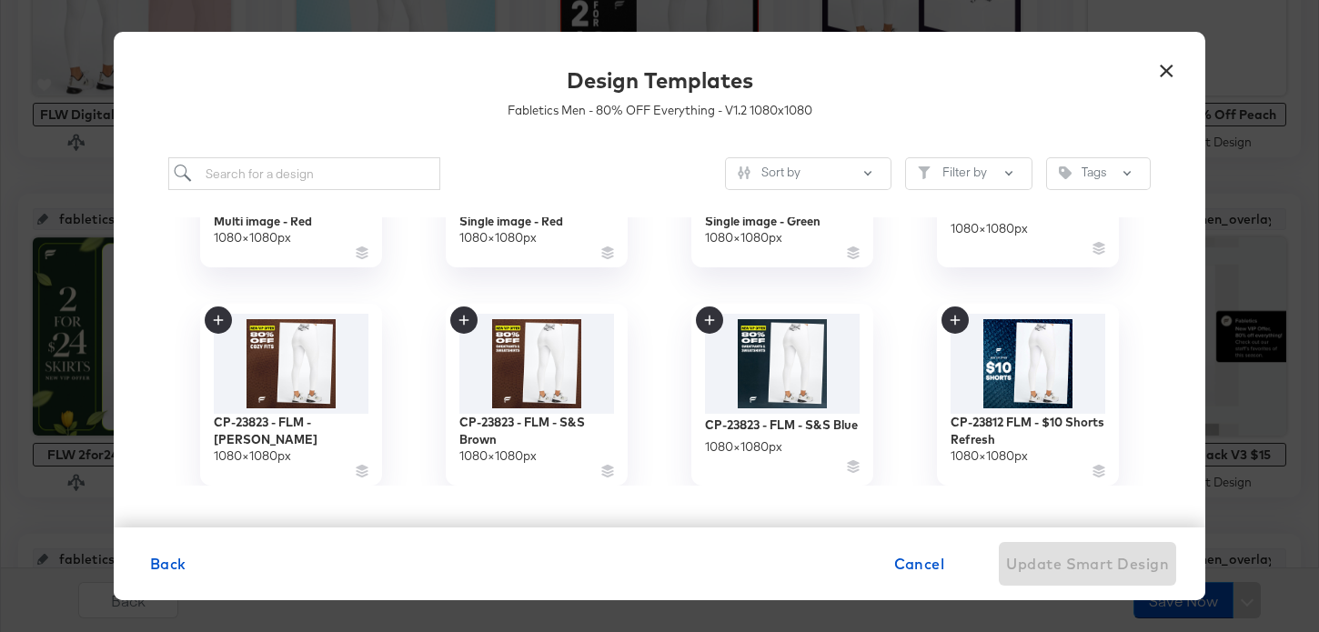
scroll to position [614, 0]
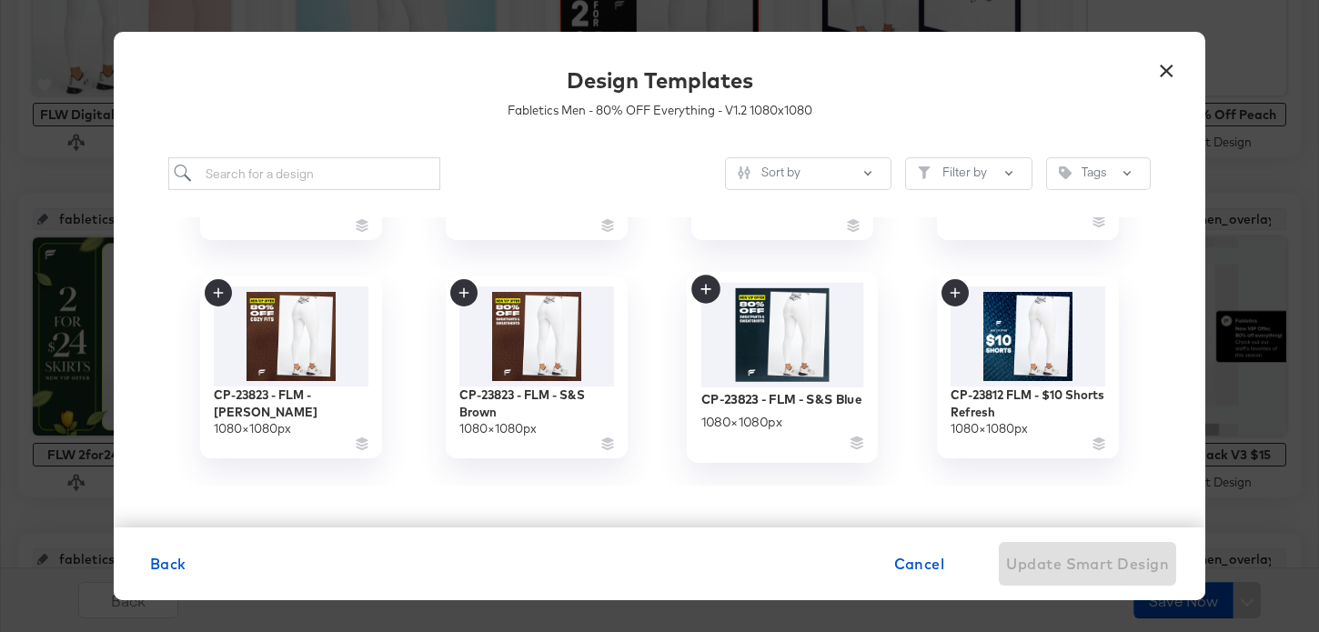
click at [809, 368] on img at bounding box center [782, 335] width 163 height 105
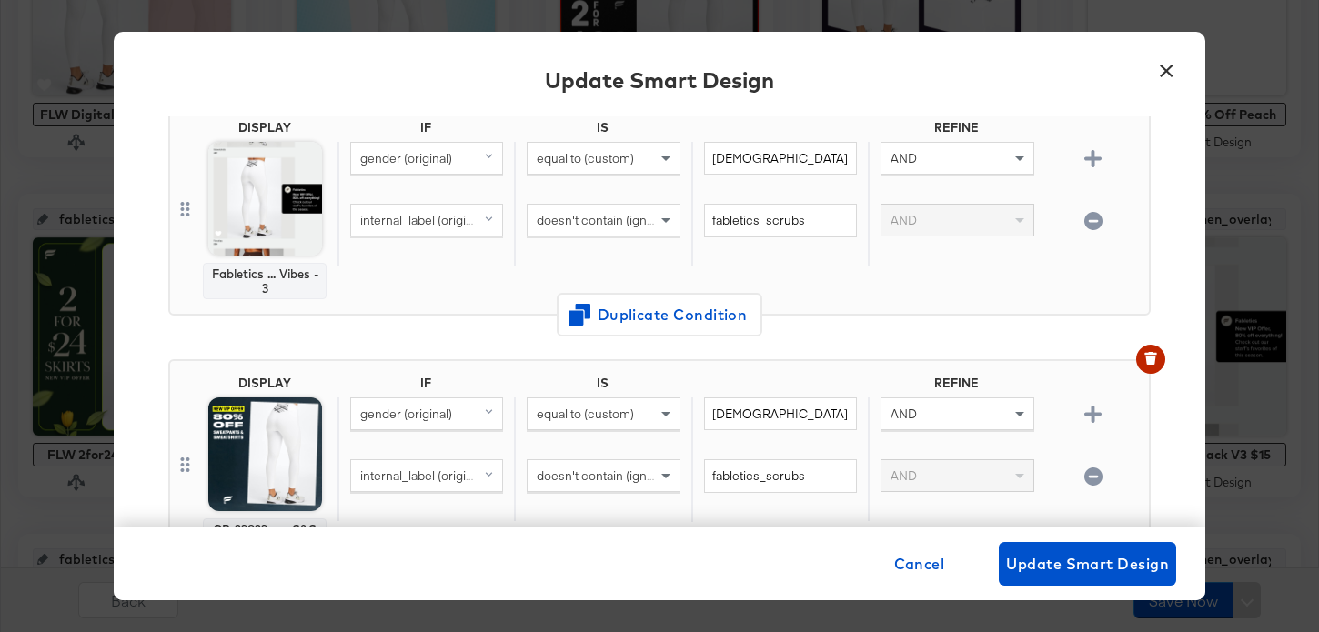
scroll to position [0, 0]
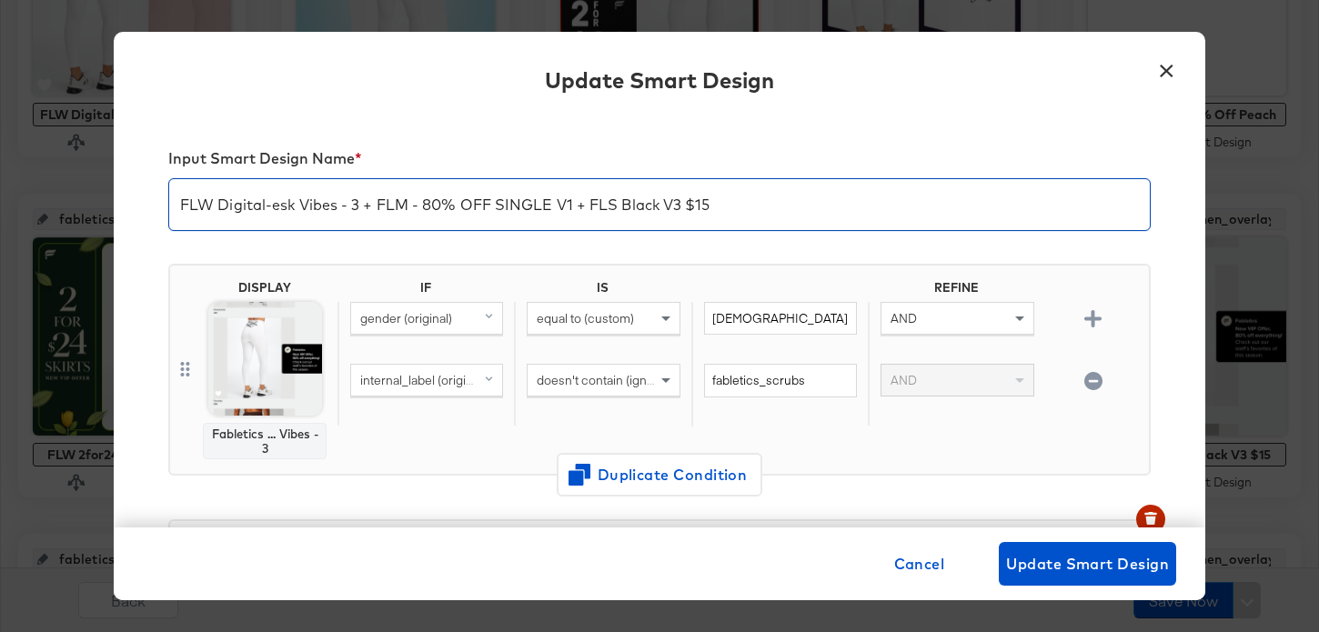
drag, startPoint x: 423, startPoint y: 206, endPoint x: 576, endPoint y: 201, distance: 152.9
click at [576, 203] on input "FLW Digital-esk Vibes - 3 + FLM - 80% OFF SINGLE V1 + FLS Black V3 $15" at bounding box center [659, 197] width 980 height 51
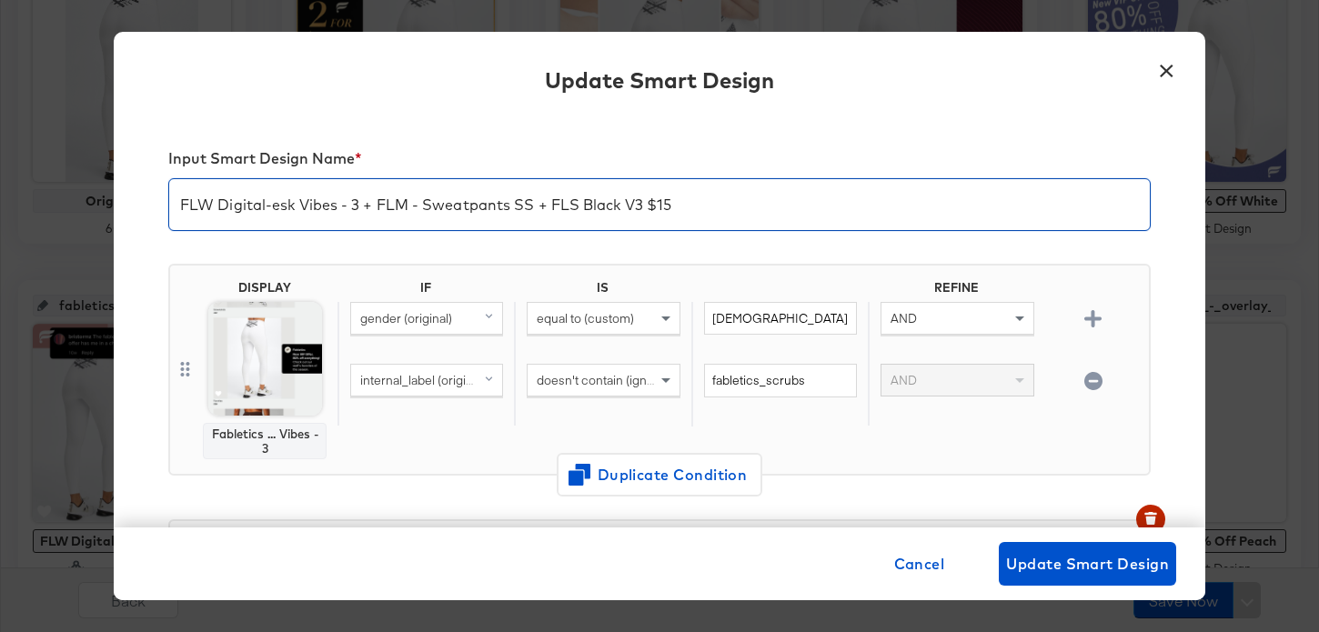
scroll to position [153, 0]
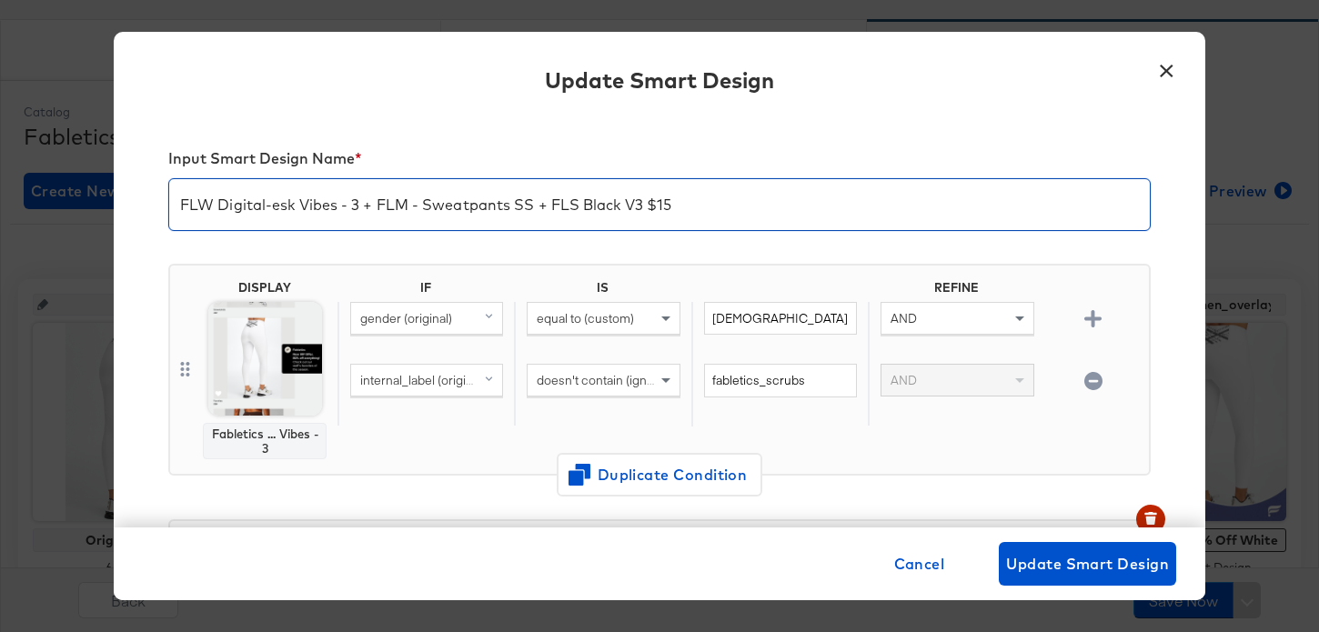
click at [423, 206] on input "FLW Digital-esk Vibes - 3 + FLM - Sweatpants SS + FLS Black V3 $15" at bounding box center [659, 197] width 980 height 51
click at [576, 202] on input "FLW Digital-esk Vibes - 3 + FLM - 80% Sweatpants SS + FLS Black V3 $15" at bounding box center [659, 197] width 980 height 51
drag, startPoint x: 375, startPoint y: 206, endPoint x: 604, endPoint y: 206, distance: 229.2
click at [604, 207] on input "FLW Digital-esk Vibes - 3 + FLM - 80% Sweatpants SS Blue + FLS Black V3 $15" at bounding box center [659, 197] width 980 height 51
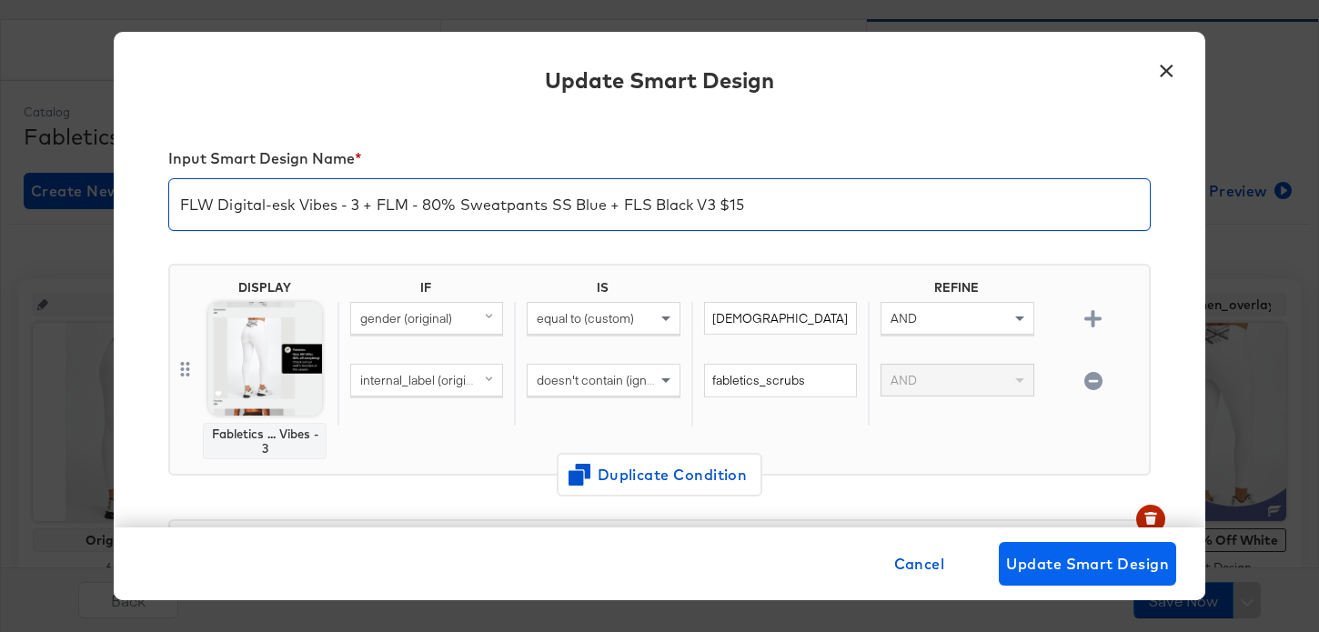
type input "FLW Digital-esk Vibes - 3 + FLM - 80% Sweatpants SS Blue + FLS Black V3 $15"
click at [1047, 576] on span "Update Smart Design" at bounding box center [1087, 563] width 163 height 25
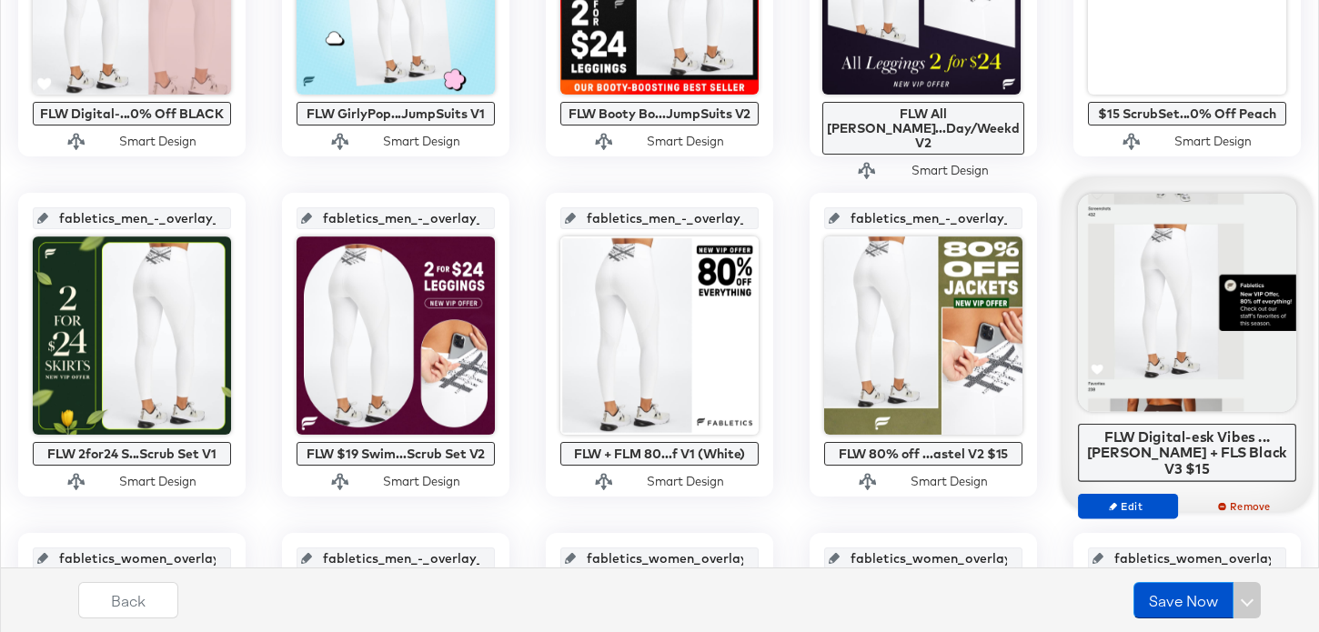
scroll to position [947, 0]
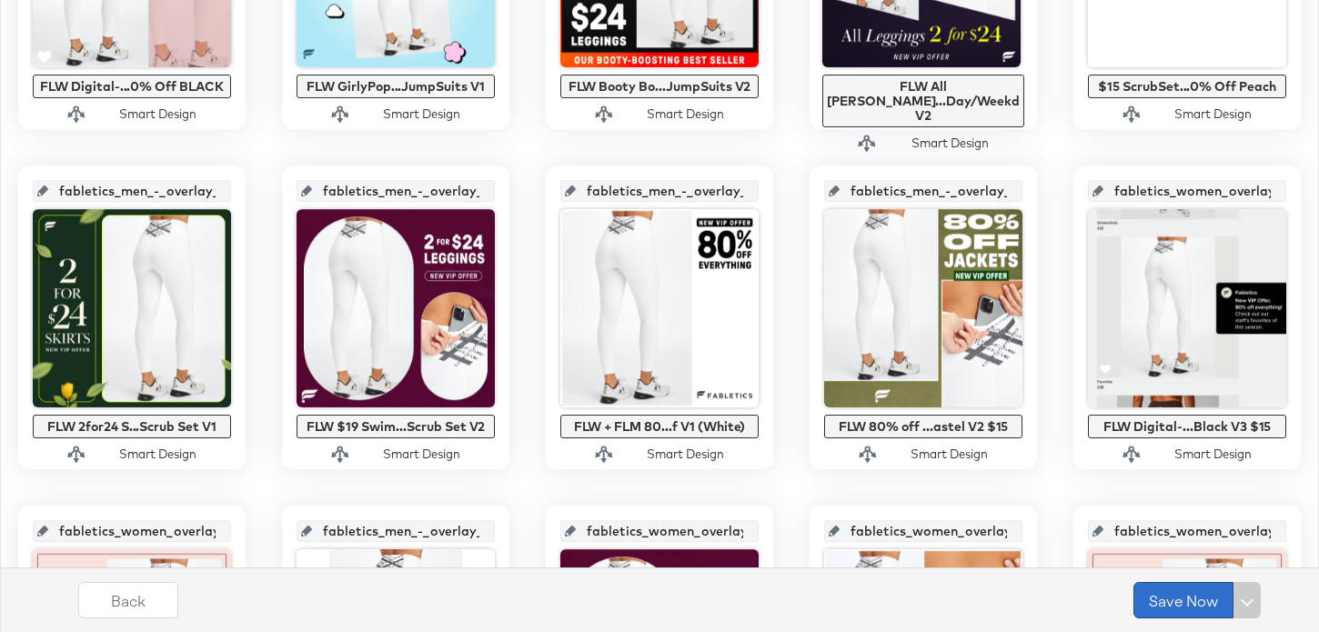
click at [1180, 601] on button "Save Now" at bounding box center [1183, 600] width 100 height 36
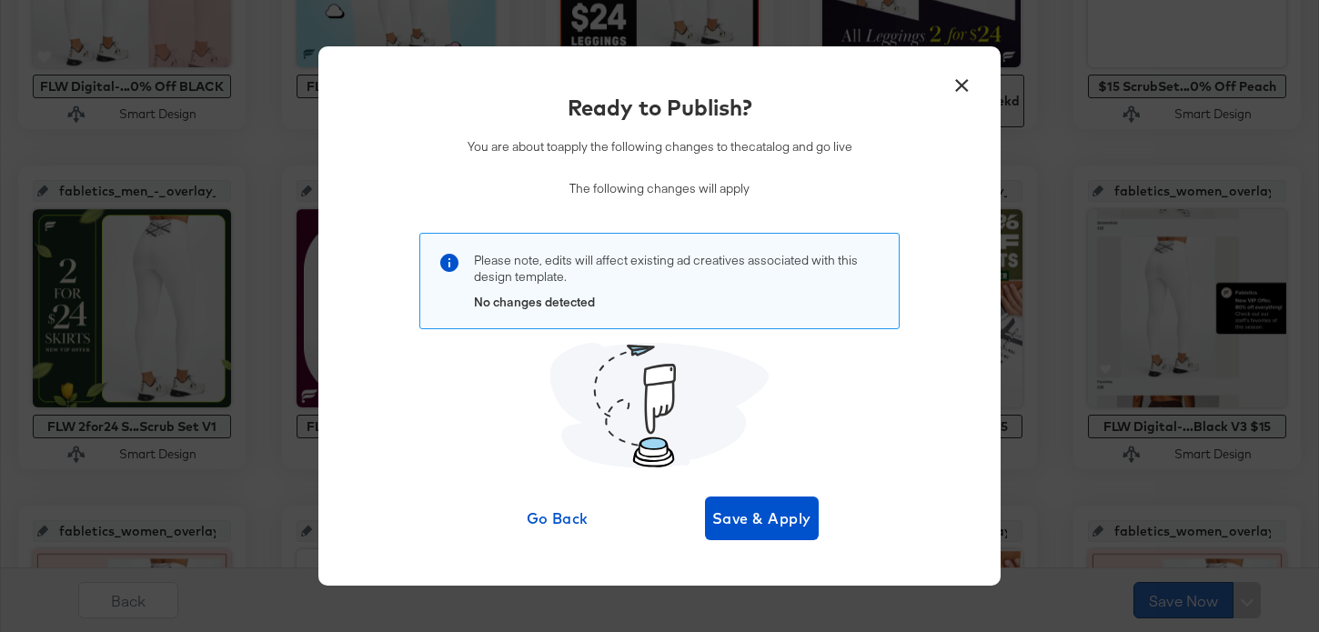
scroll to position [0, 0]
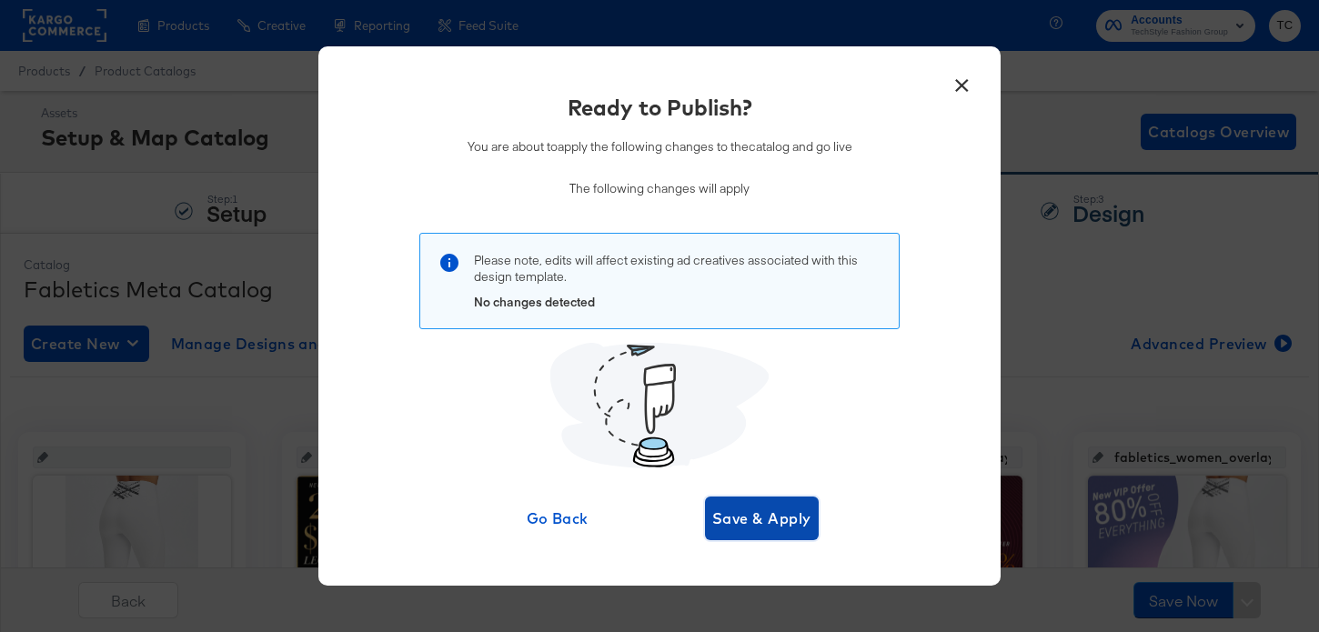
click at [748, 507] on span "Save & Apply" at bounding box center [761, 518] width 99 height 25
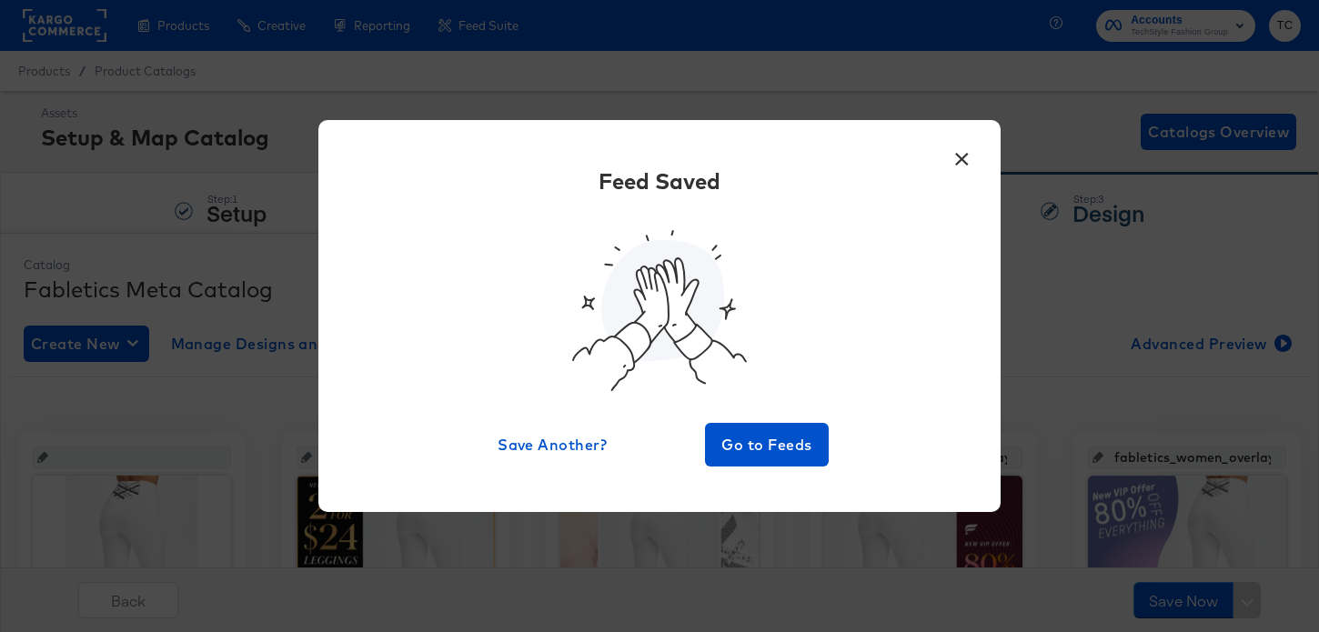
click at [946, 152] on button "×" at bounding box center [961, 154] width 33 height 33
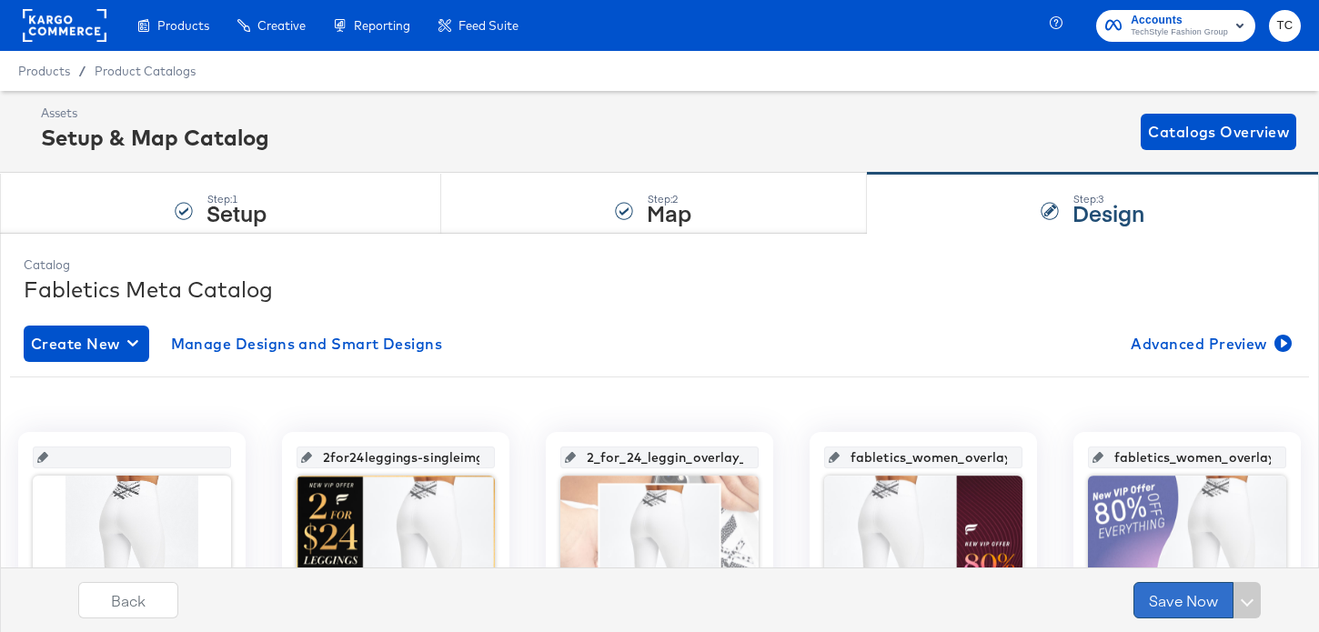
click at [1213, 597] on button "Save Now" at bounding box center [1183, 600] width 100 height 36
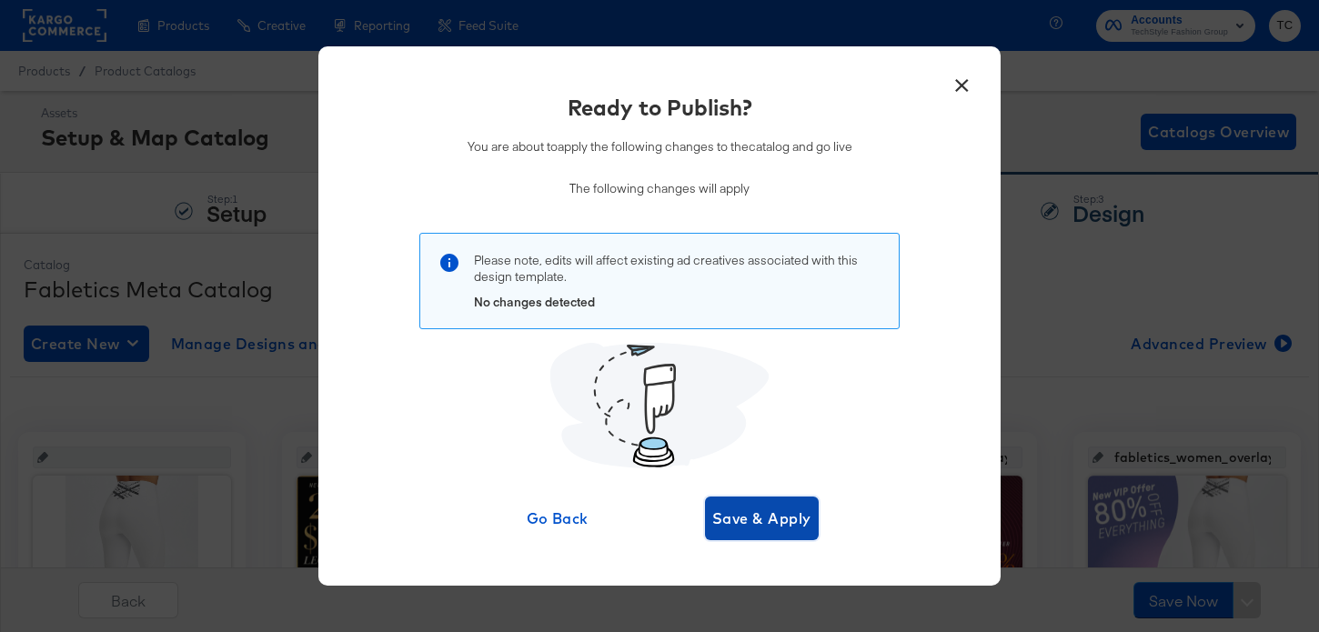
click at [795, 501] on button "Save & Apply" at bounding box center [762, 519] width 114 height 44
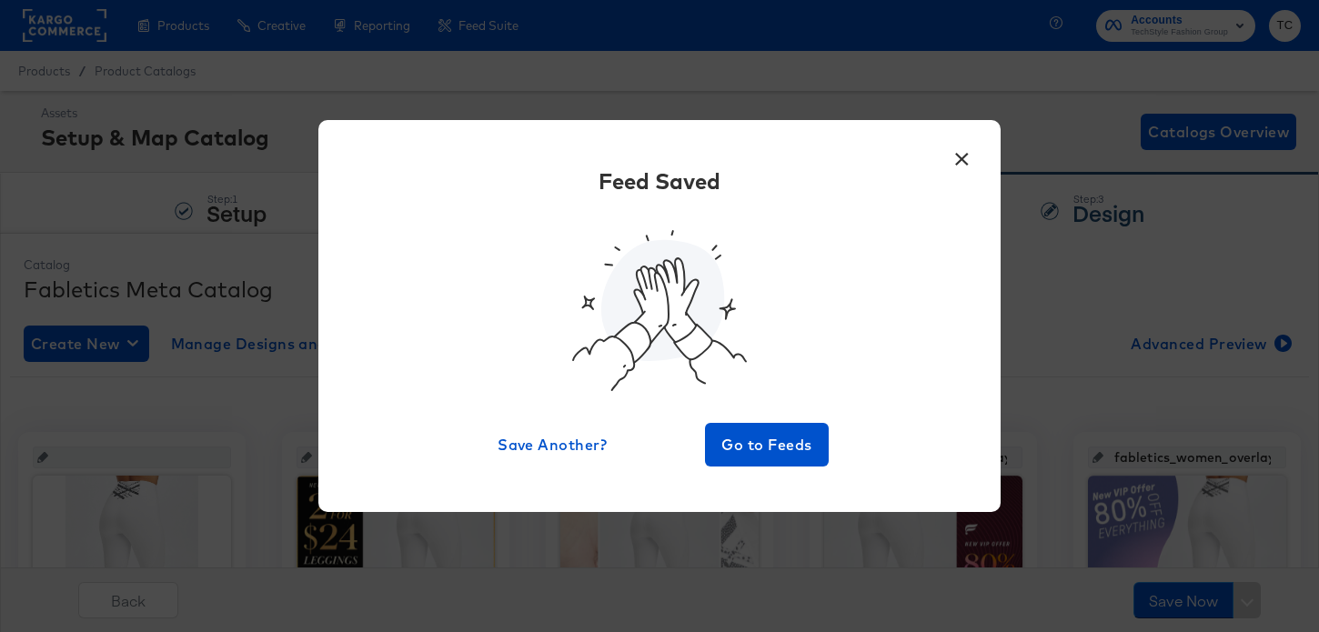
click at [944, 168] on div "Feed Saved Save Another? Go to Feeds" at bounding box center [660, 316] width 628 height 300
drag, startPoint x: 969, startPoint y: 159, endPoint x: 957, endPoint y: 156, distance: 12.1
click at [969, 159] on button "×" at bounding box center [961, 154] width 33 height 33
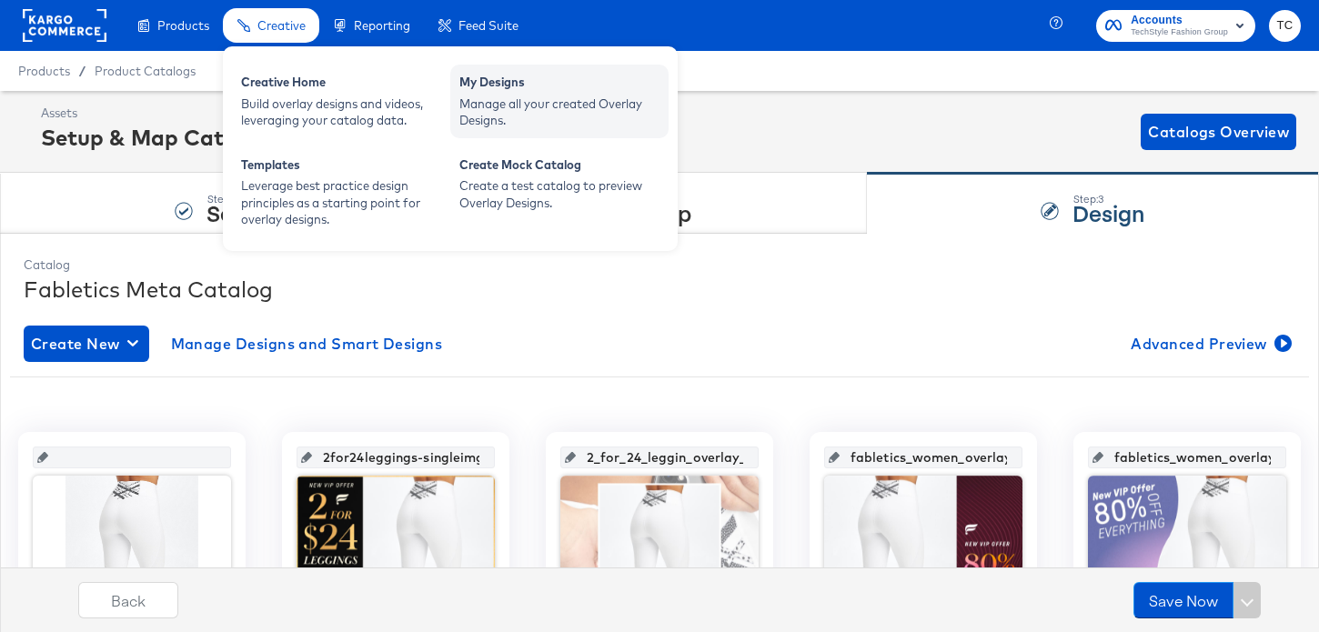
click at [559, 116] on div "Manage all your created Overlay Designs." at bounding box center [559, 112] width 200 height 34
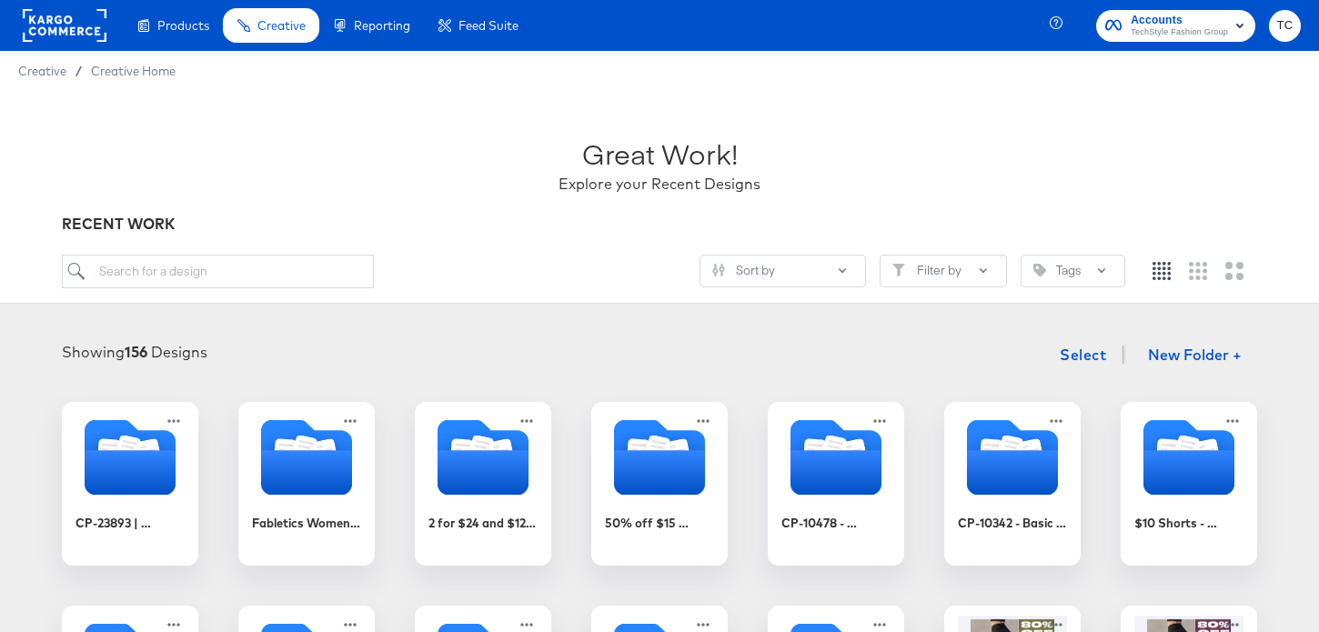
click at [87, 32] on rect at bounding box center [65, 25] width 84 height 33
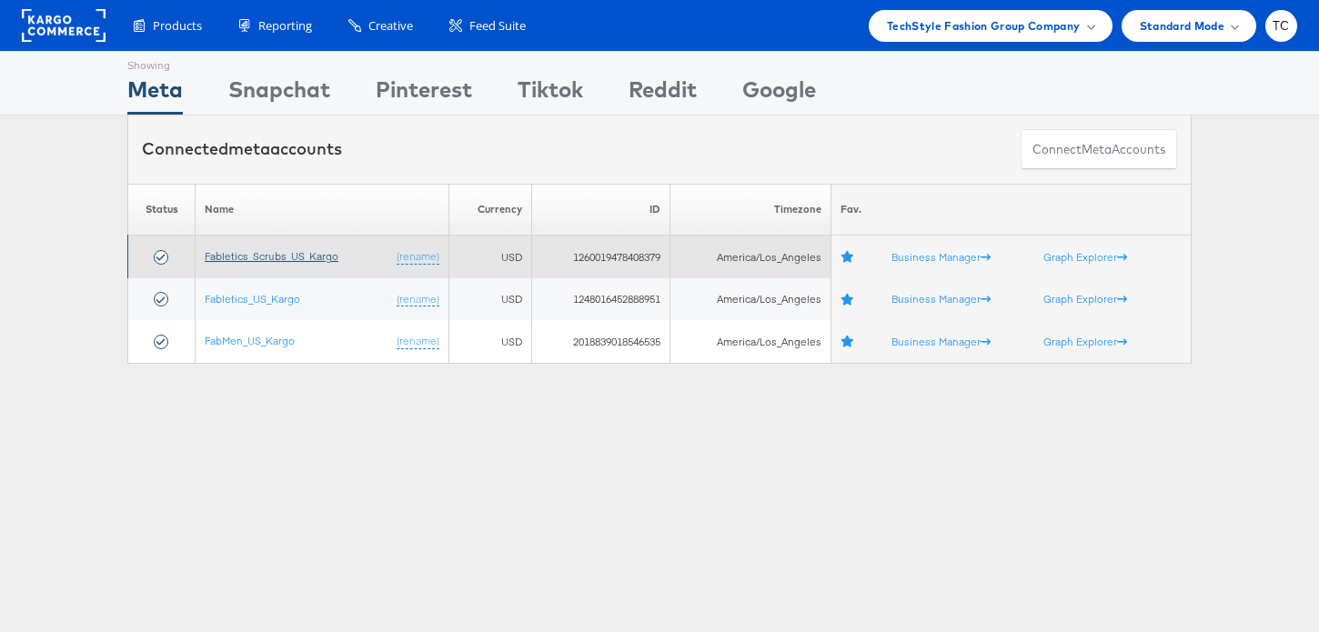
click at [311, 257] on link "Fabletics_Scrubs_US_Kargo" at bounding box center [272, 256] width 134 height 14
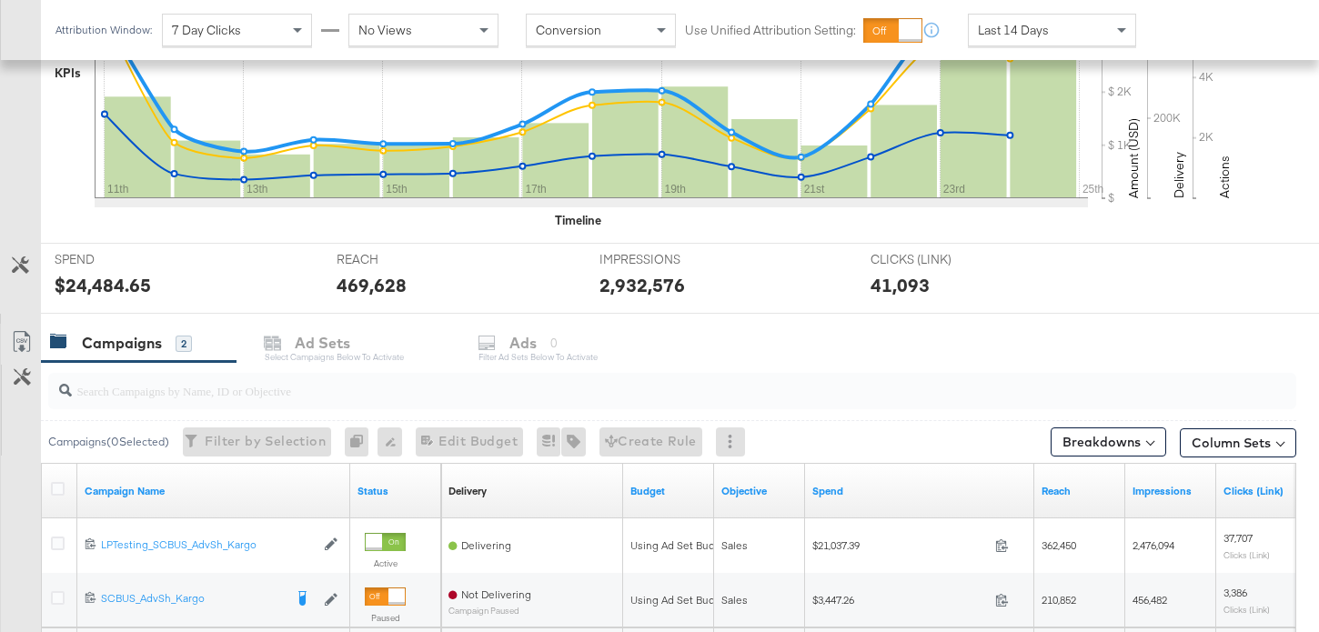
scroll to position [545, 0]
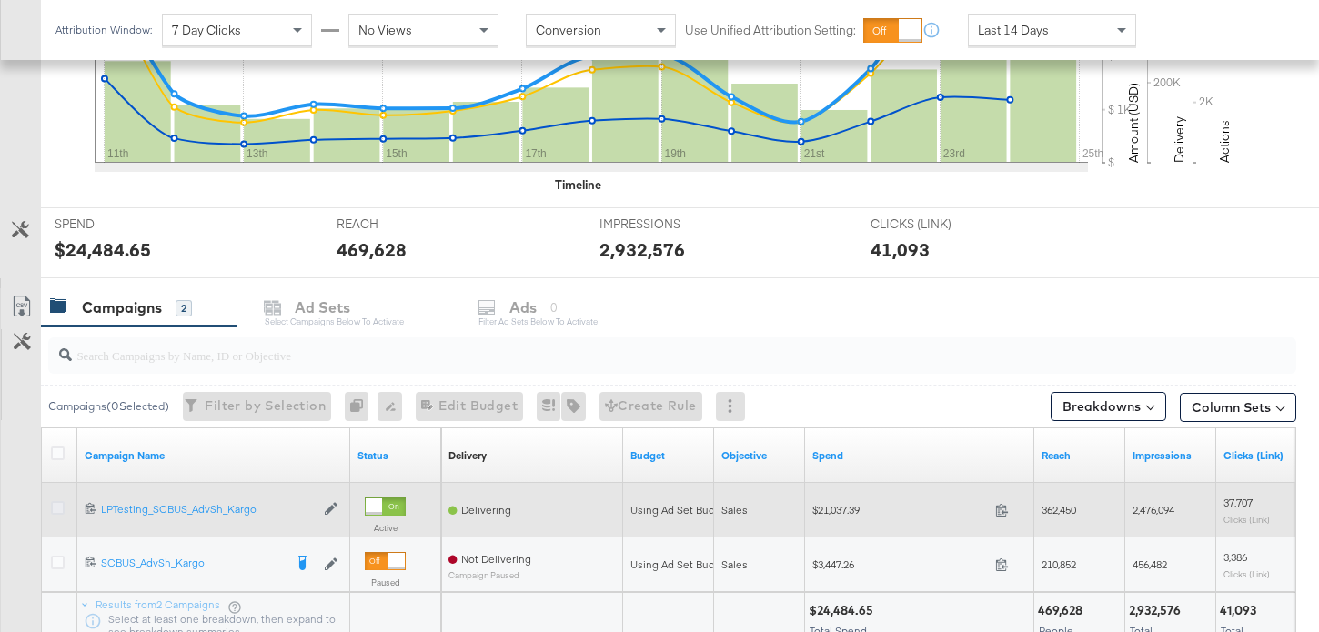
click at [54, 508] on icon at bounding box center [58, 508] width 14 height 14
click at [0, 0] on input "checkbox" at bounding box center [0, 0] width 0 height 0
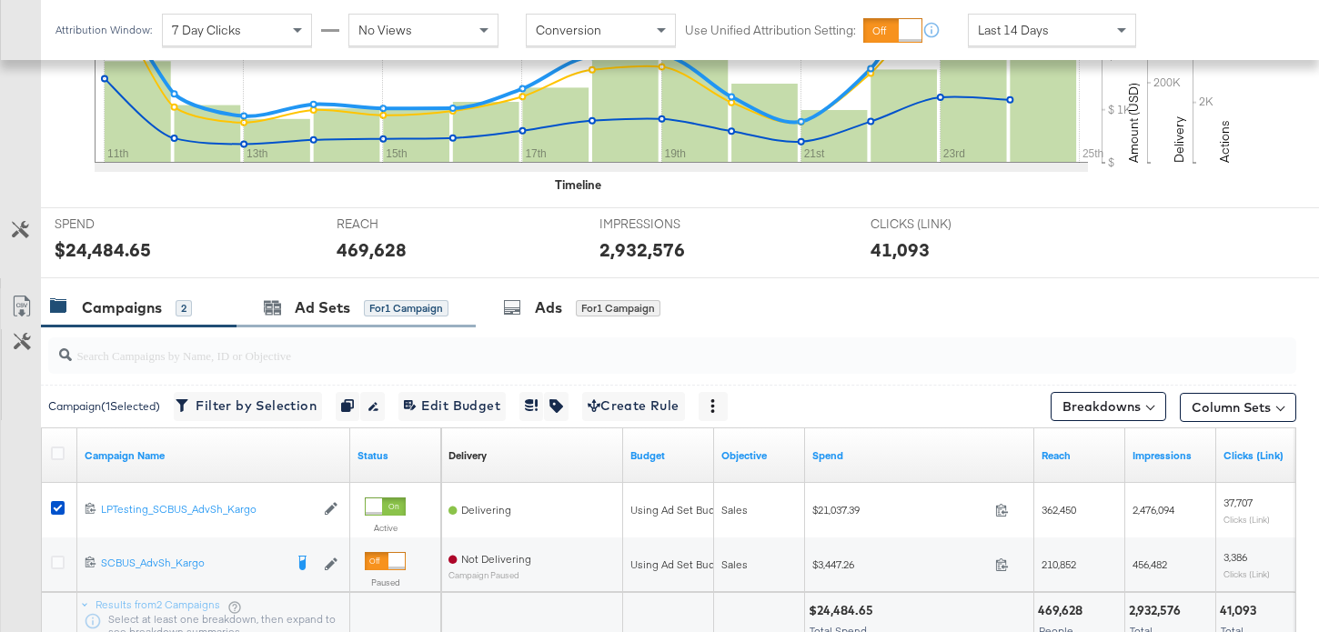
click at [355, 294] on div "Ad Sets for 1 Campaign" at bounding box center [355, 307] width 239 height 39
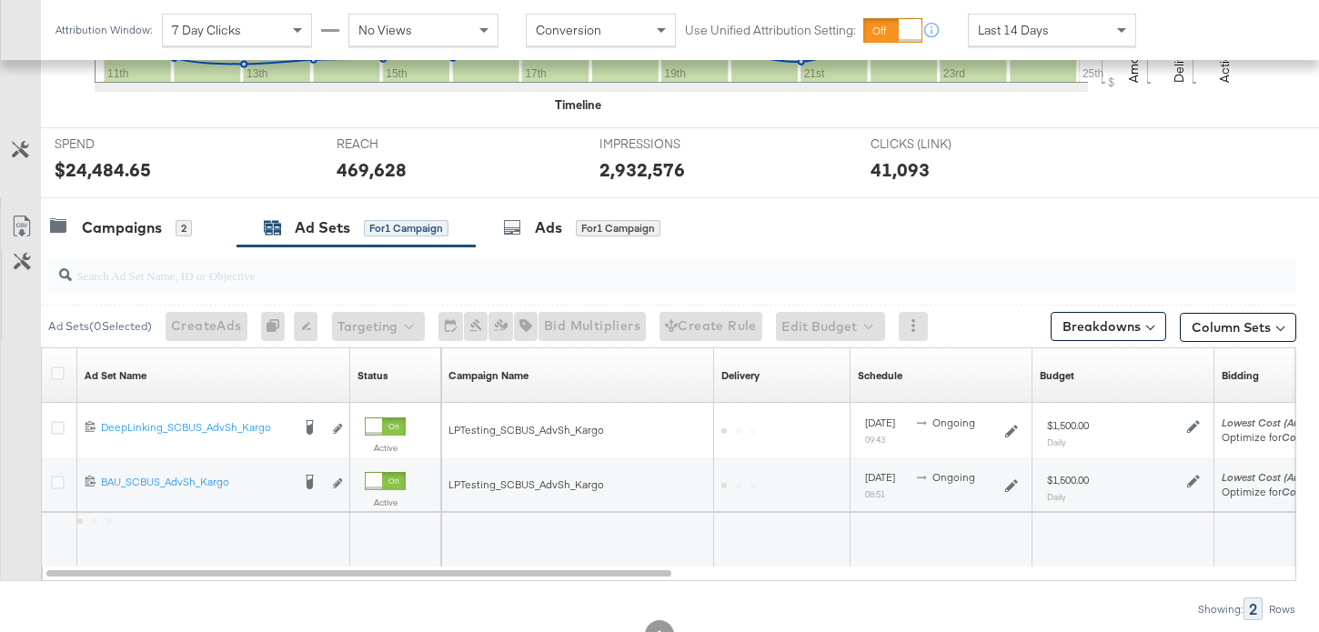
scroll to position [693, 0]
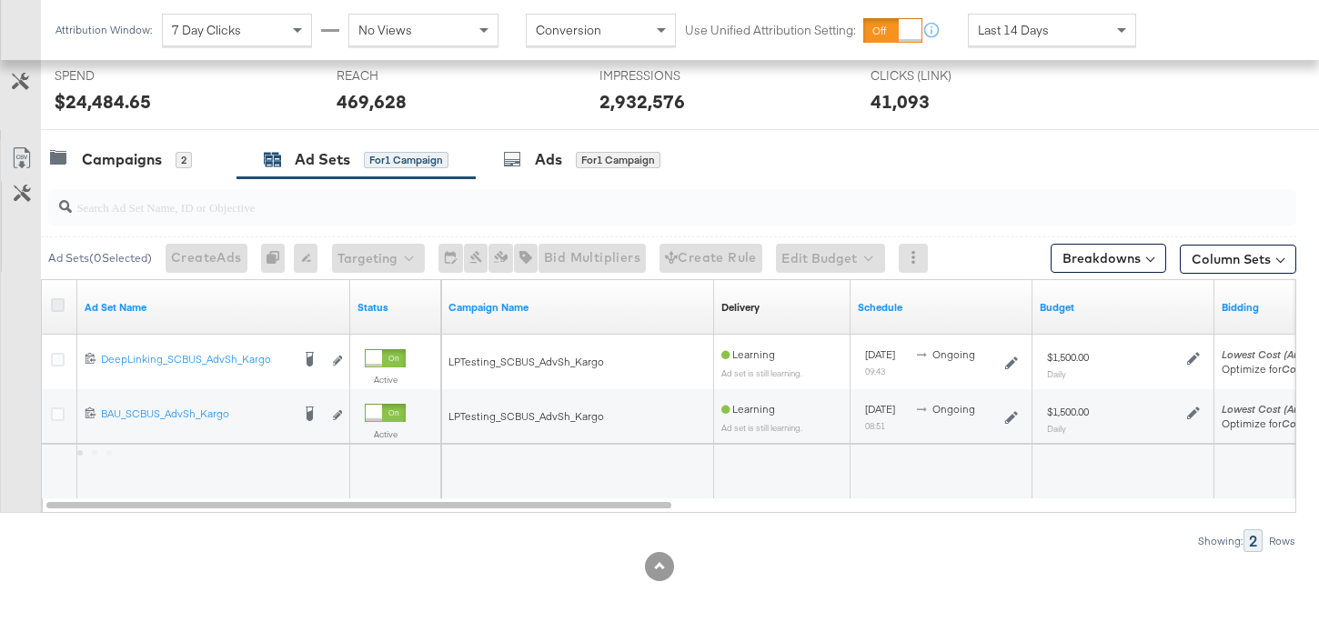
click at [55, 301] on icon at bounding box center [58, 305] width 14 height 14
click at [0, 0] on input "checkbox" at bounding box center [0, 0] width 0 height 0
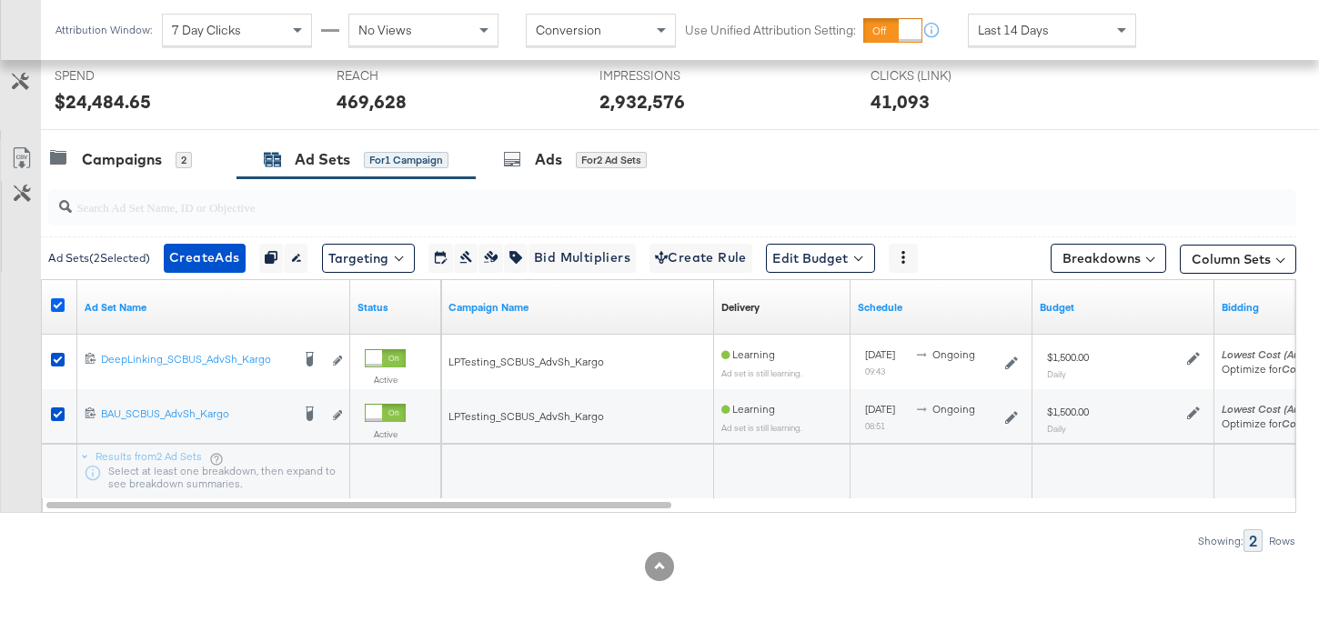
click at [55, 301] on icon at bounding box center [58, 305] width 14 height 14
click at [0, 0] on input "checkbox" at bounding box center [0, 0] width 0 height 0
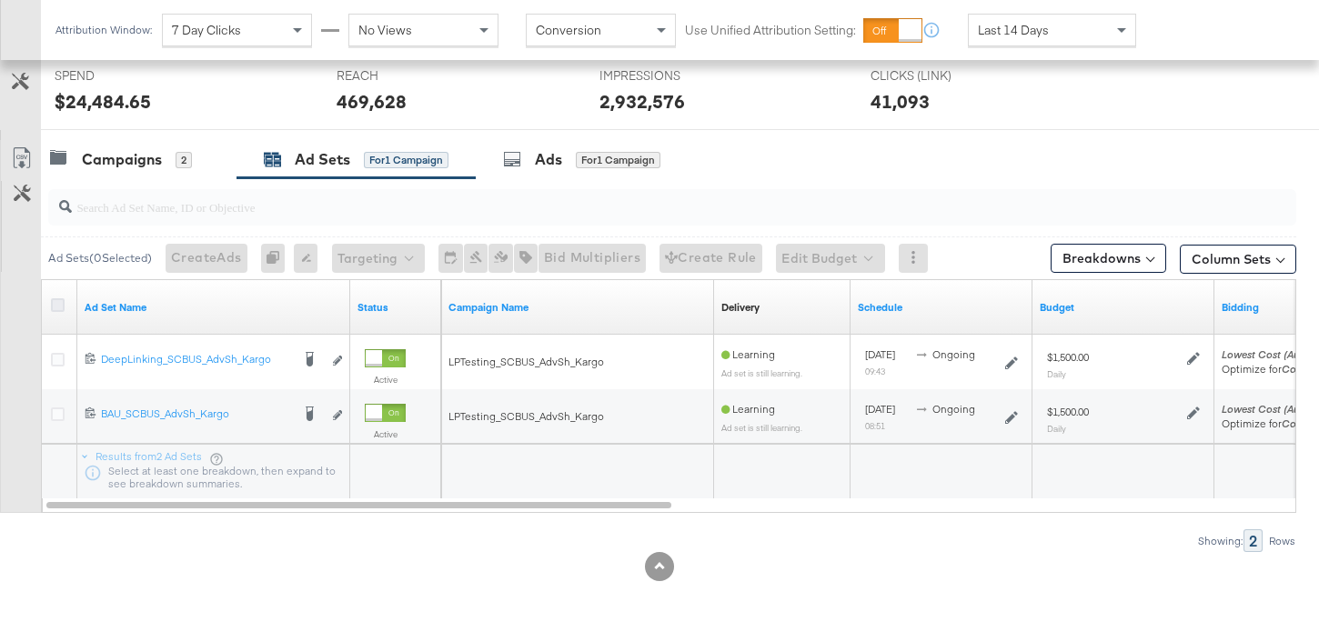
click at [55, 301] on icon at bounding box center [58, 305] width 14 height 14
click at [0, 0] on input "checkbox" at bounding box center [0, 0] width 0 height 0
